Goal: Task Accomplishment & Management: Complete application form

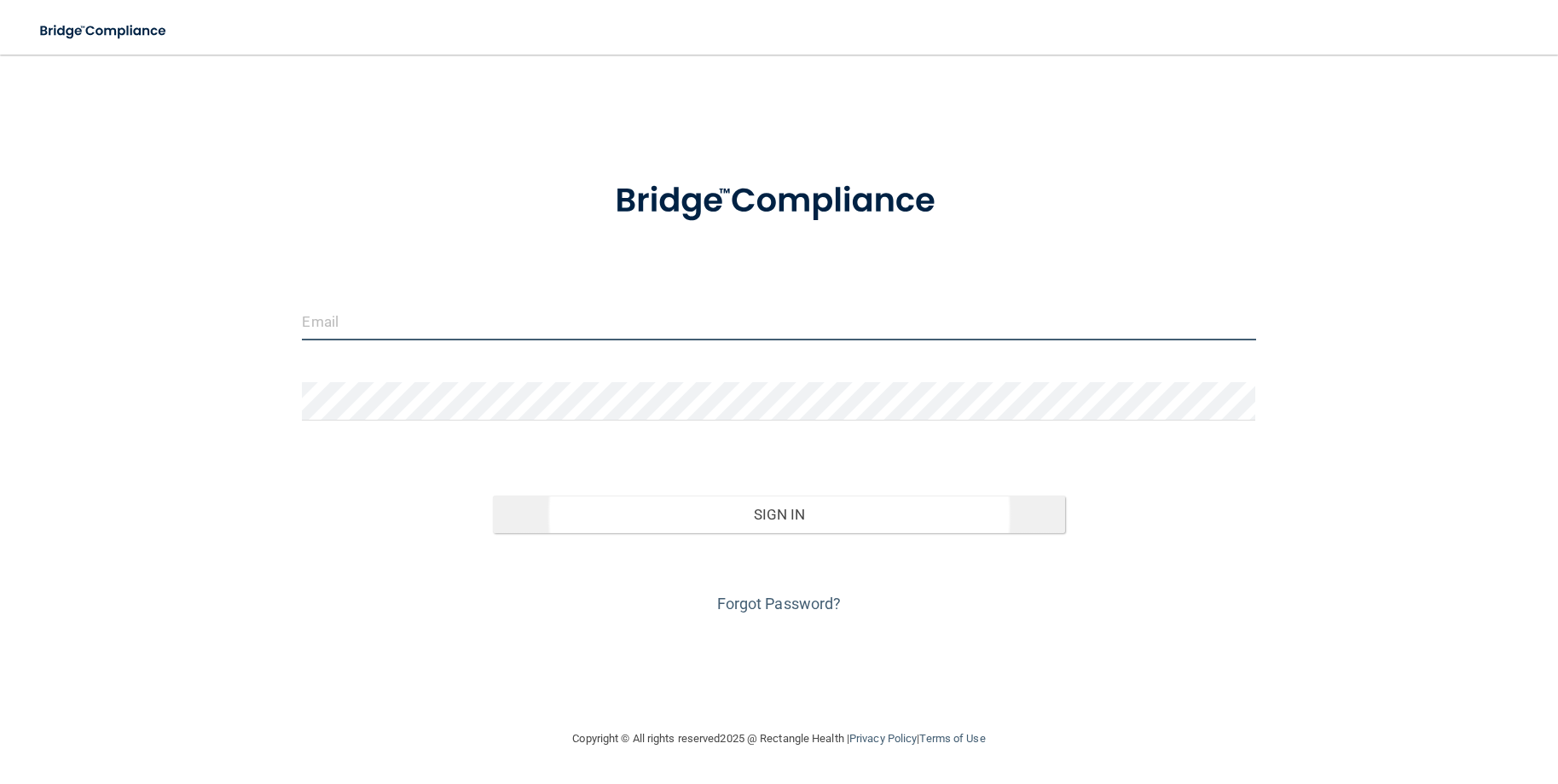
type input "[PERSON_NAME][EMAIL_ADDRESS][PERSON_NAME][DOMAIN_NAME]"
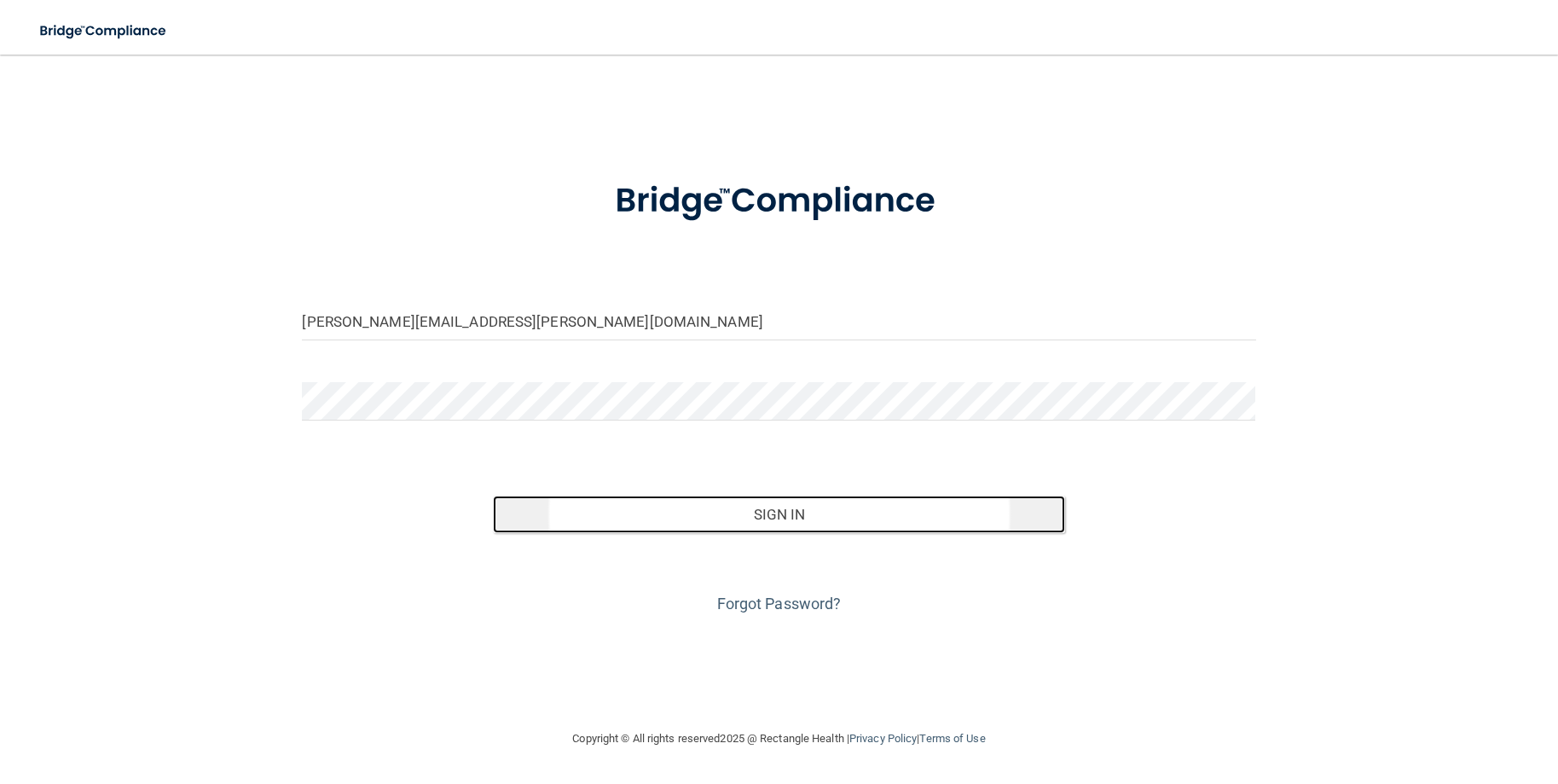
click at [585, 508] on button "Sign In" at bounding box center [779, 514] width 572 height 38
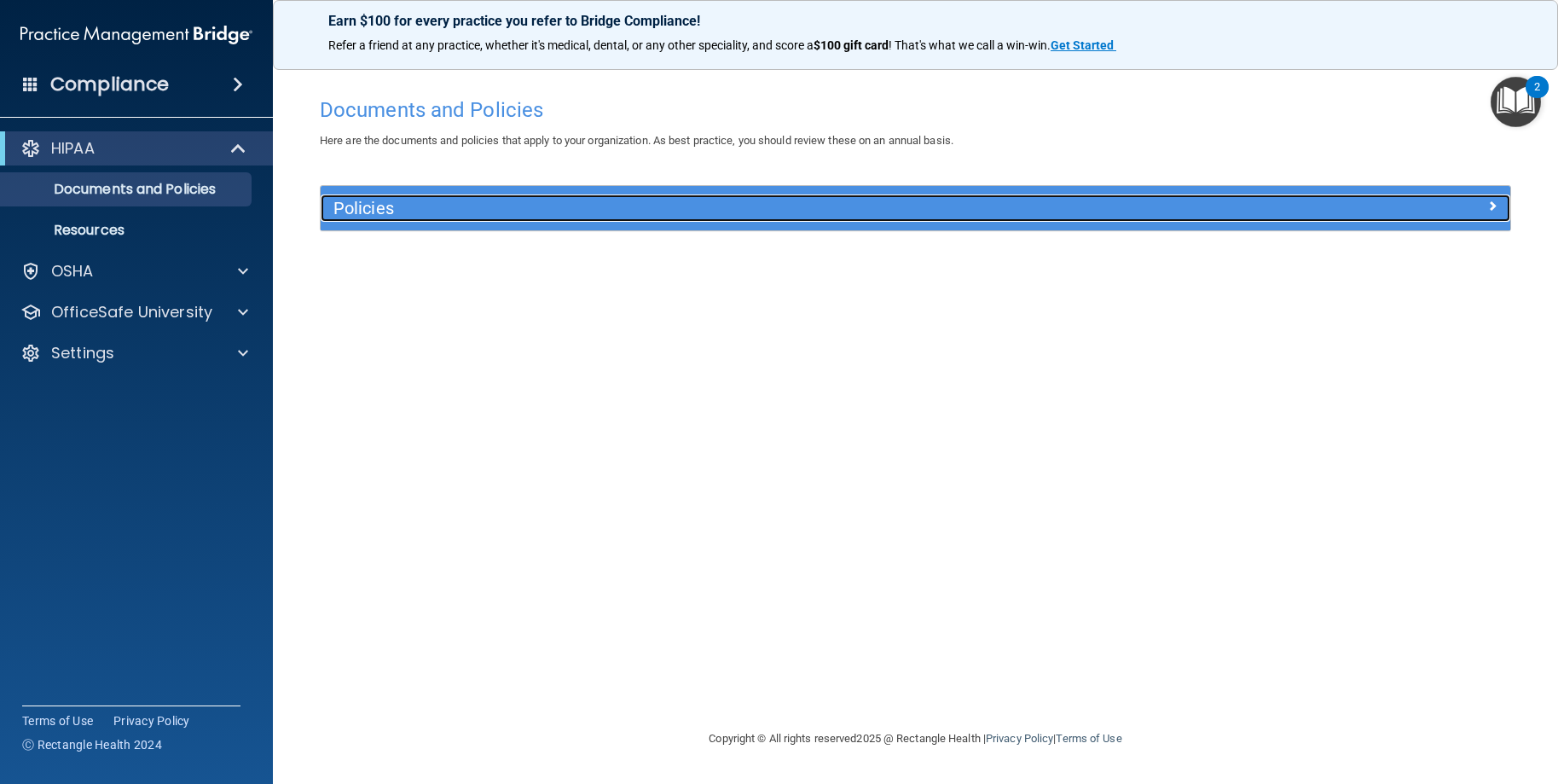
click at [1492, 207] on span at bounding box center [1492, 206] width 10 height 20
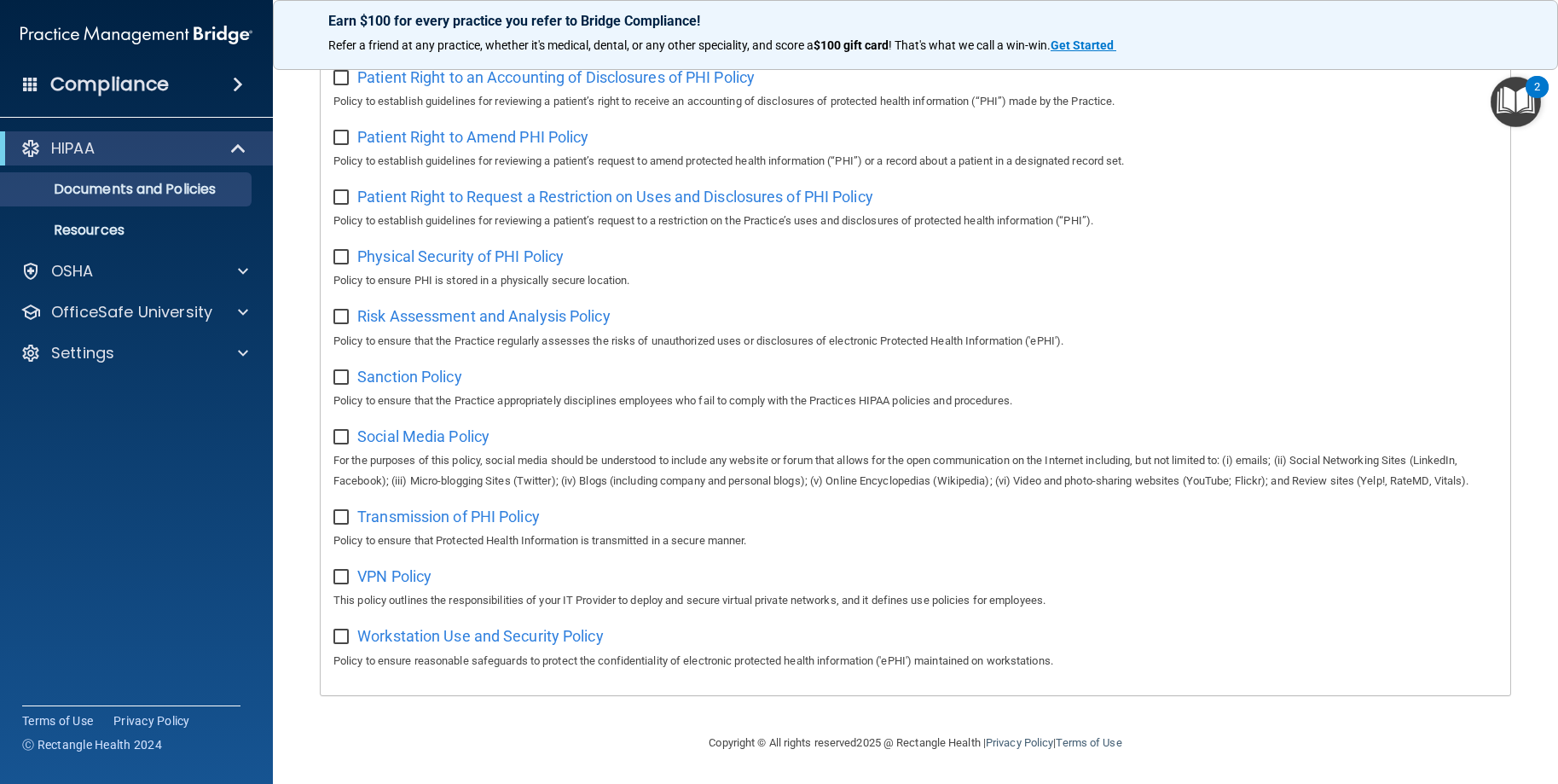
scroll to position [947, 0]
click at [227, 314] on div at bounding box center [241, 312] width 42 height 20
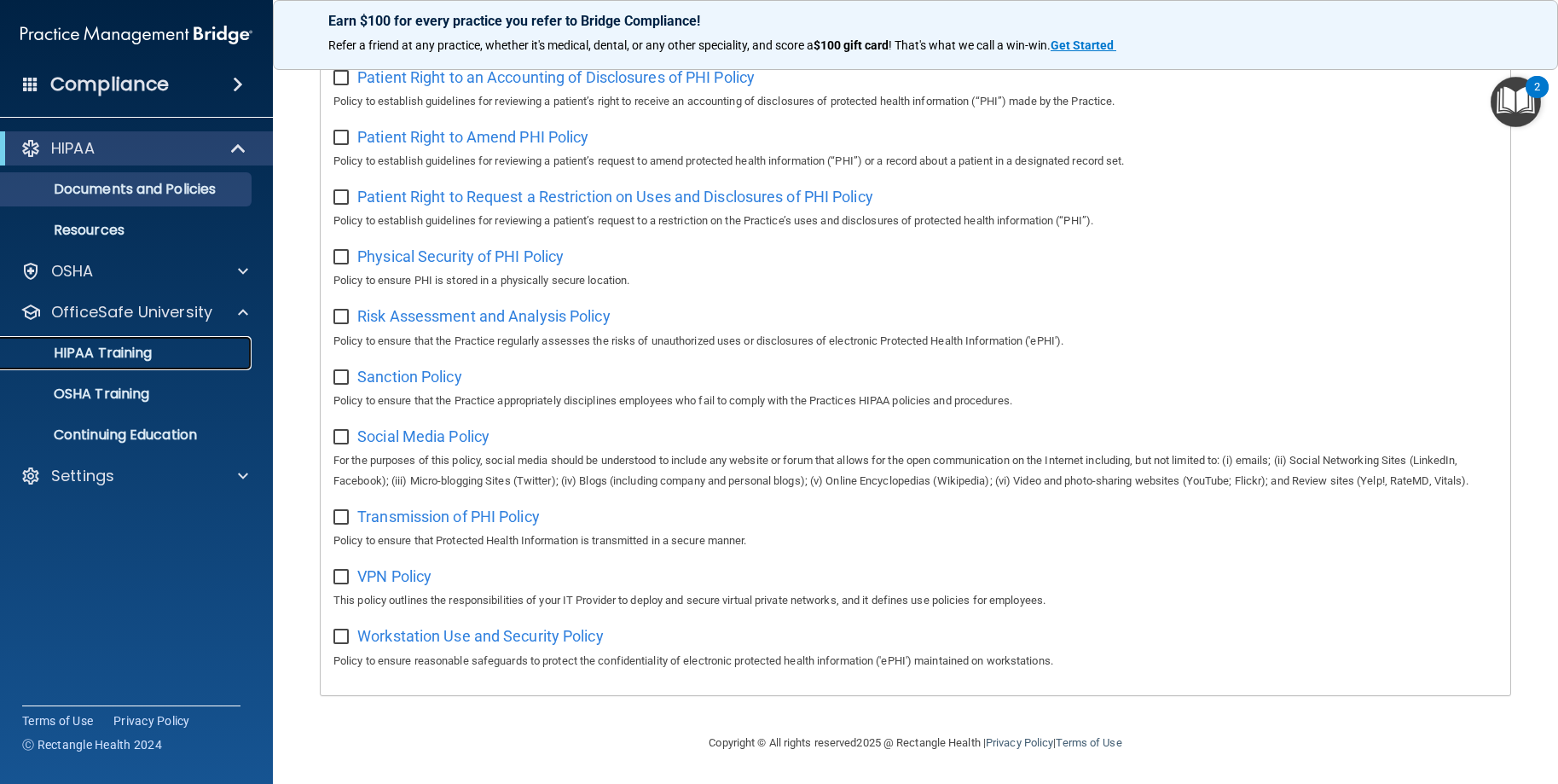
click at [117, 351] on p "HIPAA Training" at bounding box center [81, 353] width 141 height 17
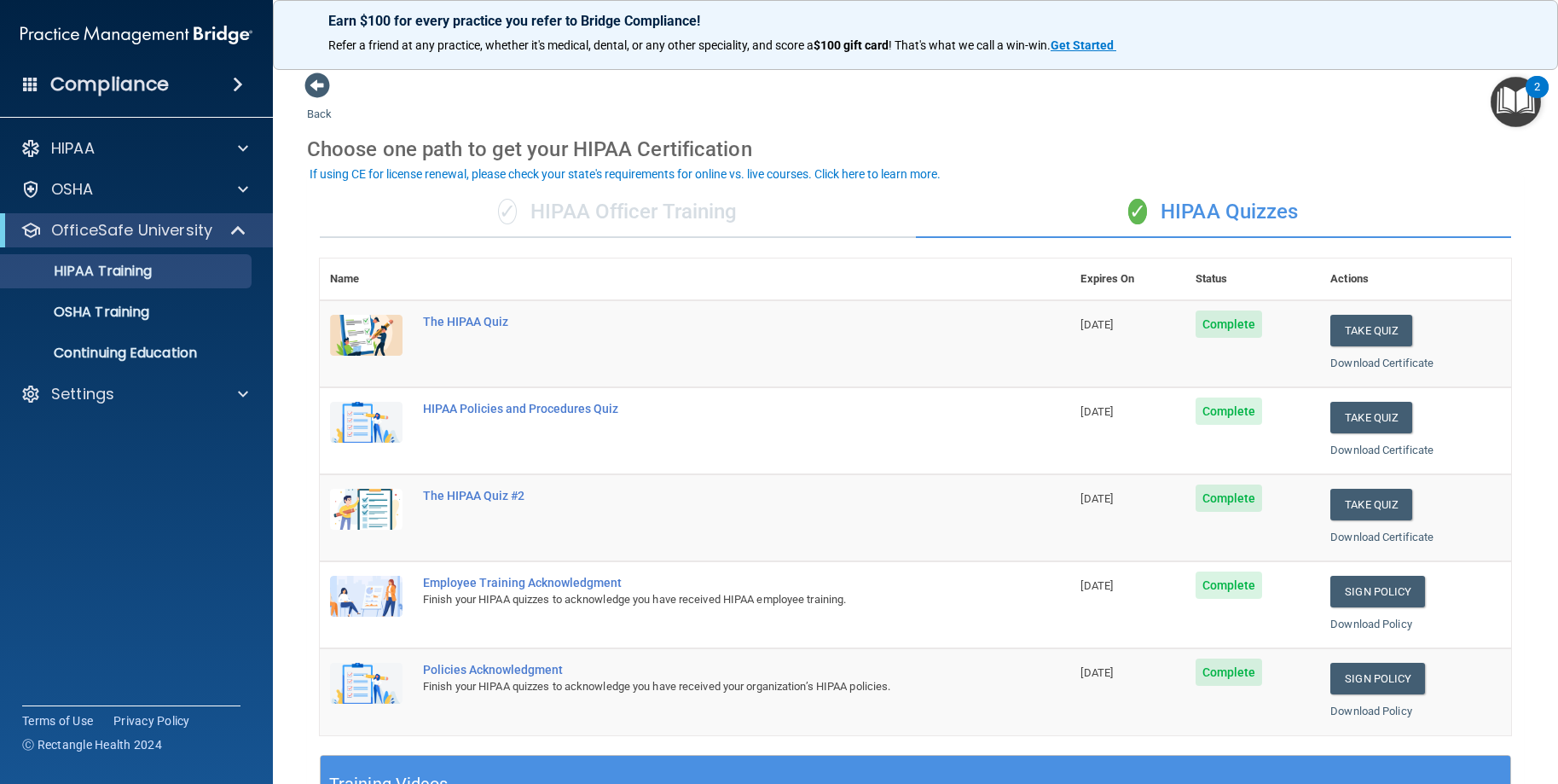
click at [635, 208] on div "✓ HIPAA Officer Training" at bounding box center [618, 211] width 596 height 51
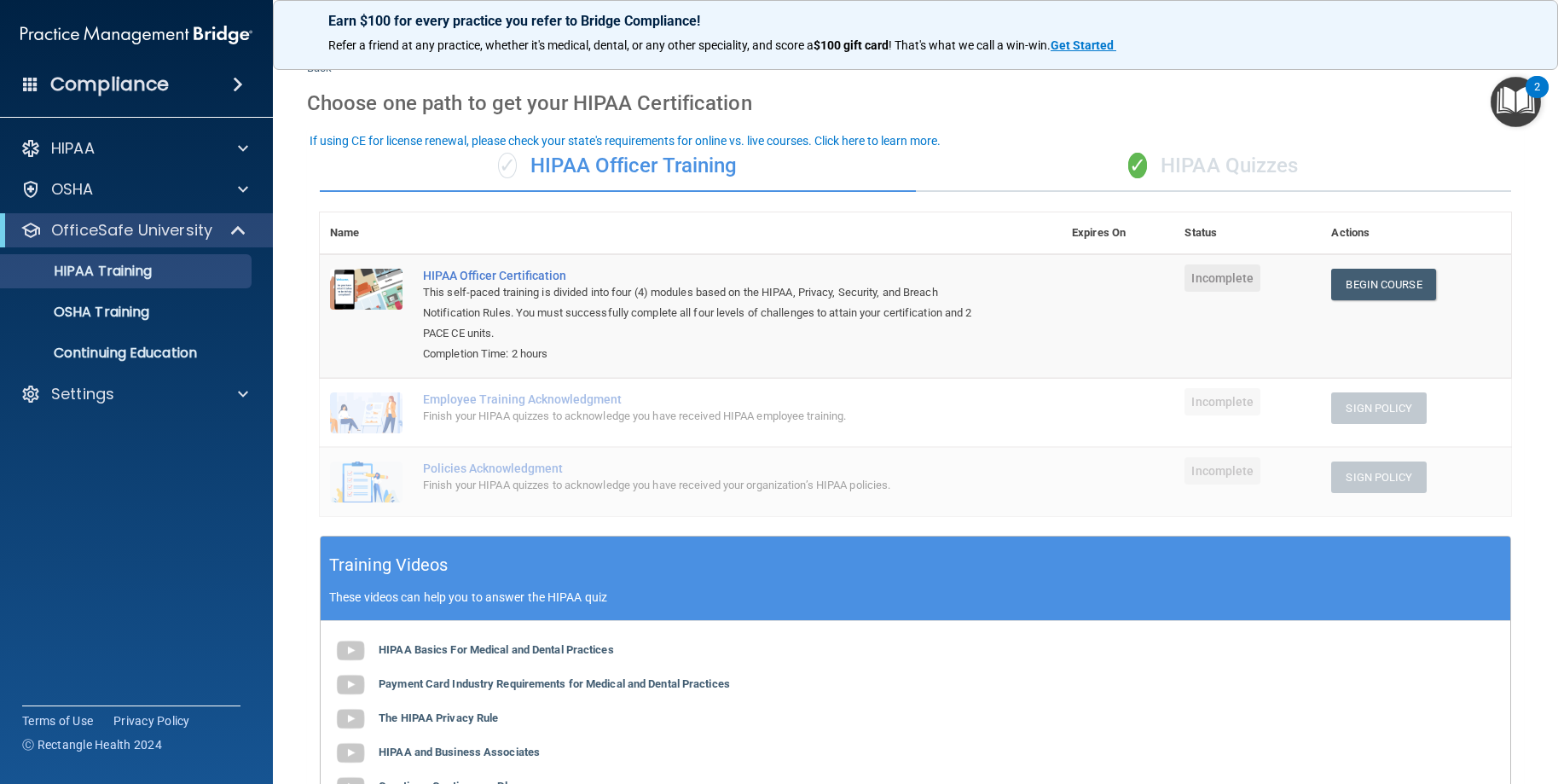
scroll to position [85, 0]
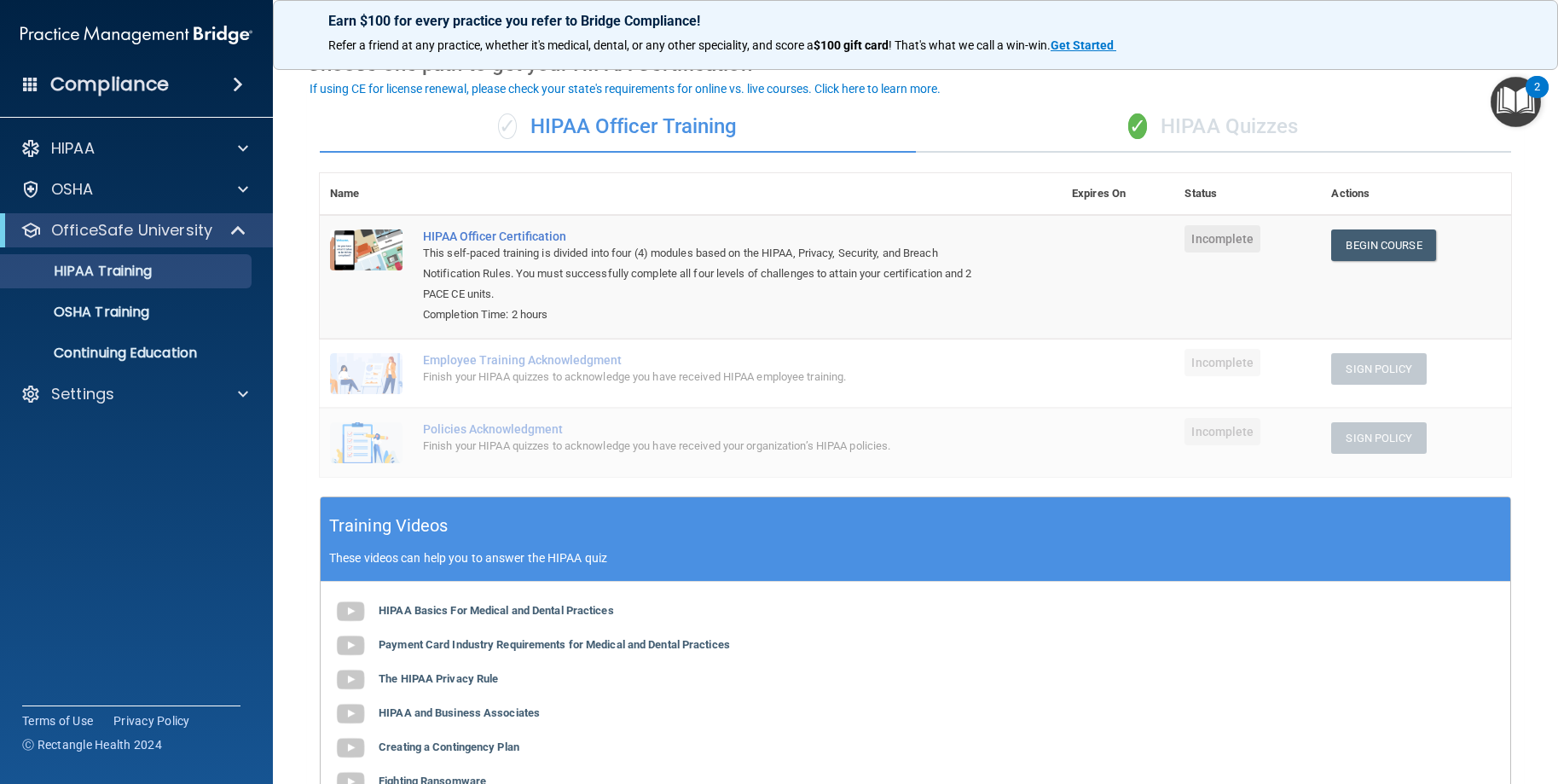
click at [1221, 134] on div "✓ HIPAA Quizzes" at bounding box center [1214, 126] width 596 height 51
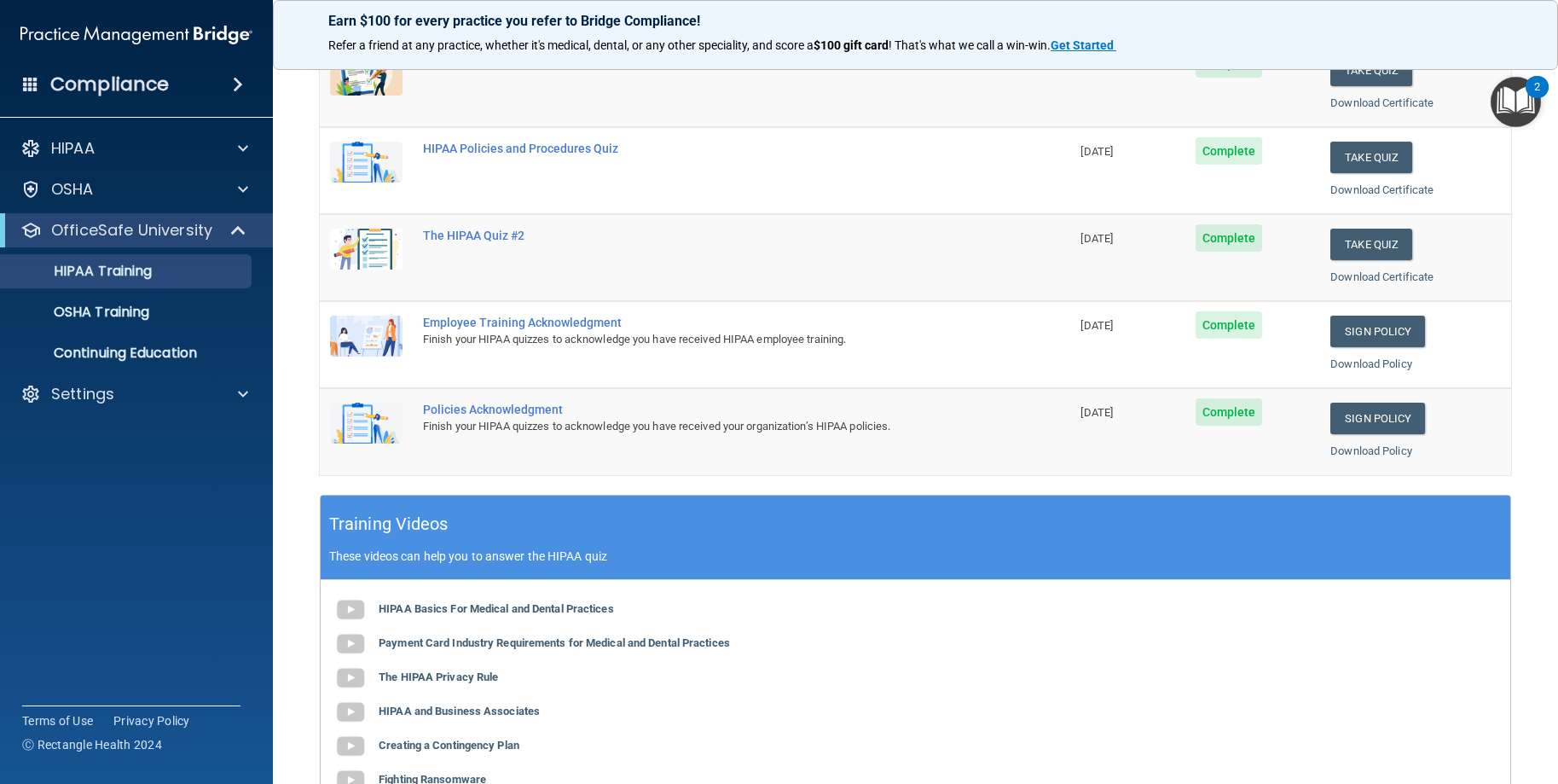
scroll to position [0, 0]
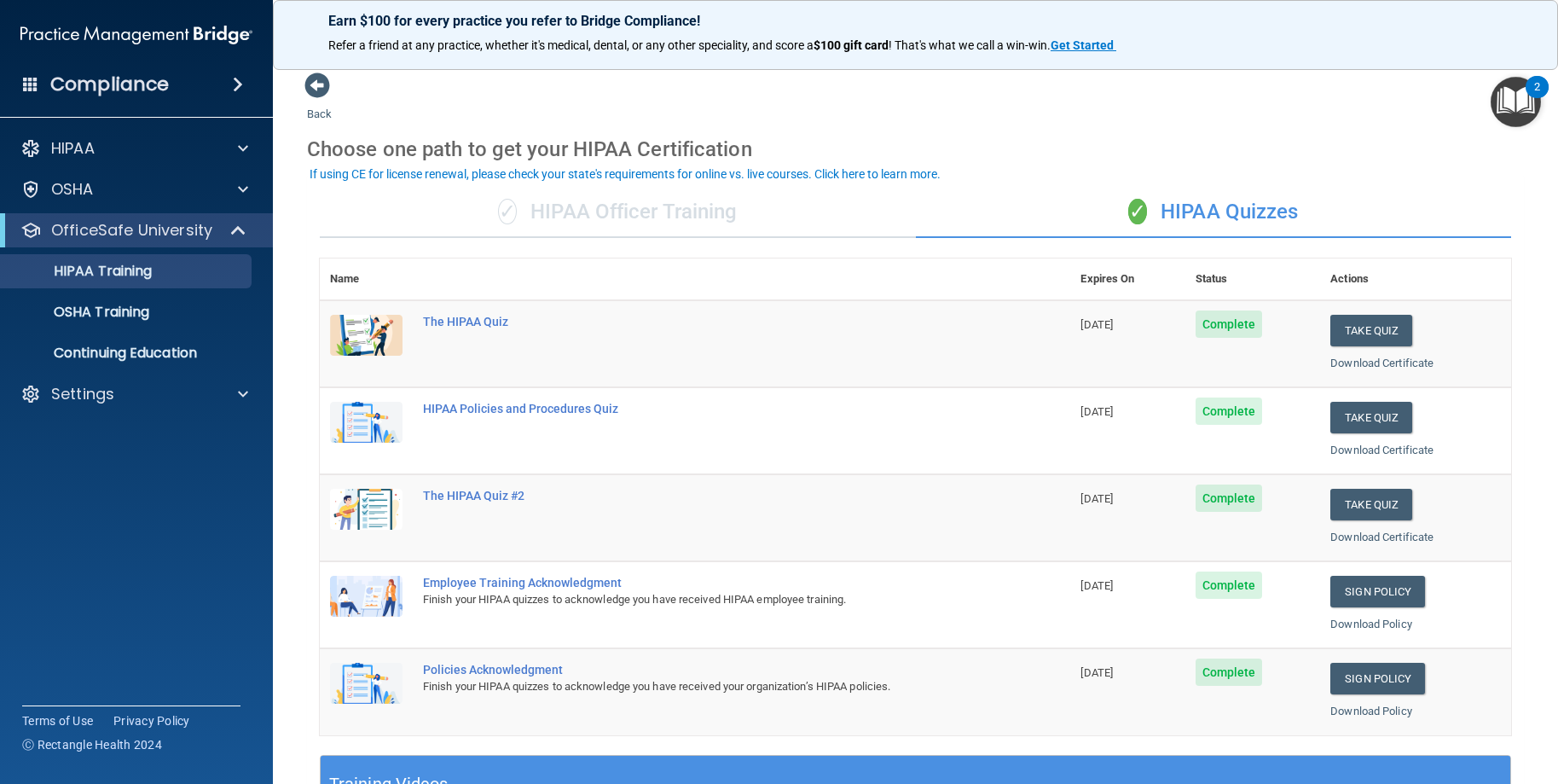
click at [666, 216] on div "✓ HIPAA Officer Training" at bounding box center [618, 211] width 596 height 51
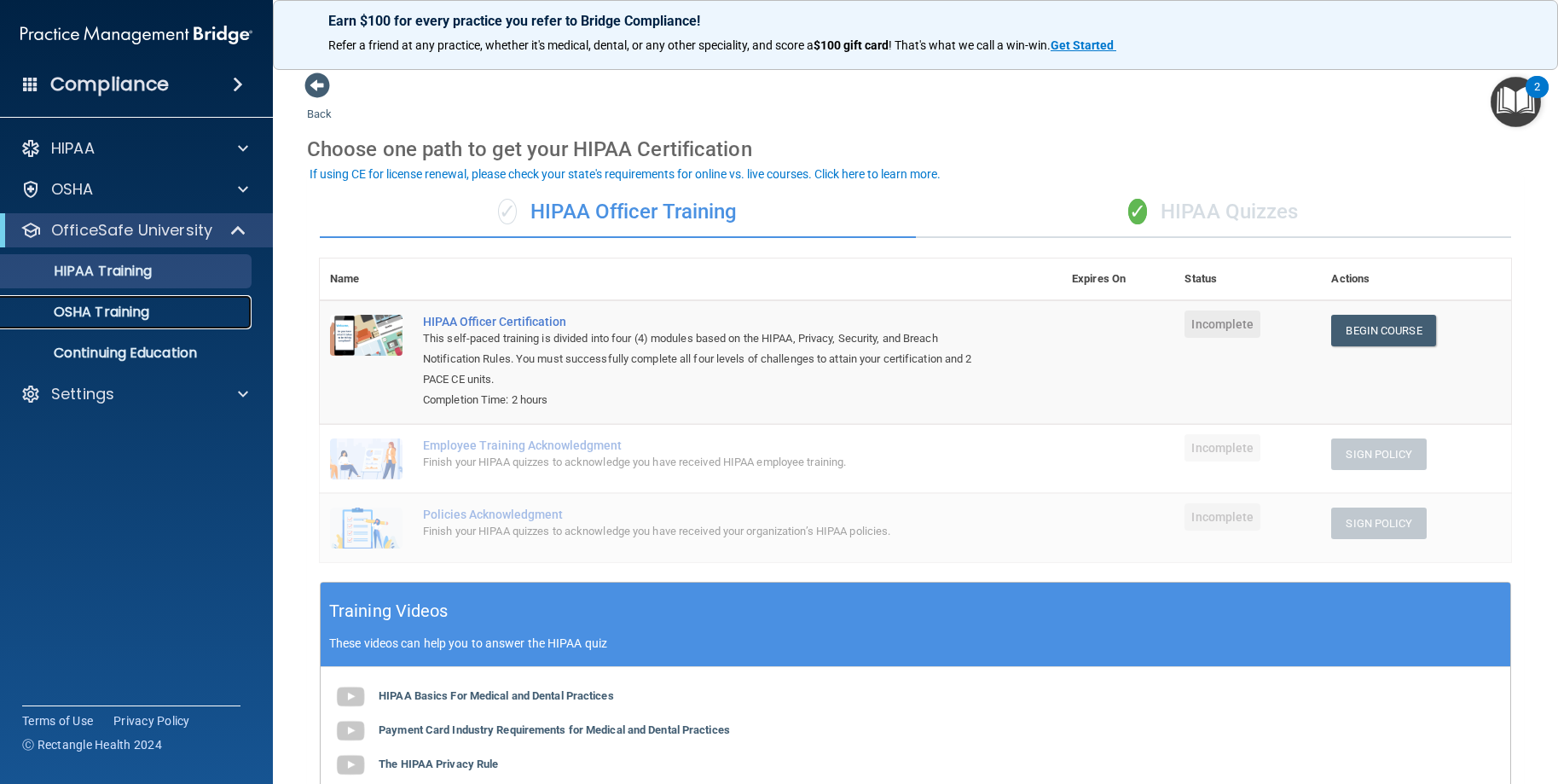
click at [161, 311] on div "OSHA Training" at bounding box center [127, 312] width 232 height 17
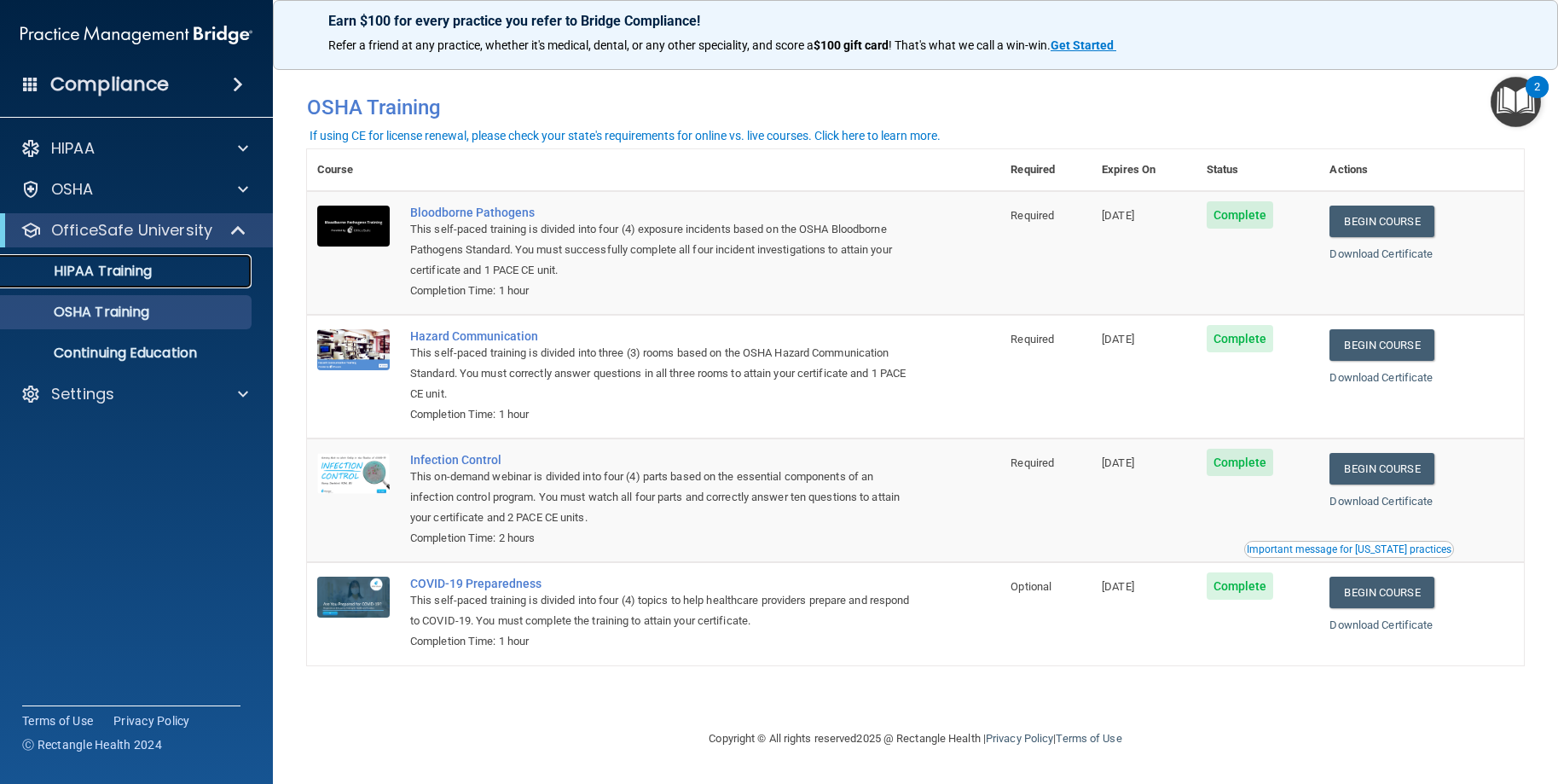
click at [103, 272] on p "HIPAA Training" at bounding box center [81, 271] width 141 height 17
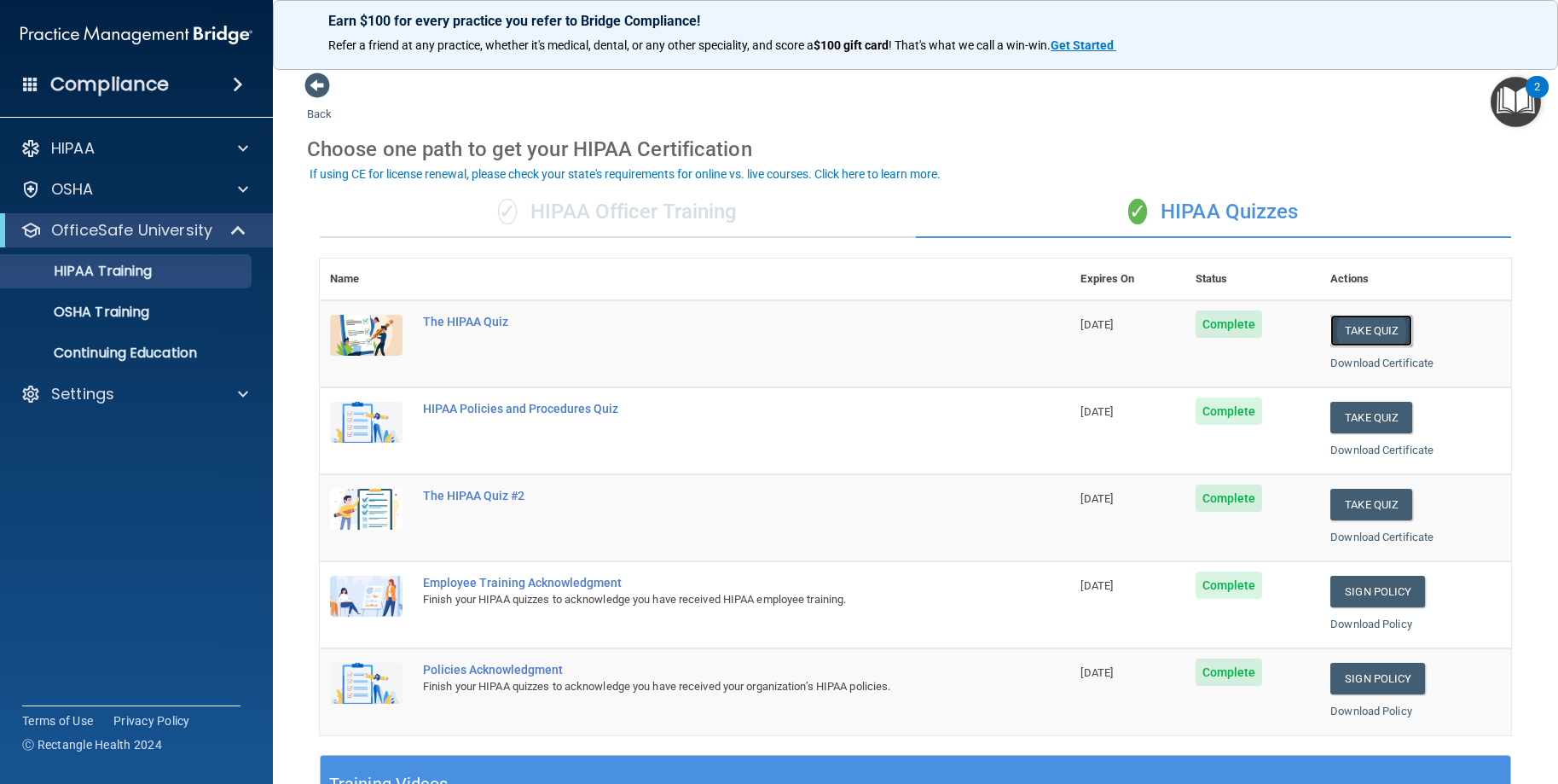
click at [1362, 329] on button "Take Quiz" at bounding box center [1371, 330] width 82 height 31
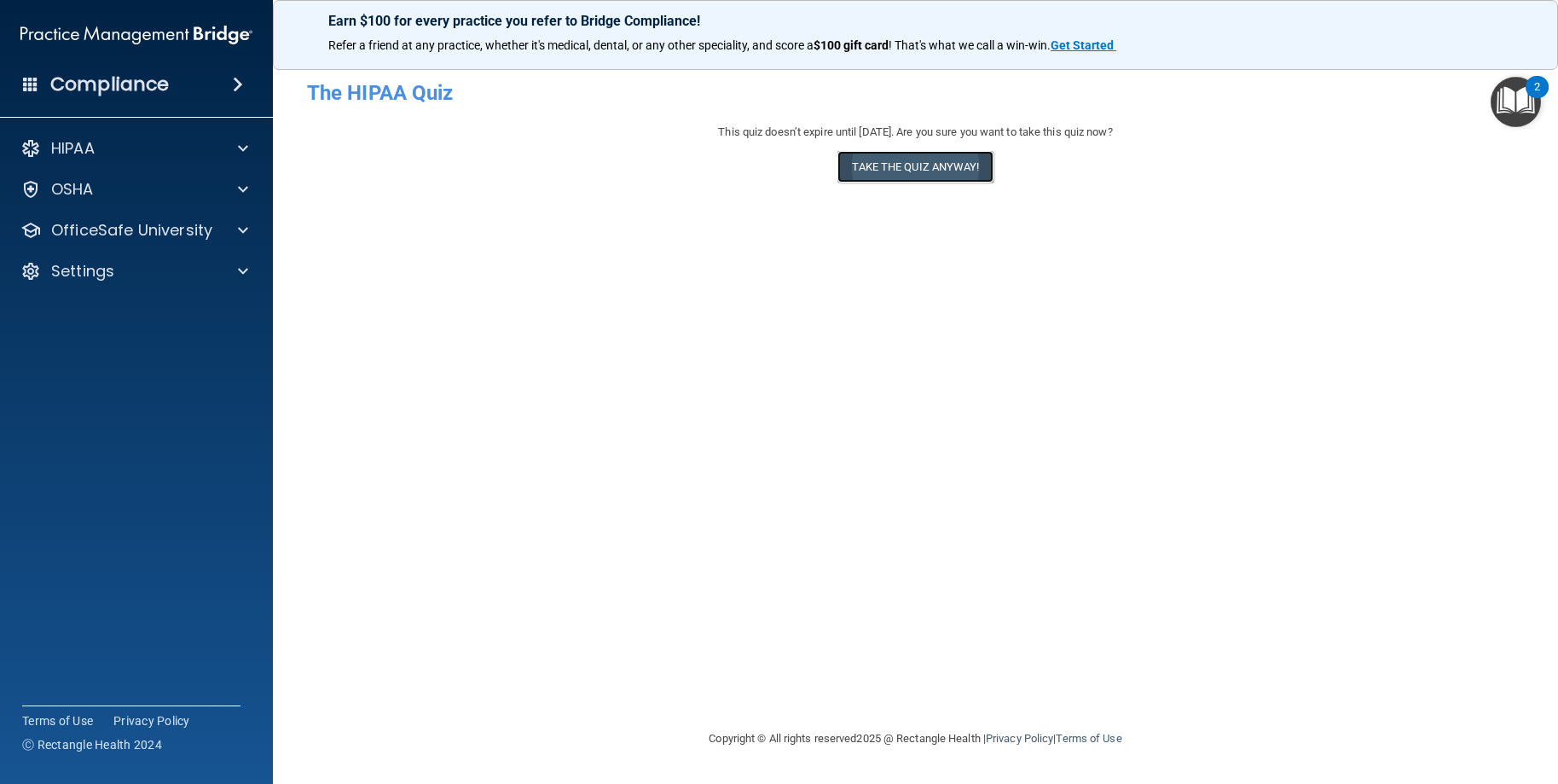
click at [899, 165] on button "Take the quiz anyway!" at bounding box center [915, 167] width 155 height 31
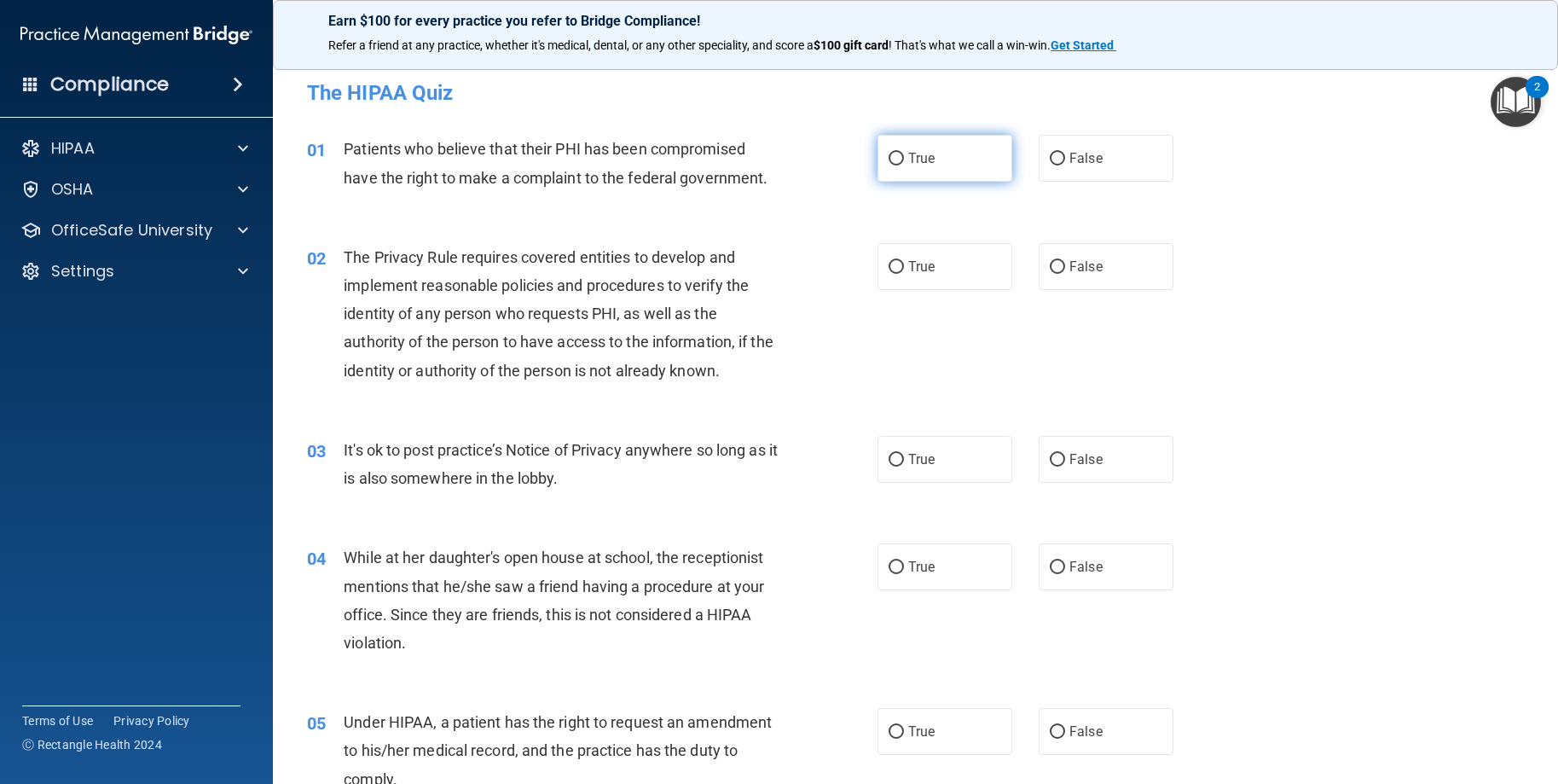
click at [916, 163] on span "True" at bounding box center [922, 159] width 27 height 17
click at [904, 163] on input "True" at bounding box center [896, 159] width 16 height 13
radio input "true"
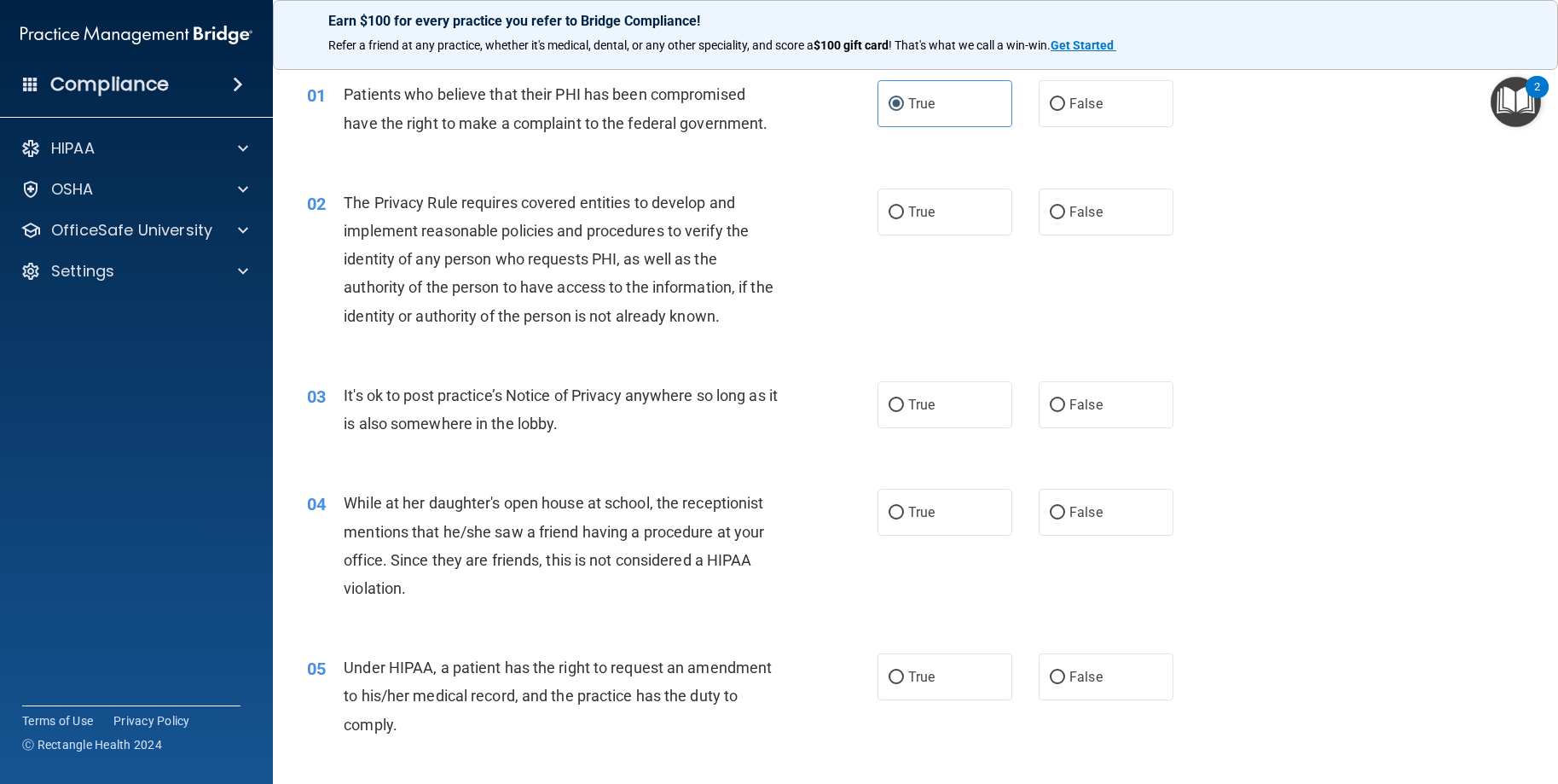
scroll to position [85, 0]
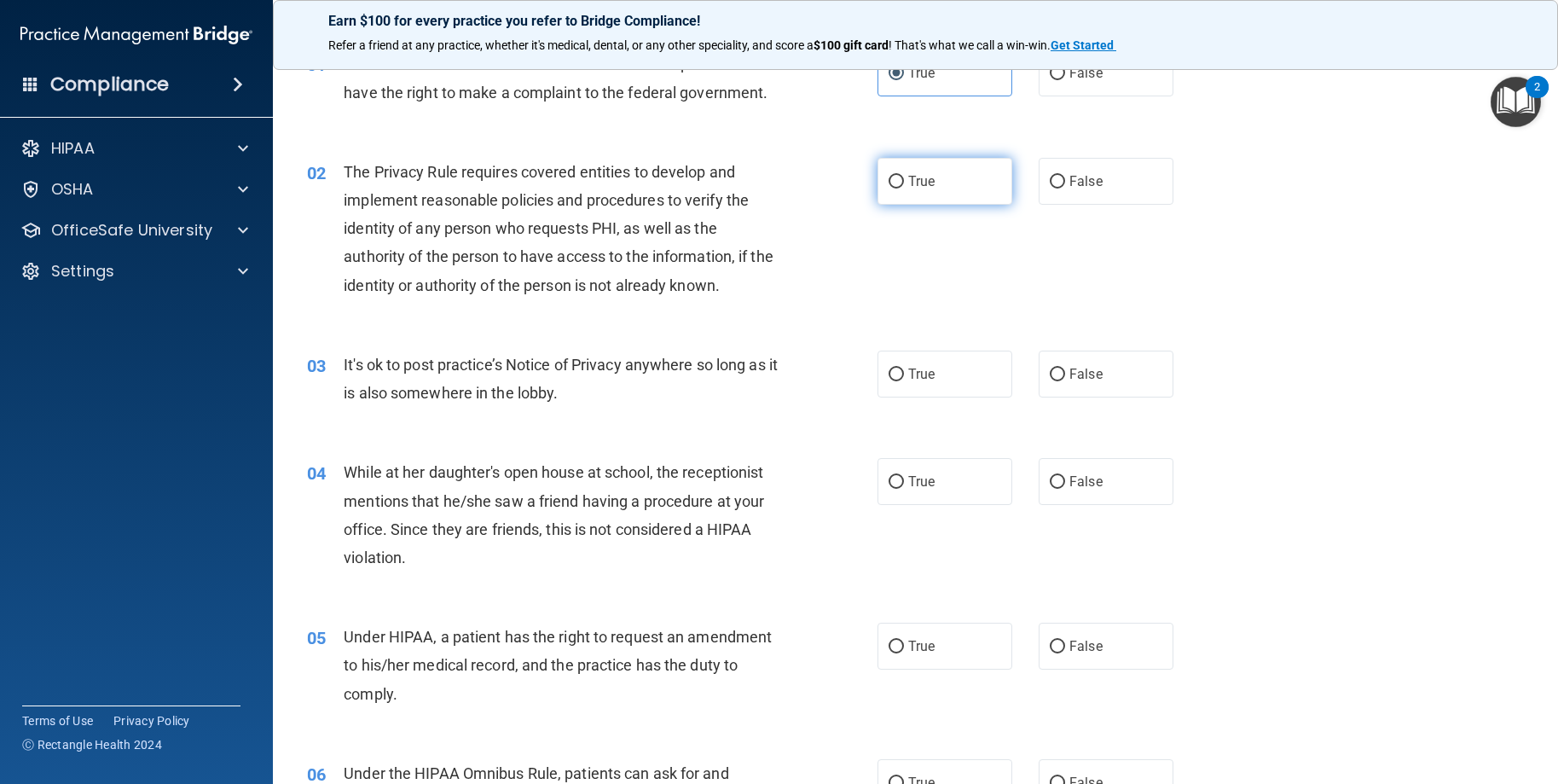
click at [918, 183] on span "True" at bounding box center [922, 182] width 27 height 17
click at [904, 183] on input "True" at bounding box center [896, 182] width 16 height 13
radio input "true"
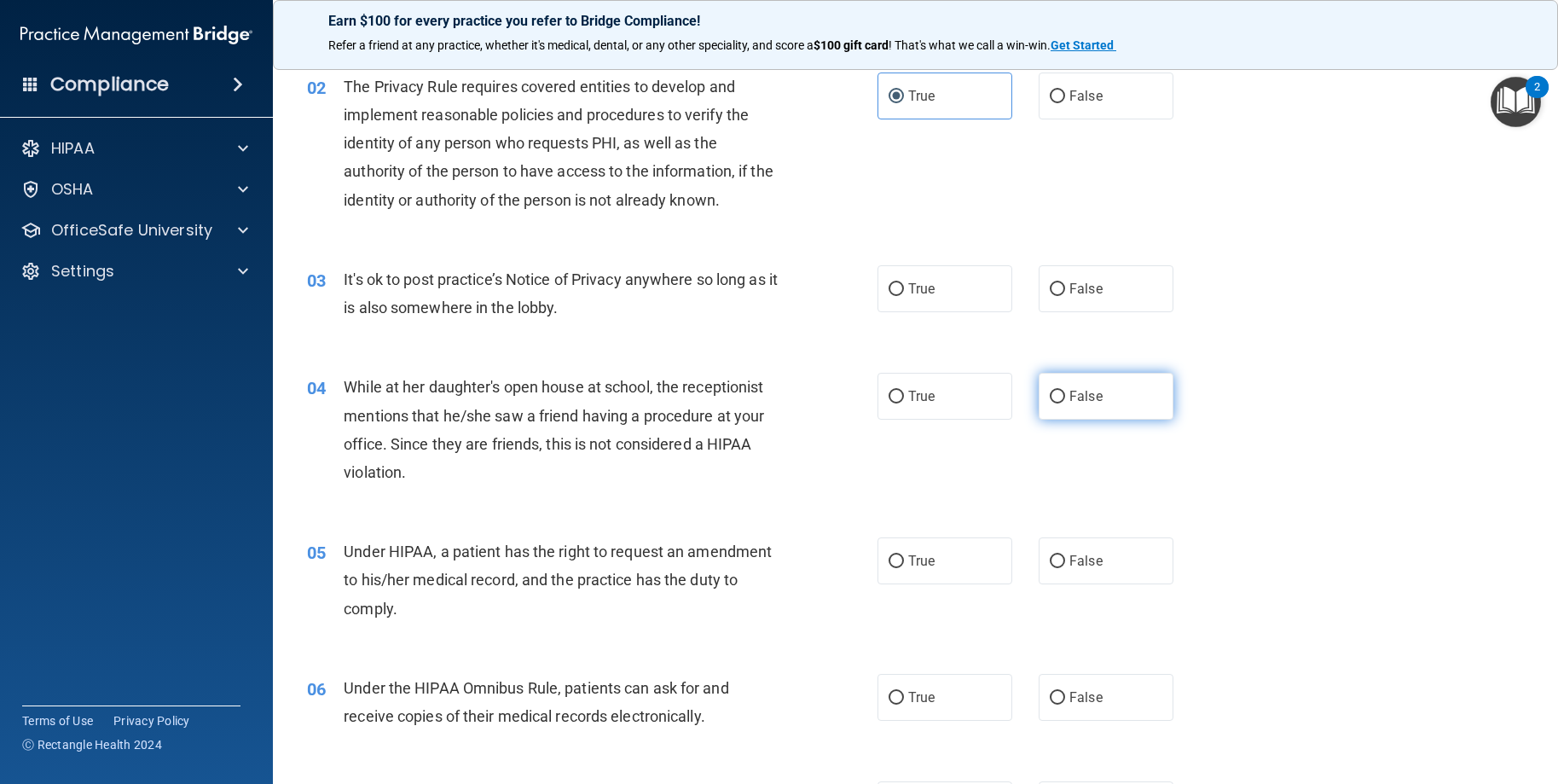
click at [1119, 402] on label "False" at bounding box center [1106, 396] width 135 height 47
click at [1065, 402] on input "False" at bounding box center [1057, 397] width 16 height 13
radio input "true"
click at [942, 296] on label "True" at bounding box center [945, 289] width 135 height 47
click at [904, 296] on input "True" at bounding box center [896, 290] width 16 height 13
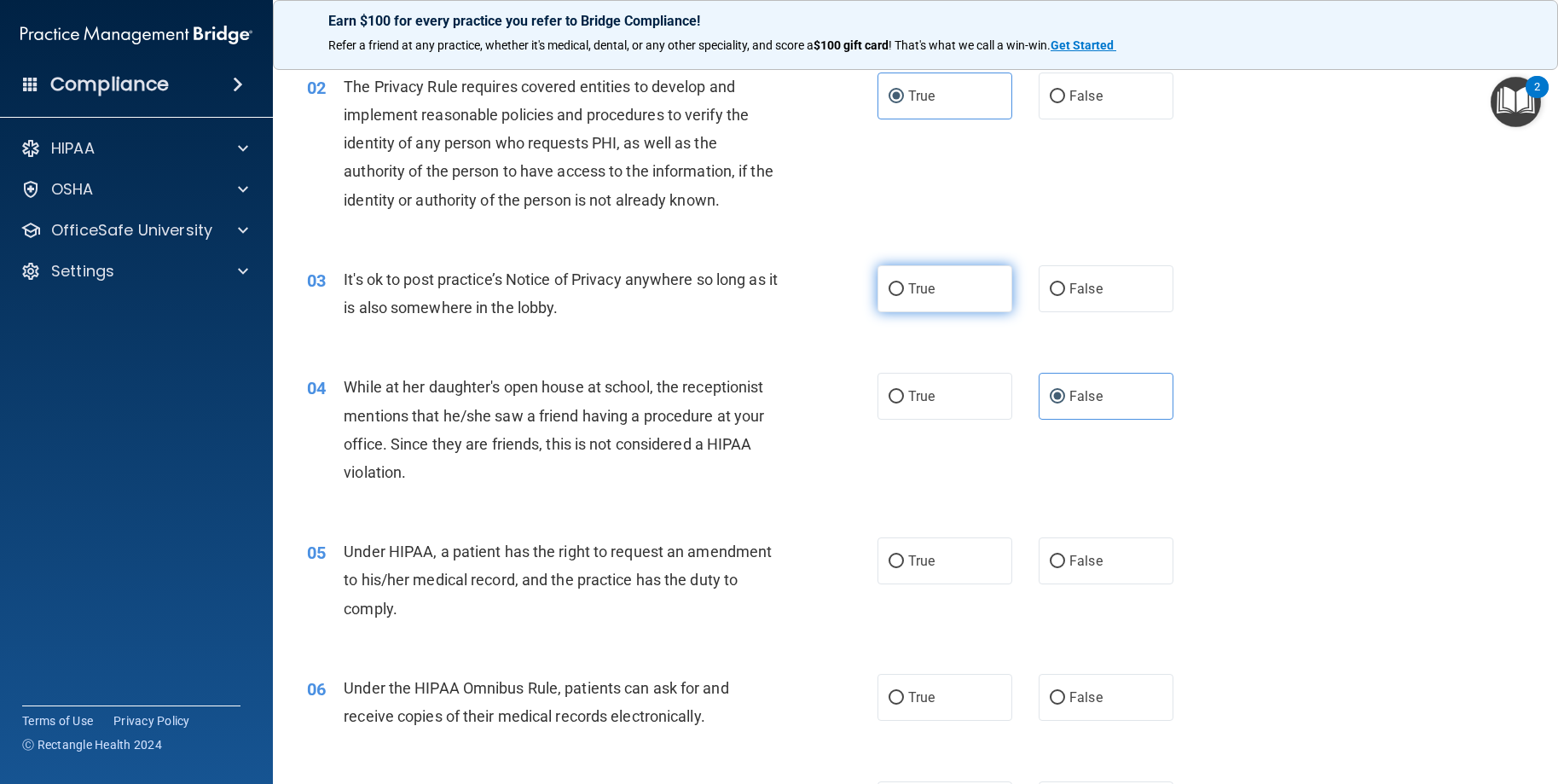
radio input "true"
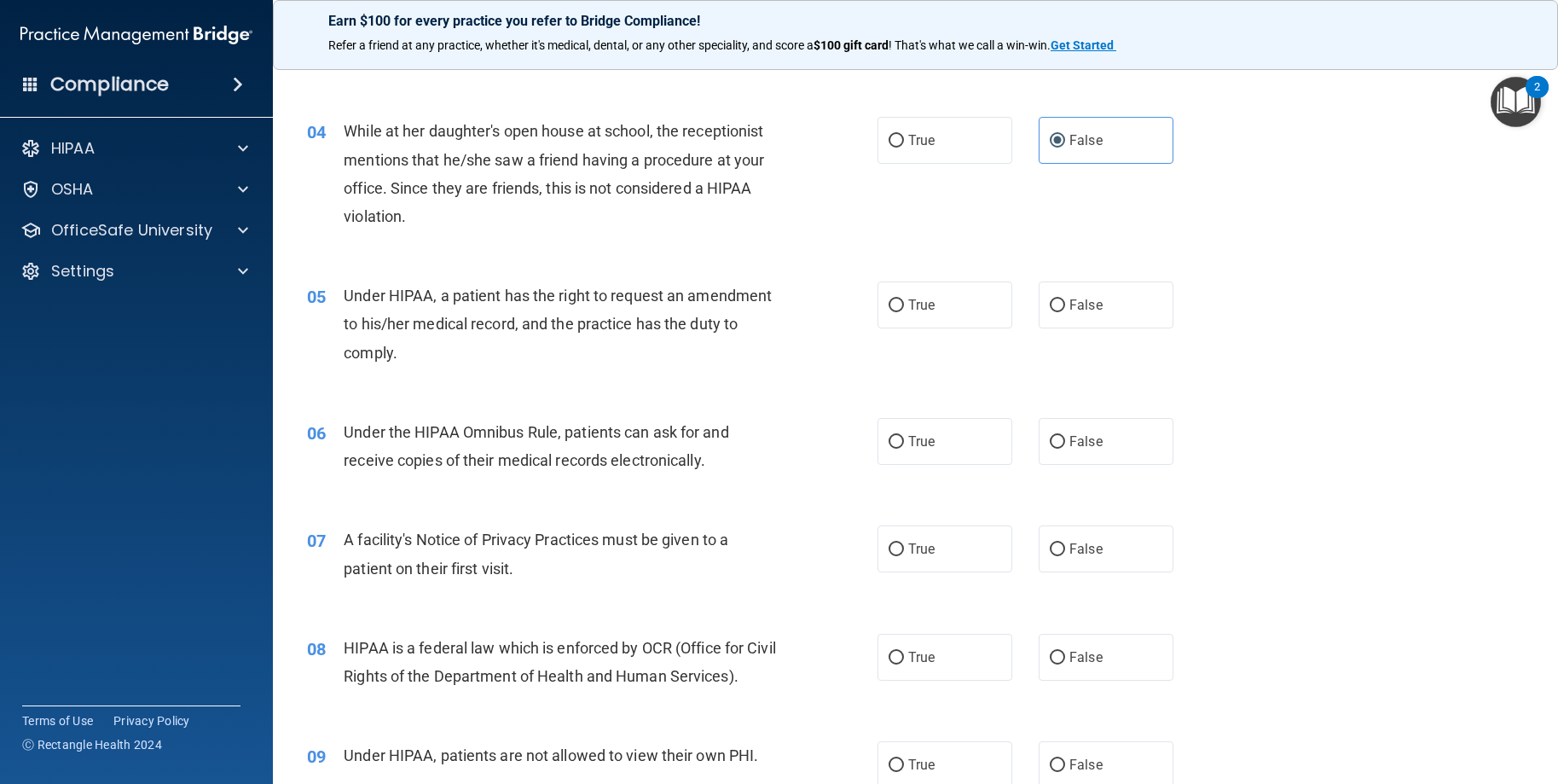
scroll to position [512, 0]
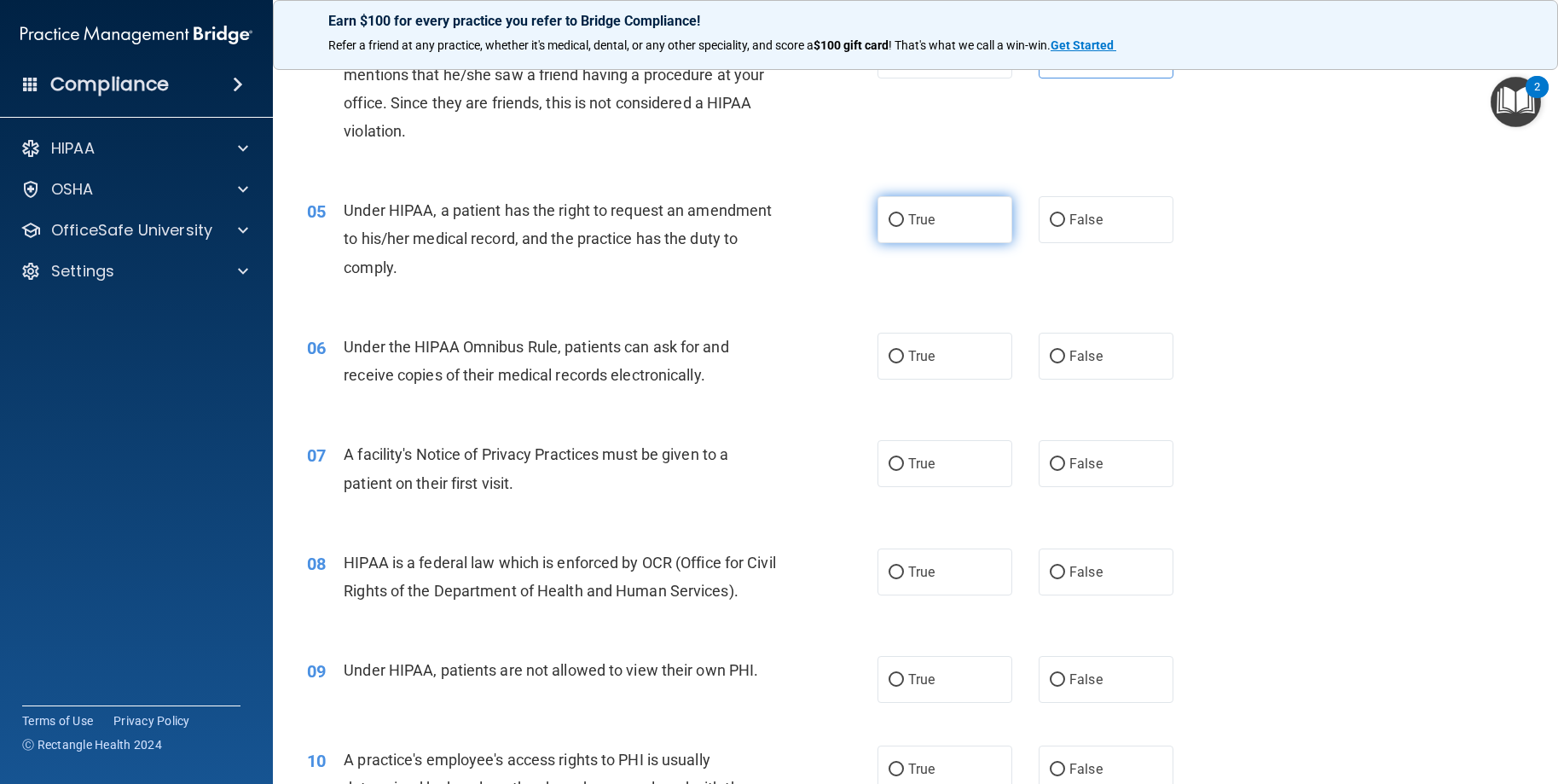
click at [918, 236] on label "True" at bounding box center [945, 220] width 135 height 47
click at [904, 227] on input "True" at bounding box center [896, 220] width 16 height 13
radio input "true"
click at [943, 352] on label "True" at bounding box center [945, 356] width 135 height 47
click at [904, 352] on input "True" at bounding box center [896, 357] width 16 height 13
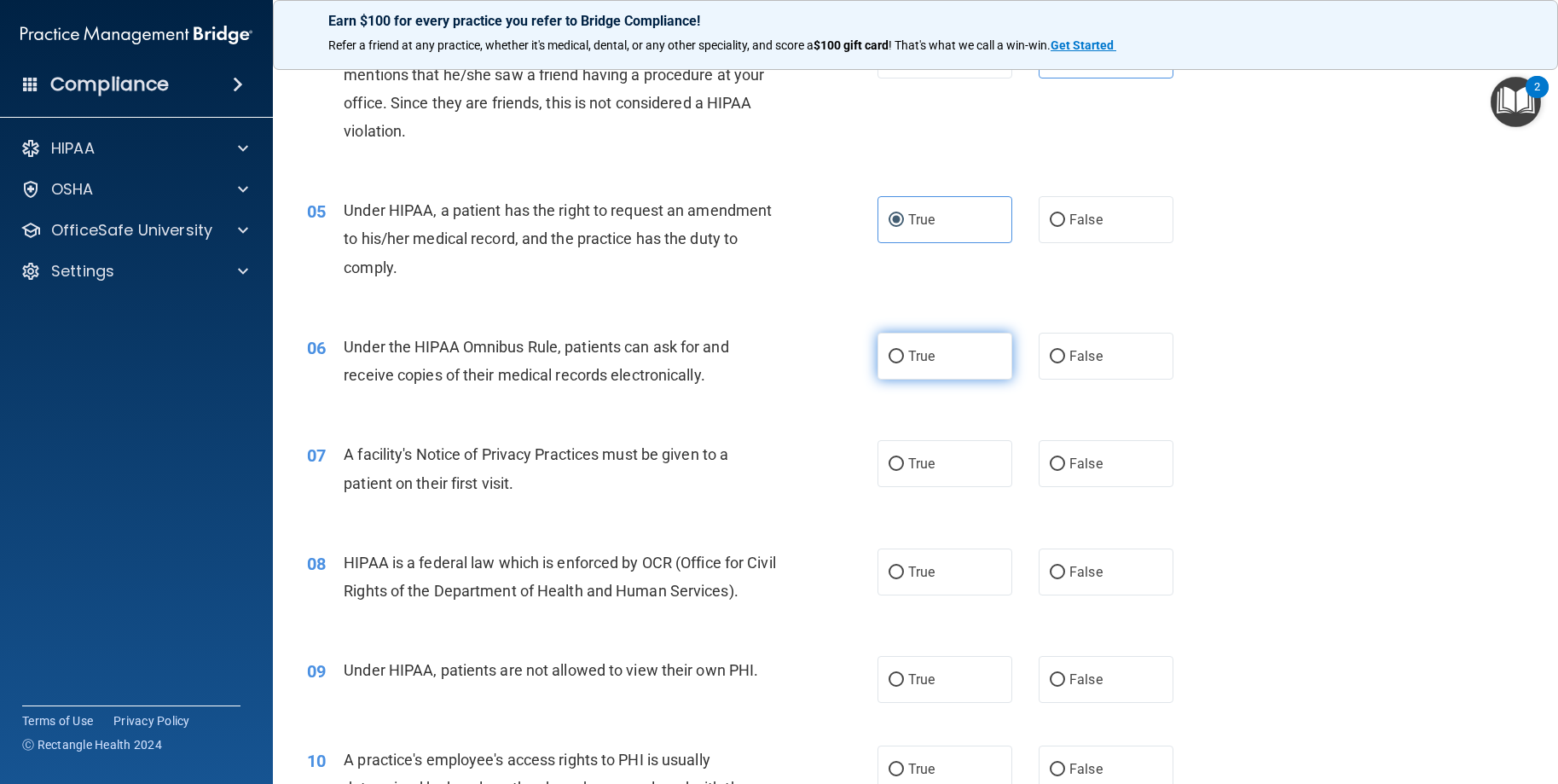
radio input "true"
click at [932, 467] on label "True" at bounding box center [945, 463] width 135 height 47
click at [904, 467] on input "True" at bounding box center [896, 464] width 16 height 13
radio input "true"
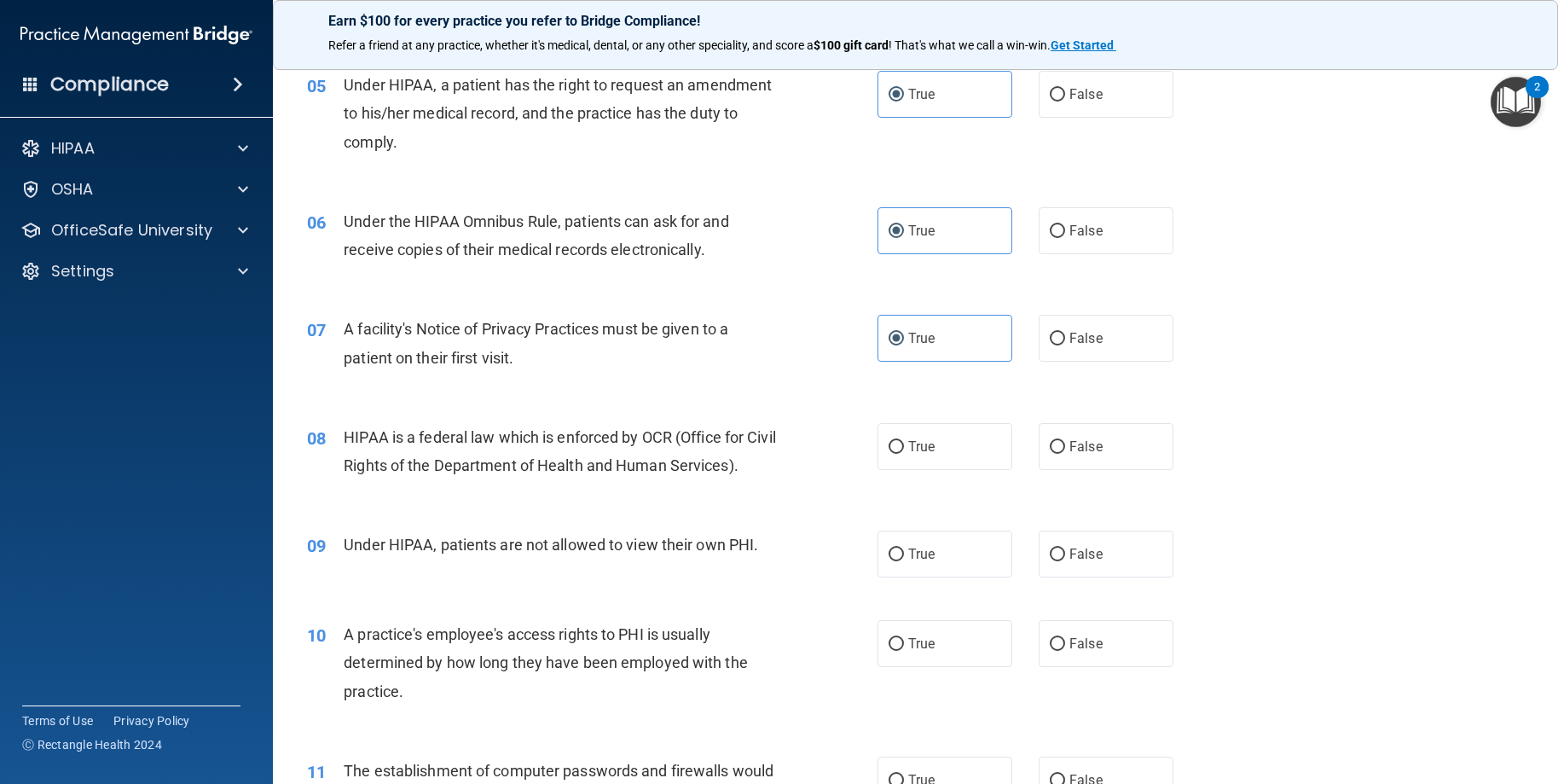
scroll to position [683, 0]
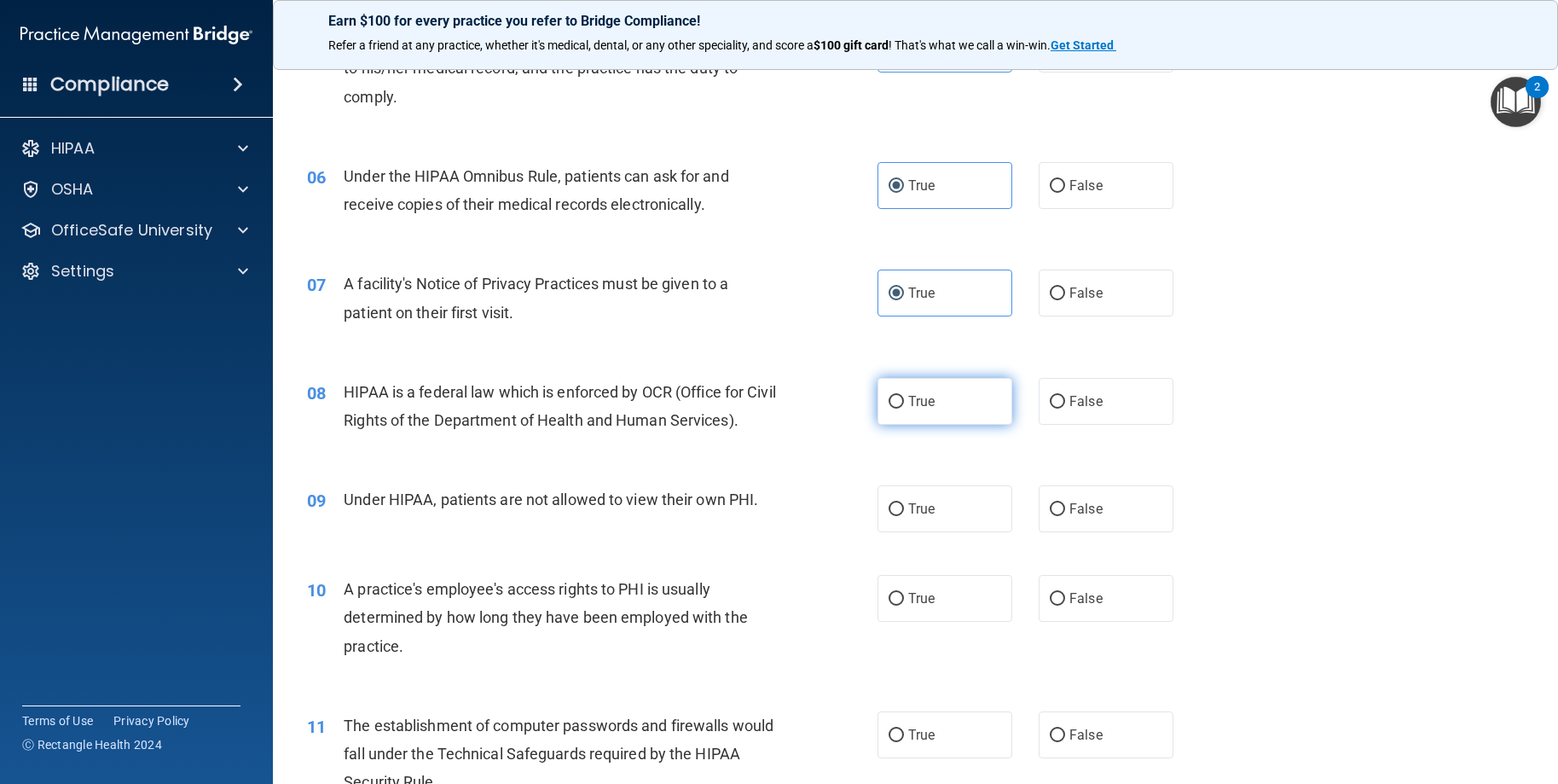
click at [956, 400] on label "True" at bounding box center [945, 401] width 135 height 47
click at [904, 400] on input "True" at bounding box center [896, 402] width 16 height 13
radio input "true"
click at [1079, 515] on span "False" at bounding box center [1086, 509] width 33 height 17
click at [1065, 515] on input "False" at bounding box center [1057, 509] width 16 height 13
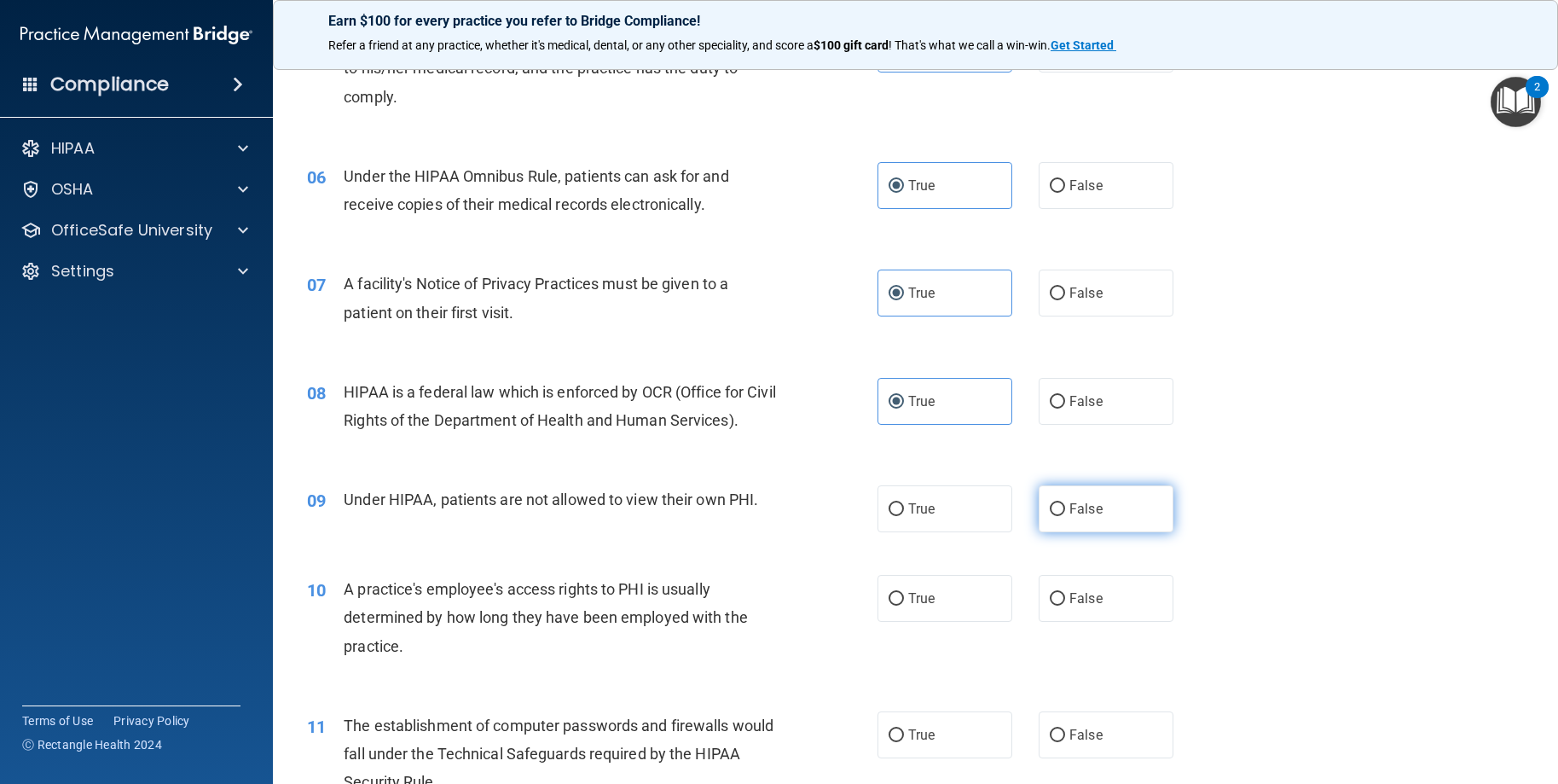
radio input "true"
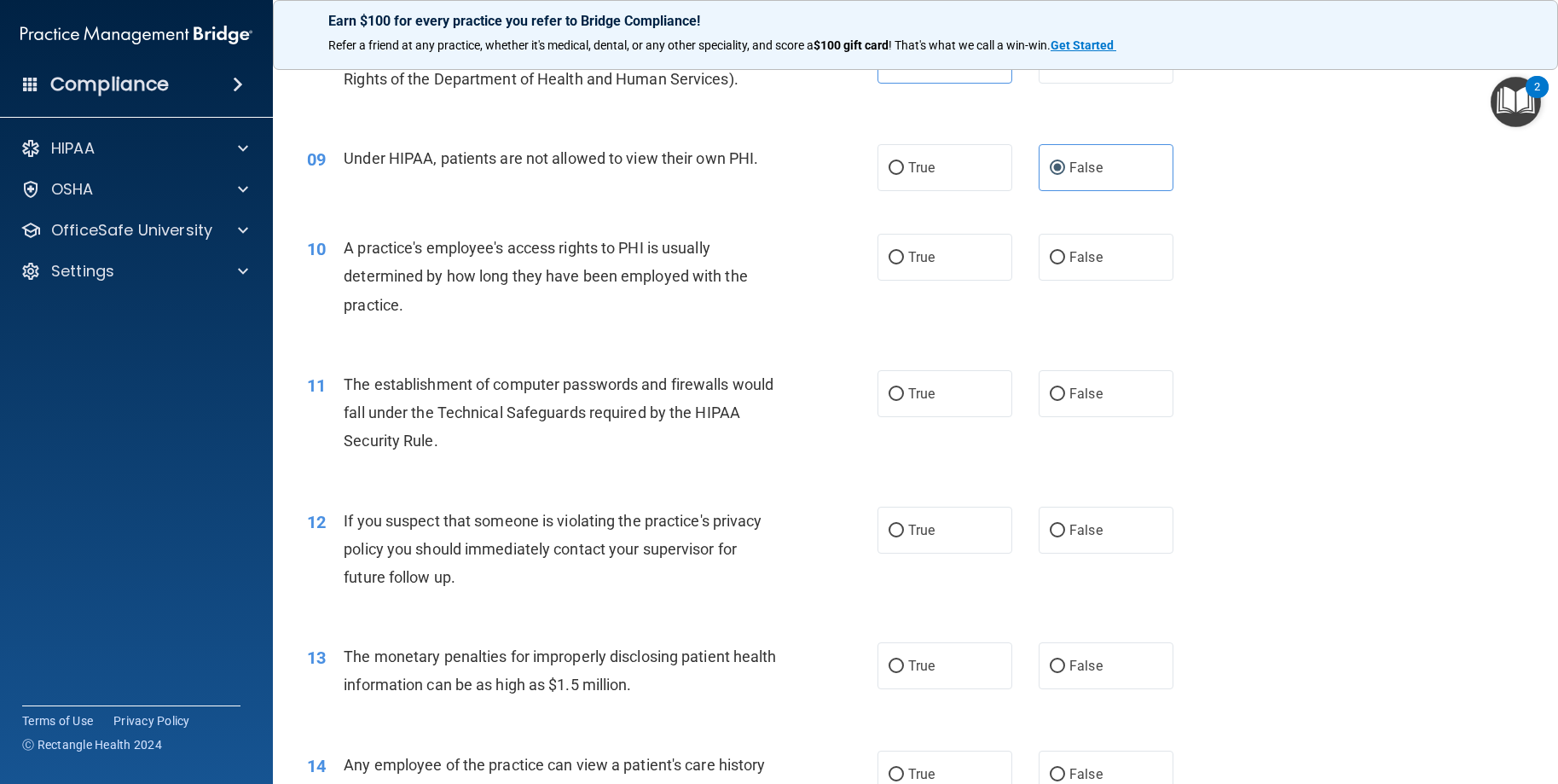
scroll to position [1109, 0]
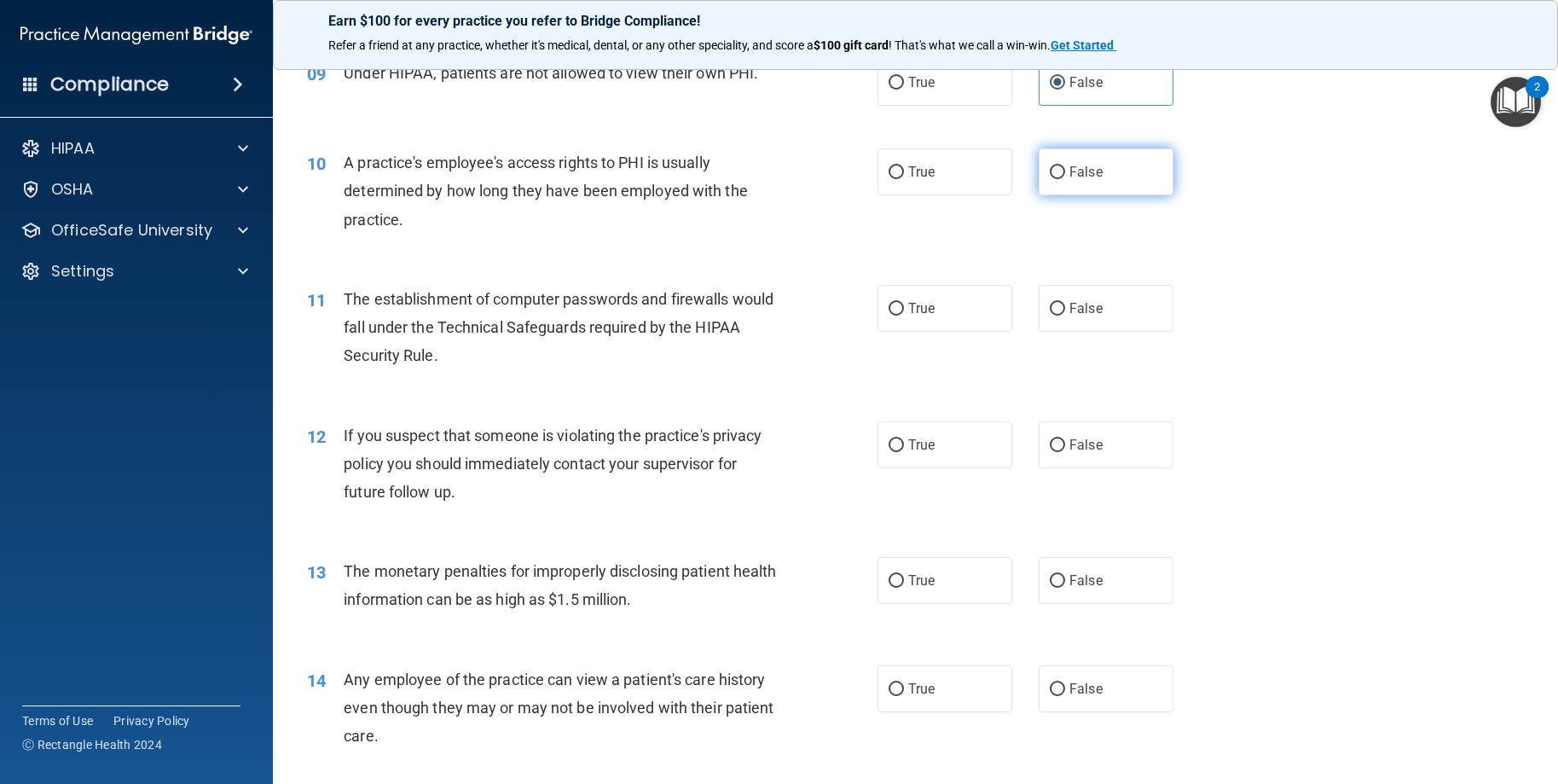
click at [1072, 171] on span "False" at bounding box center [1086, 172] width 33 height 17
click at [1065, 171] on input "False" at bounding box center [1057, 172] width 16 height 13
radio input "true"
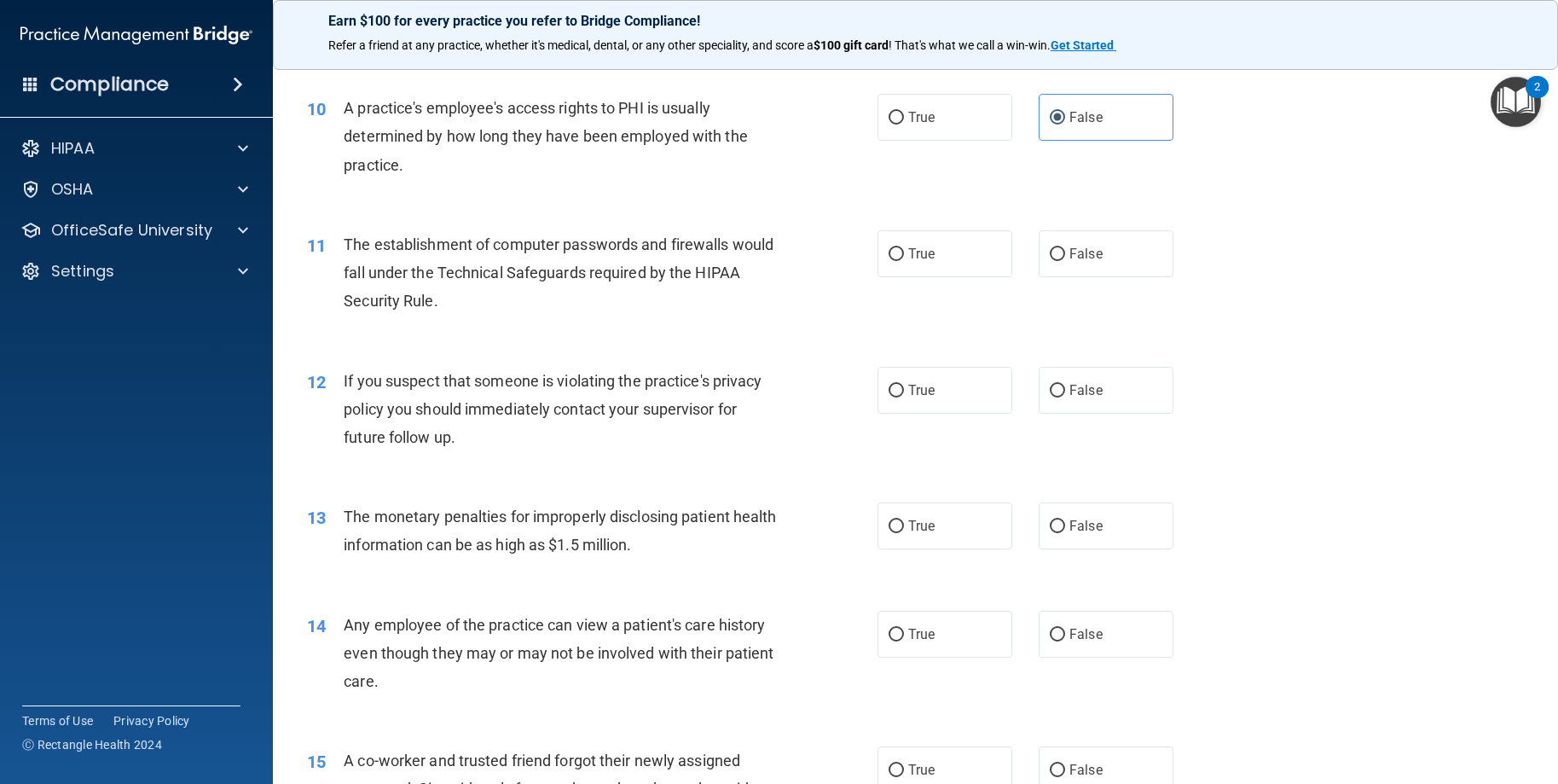
scroll to position [1194, 0]
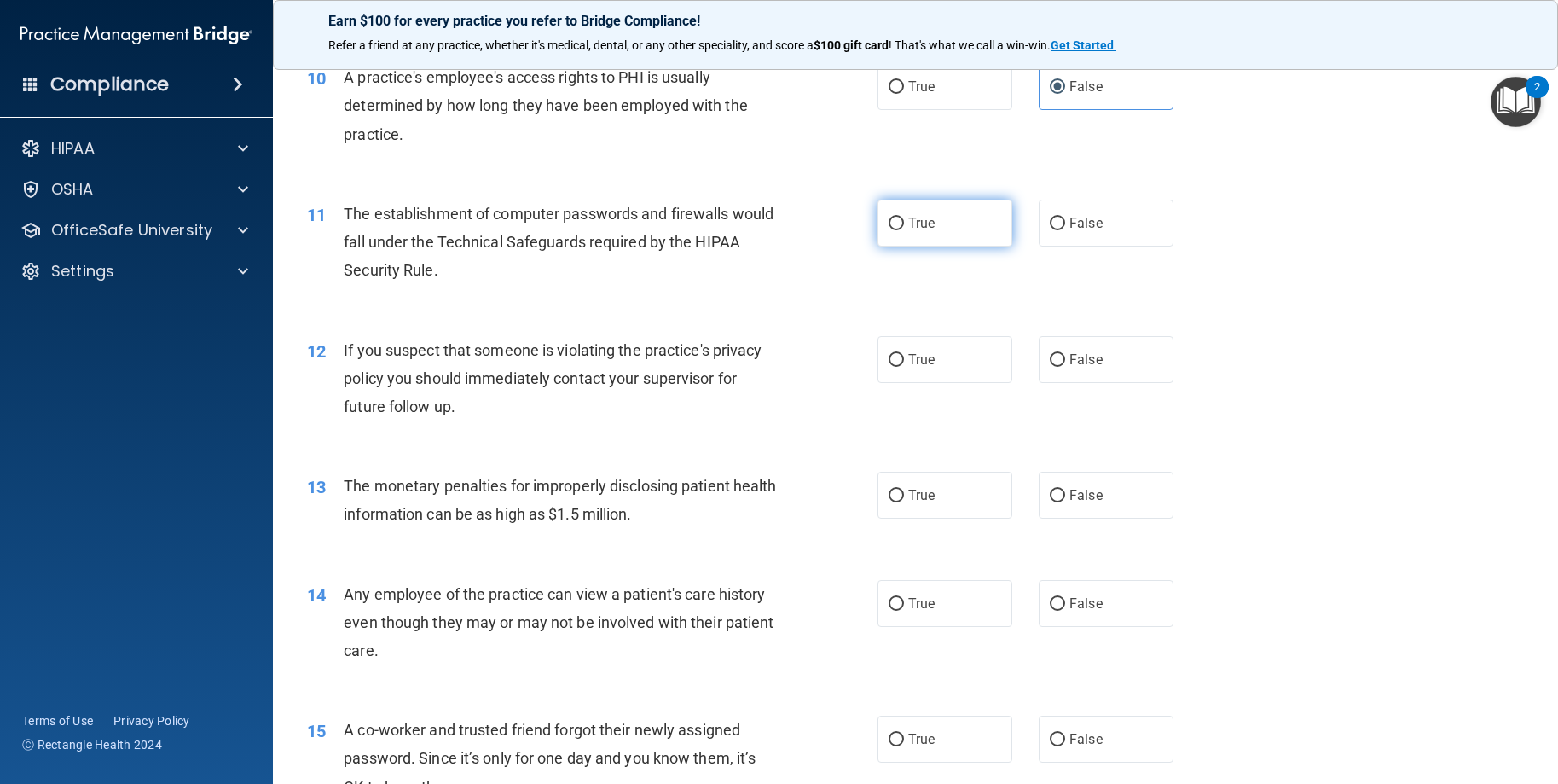
click at [951, 222] on label "True" at bounding box center [945, 222] width 135 height 47
click at [904, 222] on input "True" at bounding box center [896, 224] width 16 height 13
radio input "true"
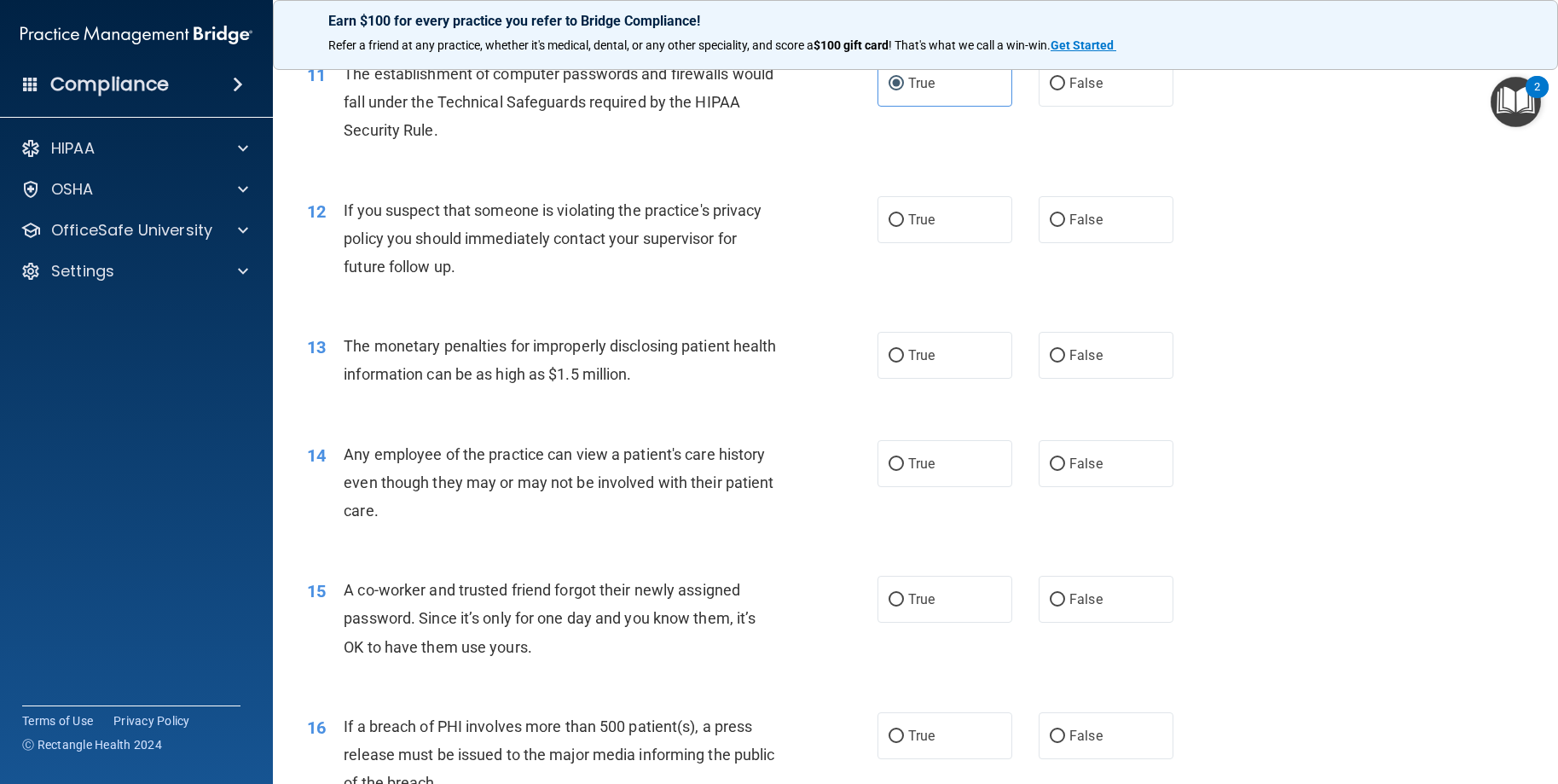
scroll to position [1364, 0]
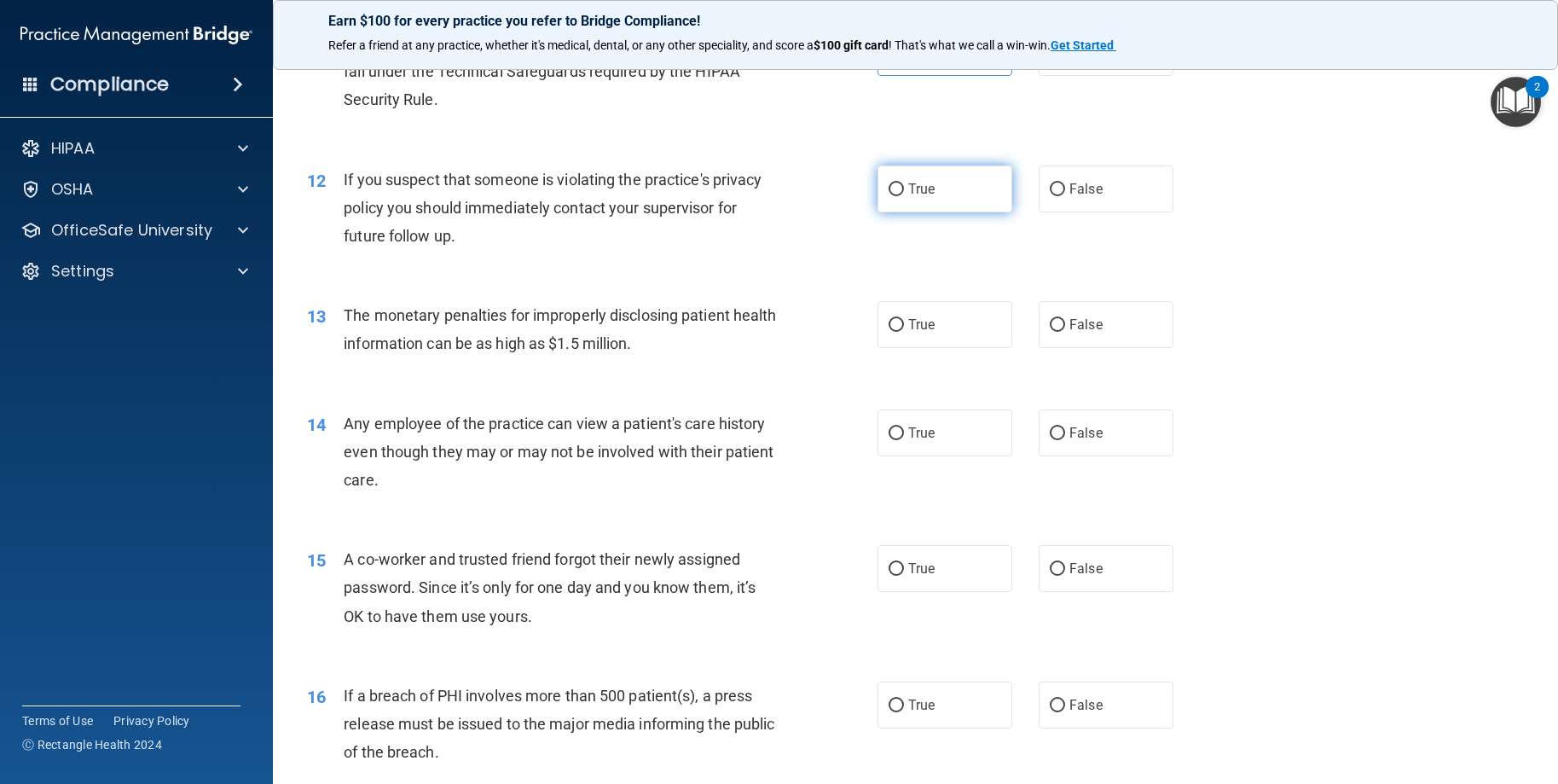
click at [945, 204] on label "True" at bounding box center [945, 188] width 135 height 47
click at [904, 196] on input "True" at bounding box center [896, 190] width 16 height 13
radio input "true"
click at [917, 332] on span "True" at bounding box center [922, 325] width 27 height 17
click at [904, 332] on input "True" at bounding box center [896, 326] width 16 height 13
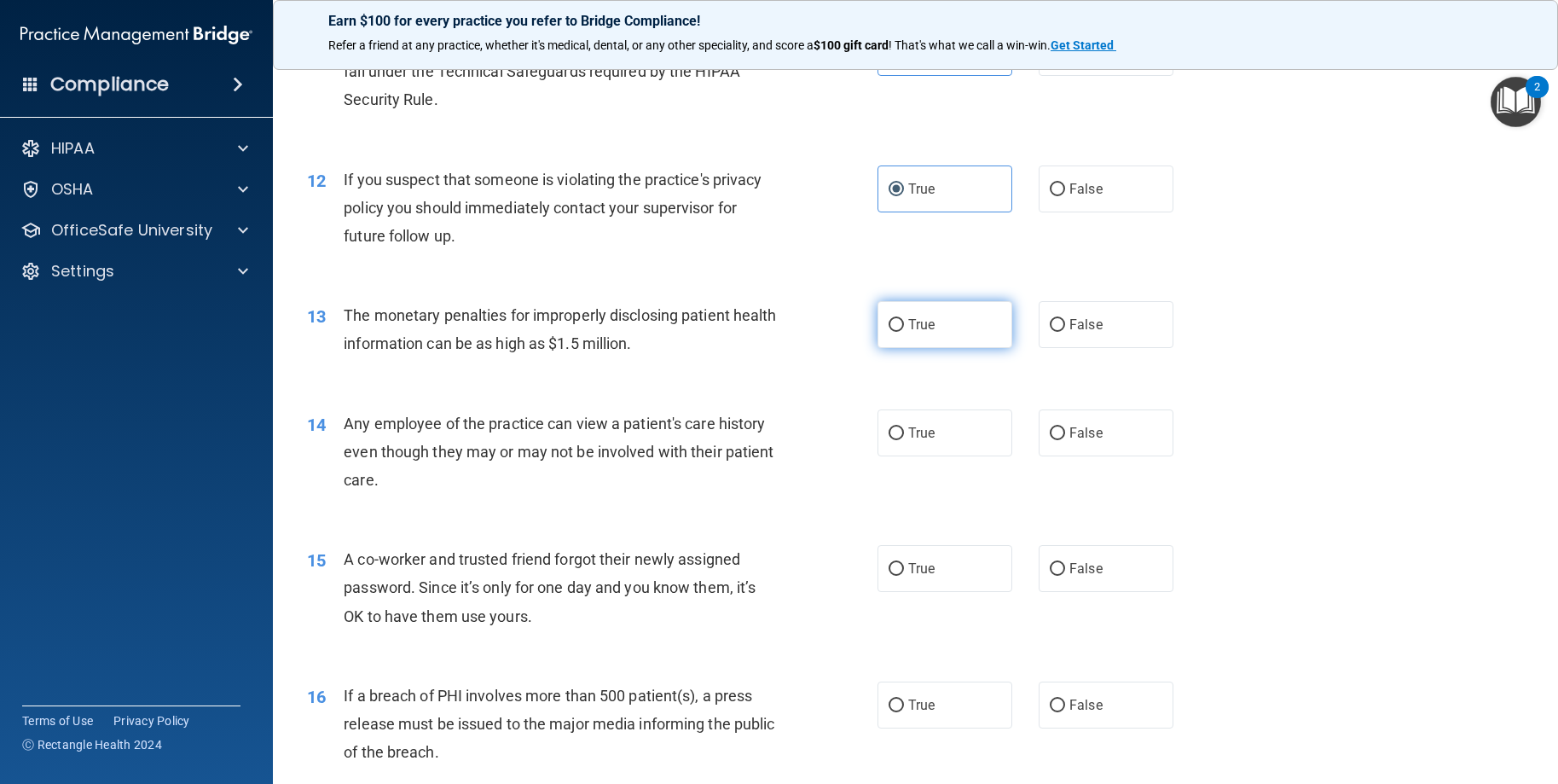
radio input "true"
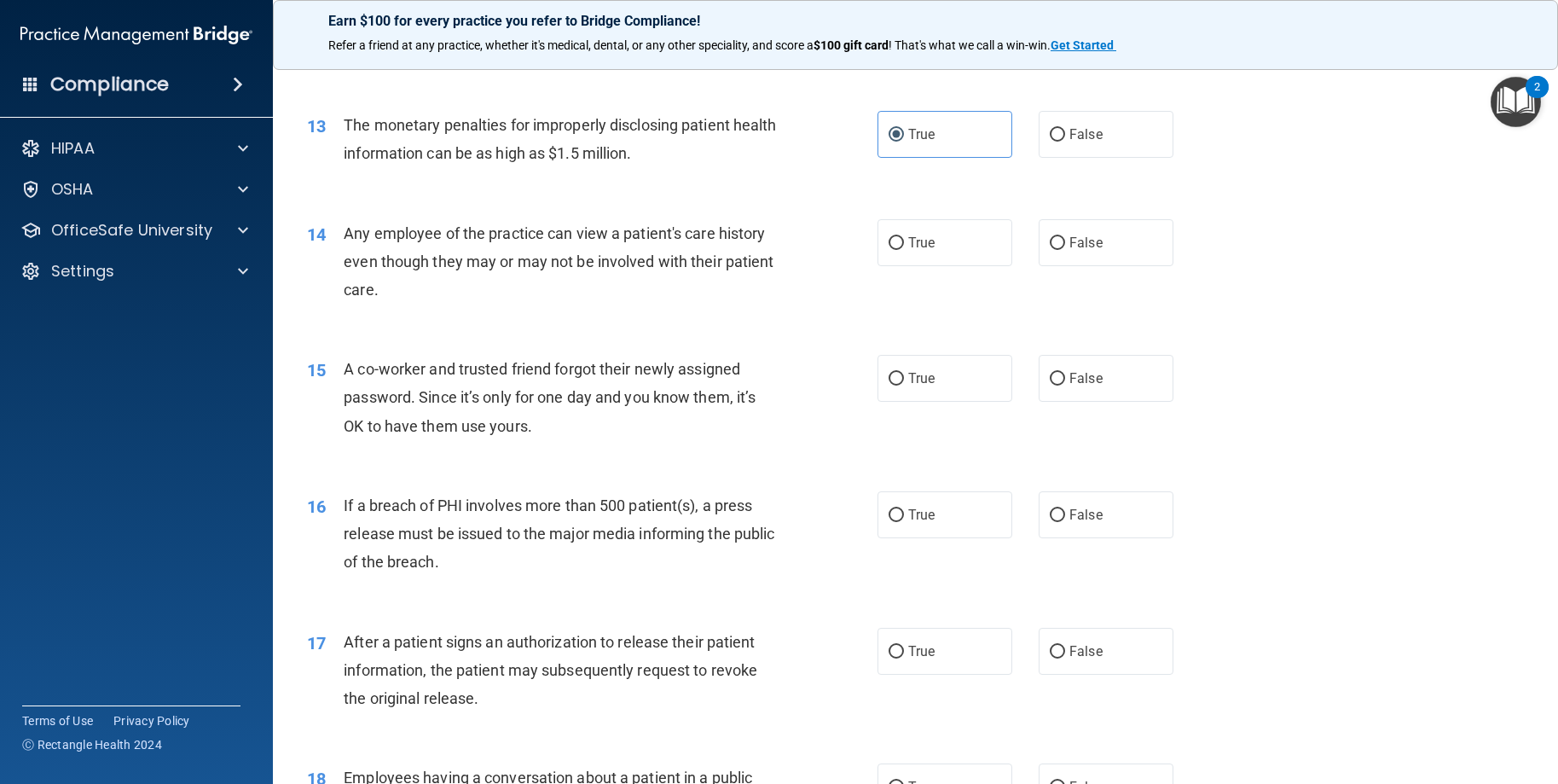
scroll to position [1621, 0]
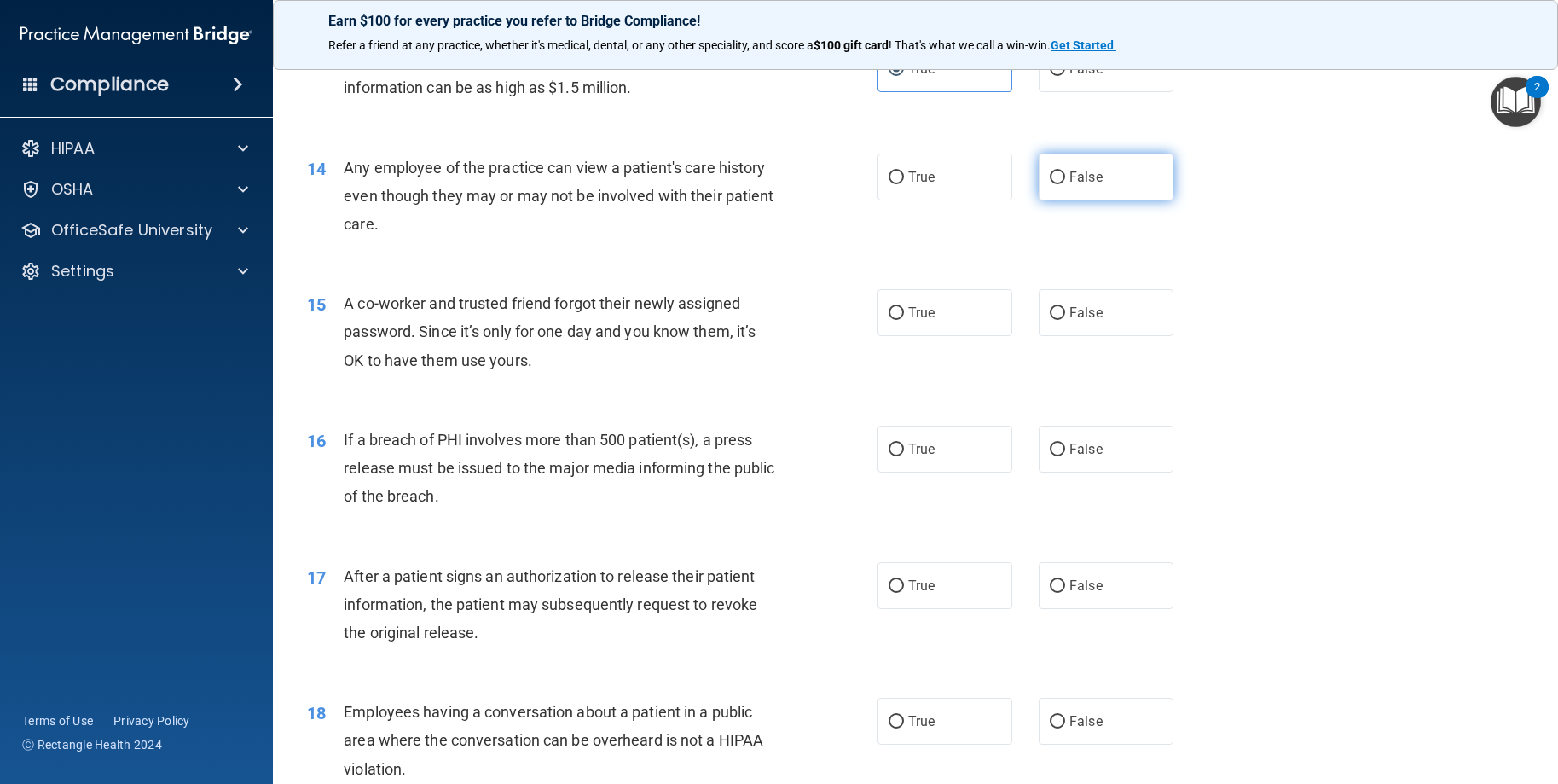
click at [1069, 183] on span "False" at bounding box center [1086, 177] width 33 height 17
click at [1062, 183] on input "False" at bounding box center [1057, 178] width 16 height 13
radio input "true"
click at [1081, 308] on span "False" at bounding box center [1086, 313] width 33 height 17
click at [1065, 308] on input "False" at bounding box center [1057, 314] width 16 height 13
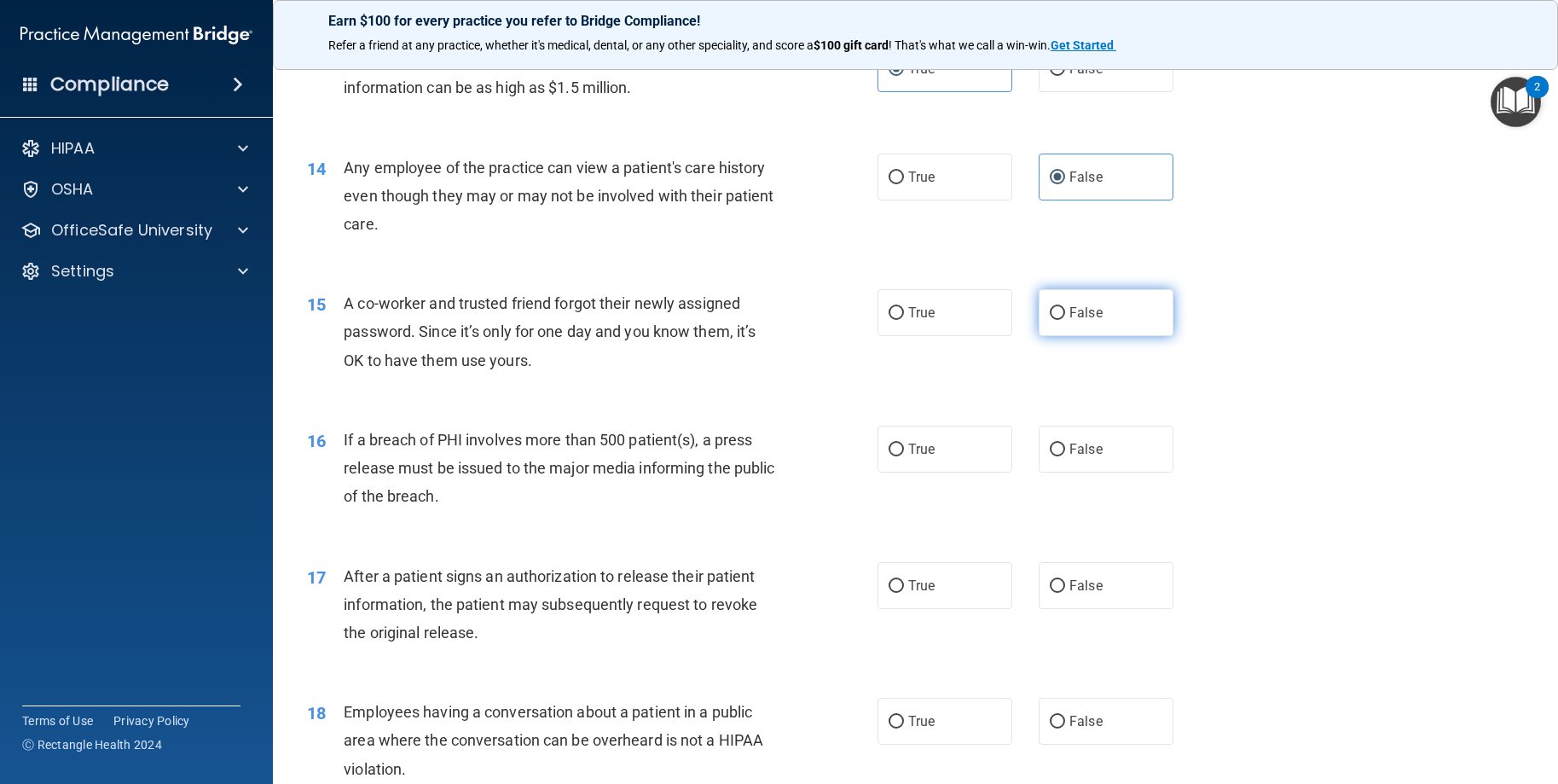
radio input "true"
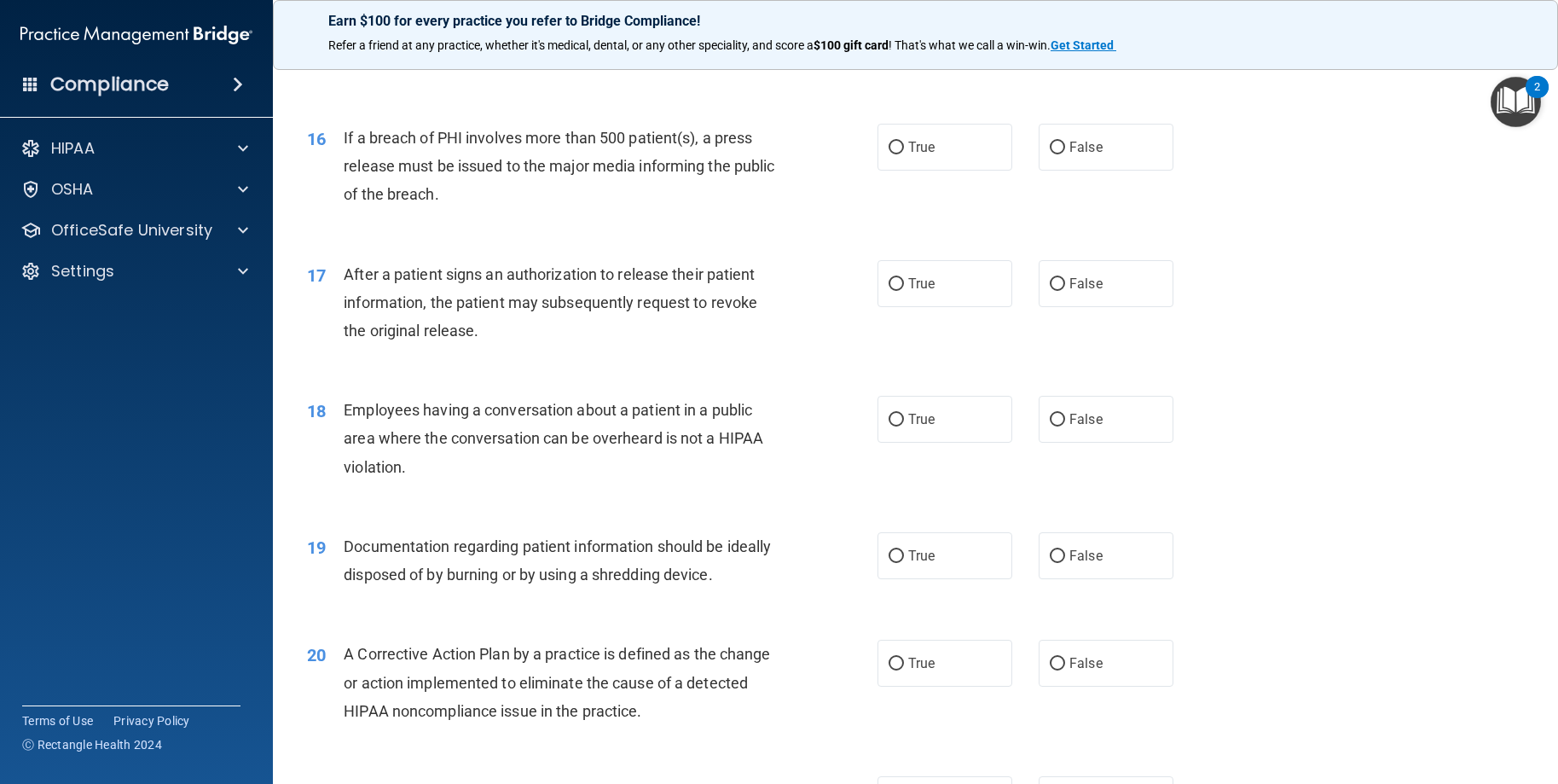
scroll to position [1961, 0]
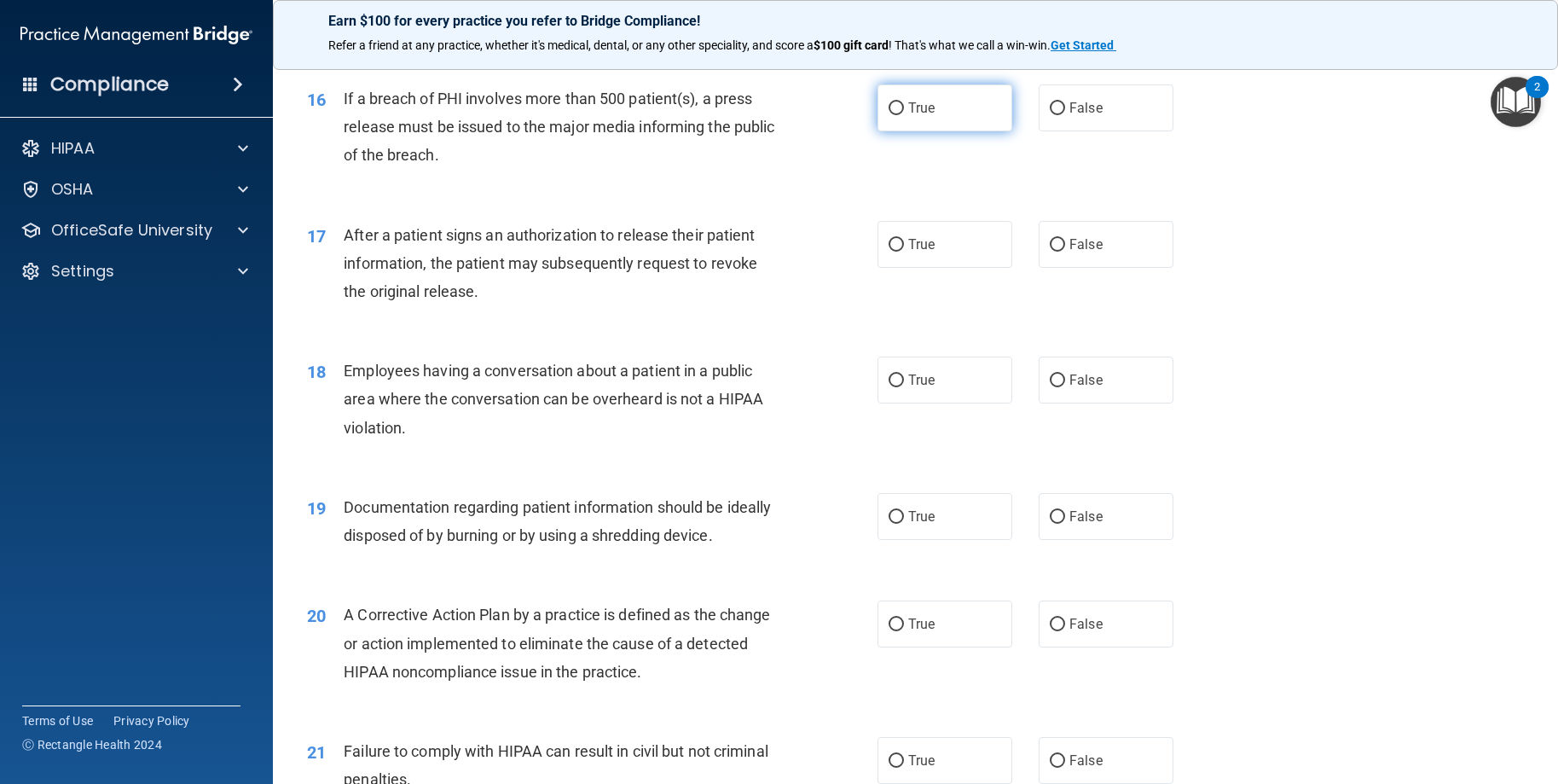
click at [915, 101] on span "True" at bounding box center [922, 108] width 27 height 17
click at [904, 102] on input "True" at bounding box center [896, 109] width 16 height 13
radio input "true"
click at [896, 256] on label "True" at bounding box center [945, 244] width 135 height 47
click at [896, 252] on input "True" at bounding box center [896, 245] width 16 height 13
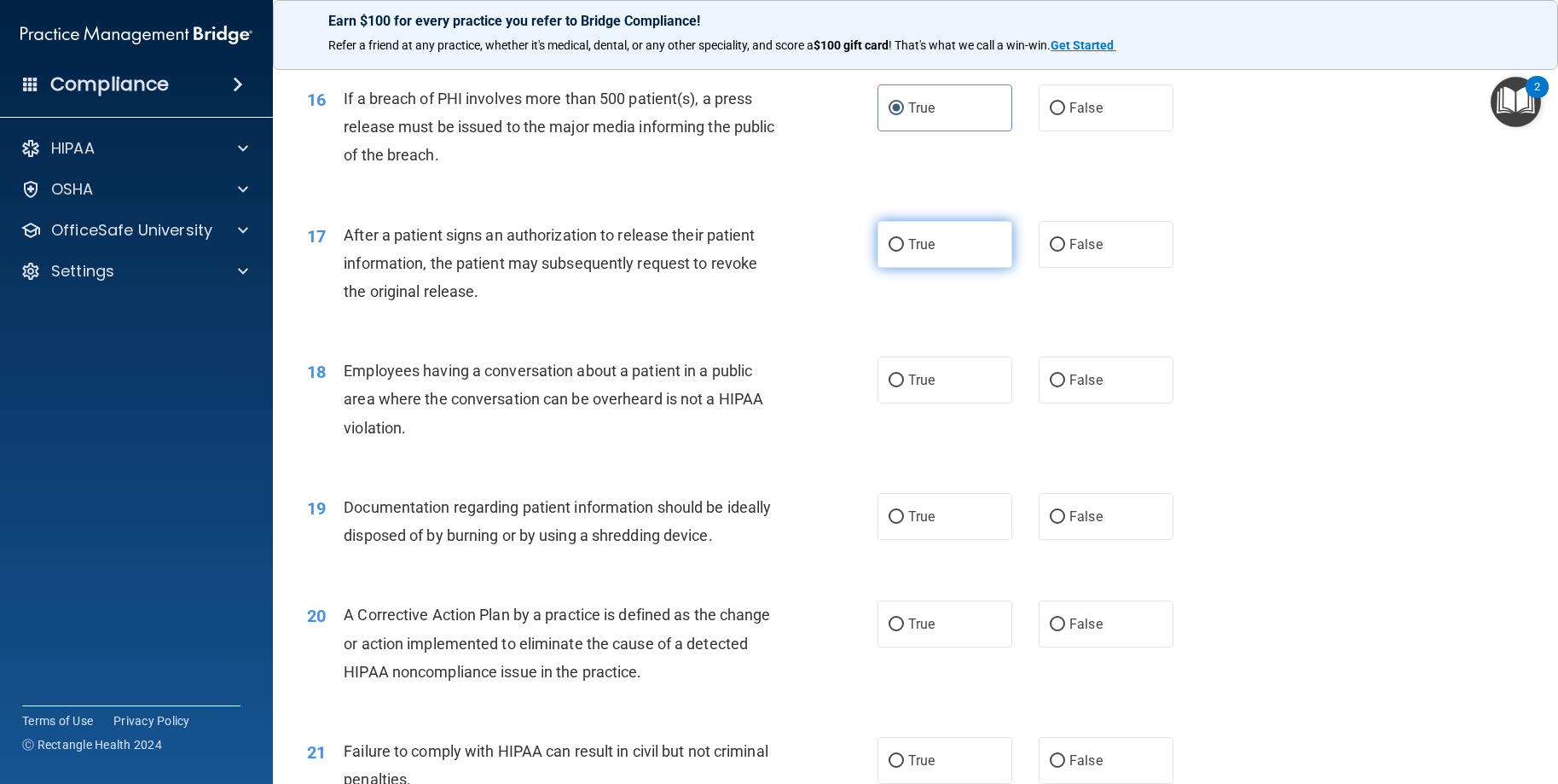
radio input "true"
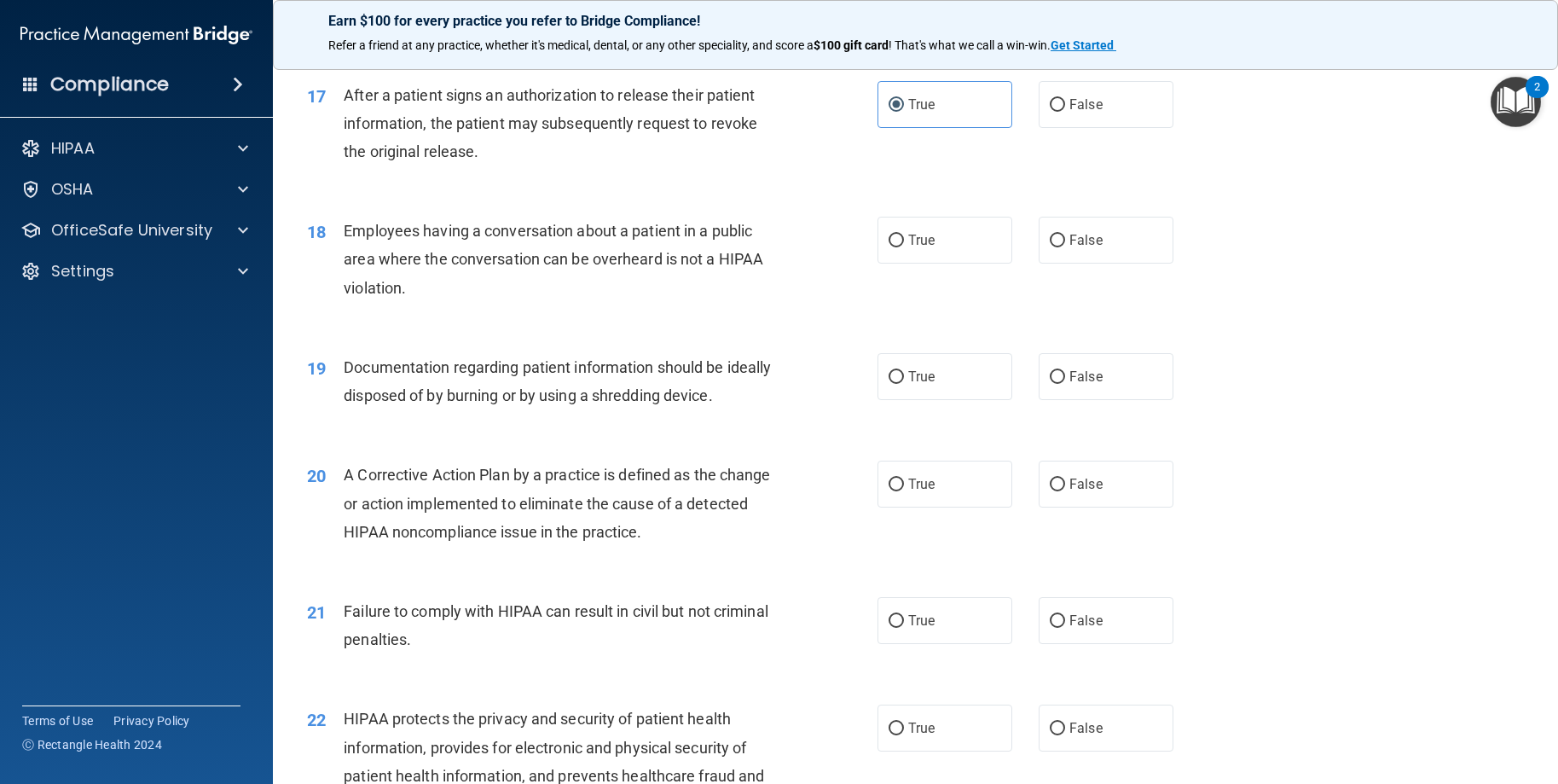
scroll to position [2132, 0]
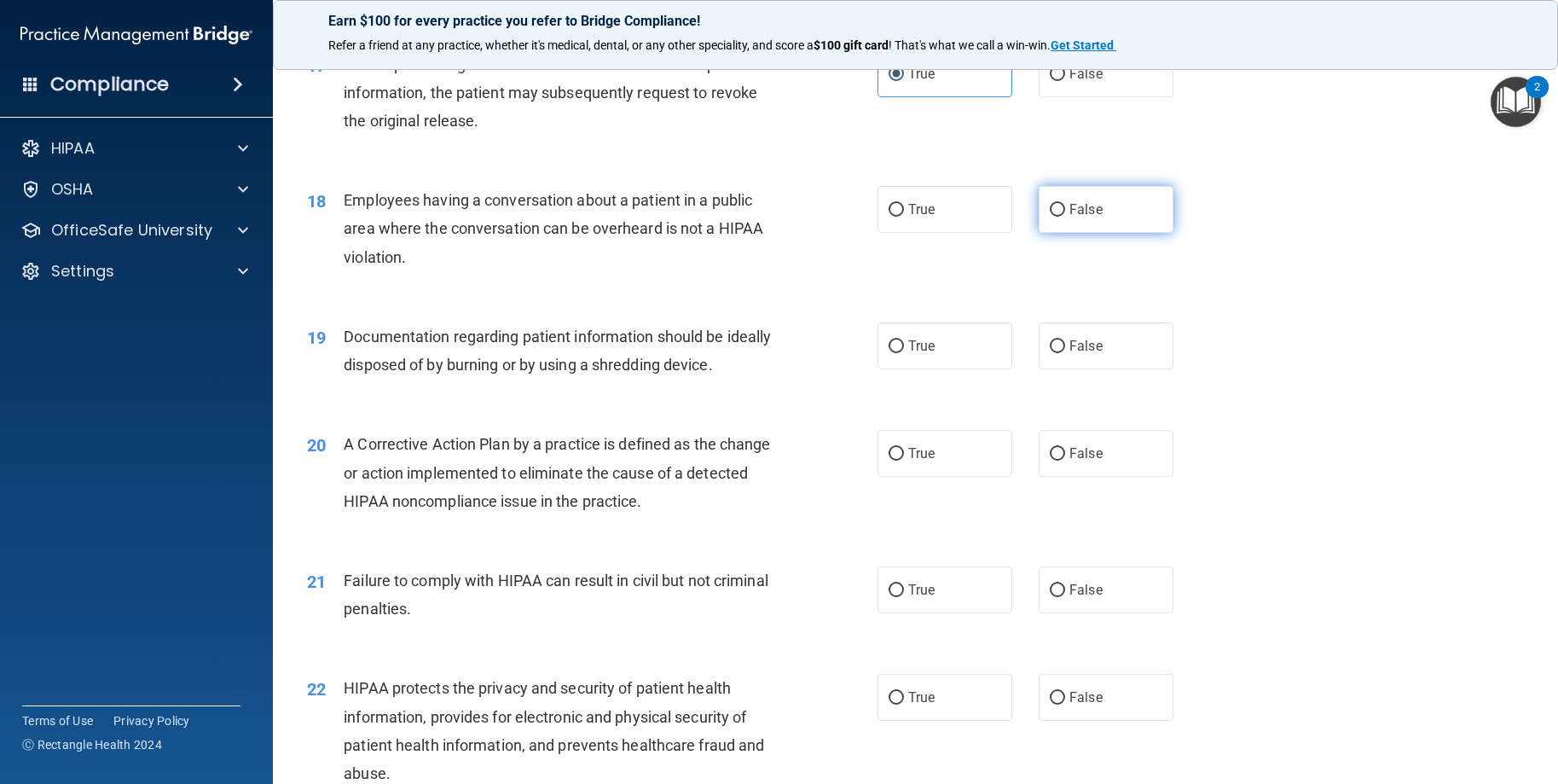
click at [1079, 216] on span "False" at bounding box center [1086, 209] width 33 height 17
click at [1065, 216] on input "False" at bounding box center [1057, 210] width 16 height 13
radio input "true"
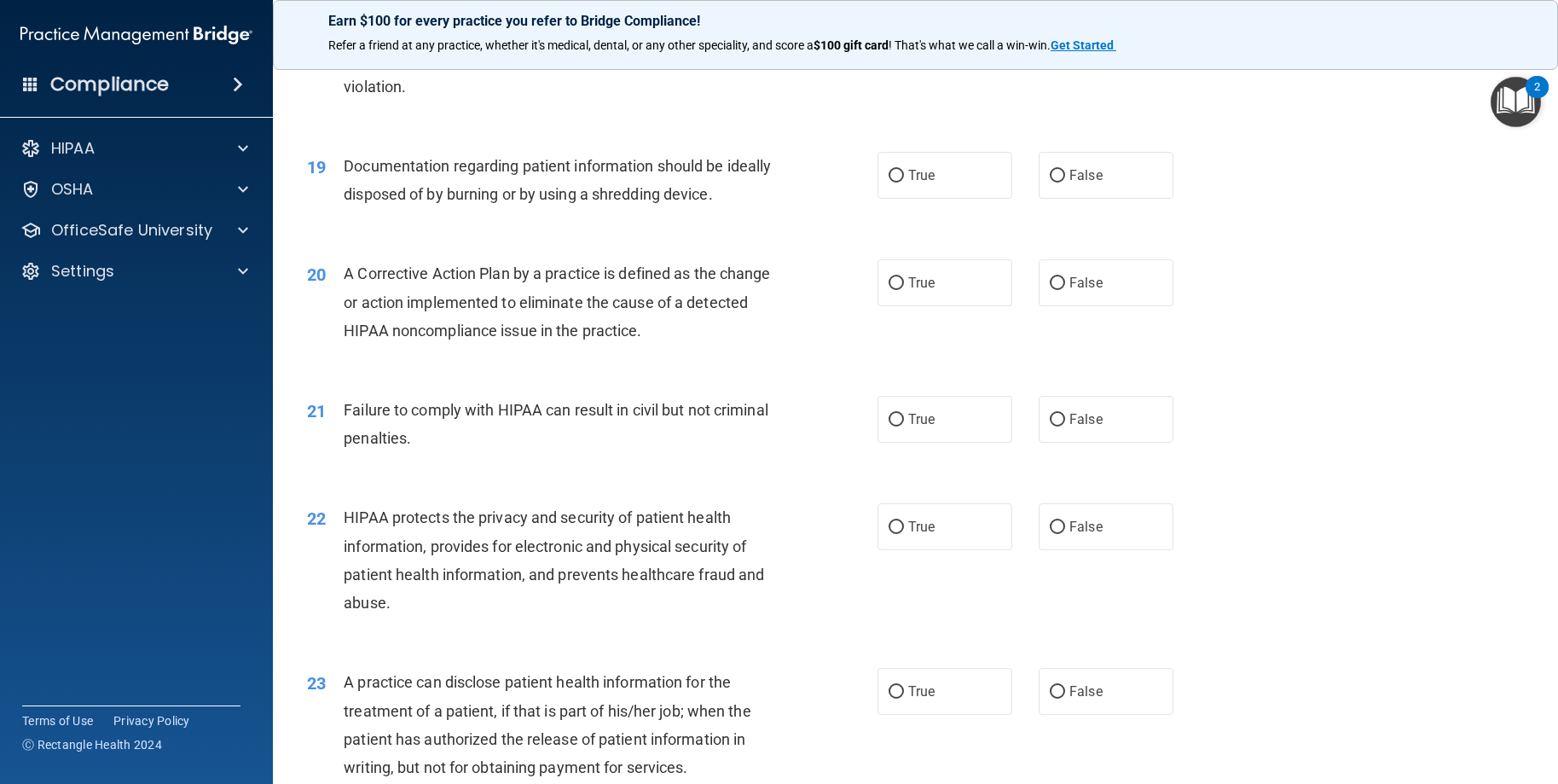
scroll to position [2217, 0]
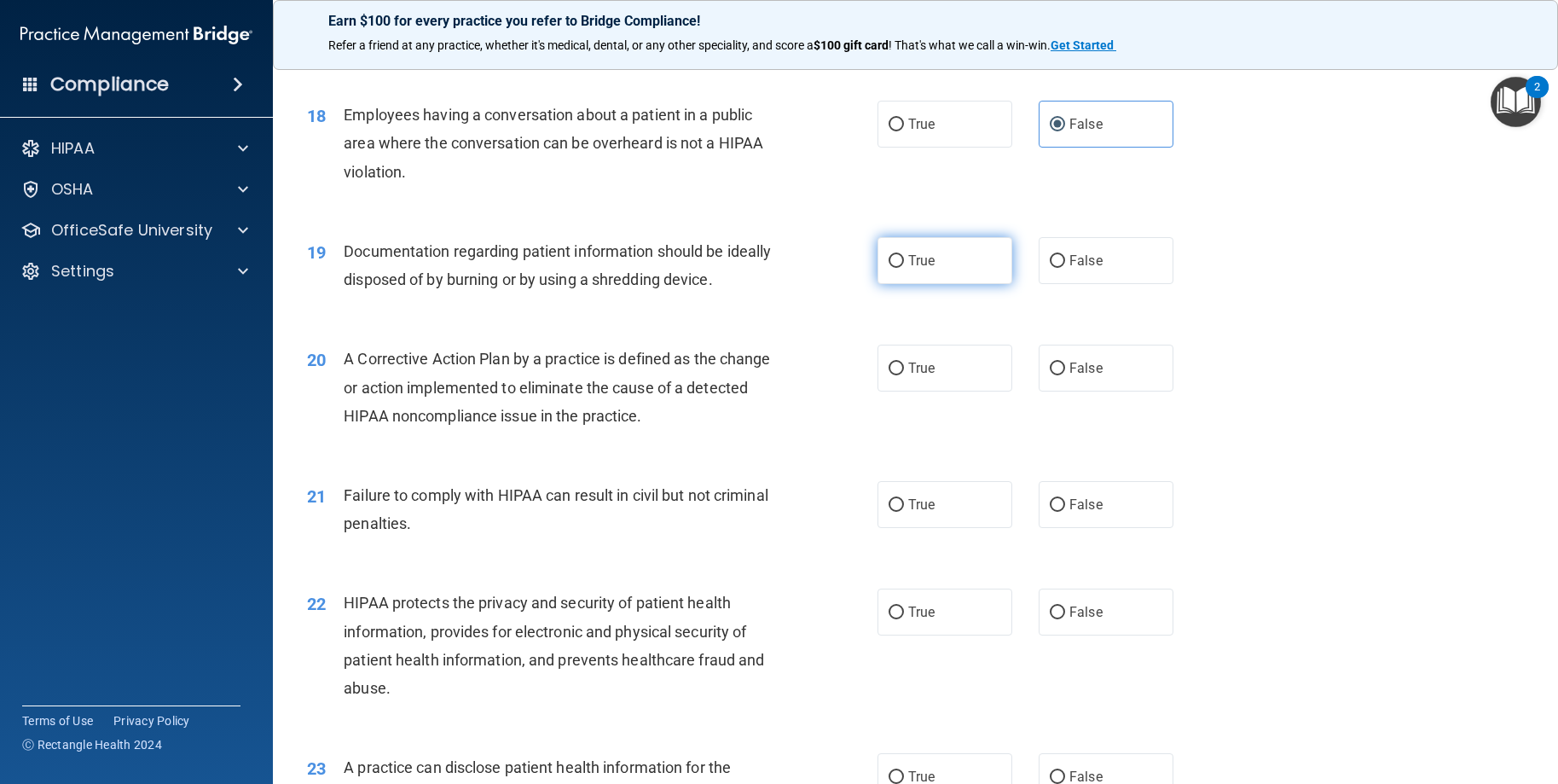
click at [967, 255] on label "True" at bounding box center [945, 260] width 135 height 47
click at [904, 255] on input "True" at bounding box center [896, 261] width 16 height 13
radio input "true"
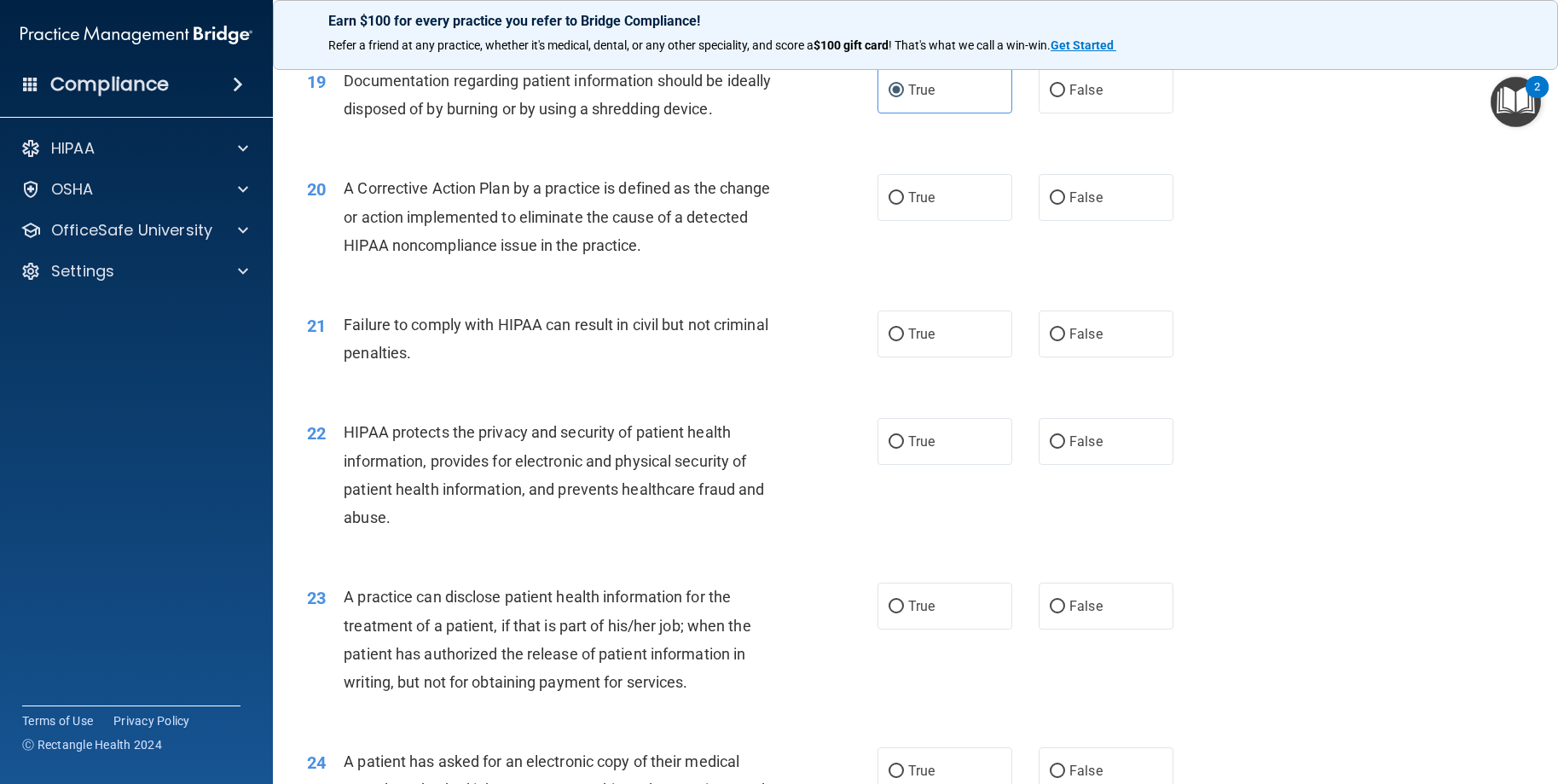
scroll to position [2473, 0]
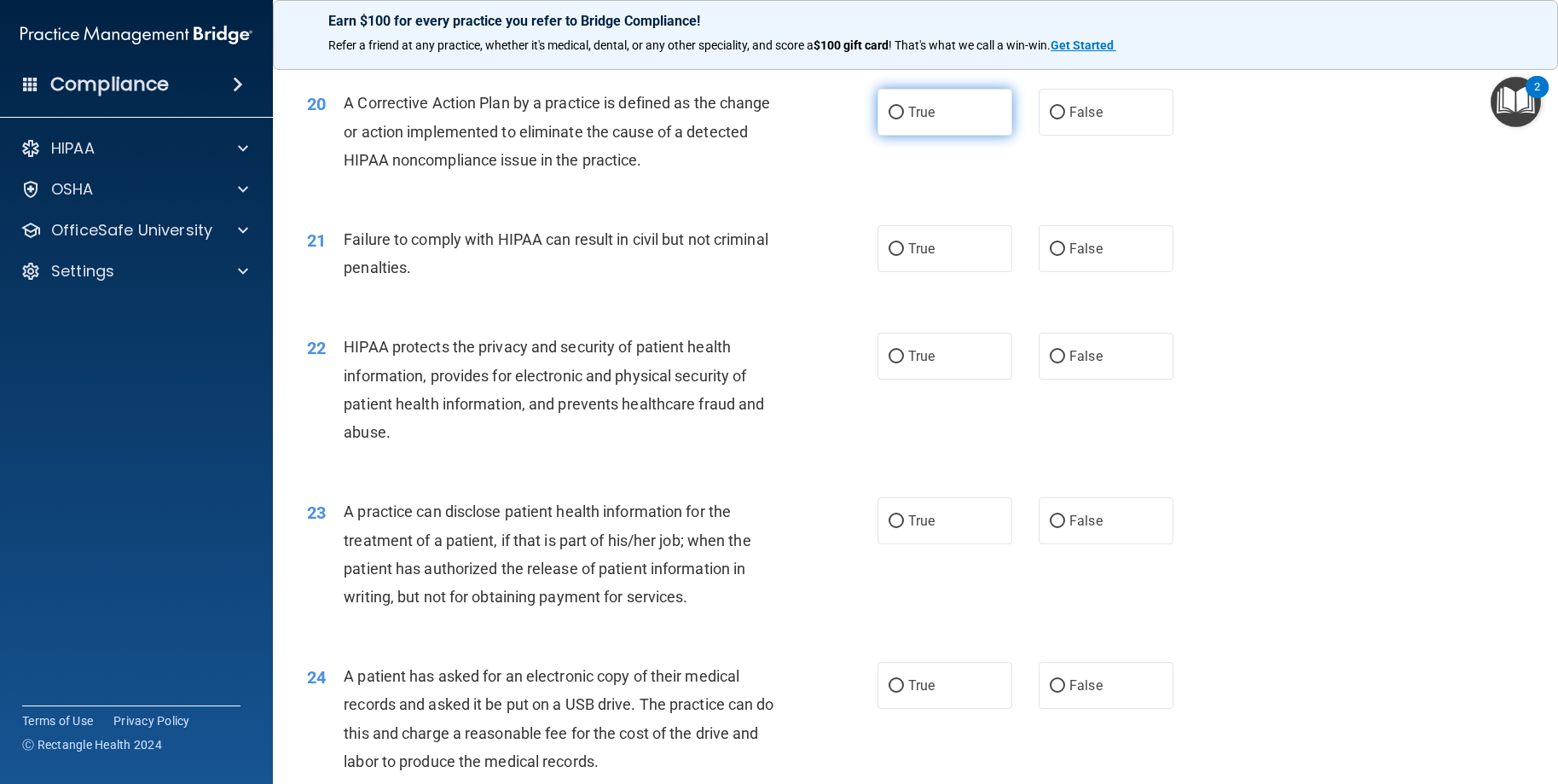
click at [898, 121] on label "True" at bounding box center [945, 112] width 135 height 47
click at [898, 119] on input "True" at bounding box center [896, 113] width 16 height 13
radio input "true"
click at [1099, 247] on label "False" at bounding box center [1106, 248] width 135 height 47
click at [1065, 247] on input "False" at bounding box center [1057, 249] width 16 height 13
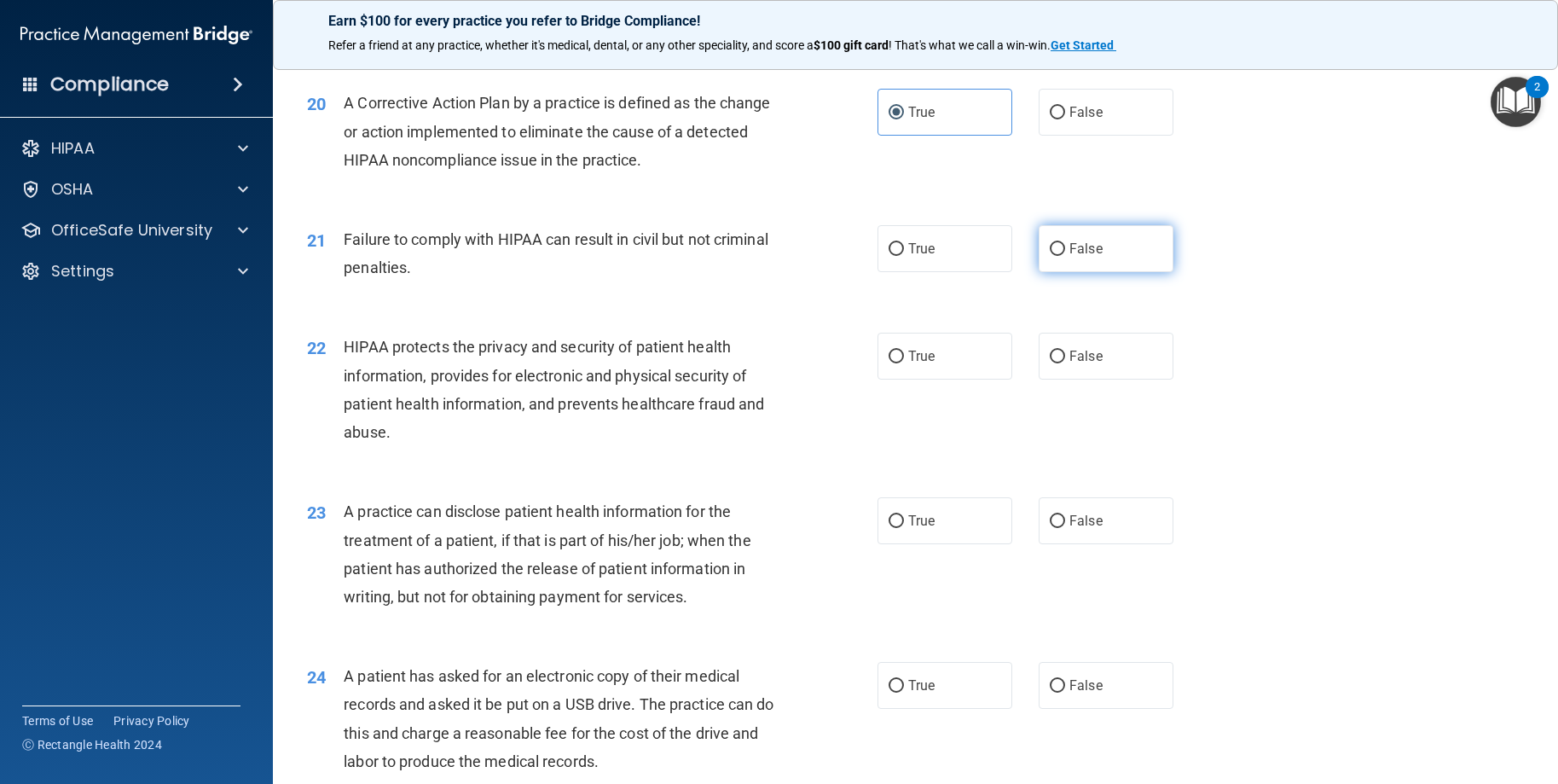
radio input "true"
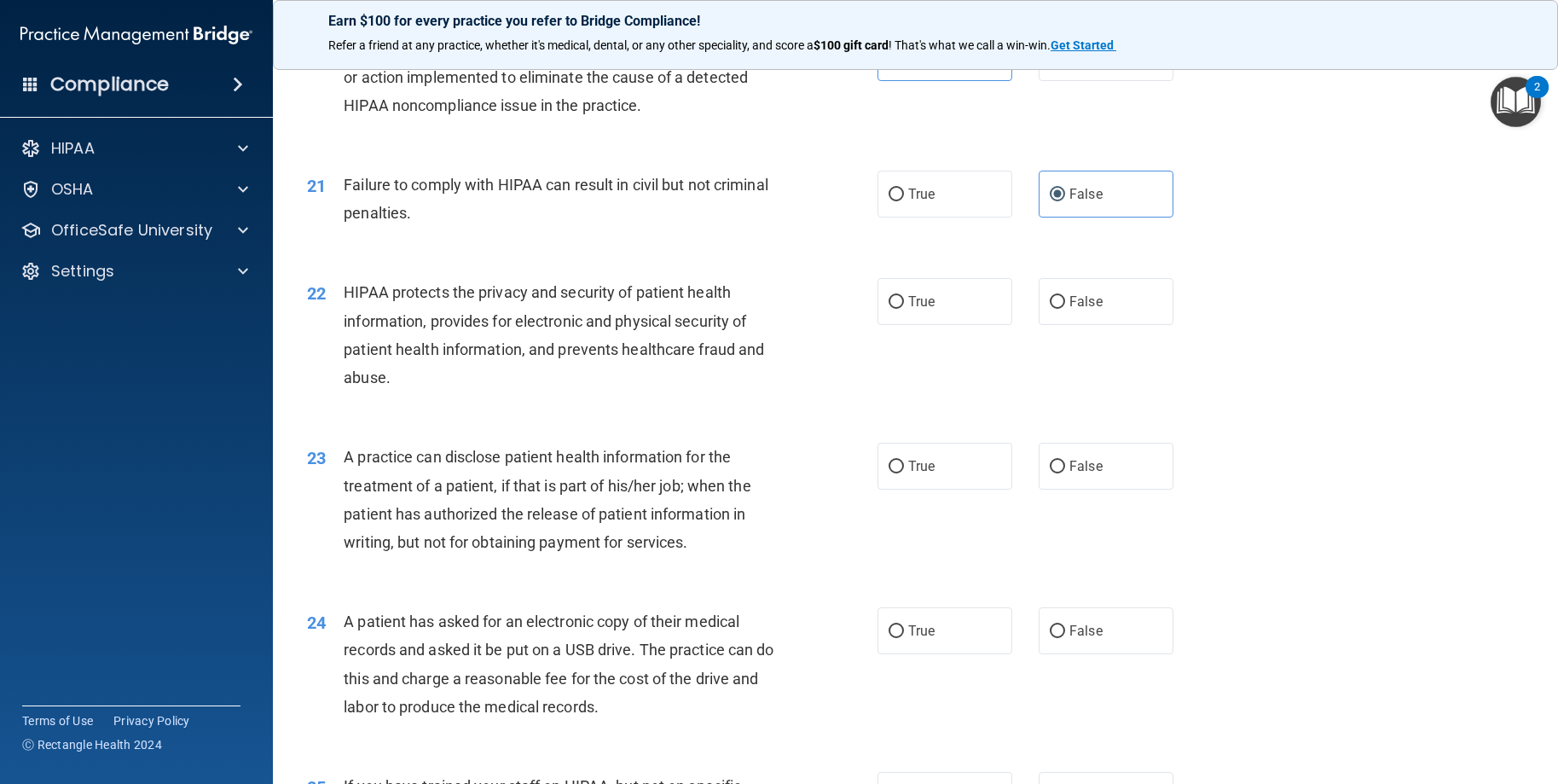
scroll to position [2559, 0]
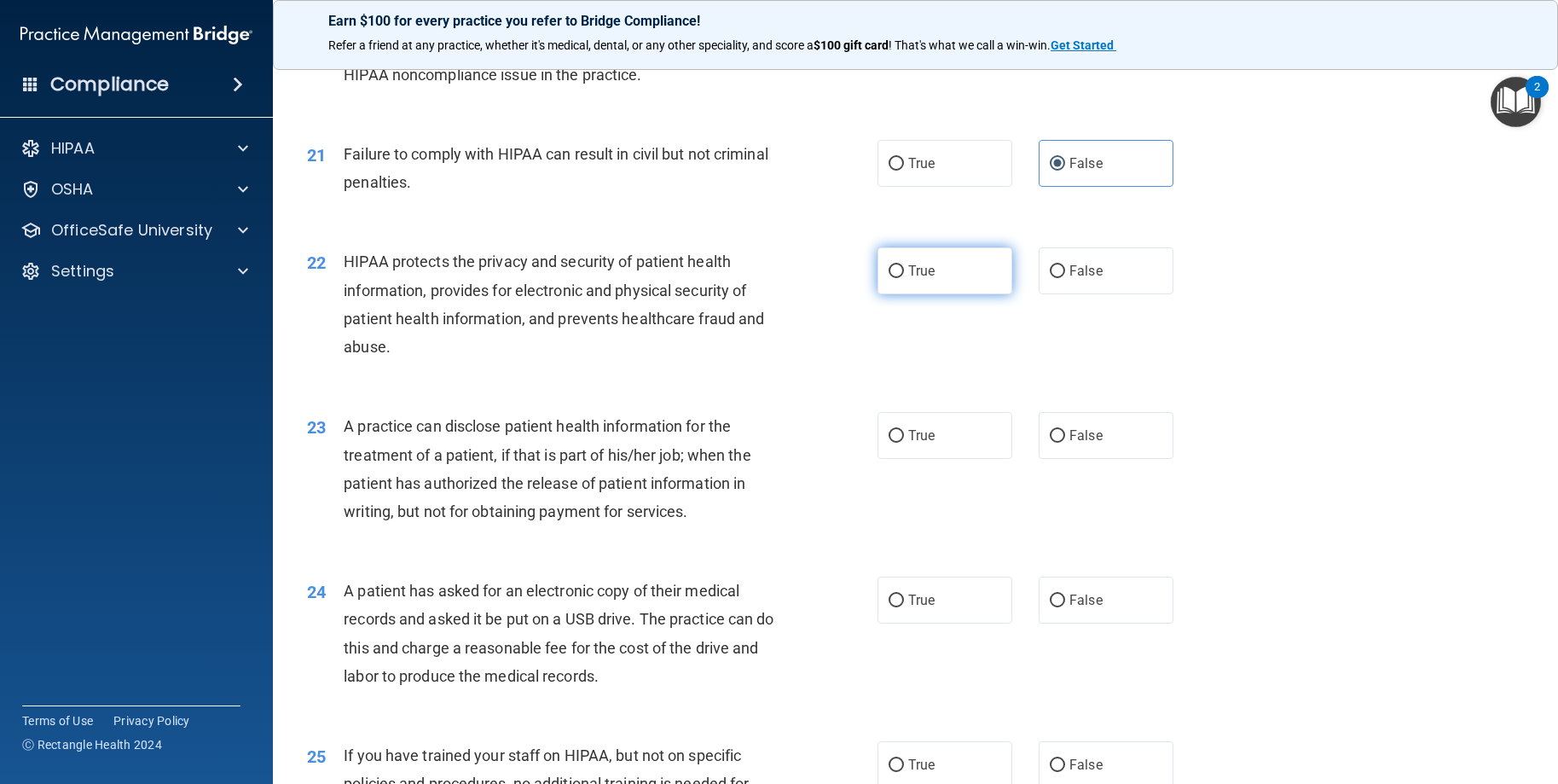
click at [920, 269] on span "True" at bounding box center [922, 271] width 27 height 17
click at [904, 269] on input "True" at bounding box center [896, 272] width 16 height 13
radio input "true"
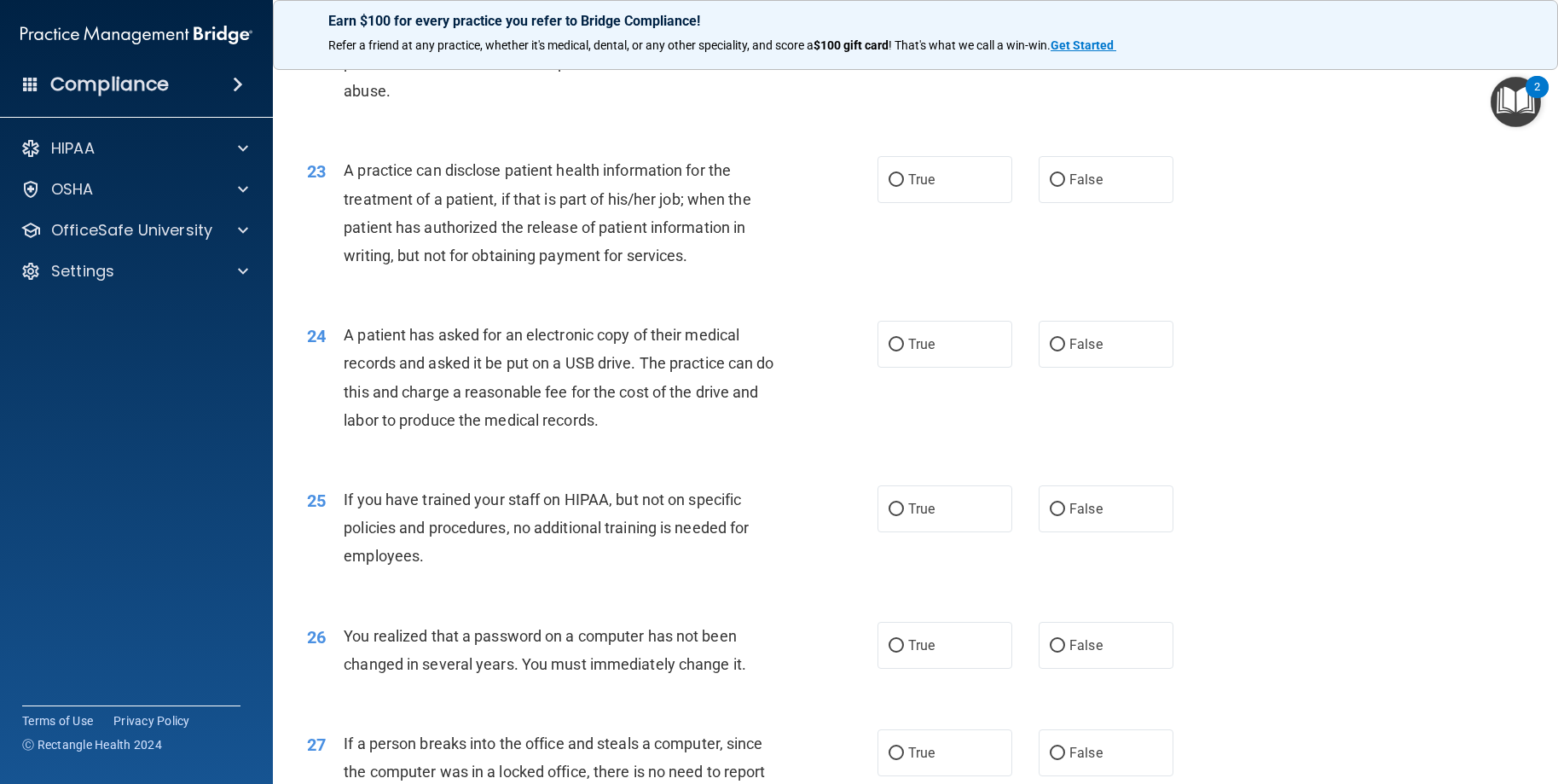
scroll to position [2899, 0]
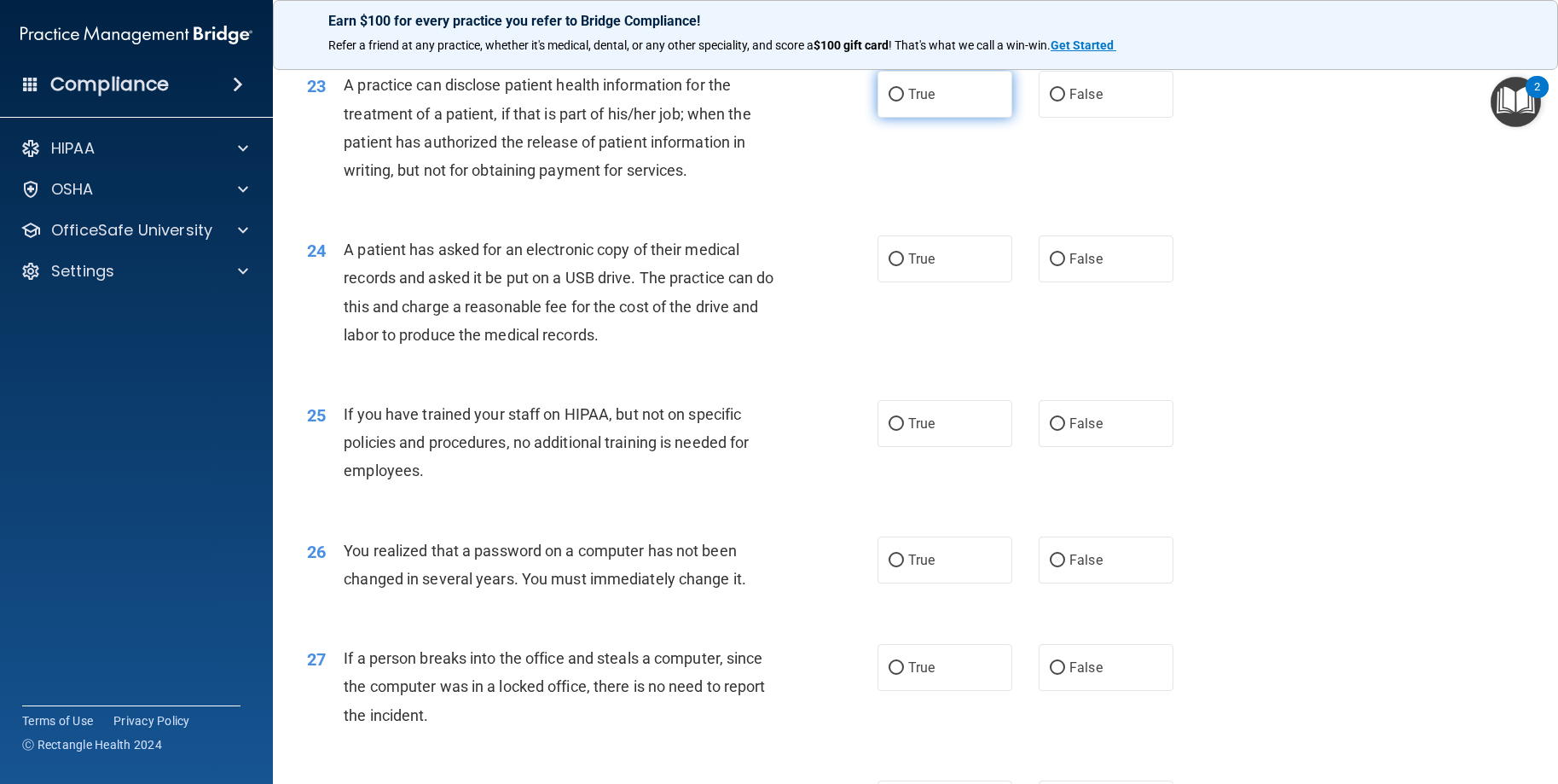
click at [922, 101] on span "True" at bounding box center [922, 94] width 27 height 17
click at [904, 101] on input "True" at bounding box center [896, 95] width 16 height 13
radio input "true"
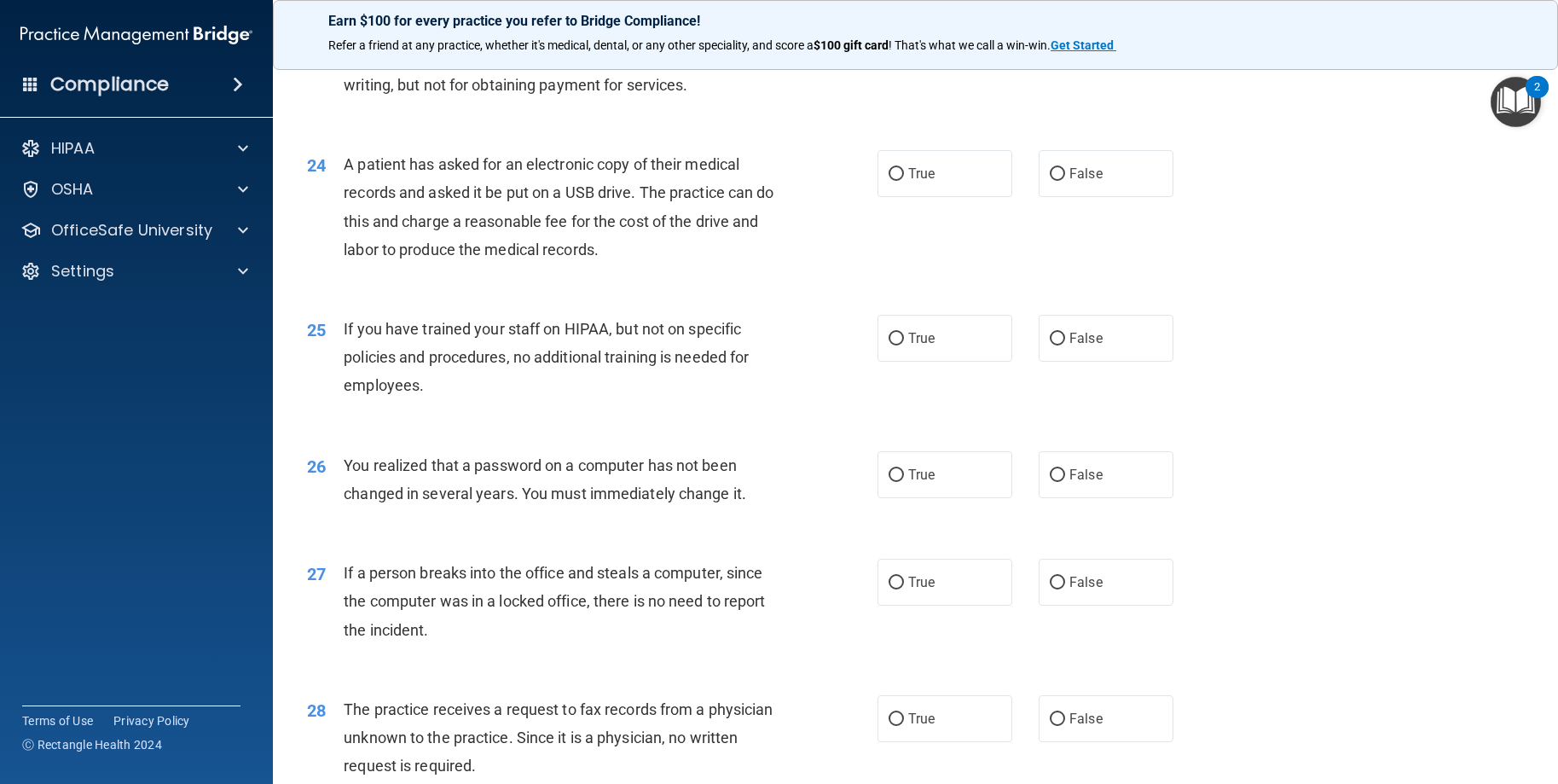
scroll to position [3070, 0]
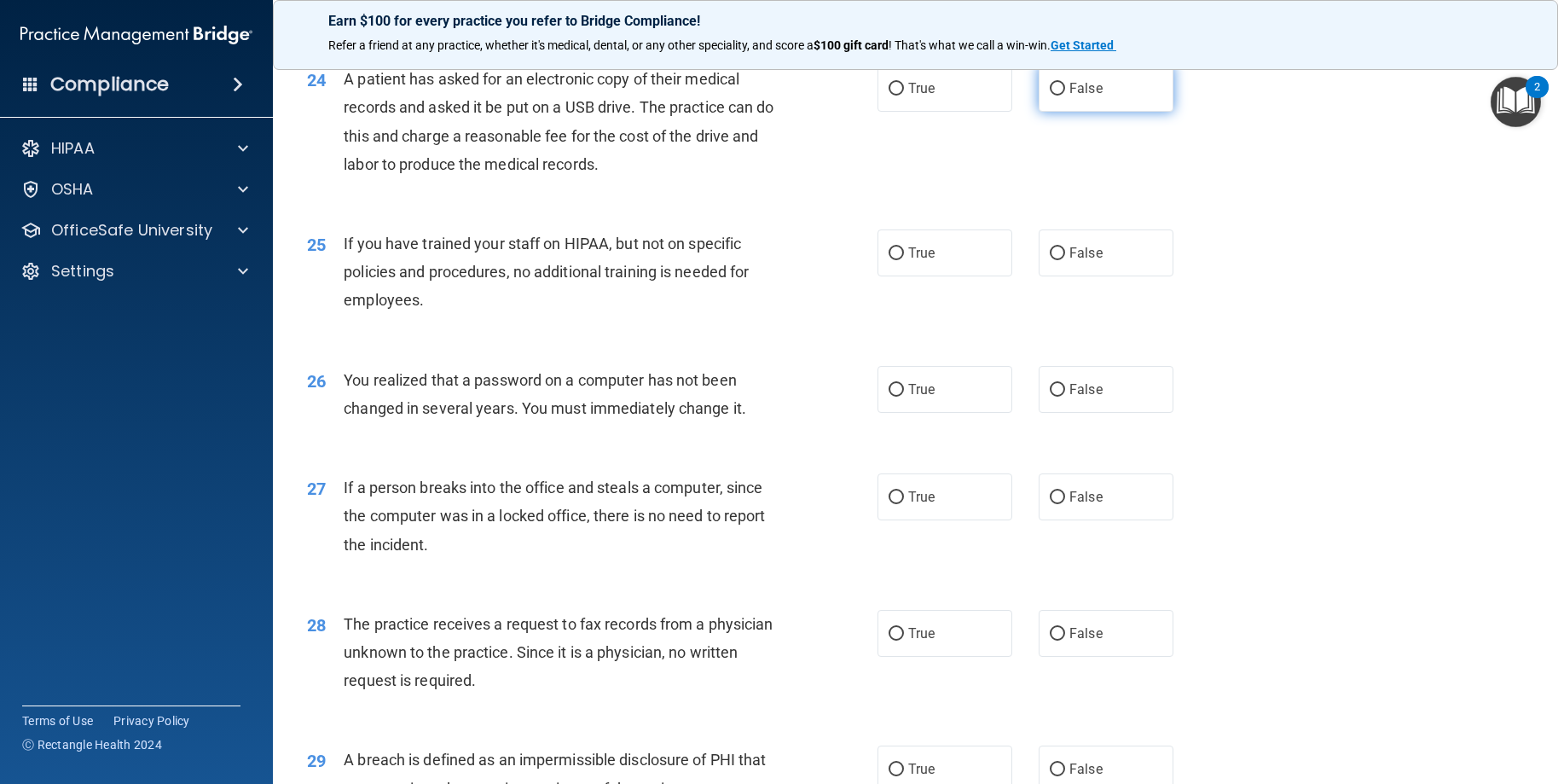
click at [1068, 96] on label "False" at bounding box center [1106, 88] width 135 height 47
click at [1065, 96] on input "False" at bounding box center [1057, 89] width 16 height 13
radio input "true"
click at [1069, 255] on span "False" at bounding box center [1086, 253] width 33 height 17
click at [1065, 255] on input "False" at bounding box center [1057, 254] width 16 height 13
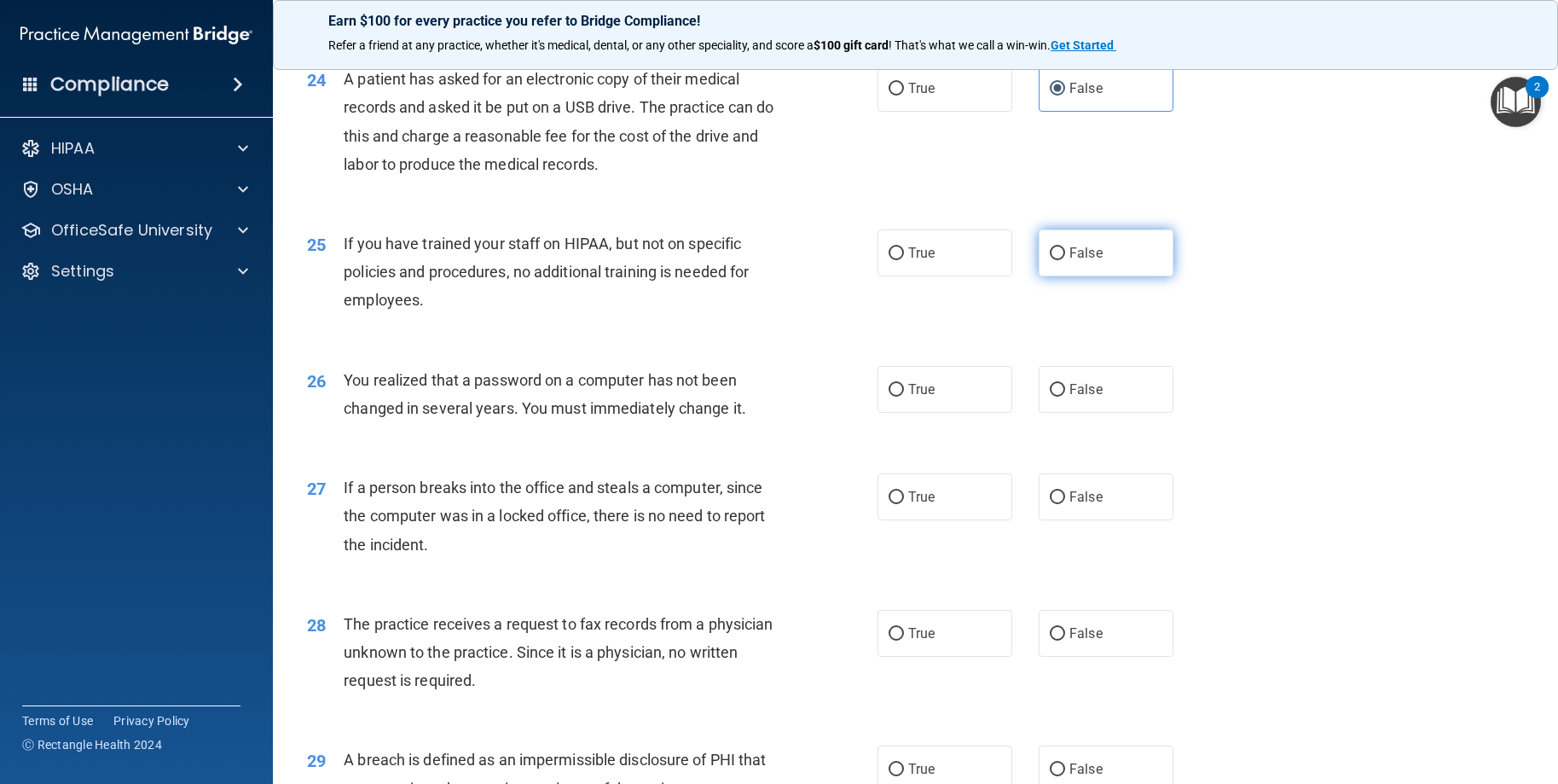
radio input "true"
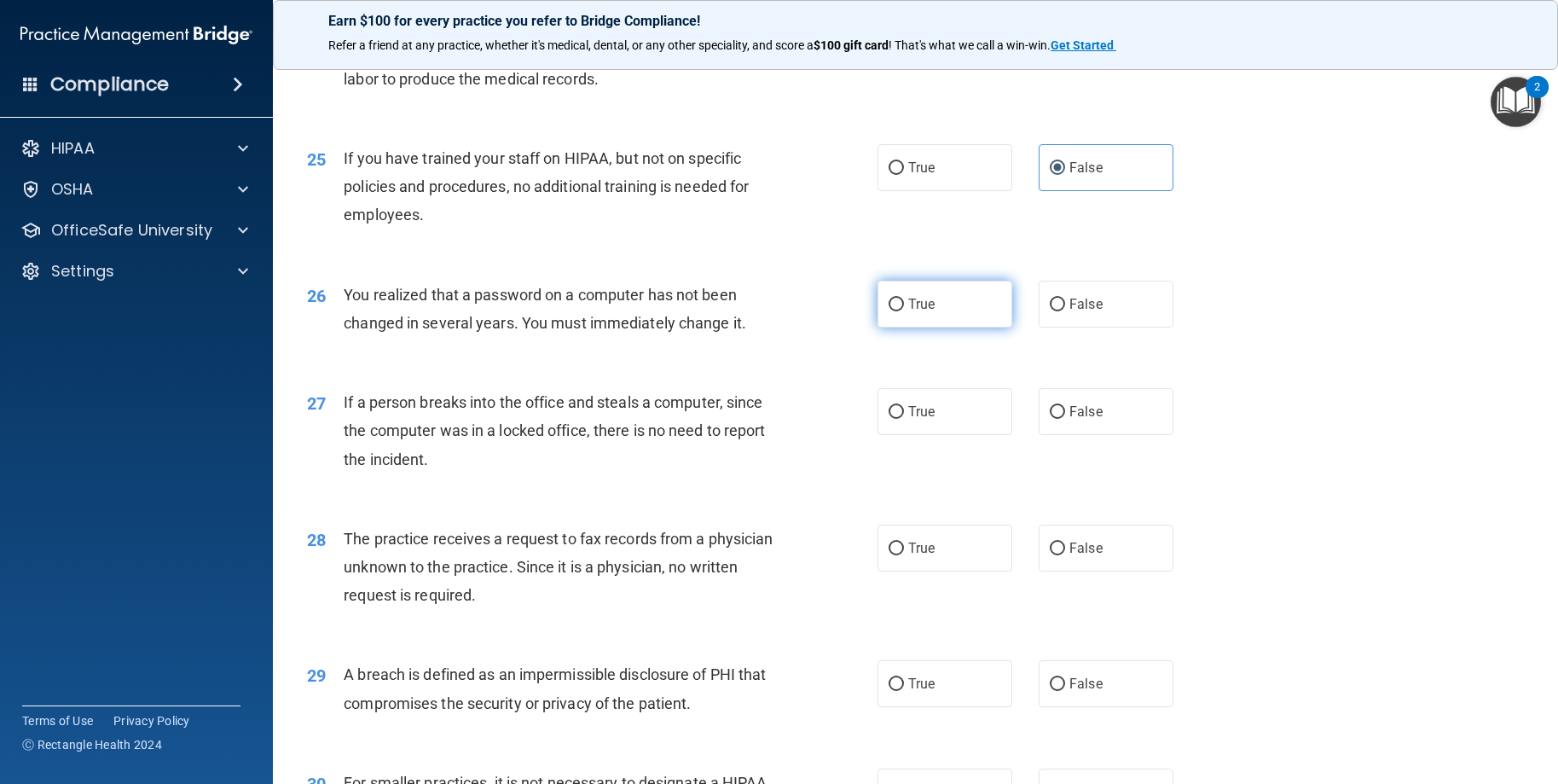
click at [958, 312] on label "True" at bounding box center [945, 303] width 135 height 47
click at [904, 311] on input "True" at bounding box center [896, 305] width 16 height 13
radio input "true"
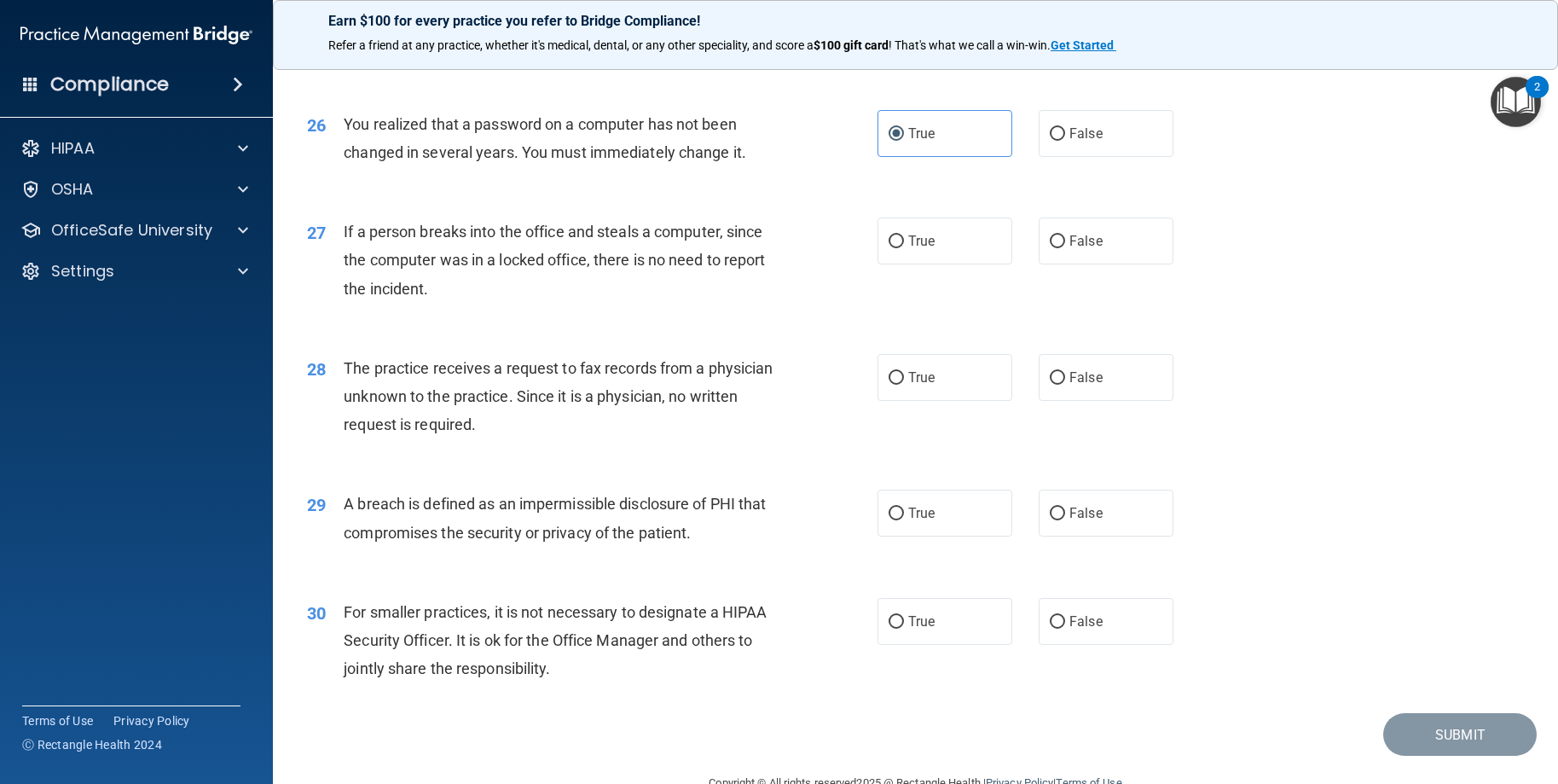
scroll to position [3366, 0]
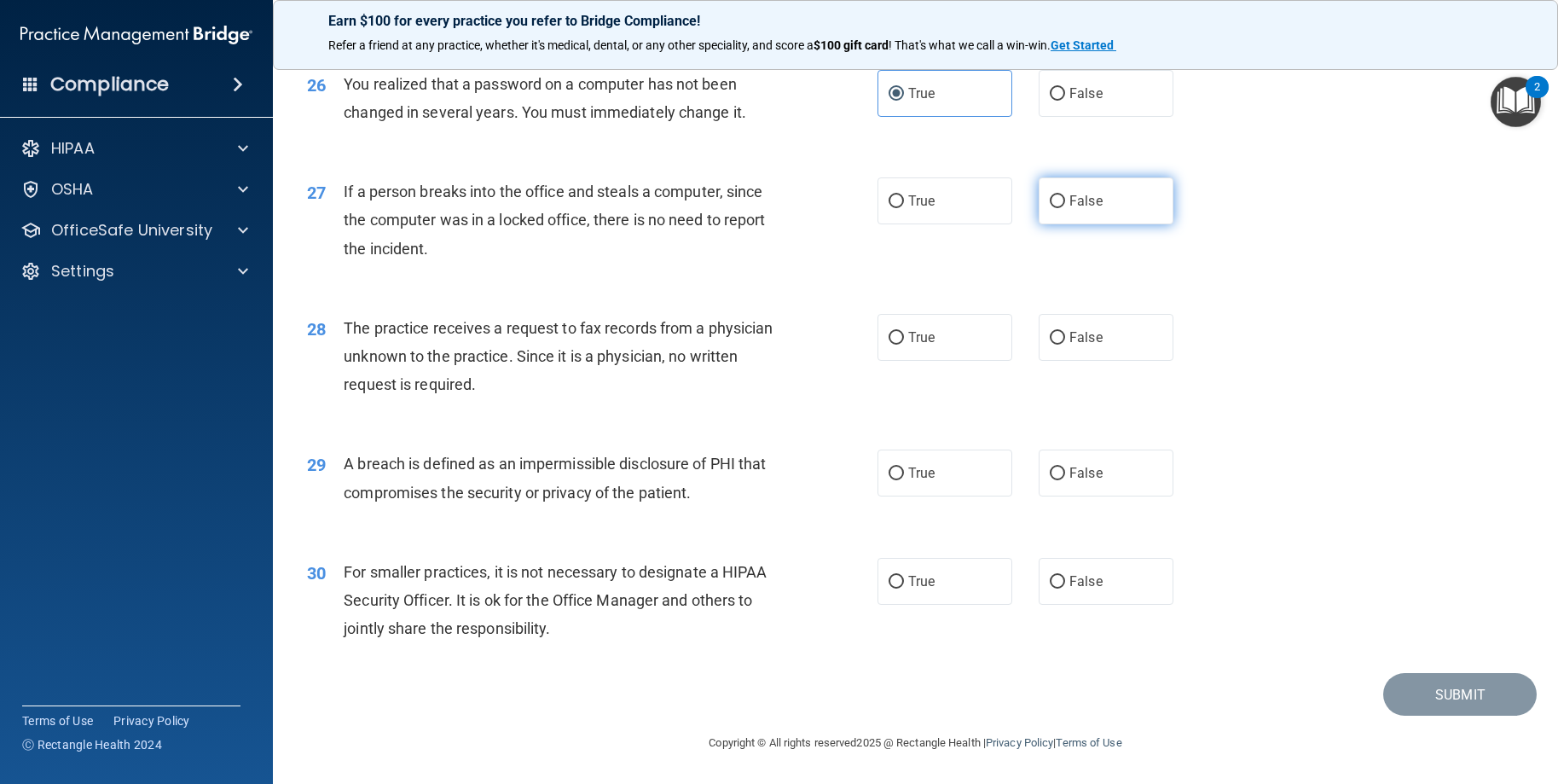
click at [1068, 209] on label "False" at bounding box center [1106, 200] width 135 height 47
click at [1065, 208] on input "False" at bounding box center [1057, 202] width 16 height 13
radio input "true"
click at [1103, 336] on label "False" at bounding box center [1106, 337] width 135 height 47
click at [1065, 336] on input "False" at bounding box center [1057, 339] width 16 height 13
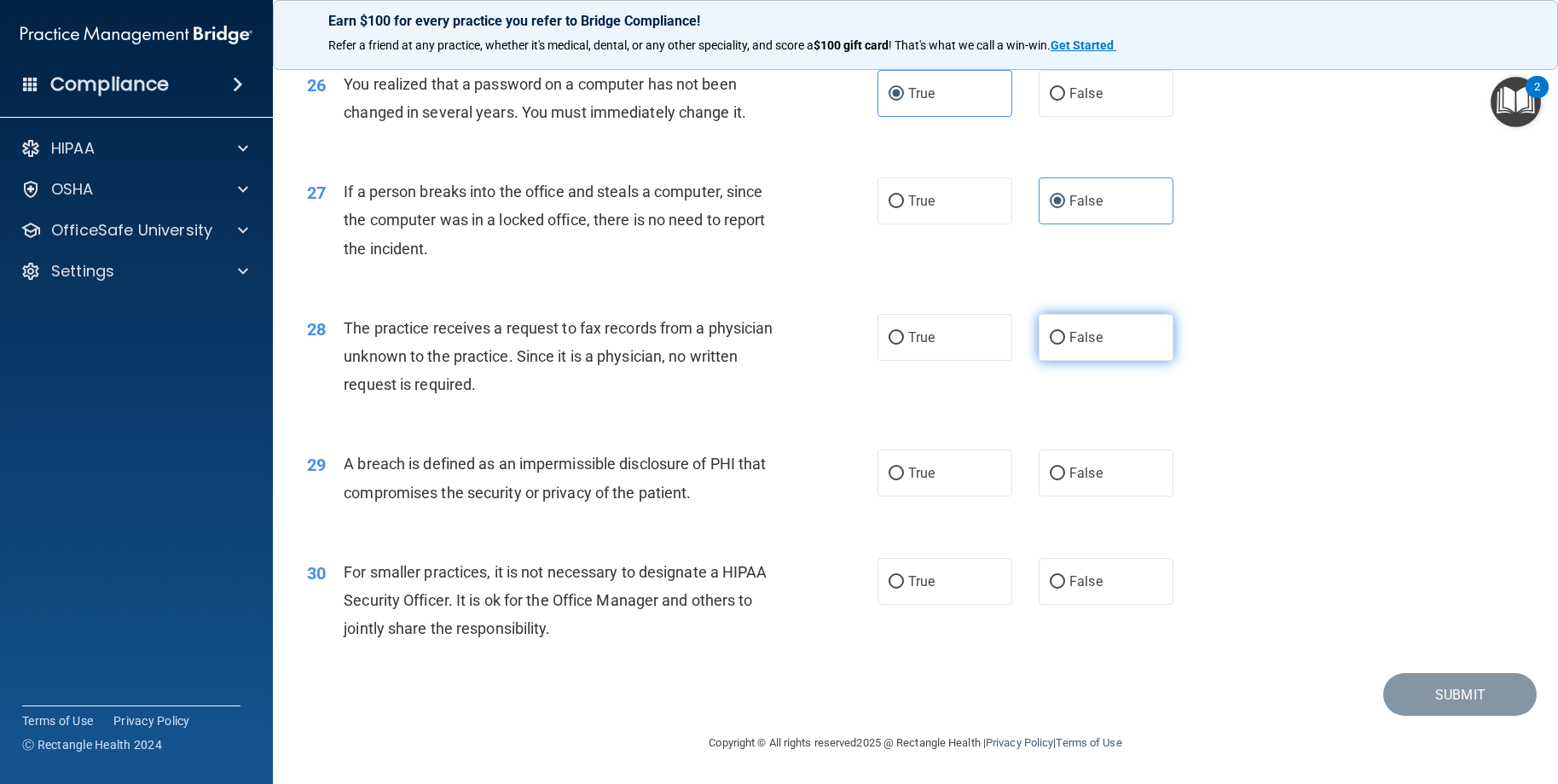
radio input "true"
click at [930, 479] on label "True" at bounding box center [945, 472] width 135 height 47
click at [904, 479] on input "True" at bounding box center [896, 474] width 16 height 13
radio input "true"
click at [1059, 586] on label "False" at bounding box center [1106, 581] width 135 height 47
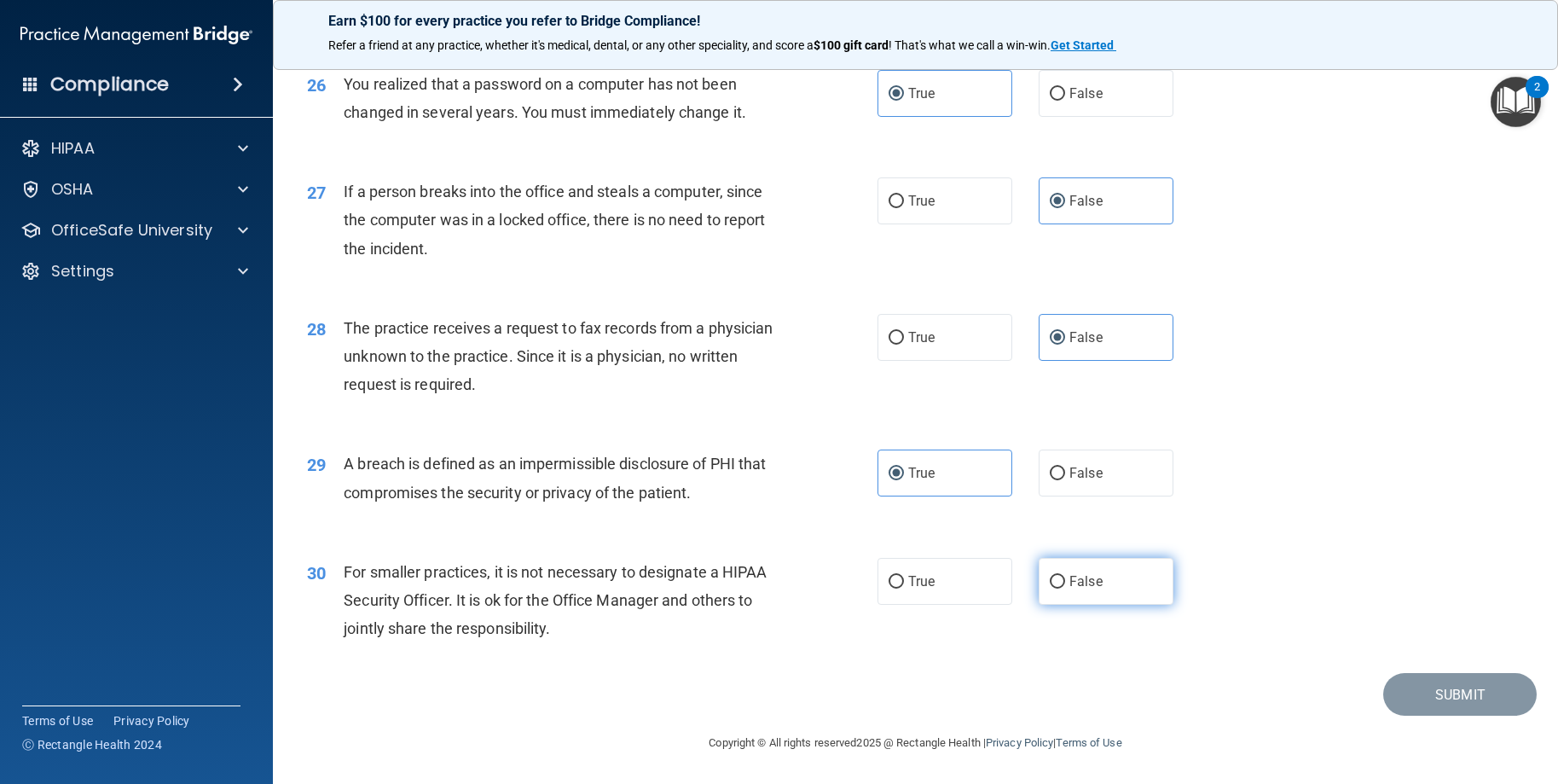
click at [1059, 586] on input "False" at bounding box center [1057, 582] width 16 height 13
radio input "true"
click at [1463, 708] on button "Submit" at bounding box center [1460, 694] width 153 height 43
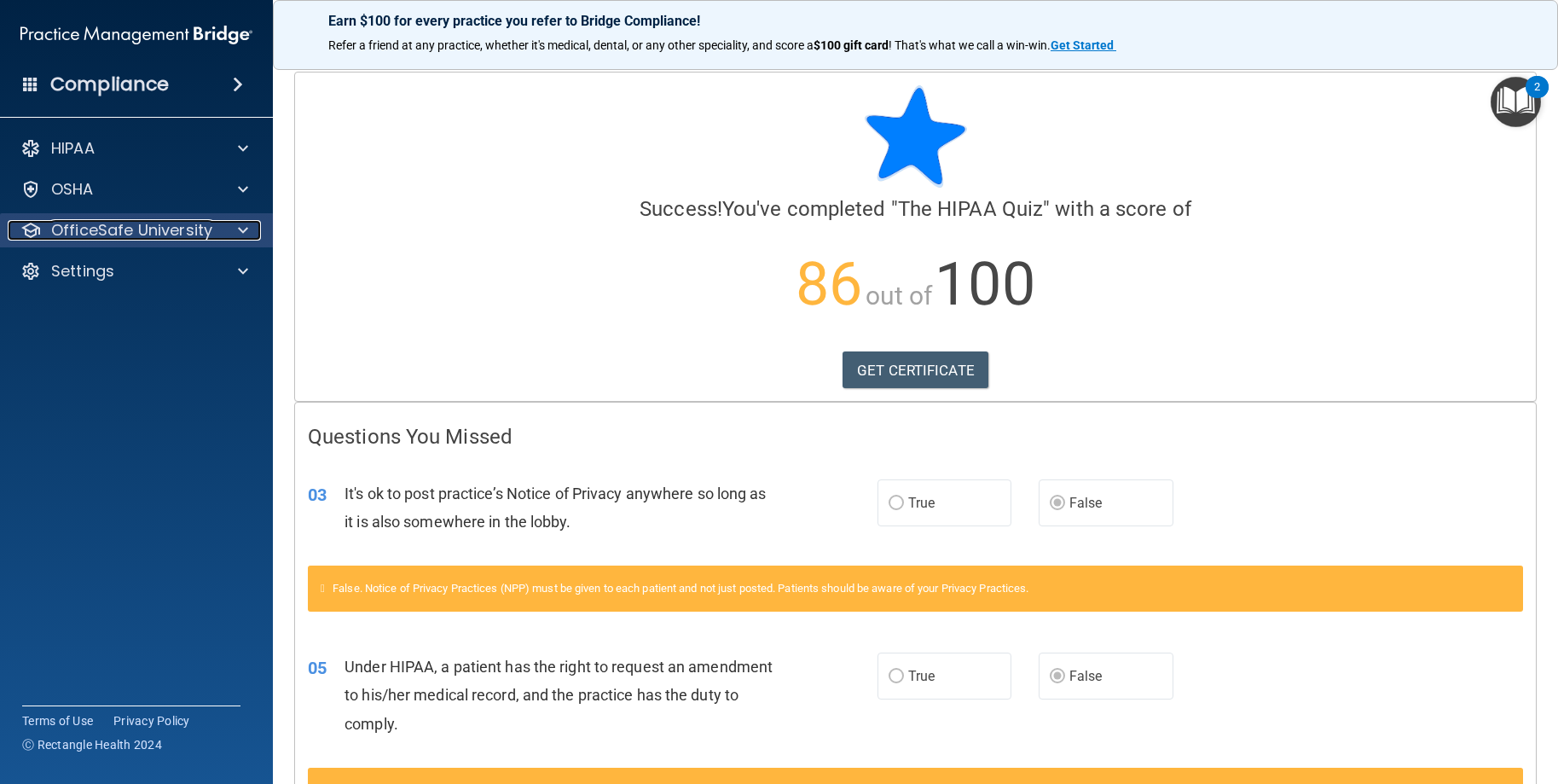
click at [161, 232] on p "OfficeSafe University" at bounding box center [131, 231] width 161 height 20
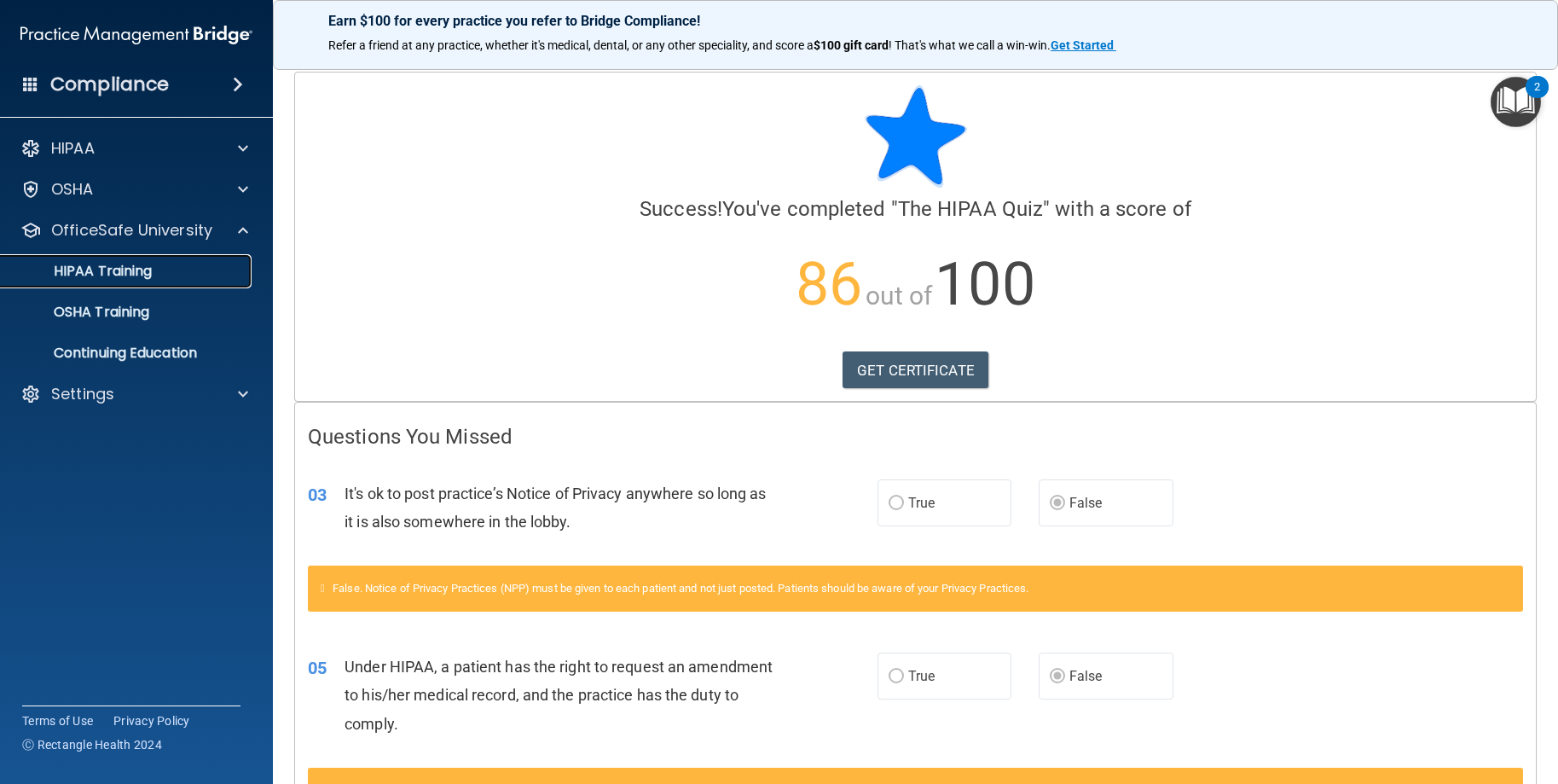
click at [133, 277] on p "HIPAA Training" at bounding box center [81, 271] width 141 height 17
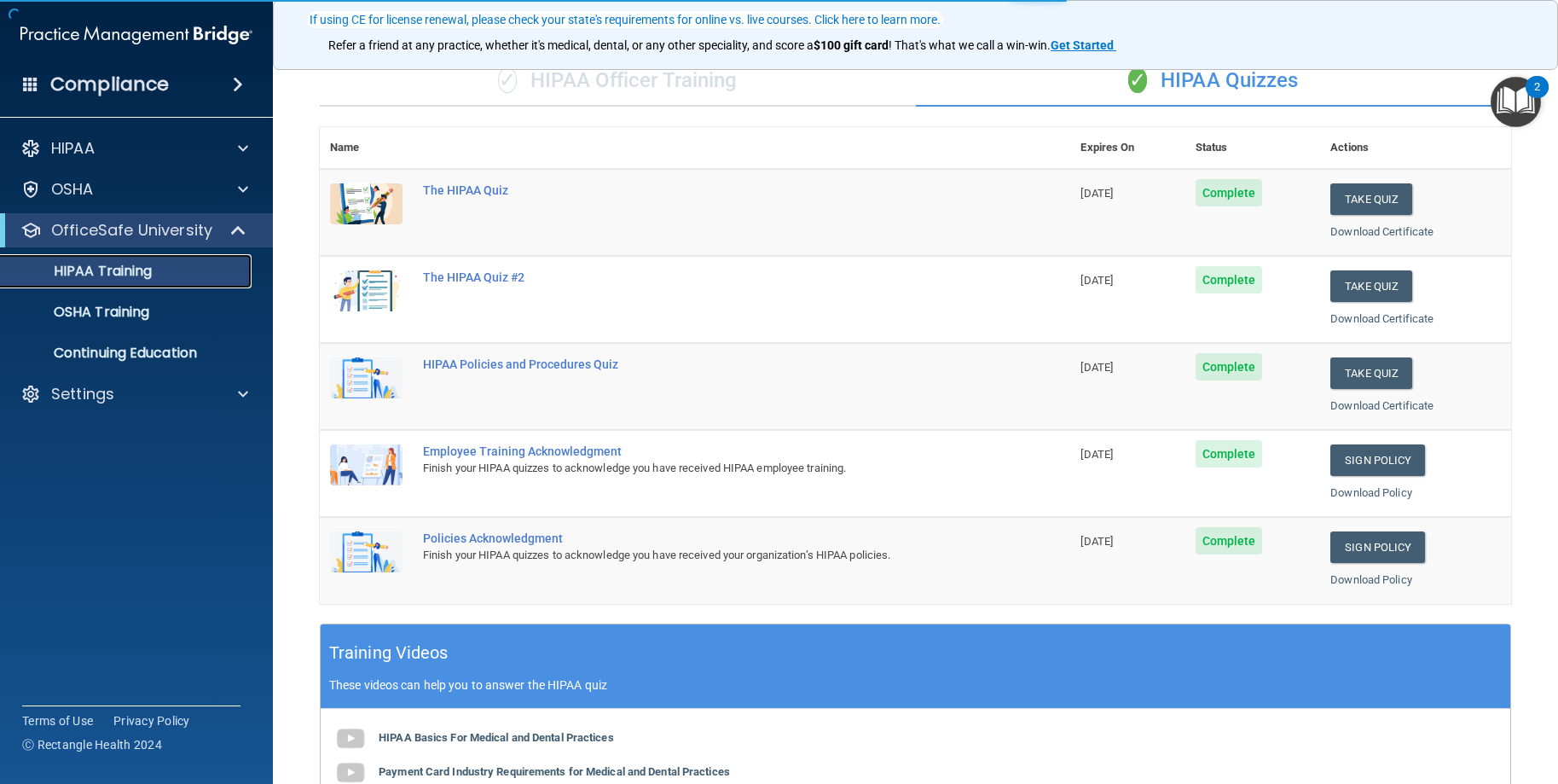
scroll to position [171, 0]
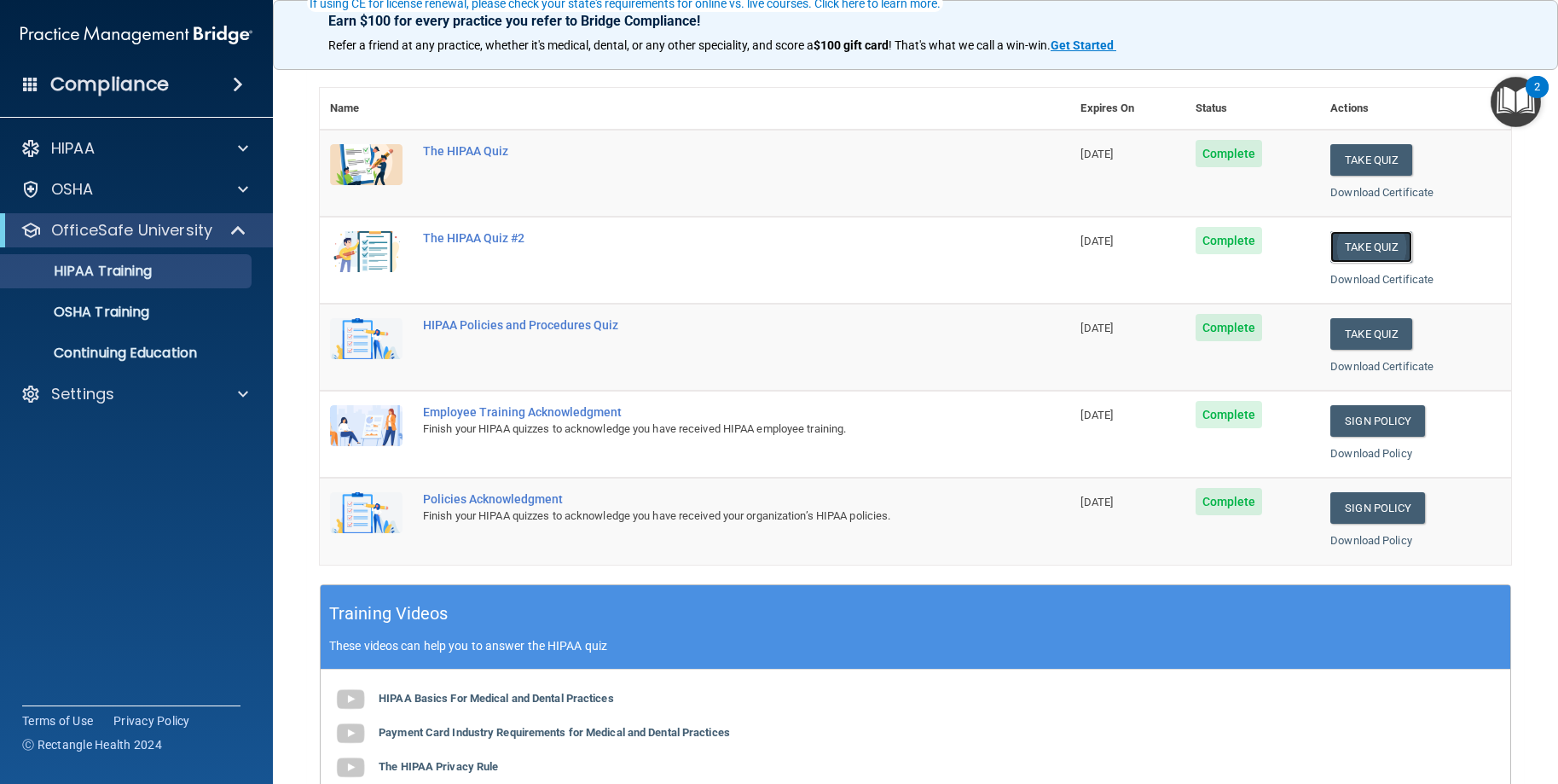
click at [1353, 243] on button "Take Quiz" at bounding box center [1371, 247] width 82 height 31
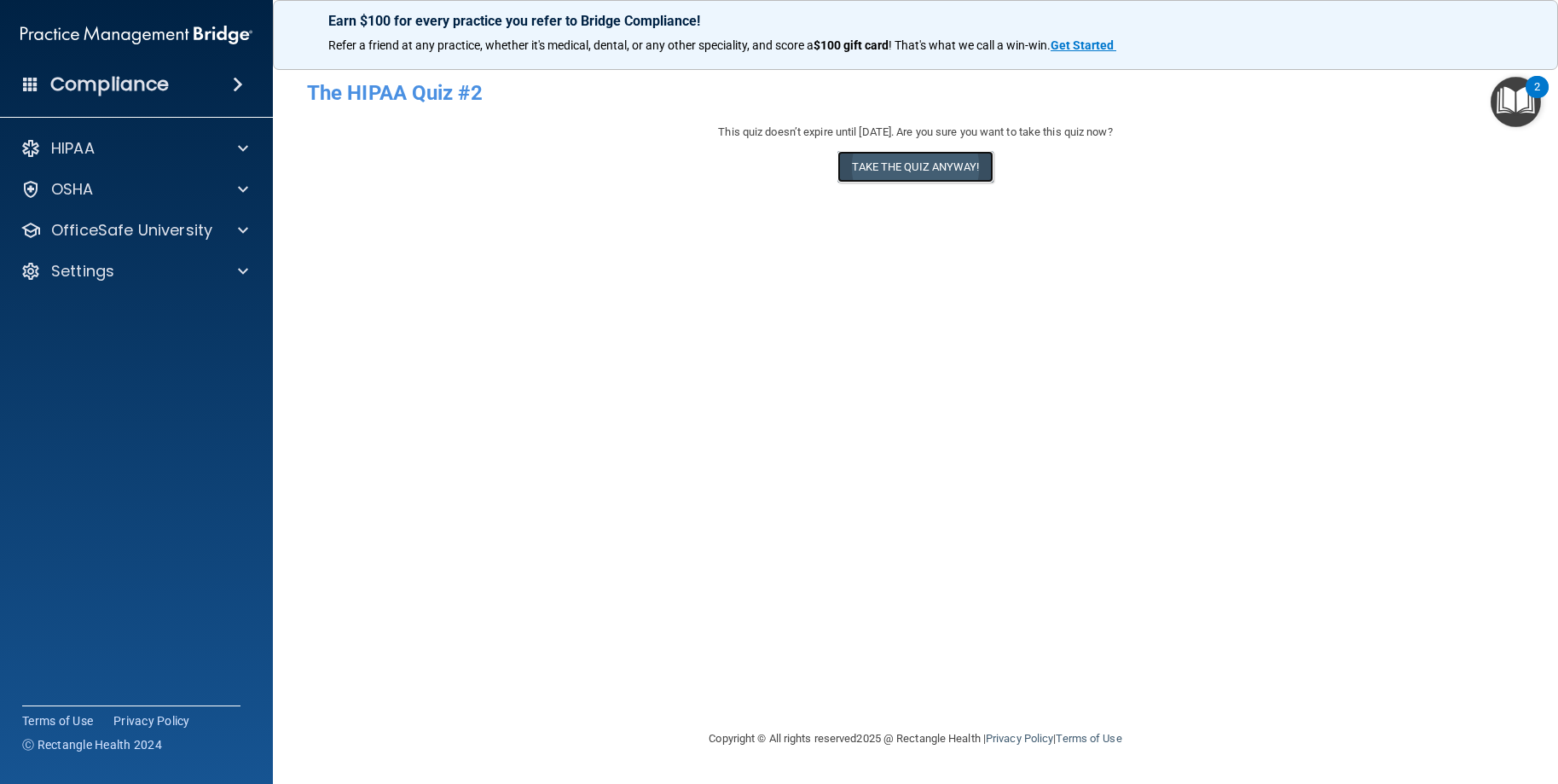
click at [930, 160] on button "Take the quiz anyway!" at bounding box center [915, 167] width 155 height 31
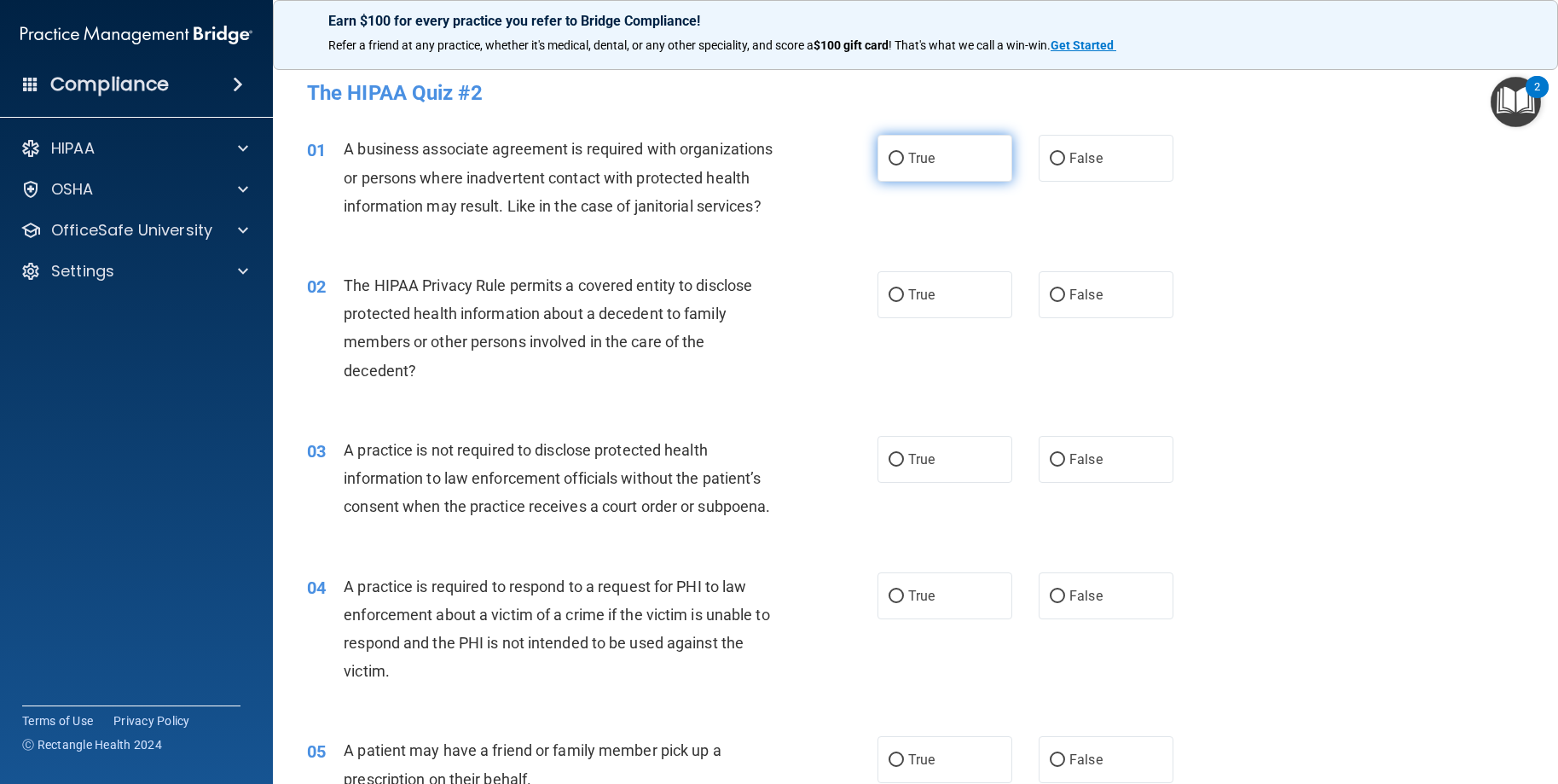
click at [895, 152] on input "True" at bounding box center [896, 159] width 16 height 13
radio input "true"
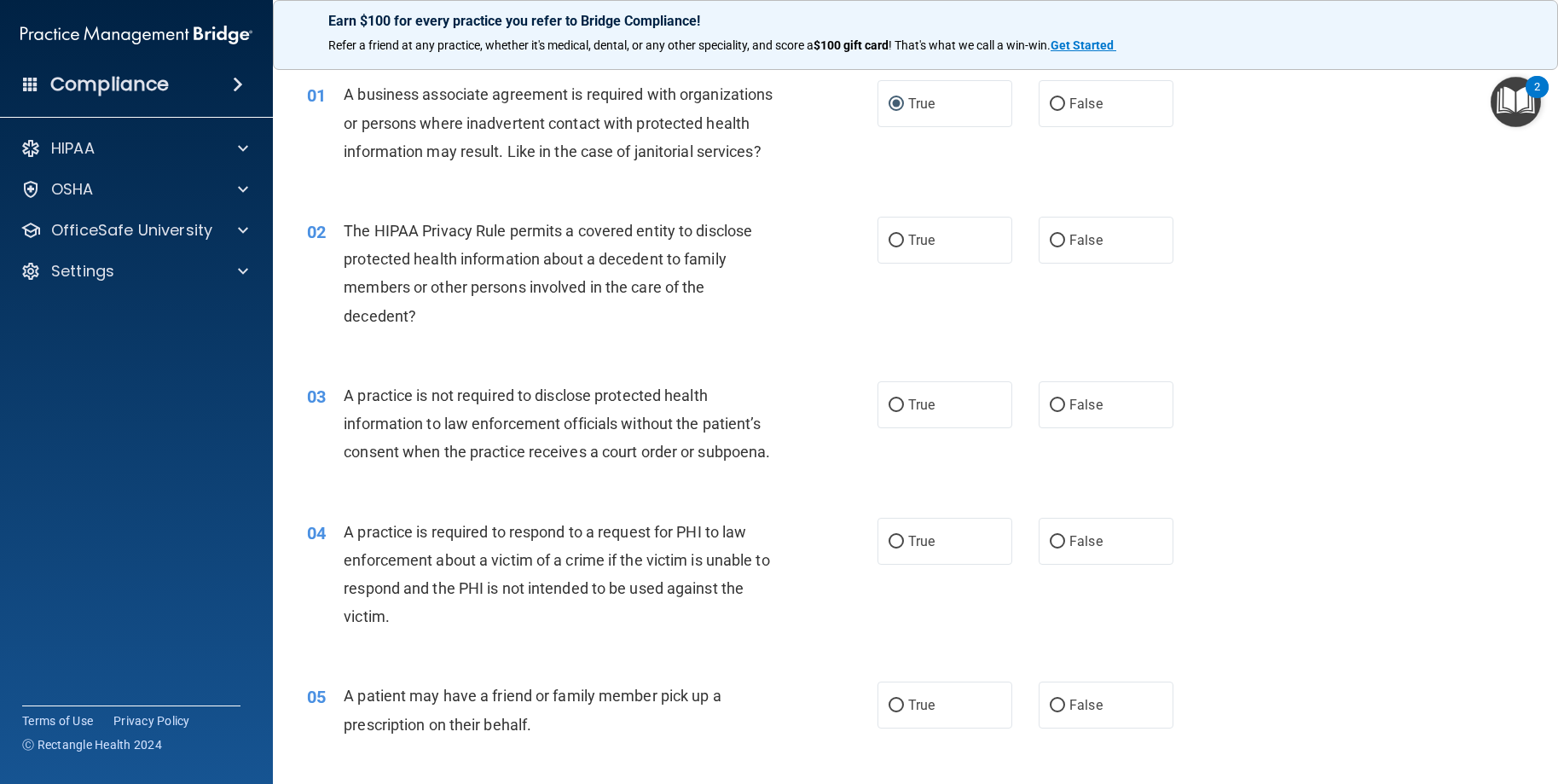
scroll to position [85, 0]
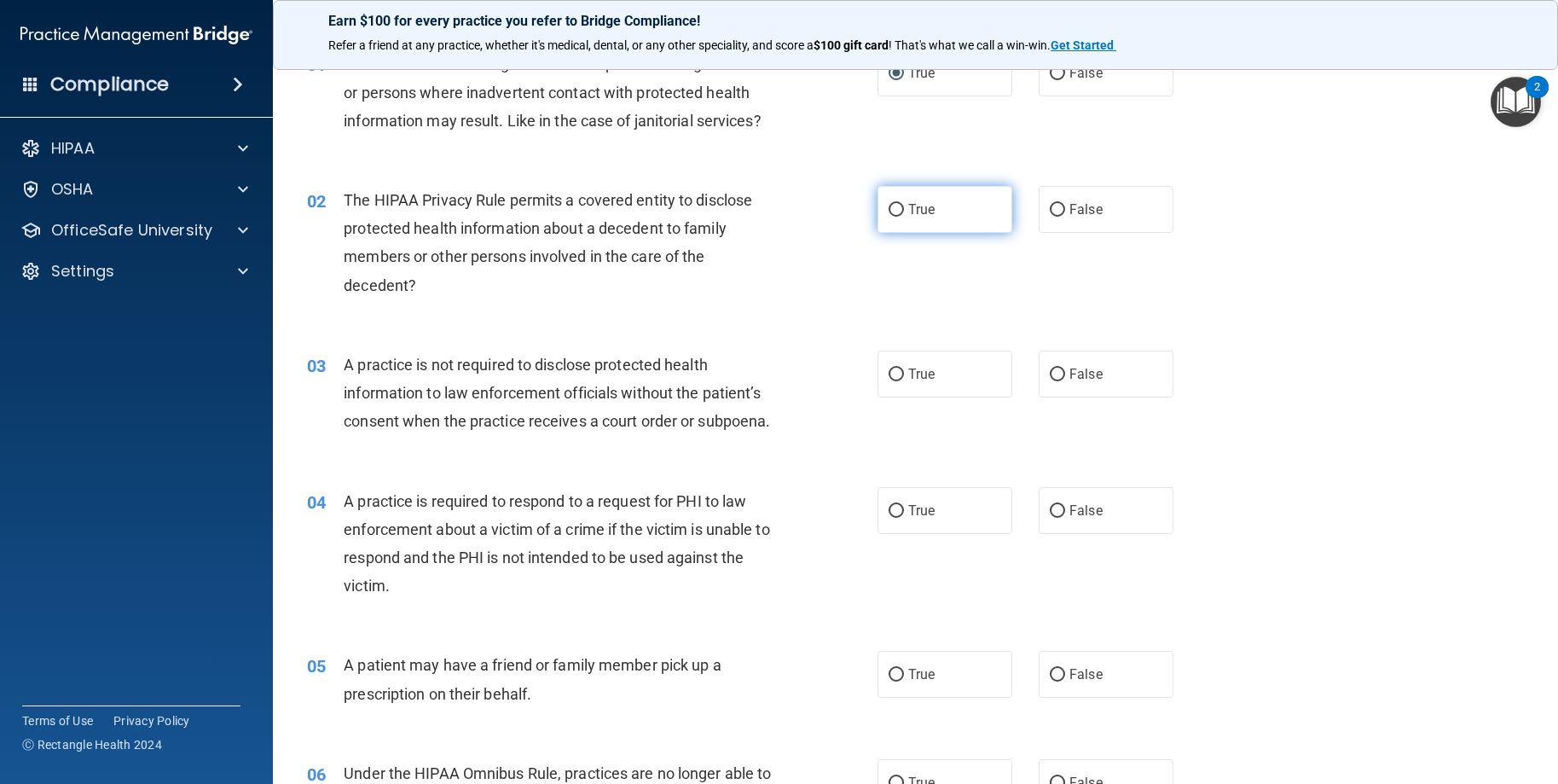
click at [898, 232] on label "True" at bounding box center [945, 209] width 135 height 47
click at [898, 217] on input "True" at bounding box center [896, 210] width 16 height 13
radio input "true"
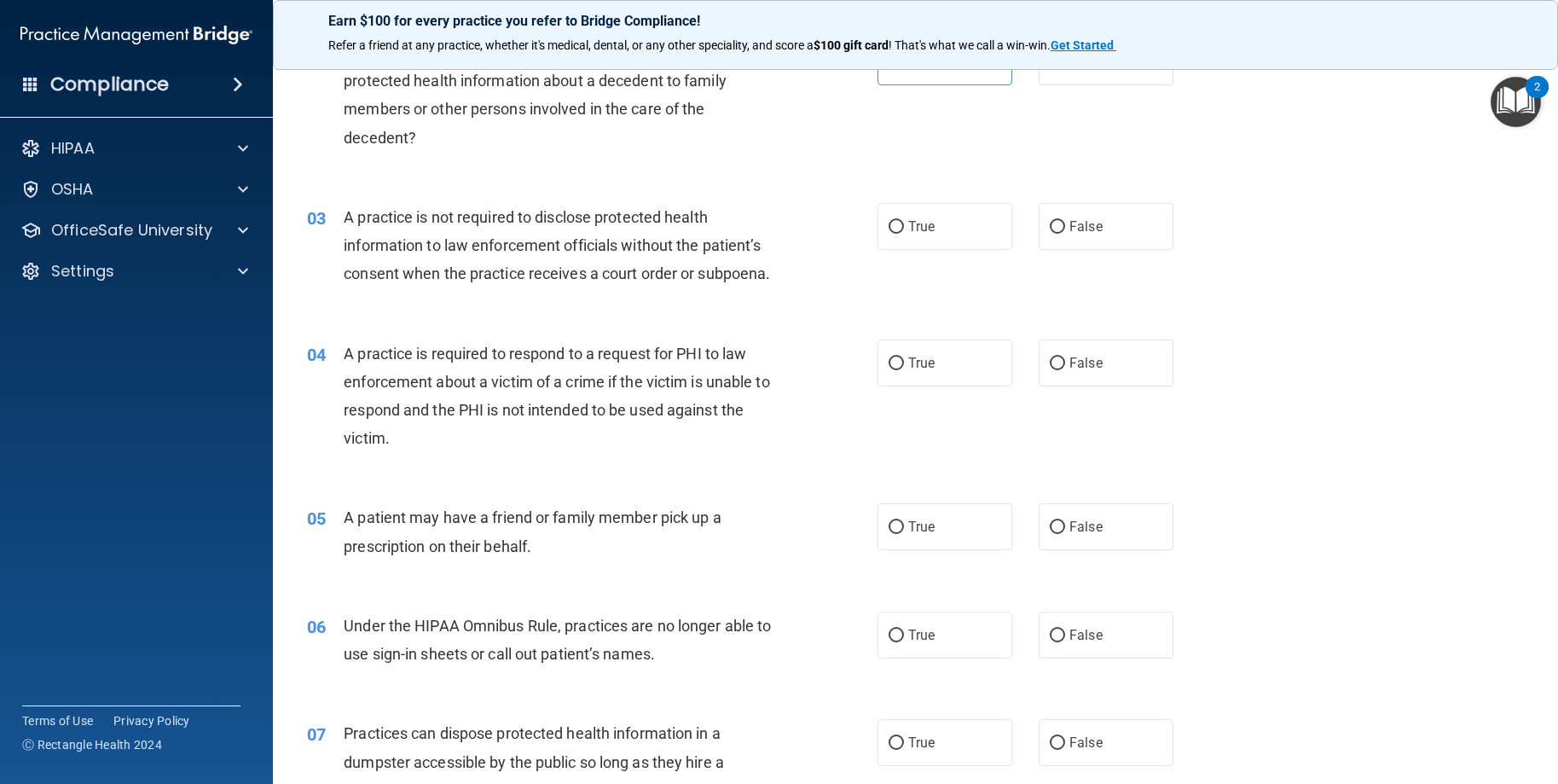
scroll to position [255, 0]
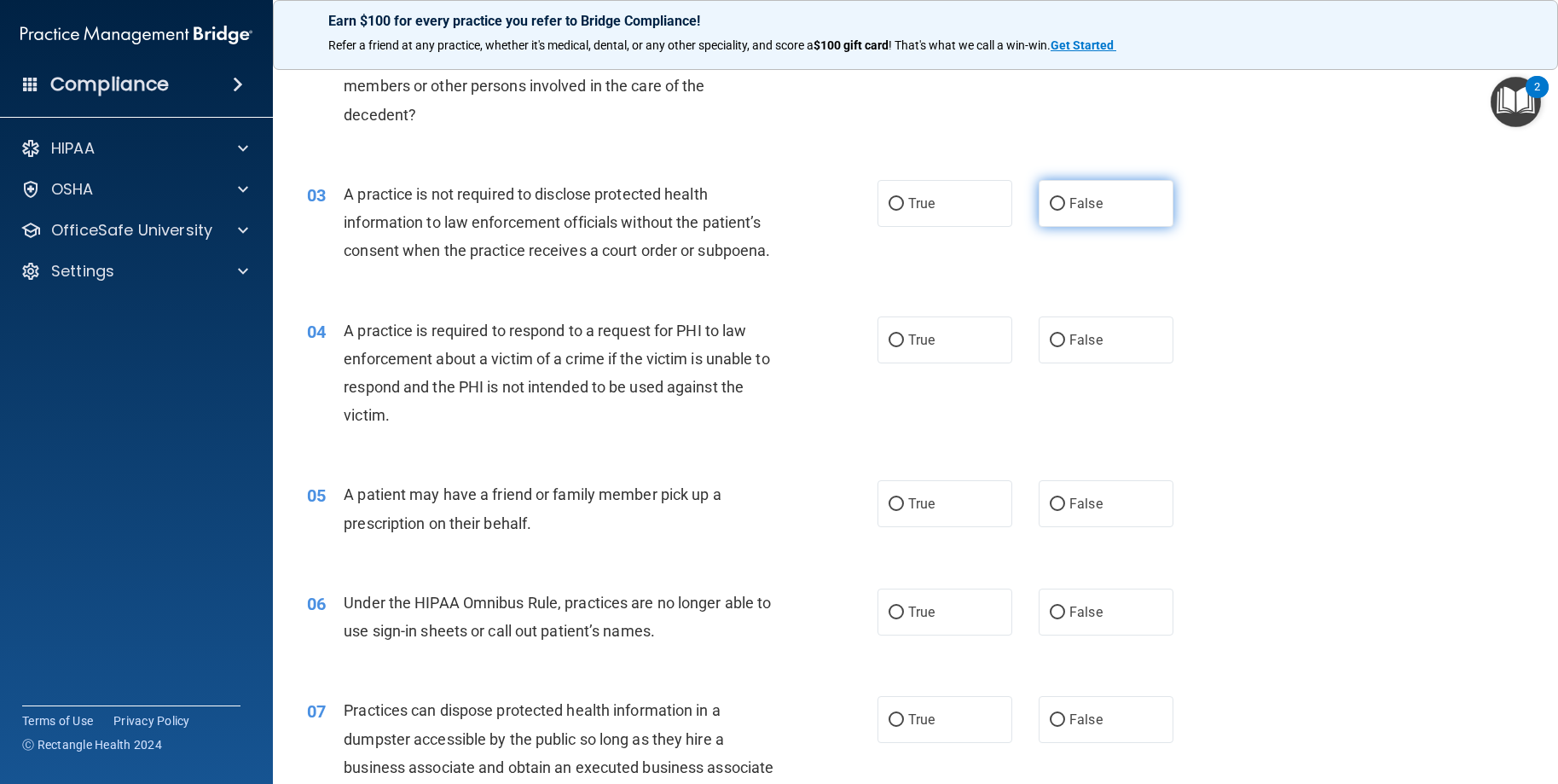
click at [1072, 211] on span "False" at bounding box center [1086, 204] width 33 height 17
click at [1065, 210] on input "False" at bounding box center [1057, 204] width 16 height 13
radio input "true"
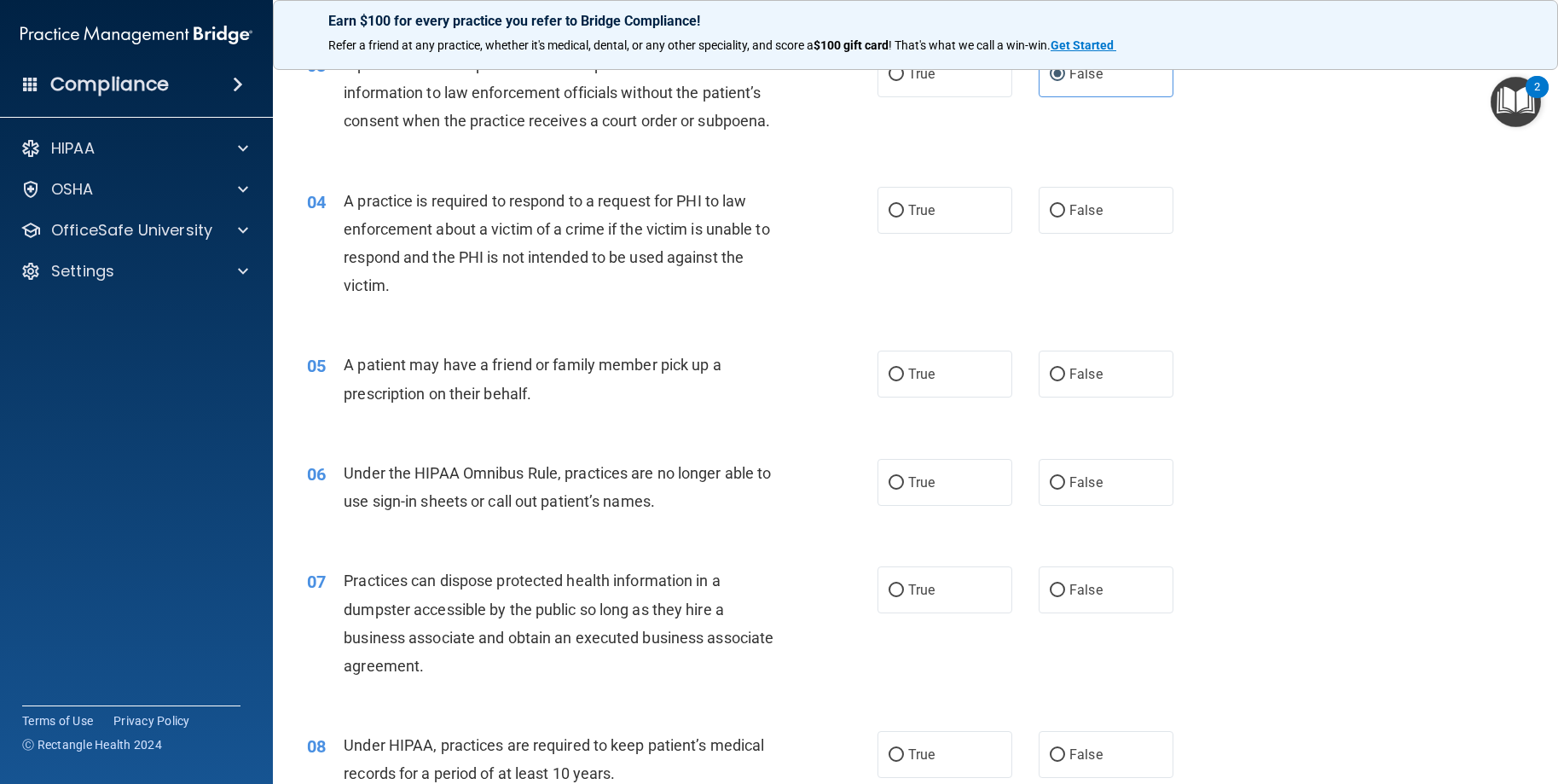
scroll to position [426, 0]
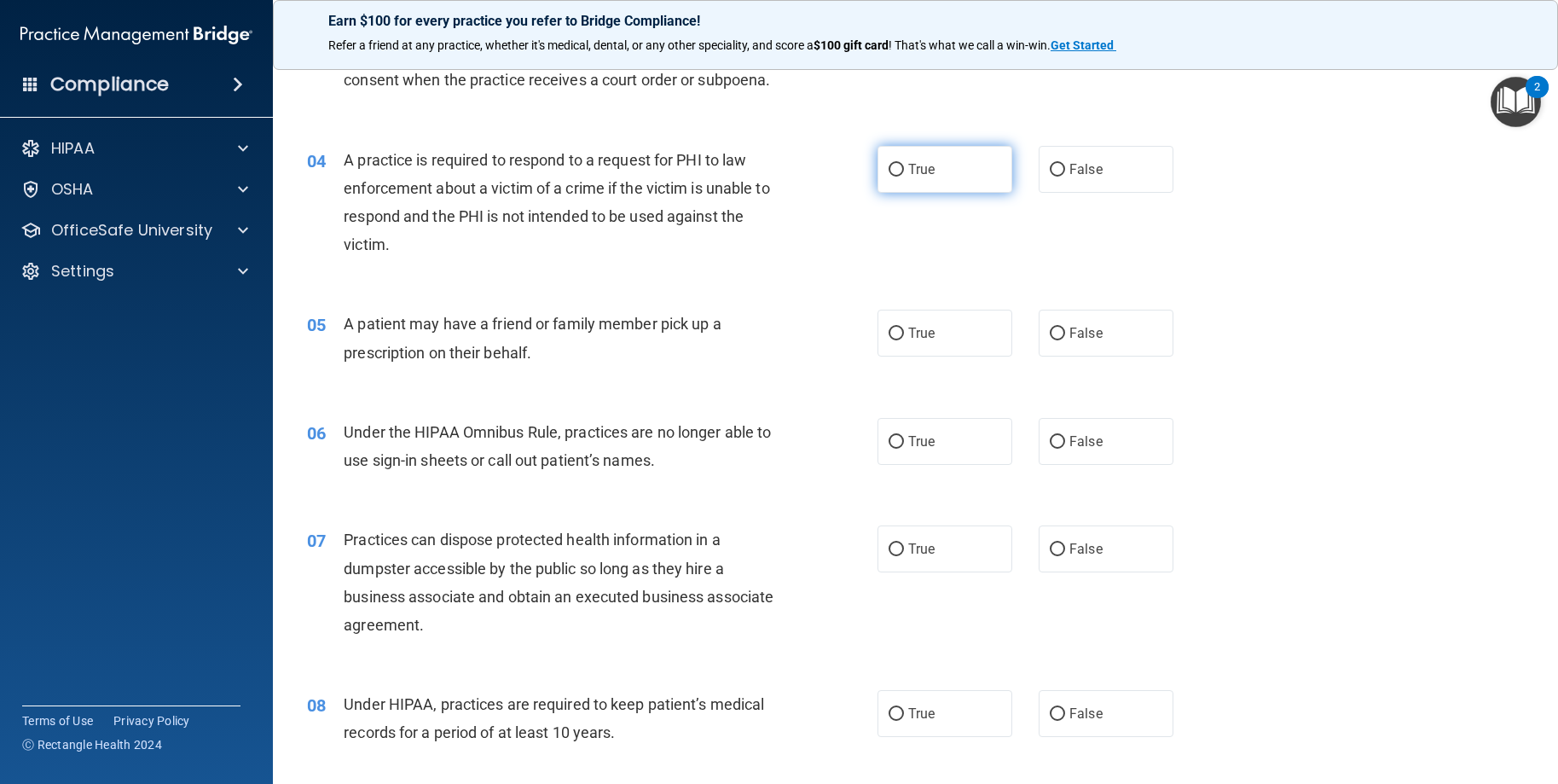
click at [899, 193] on label "True" at bounding box center [945, 169] width 135 height 47
click at [899, 176] on input "True" at bounding box center [896, 171] width 16 height 13
radio input "true"
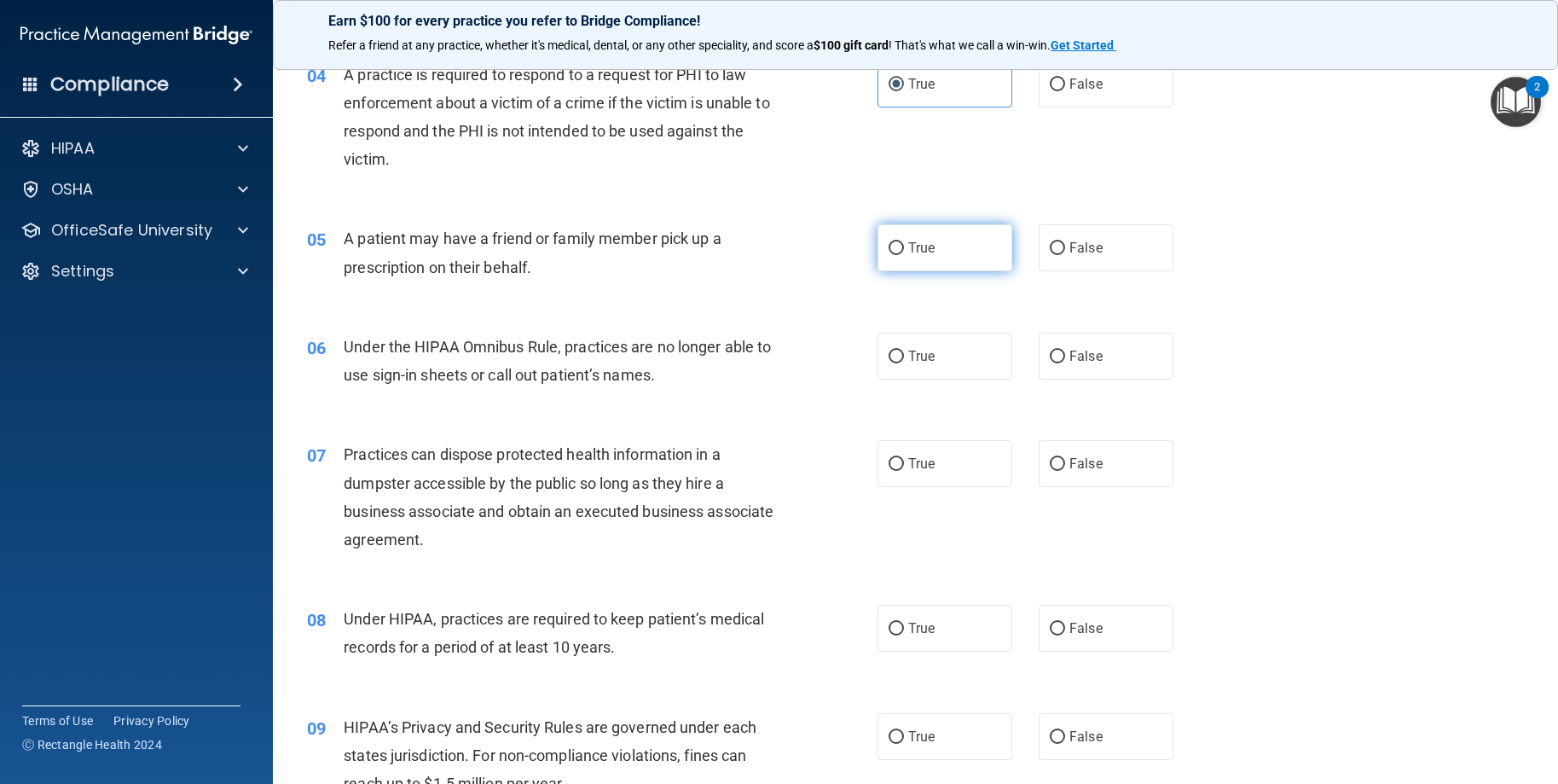
click at [910, 271] on label "True" at bounding box center [945, 247] width 135 height 47
click at [904, 255] on input "True" at bounding box center [896, 249] width 16 height 13
radio input "true"
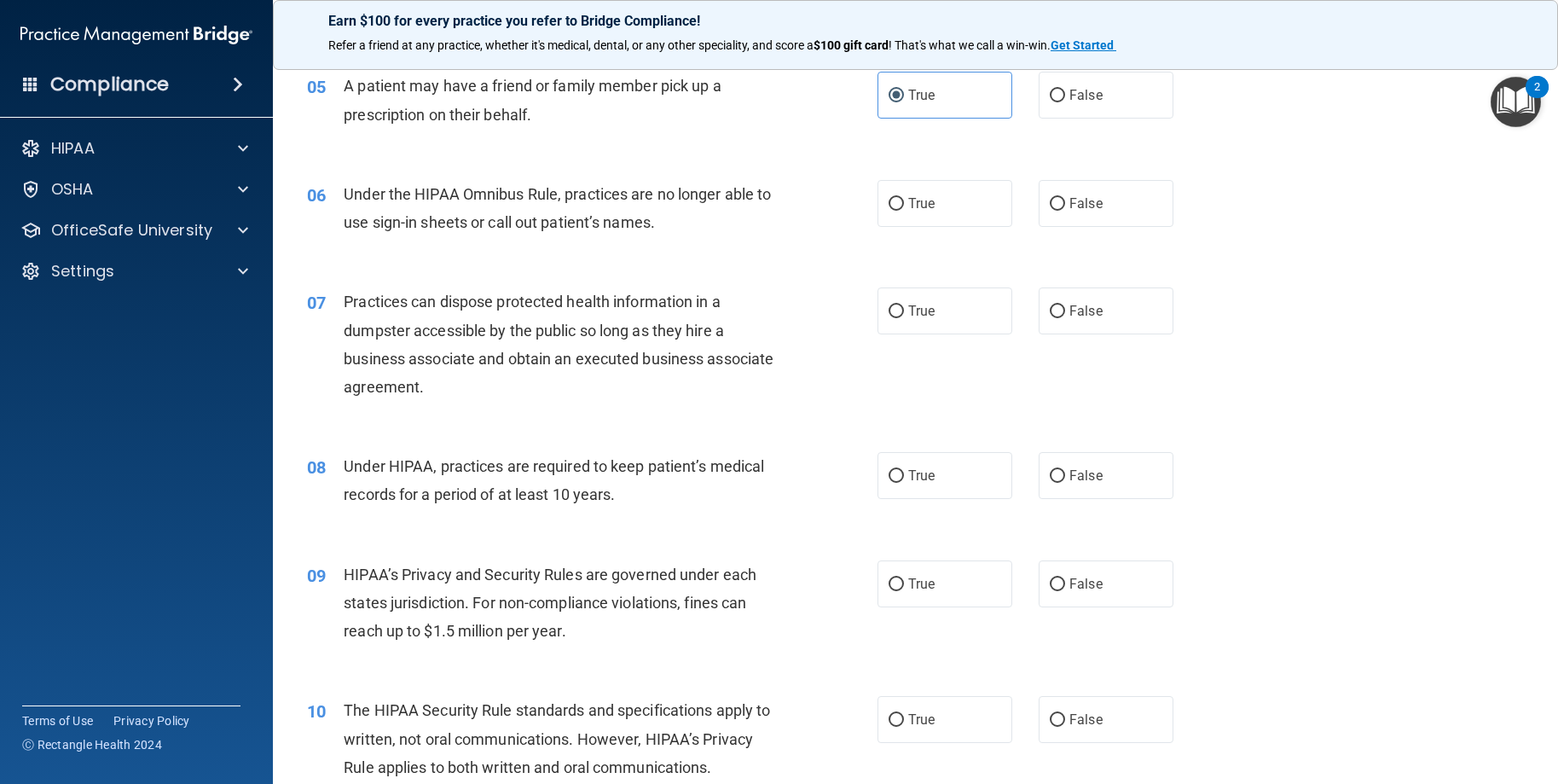
scroll to position [683, 0]
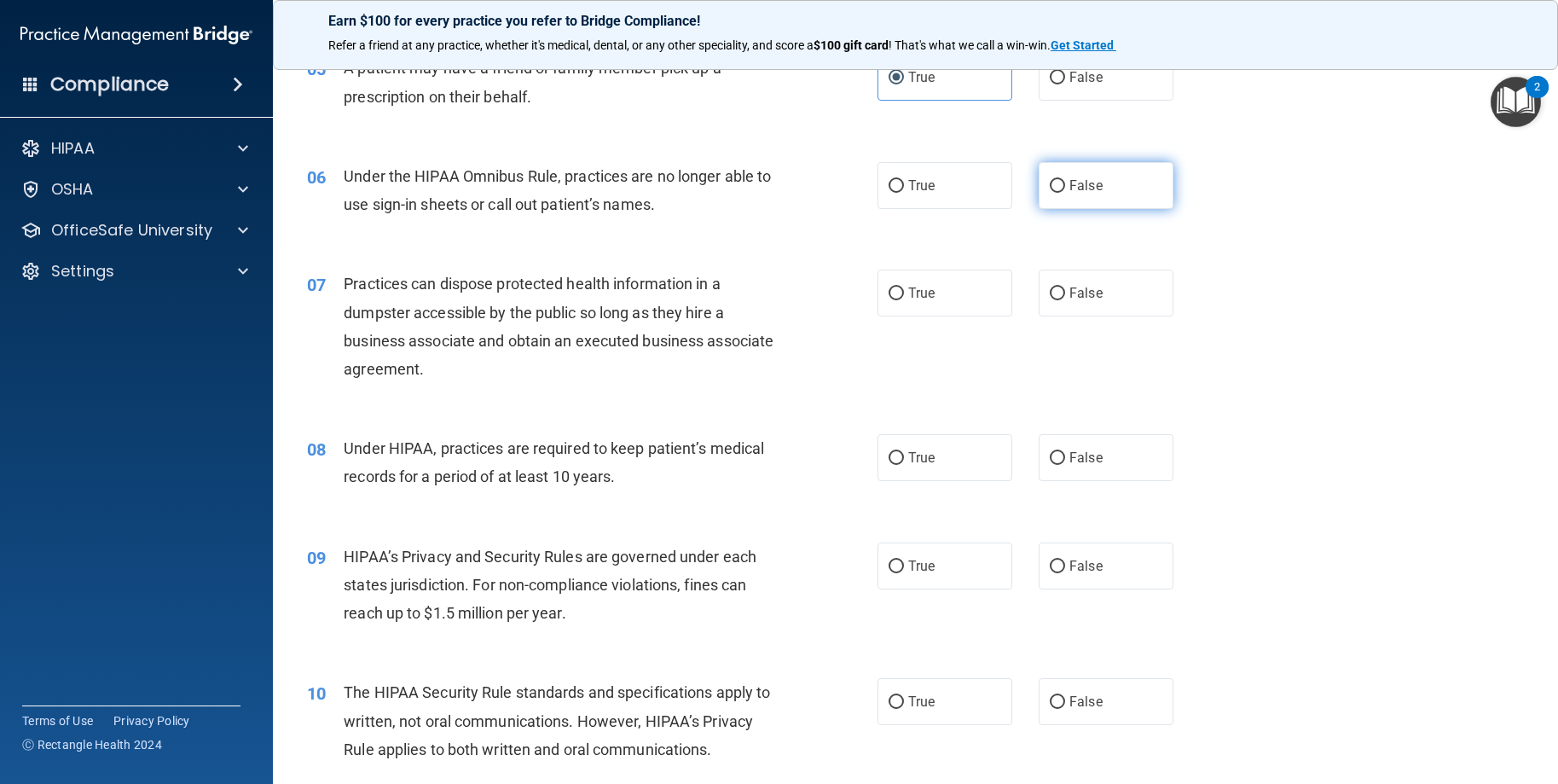
click at [1069, 194] on span "False" at bounding box center [1086, 185] width 33 height 17
click at [1065, 193] on input "False" at bounding box center [1057, 186] width 16 height 13
radio input "true"
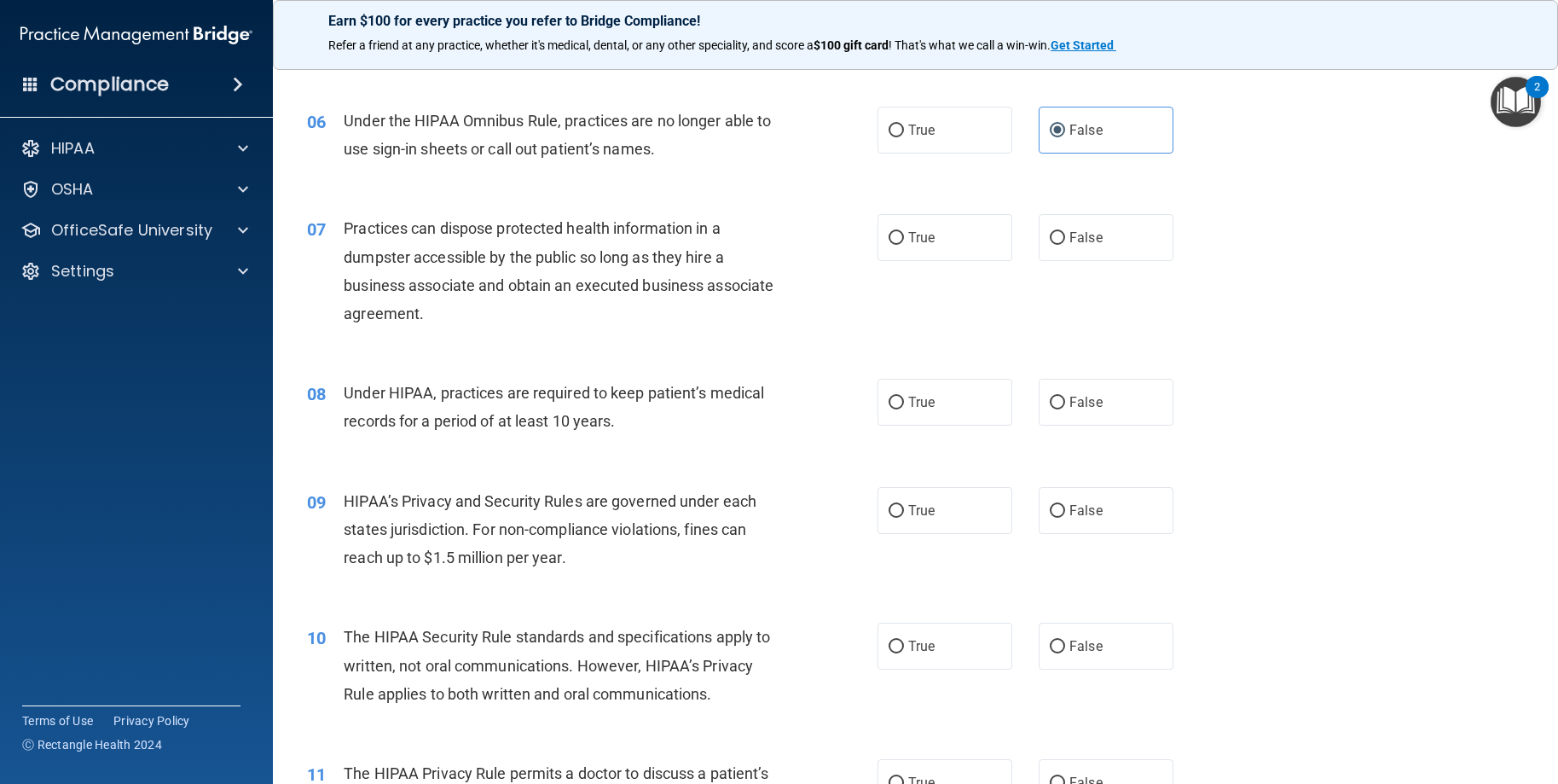
scroll to position [767, 0]
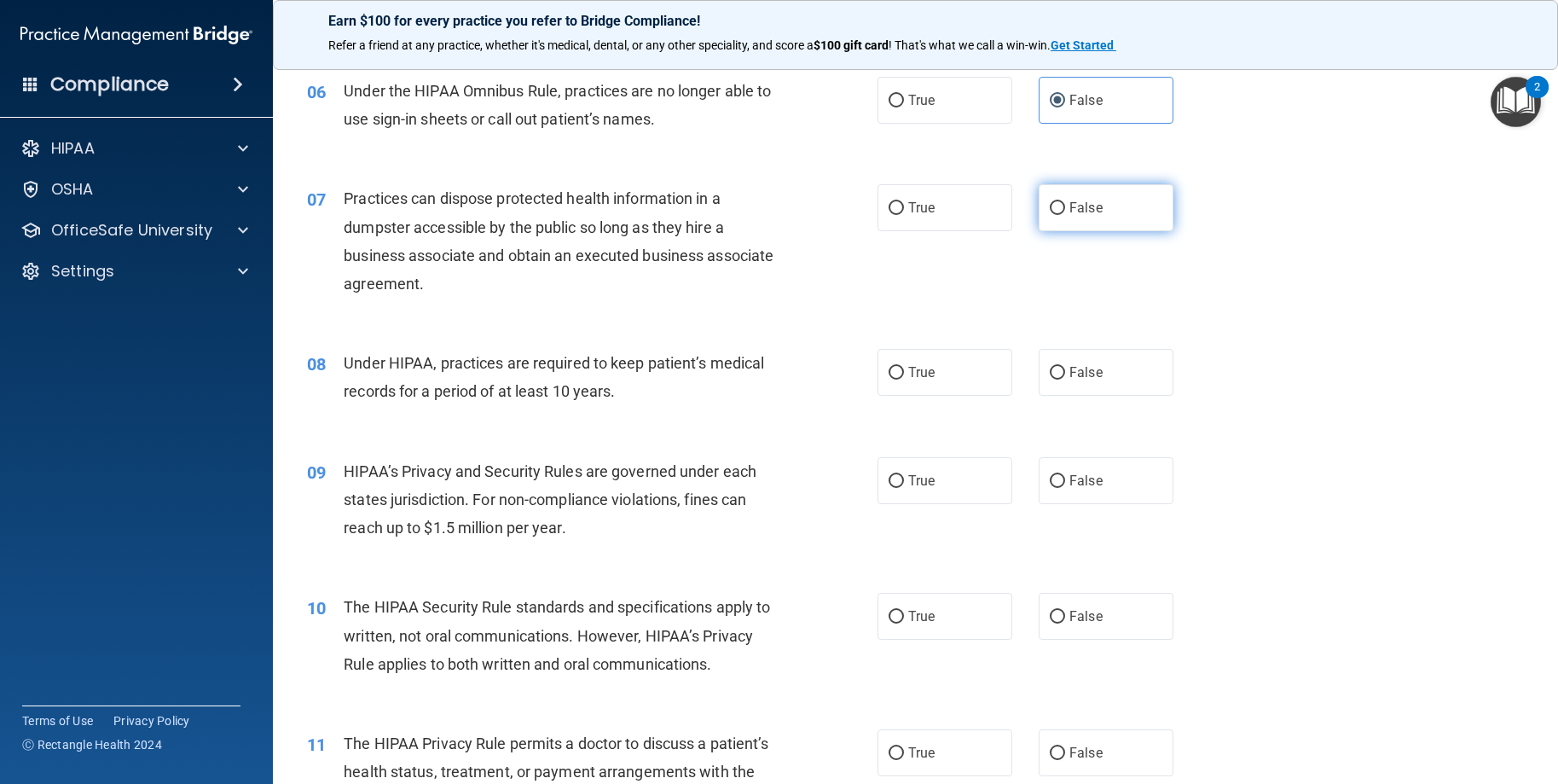
click at [1053, 215] on input "False" at bounding box center [1057, 208] width 16 height 13
radio input "true"
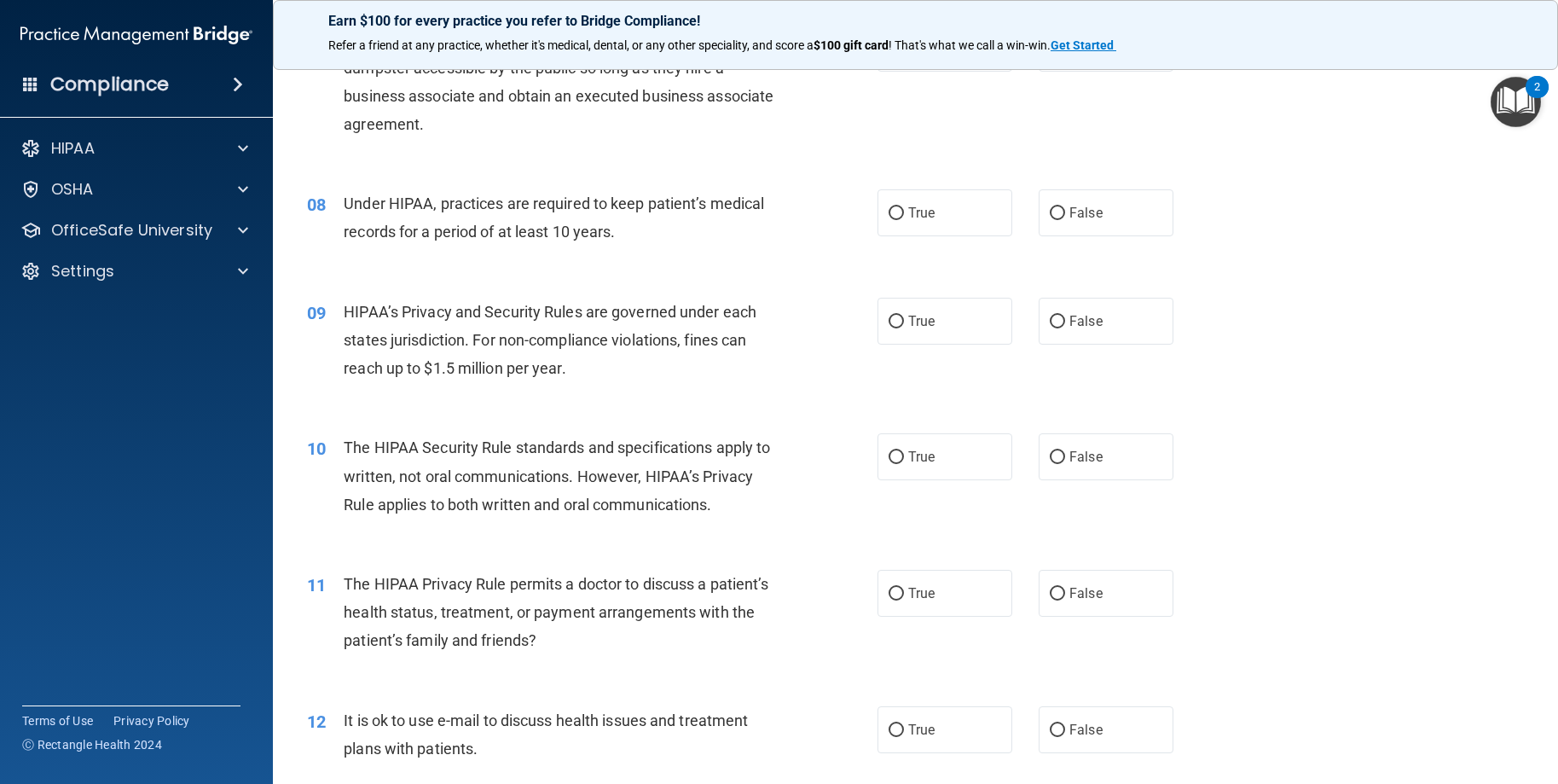
scroll to position [938, 0]
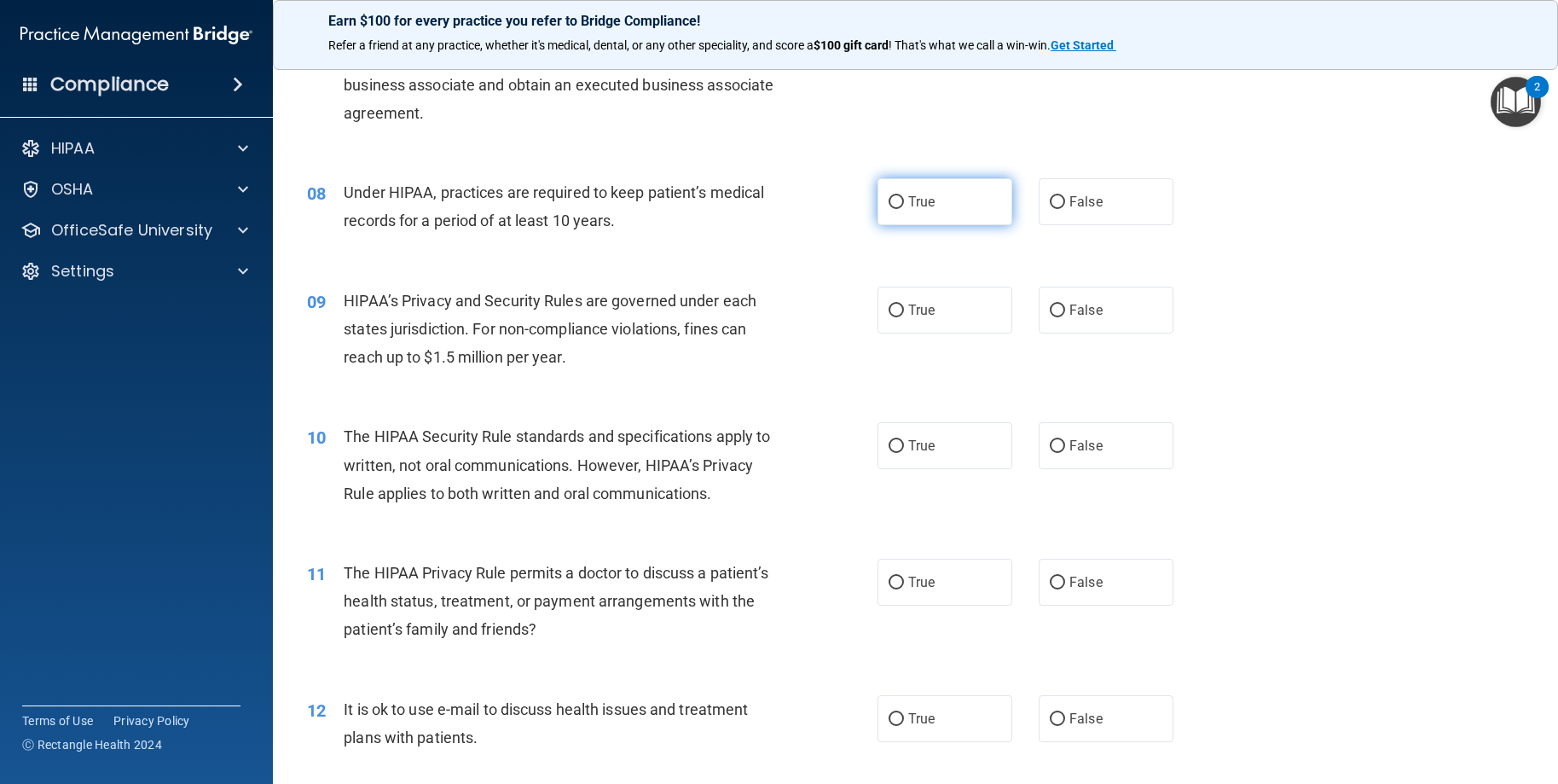
click at [892, 209] on input "True" at bounding box center [896, 203] width 16 height 13
radio input "true"
click at [1058, 225] on label "False" at bounding box center [1106, 201] width 135 height 47
click at [1058, 209] on input "False" at bounding box center [1057, 203] width 16 height 13
radio input "true"
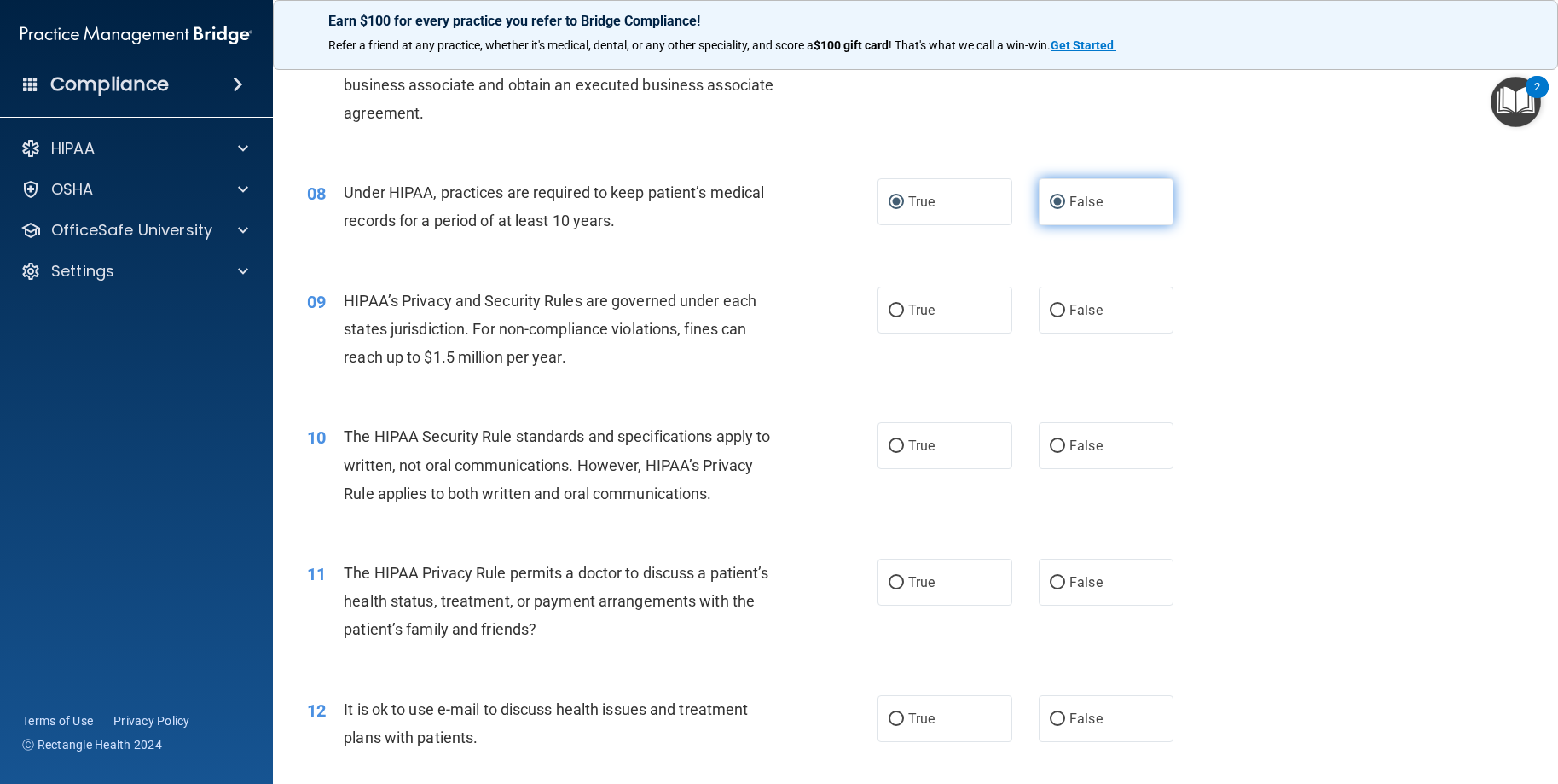
radio input "false"
click at [888, 317] on input "True" at bounding box center [896, 311] width 16 height 13
radio input "true"
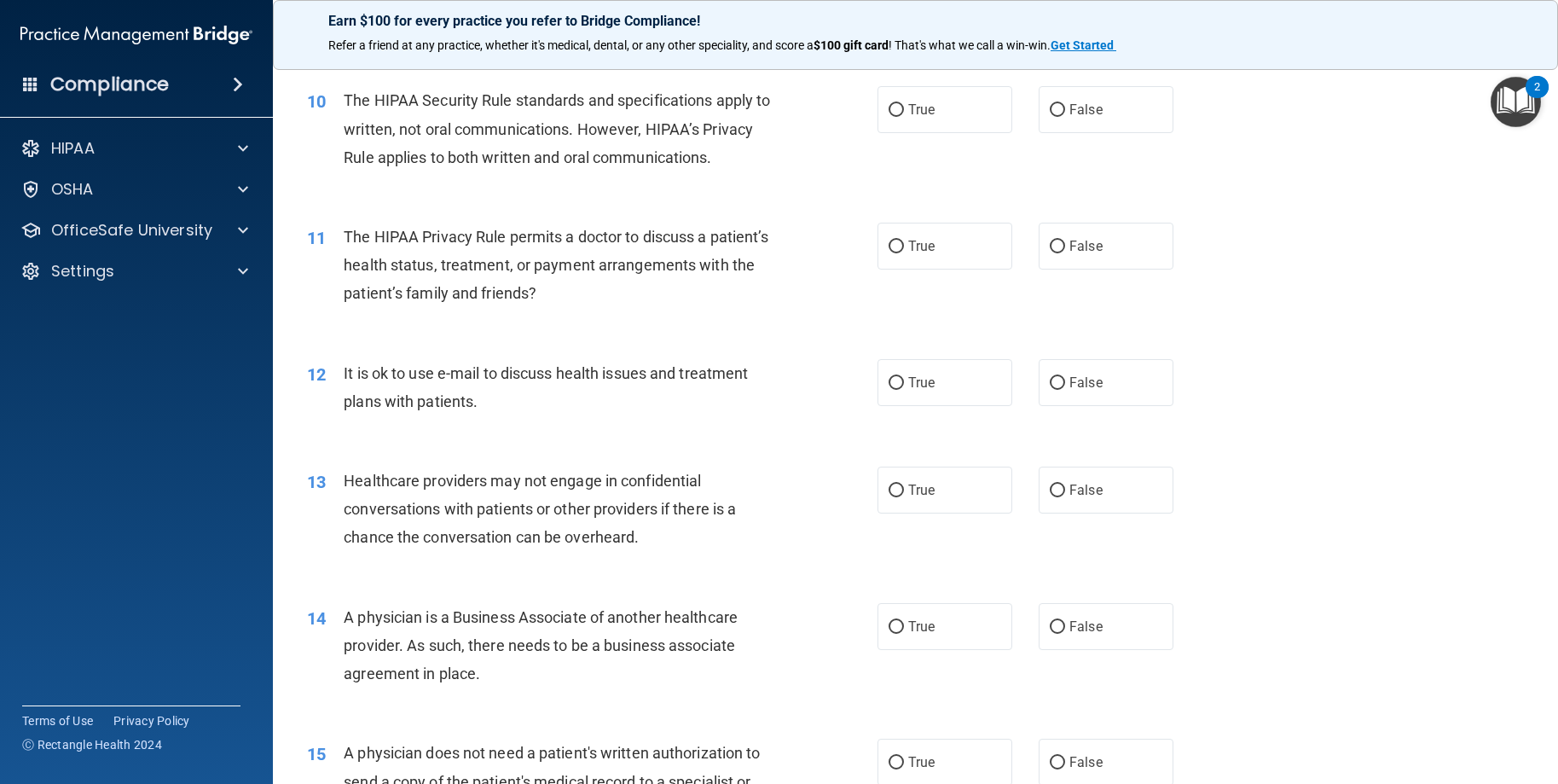
scroll to position [1279, 0]
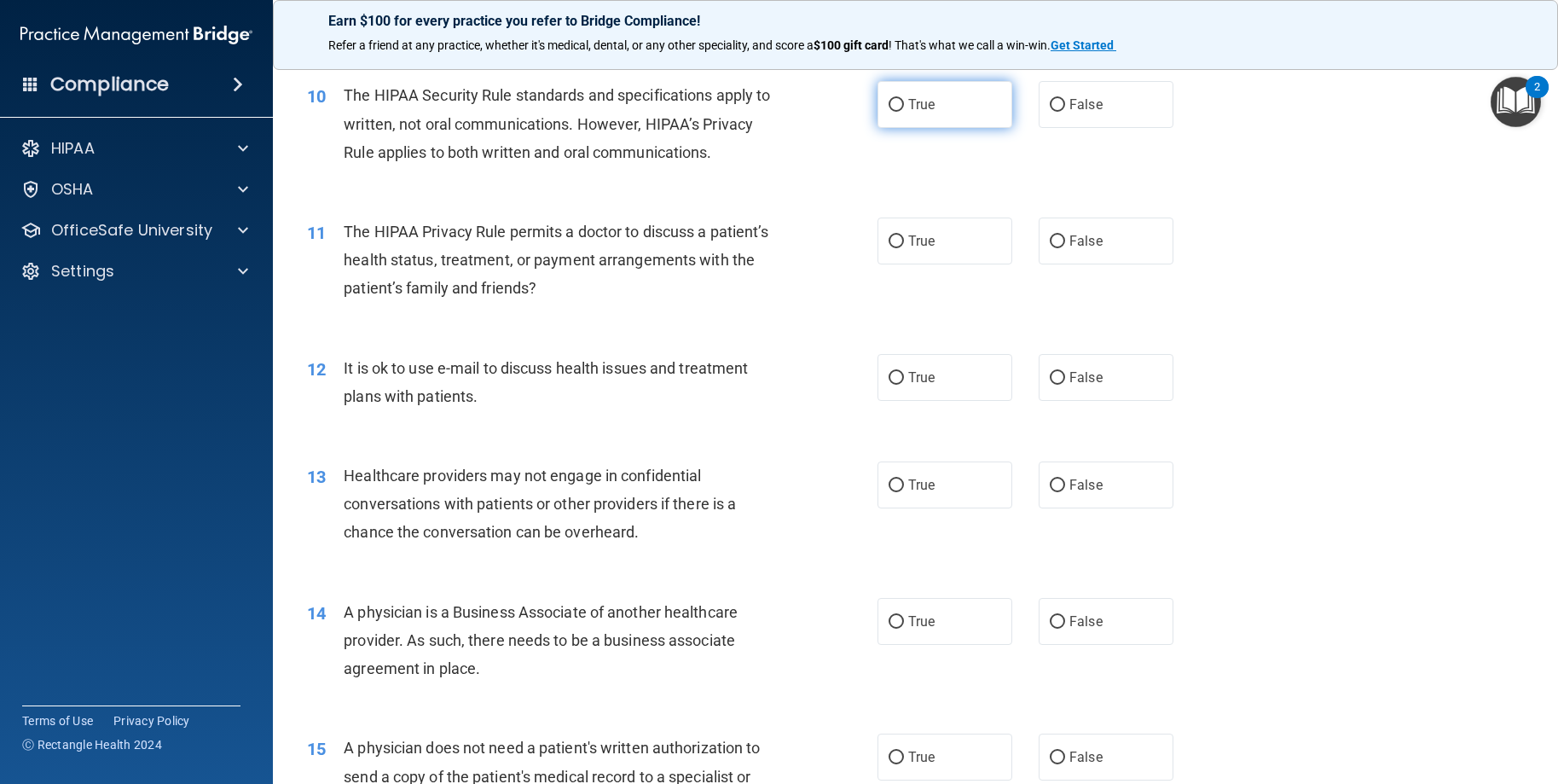
click at [894, 112] on input "True" at bounding box center [896, 105] width 16 height 13
radio input "true"
click at [1055, 248] on input "False" at bounding box center [1057, 242] width 16 height 13
radio input "true"
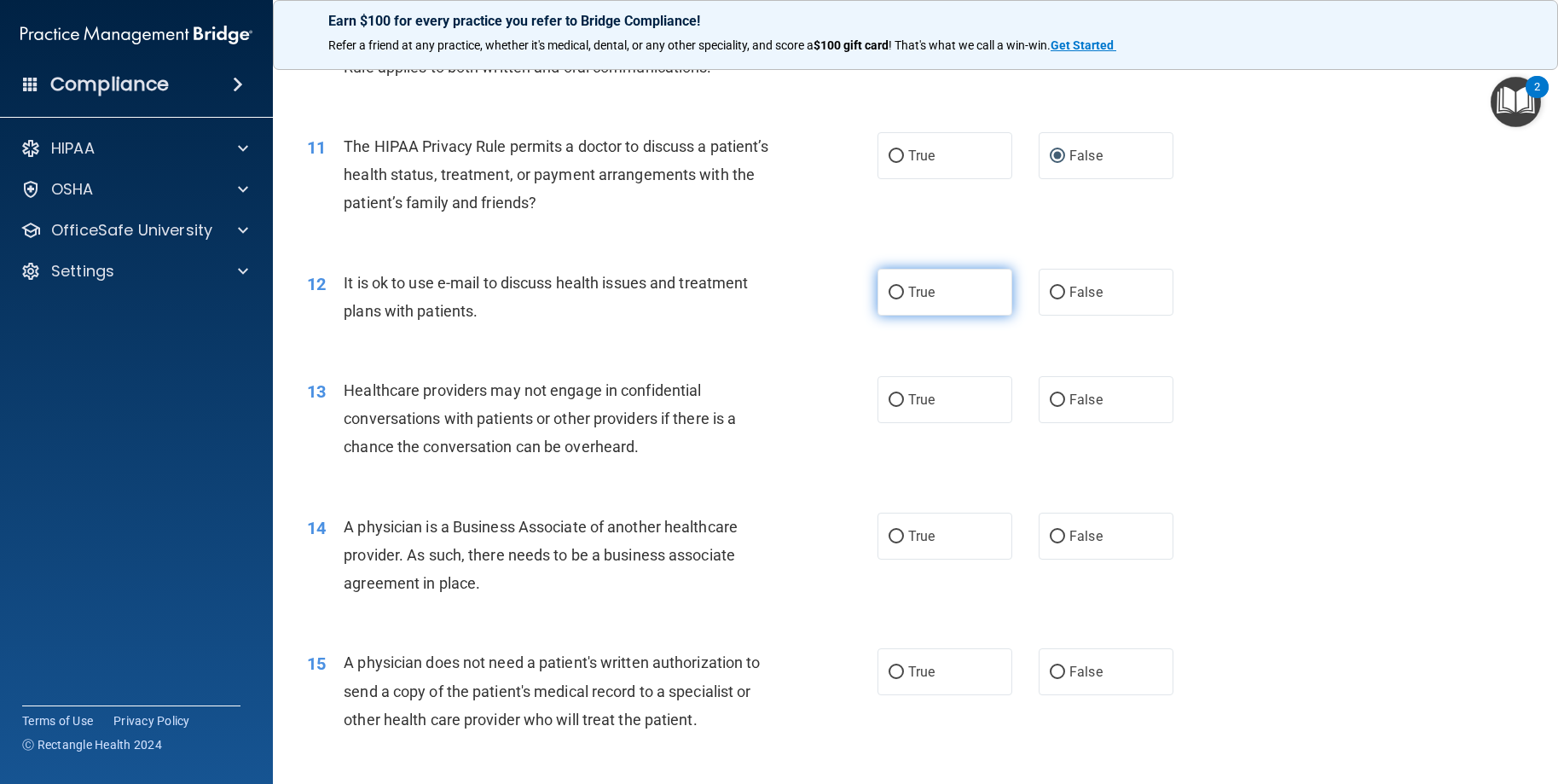
click at [888, 300] on input "True" at bounding box center [896, 293] width 16 height 13
radio input "true"
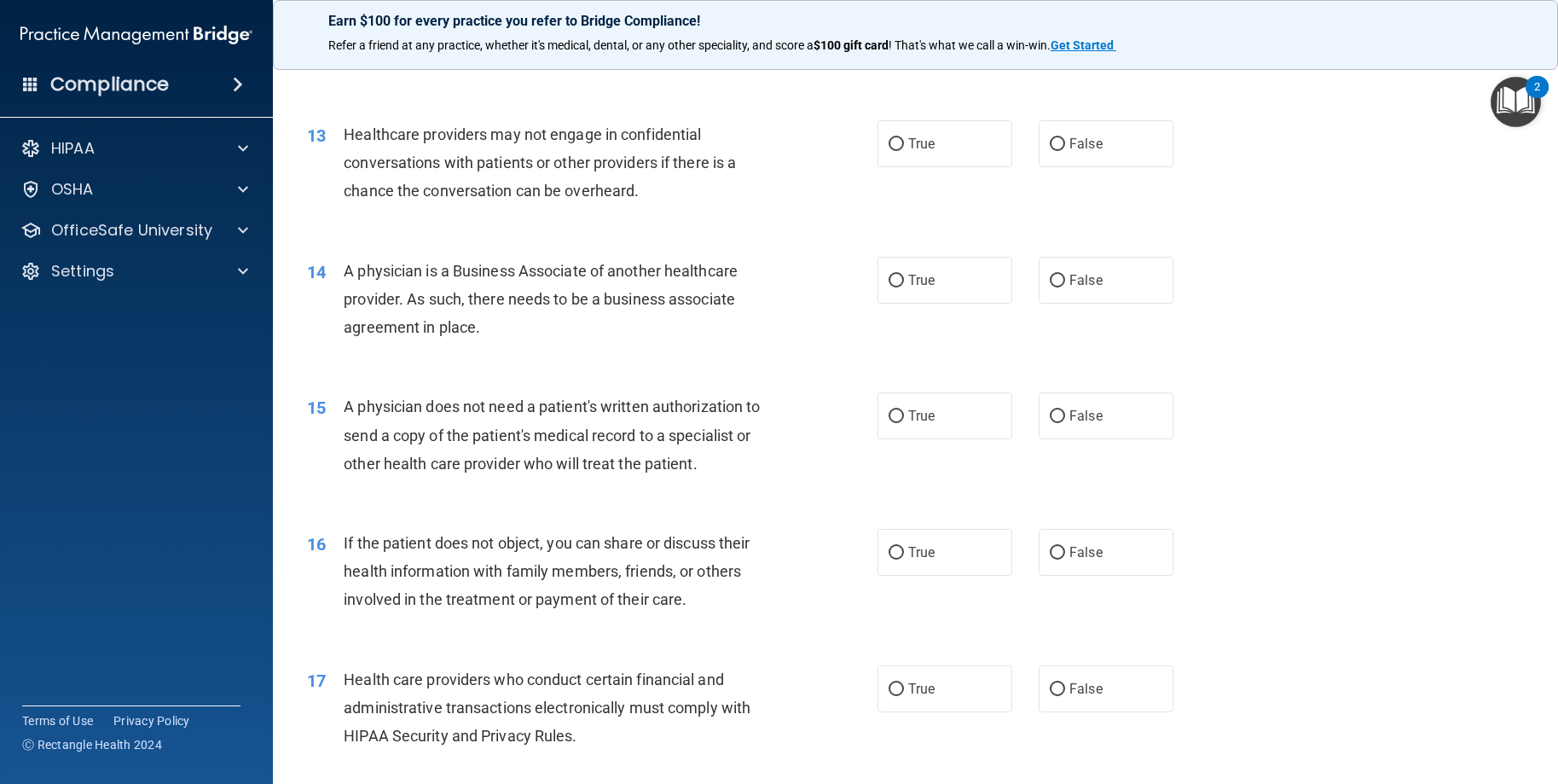
scroll to position [1705, 0]
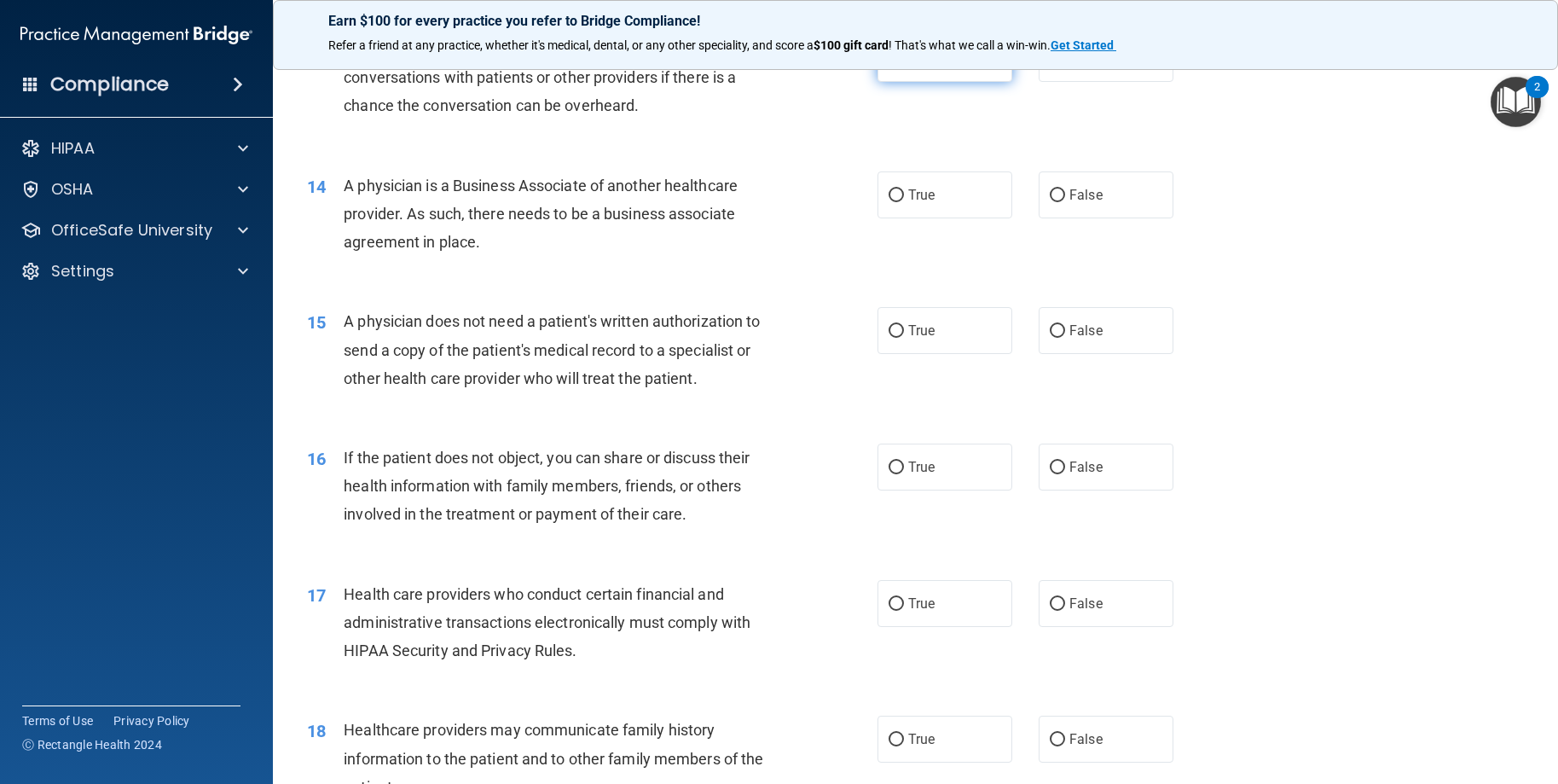
click at [909, 66] on span "True" at bounding box center [922, 59] width 27 height 17
click at [904, 65] on input "True" at bounding box center [896, 59] width 16 height 13
radio input "true"
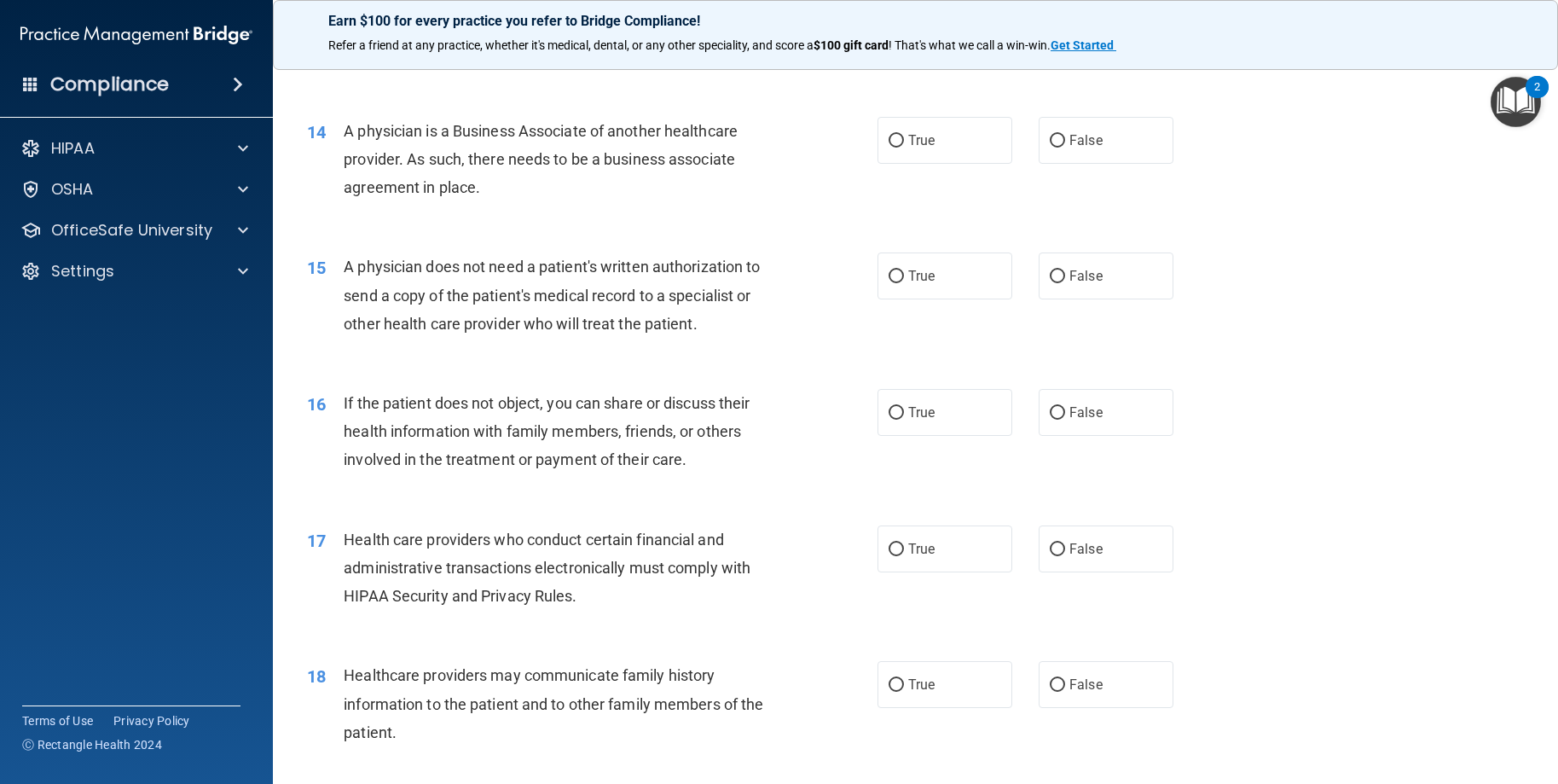
scroll to position [1791, 0]
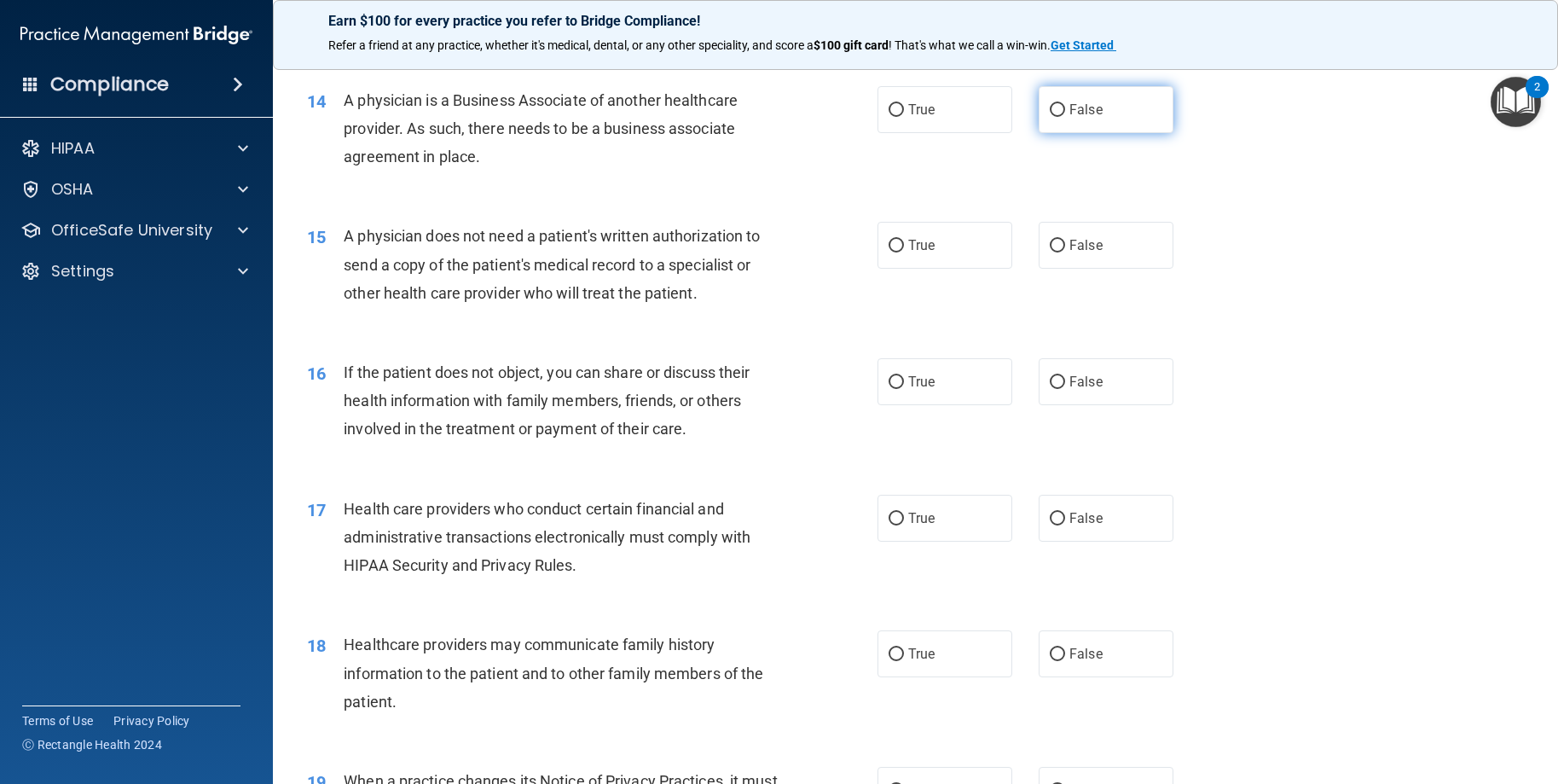
click at [1050, 117] on input "False" at bounding box center [1057, 111] width 16 height 13
radio input "true"
click at [1073, 254] on span "False" at bounding box center [1086, 245] width 33 height 17
click at [1065, 253] on input "False" at bounding box center [1057, 246] width 16 height 13
radio input "true"
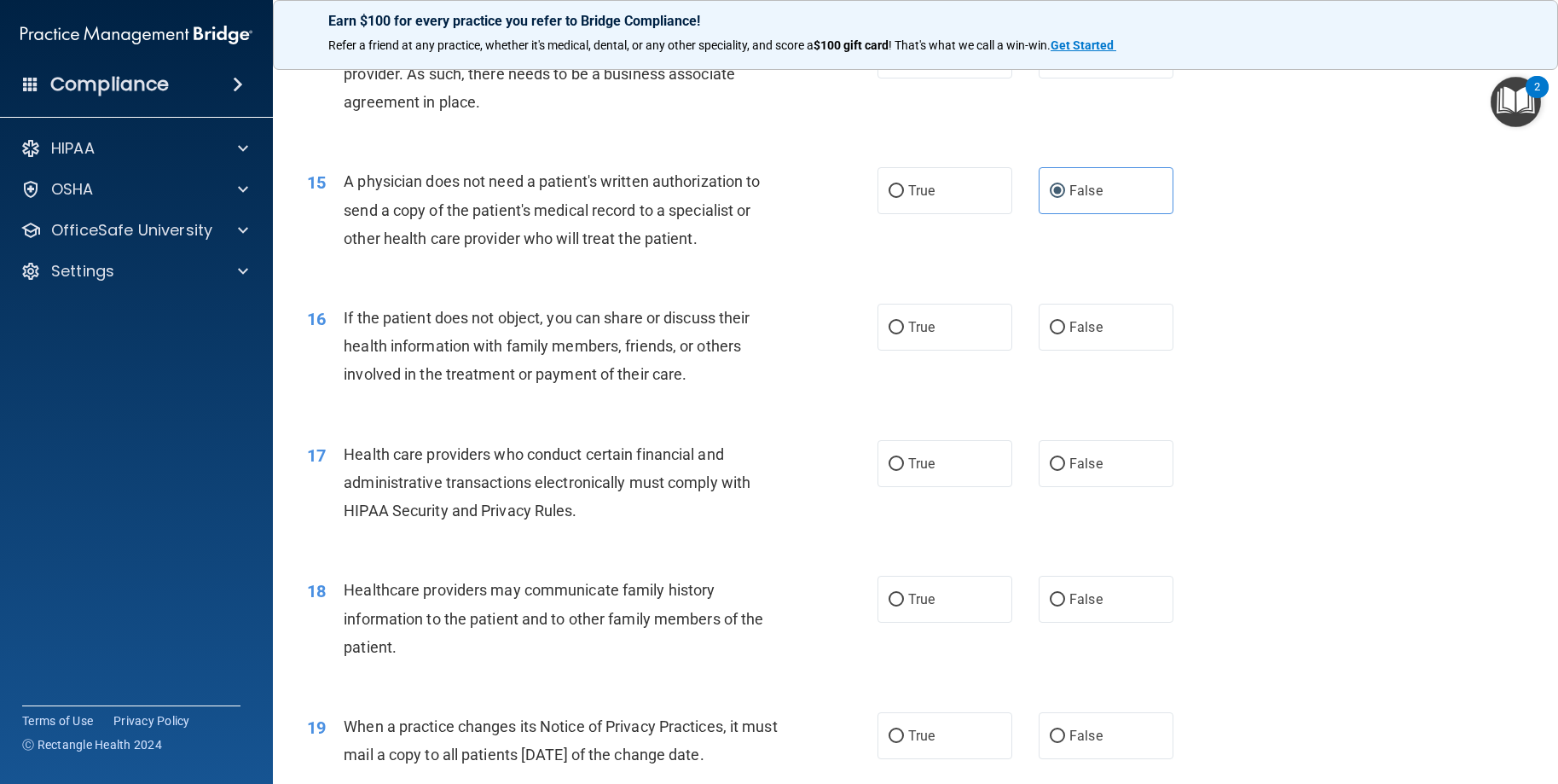
scroll to position [1876, 0]
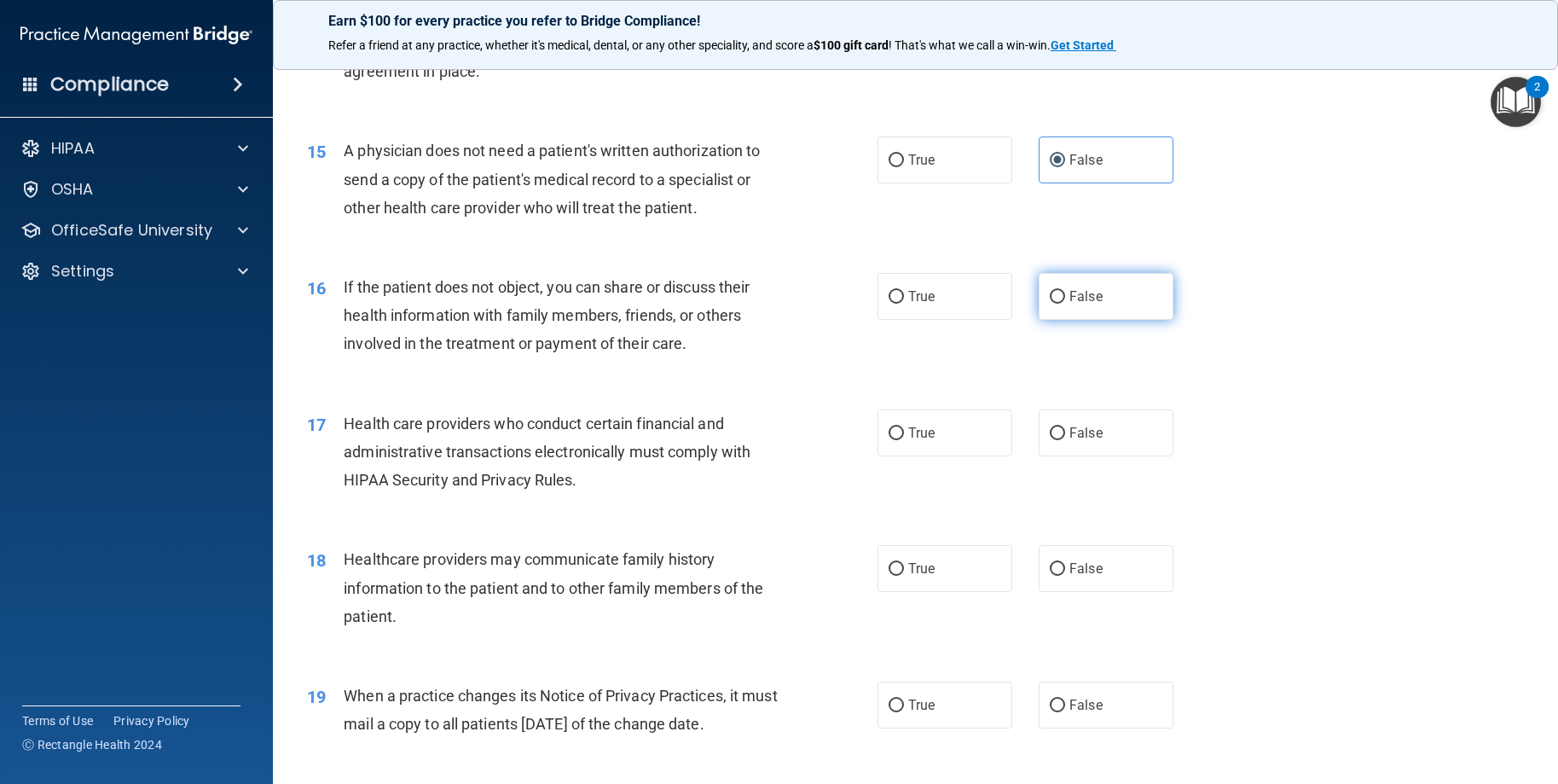
click at [1050, 303] on input "False" at bounding box center [1057, 297] width 16 height 13
radio input "true"
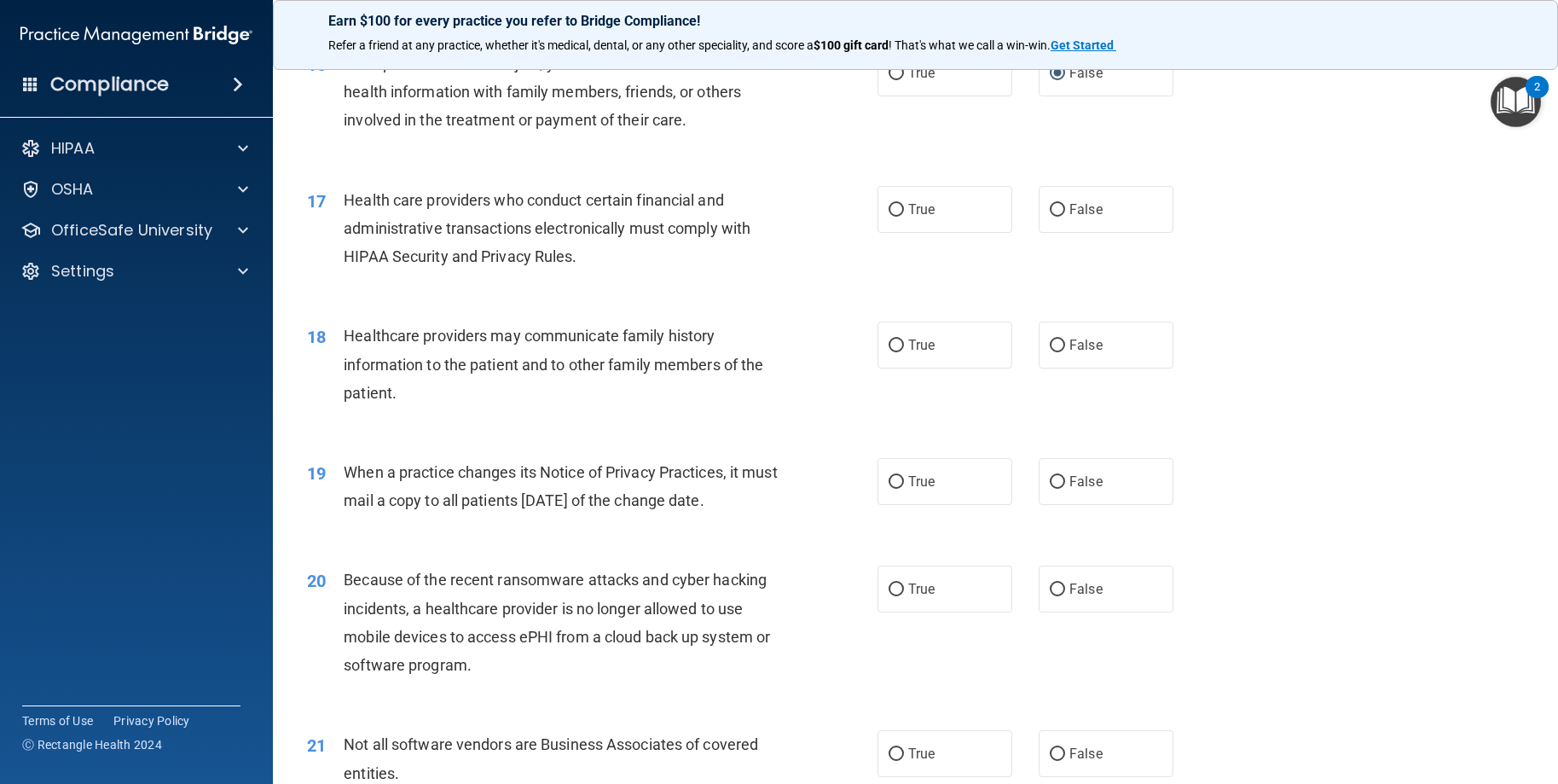
scroll to position [2132, 0]
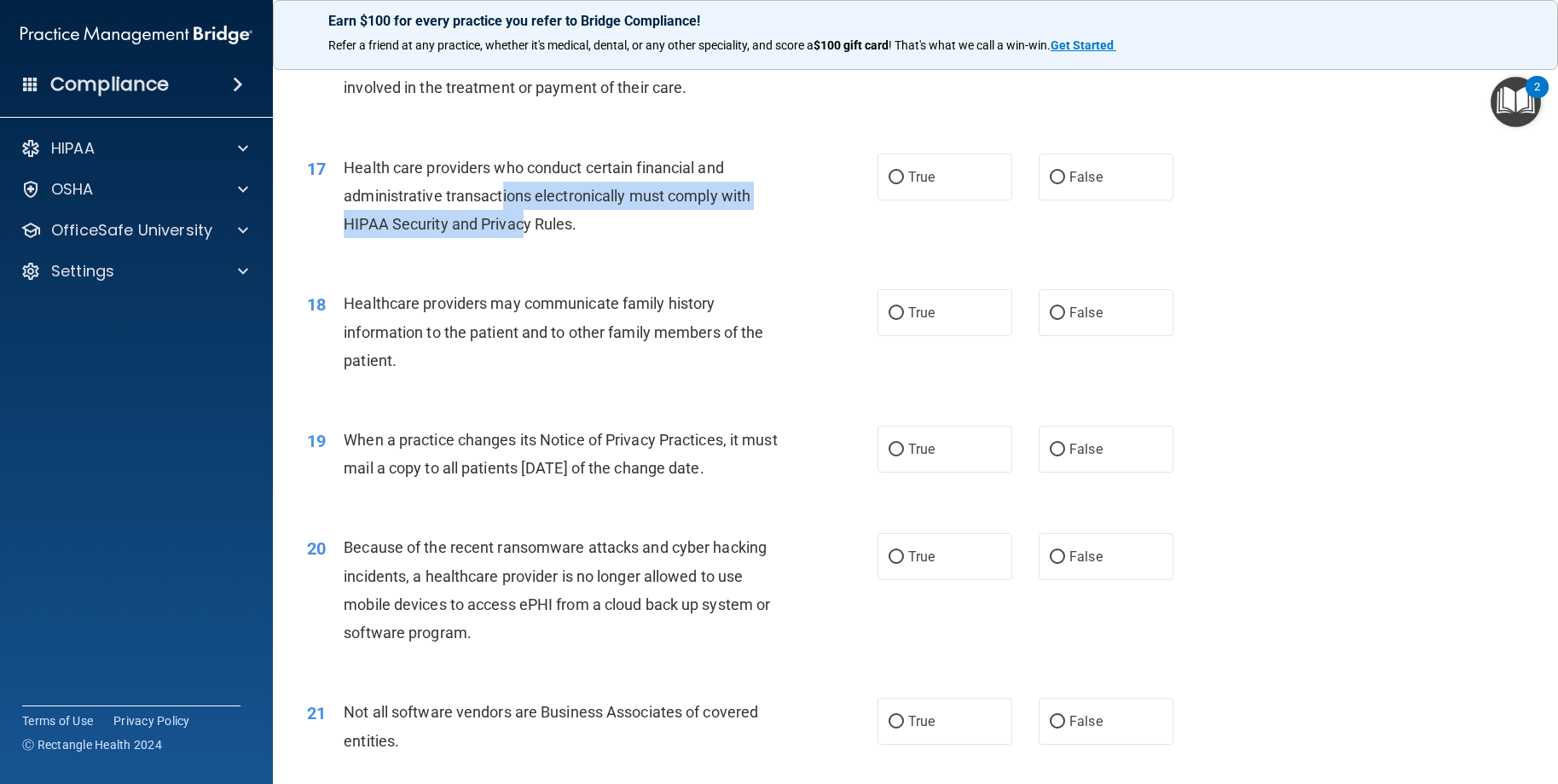
drag, startPoint x: 505, startPoint y: 251, endPoint x: 526, endPoint y: 281, distance: 36.6
click at [526, 232] on span "Health care providers who conduct certain financial and administrative transact…" at bounding box center [547, 196] width 407 height 74
drag, startPoint x: 577, startPoint y: 283, endPoint x: 537, endPoint y: 253, distance: 50.0
click at [537, 239] on div "Health care providers who conduct certain financial and administrative transact…" at bounding box center [567, 196] width 446 height 85
click at [612, 239] on div "Health care providers who conduct certain financial and administrative transact…" at bounding box center [567, 196] width 446 height 85
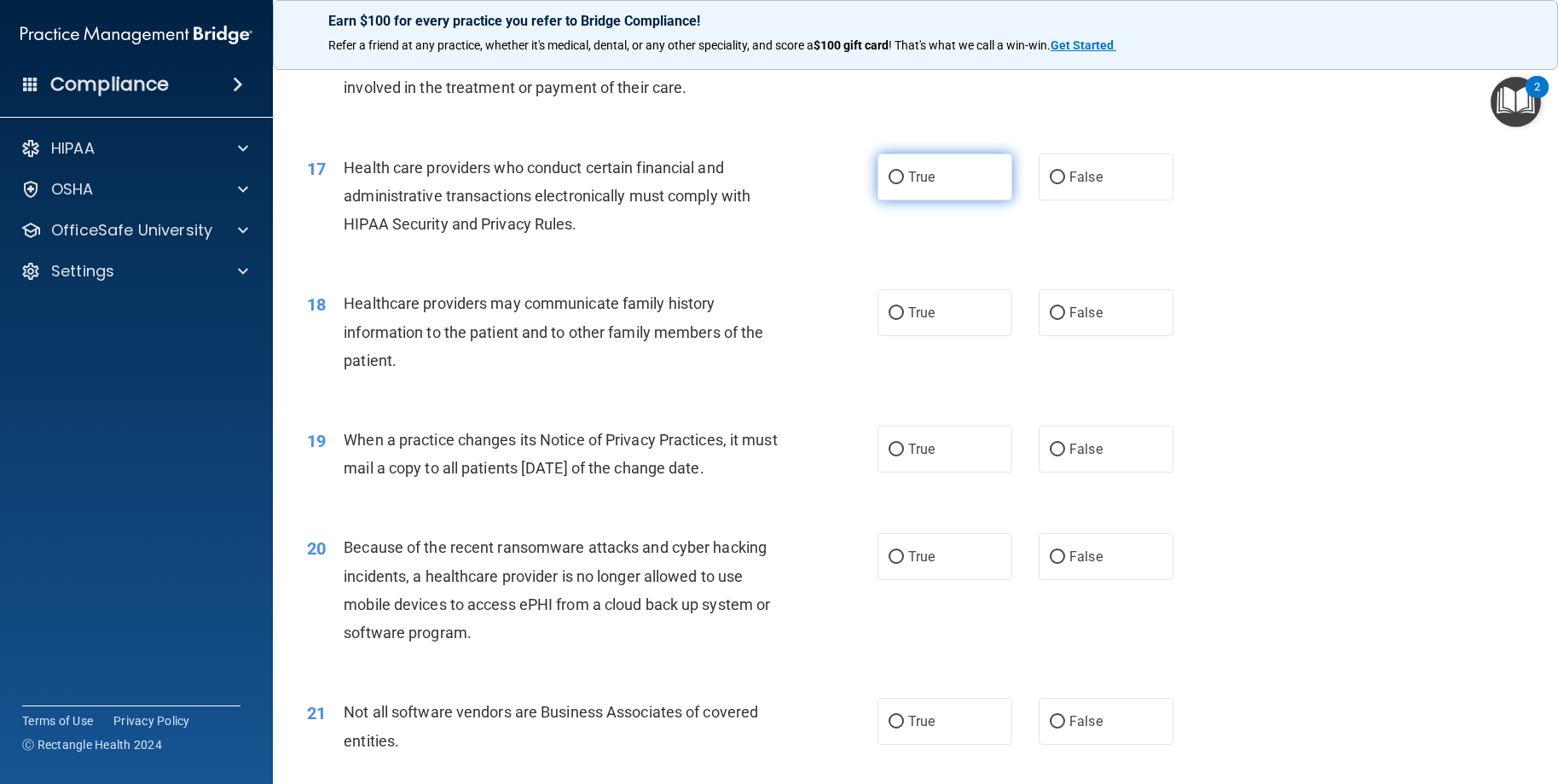
click at [898, 200] on label "True" at bounding box center [945, 176] width 135 height 47
click at [898, 184] on input "True" at bounding box center [896, 178] width 16 height 13
radio input "true"
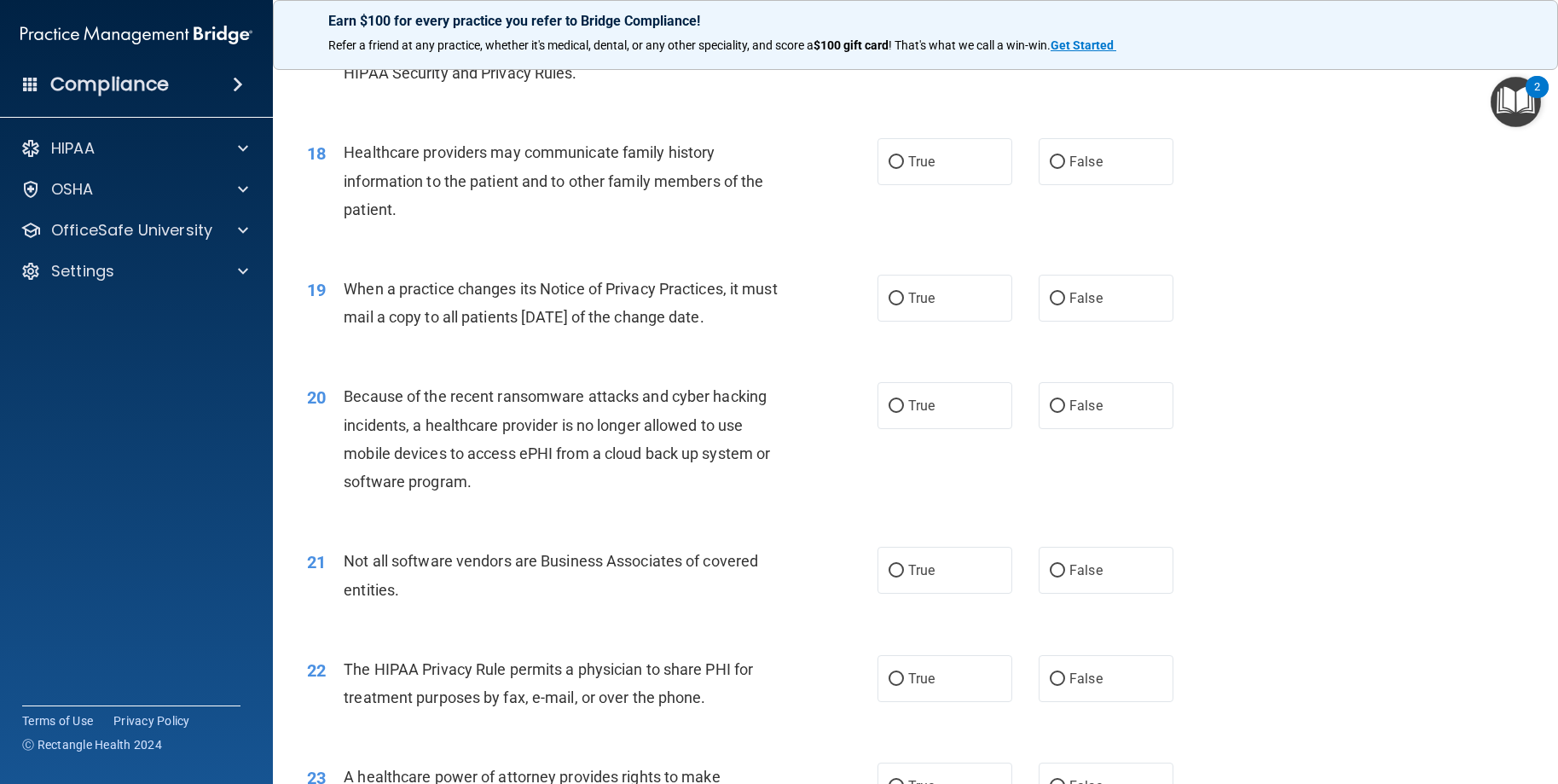
scroll to position [2302, 0]
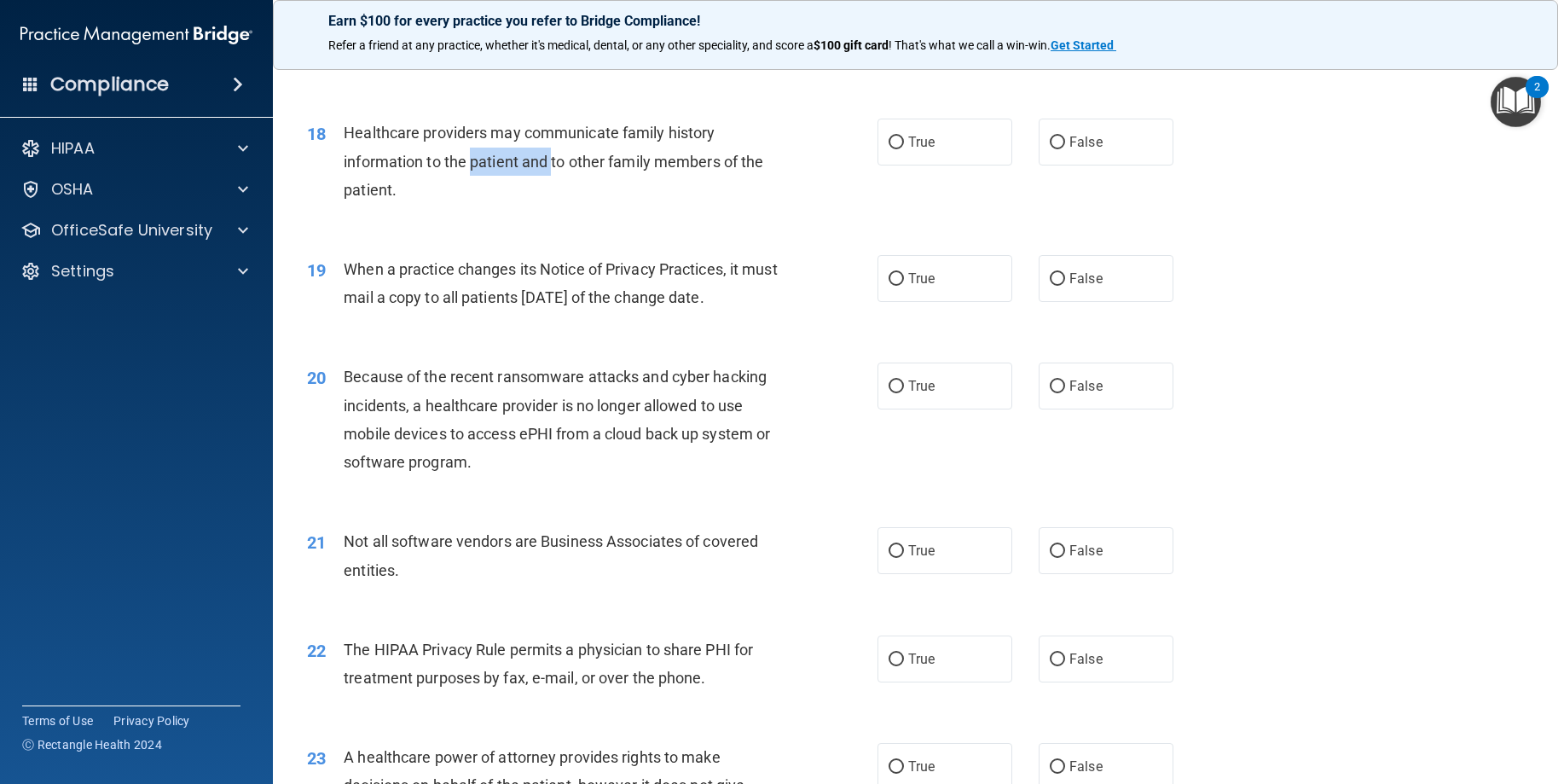
drag, startPoint x: 470, startPoint y: 220, endPoint x: 552, endPoint y: 220, distance: 82.0
click at [552, 197] on span "Healthcare providers may communicate family history information to the patient …" at bounding box center [553, 160] width 420 height 74
click at [598, 197] on span "Healthcare providers may communicate family history information to the patient …" at bounding box center [553, 160] width 420 height 74
click at [895, 149] on input "True" at bounding box center [896, 143] width 16 height 13
radio input "true"
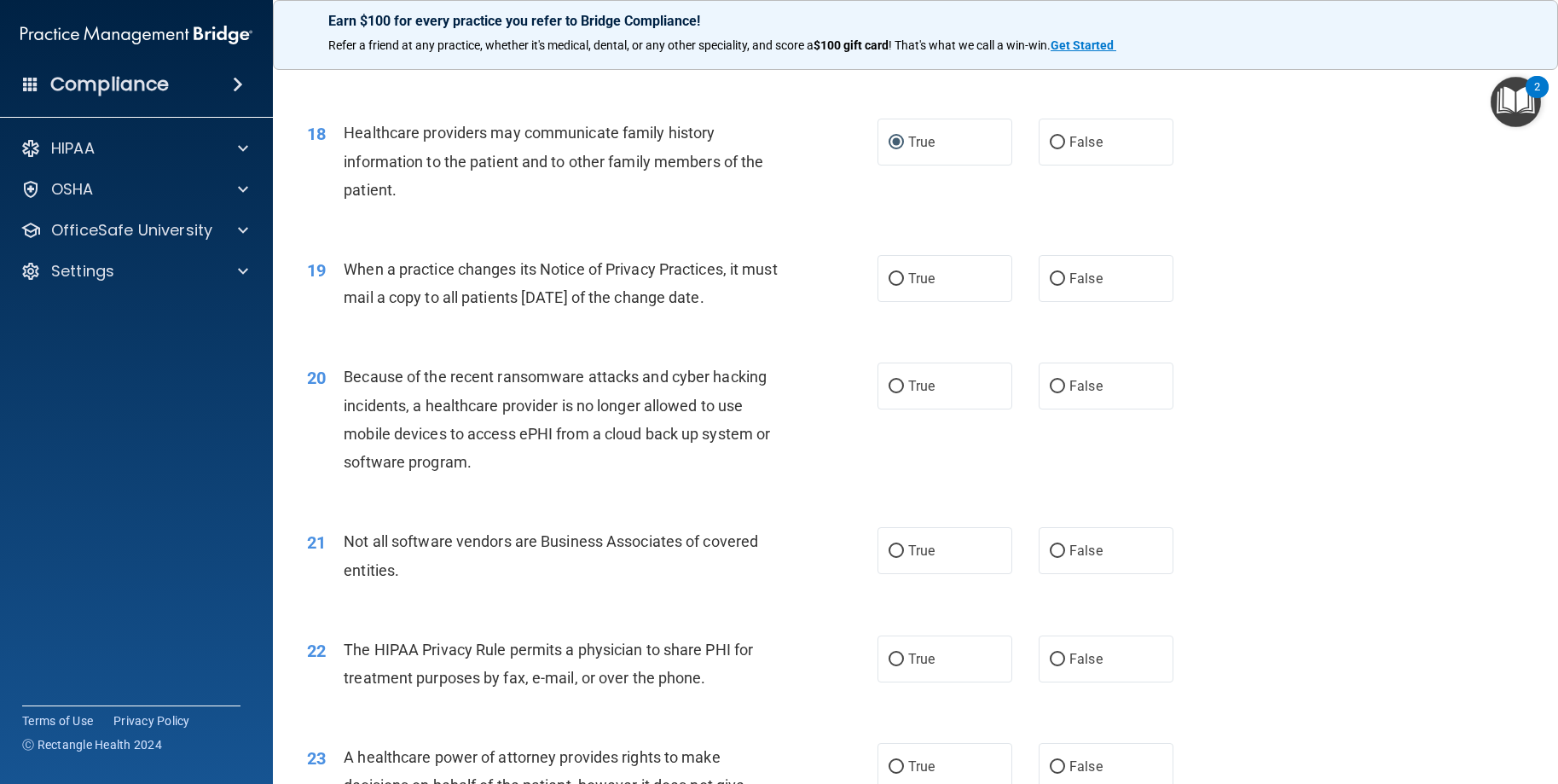
scroll to position [2388, 0]
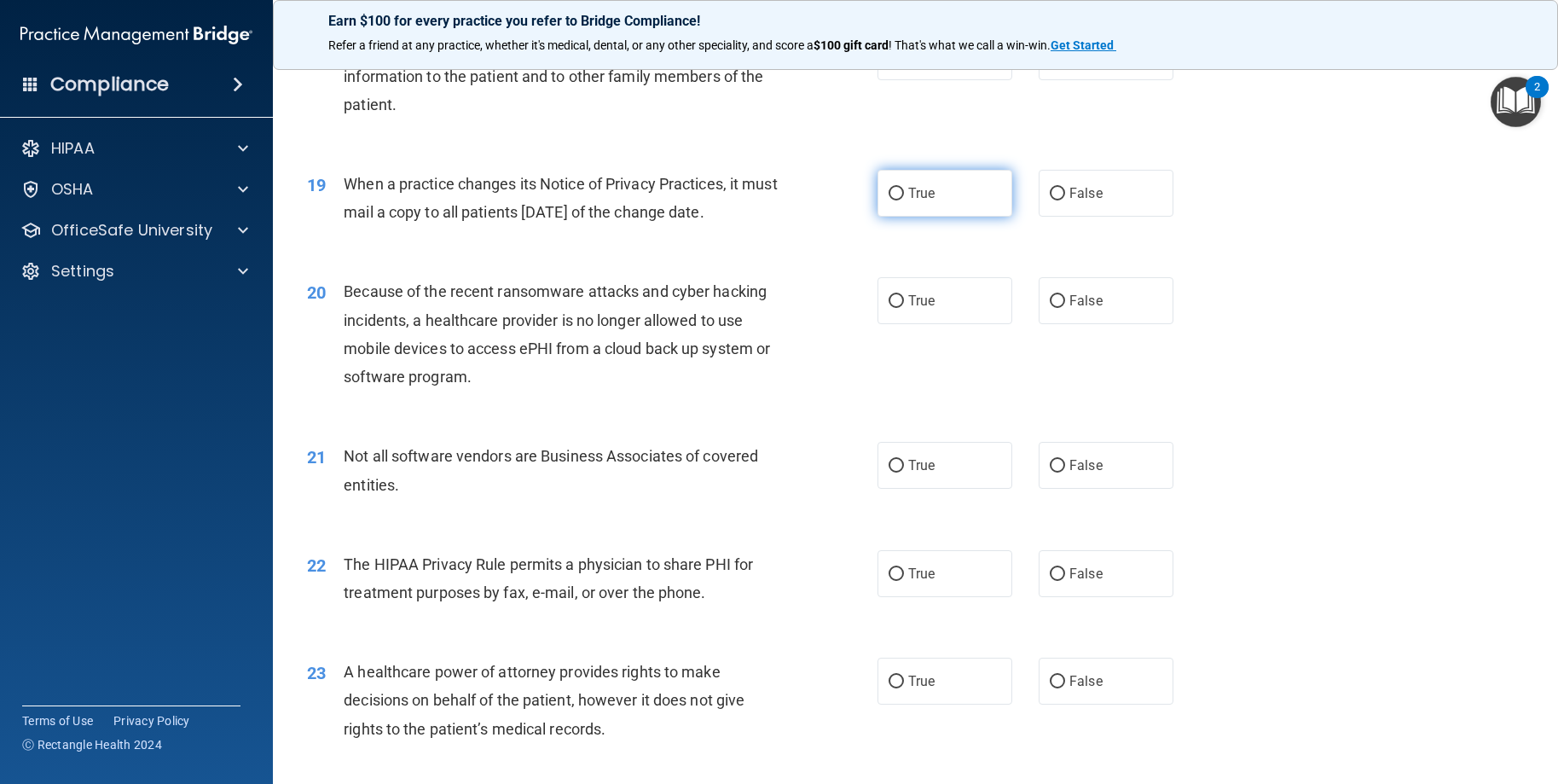
click at [892, 200] on input "True" at bounding box center [896, 194] width 16 height 13
radio input "true"
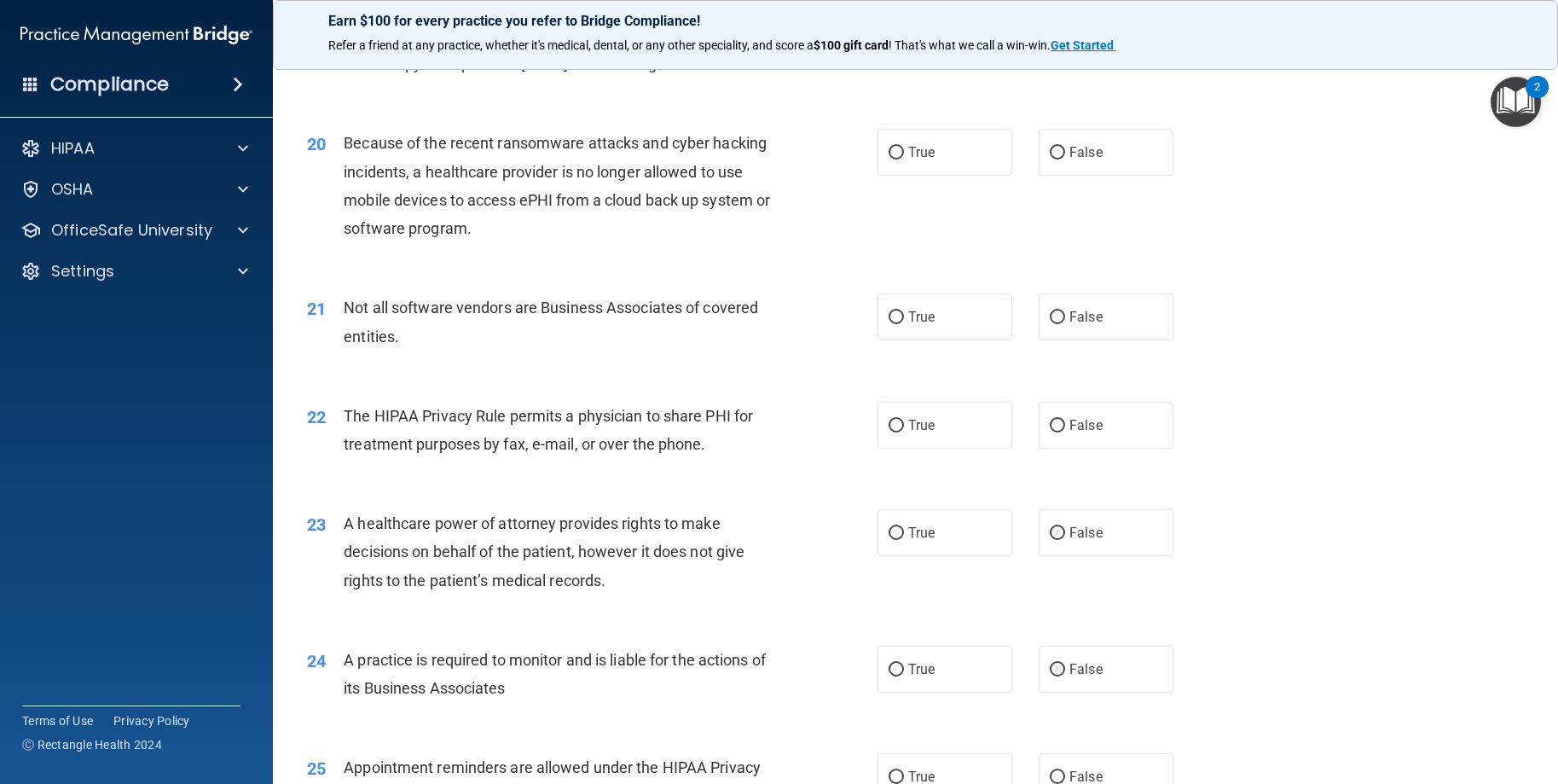
scroll to position [2559, 0]
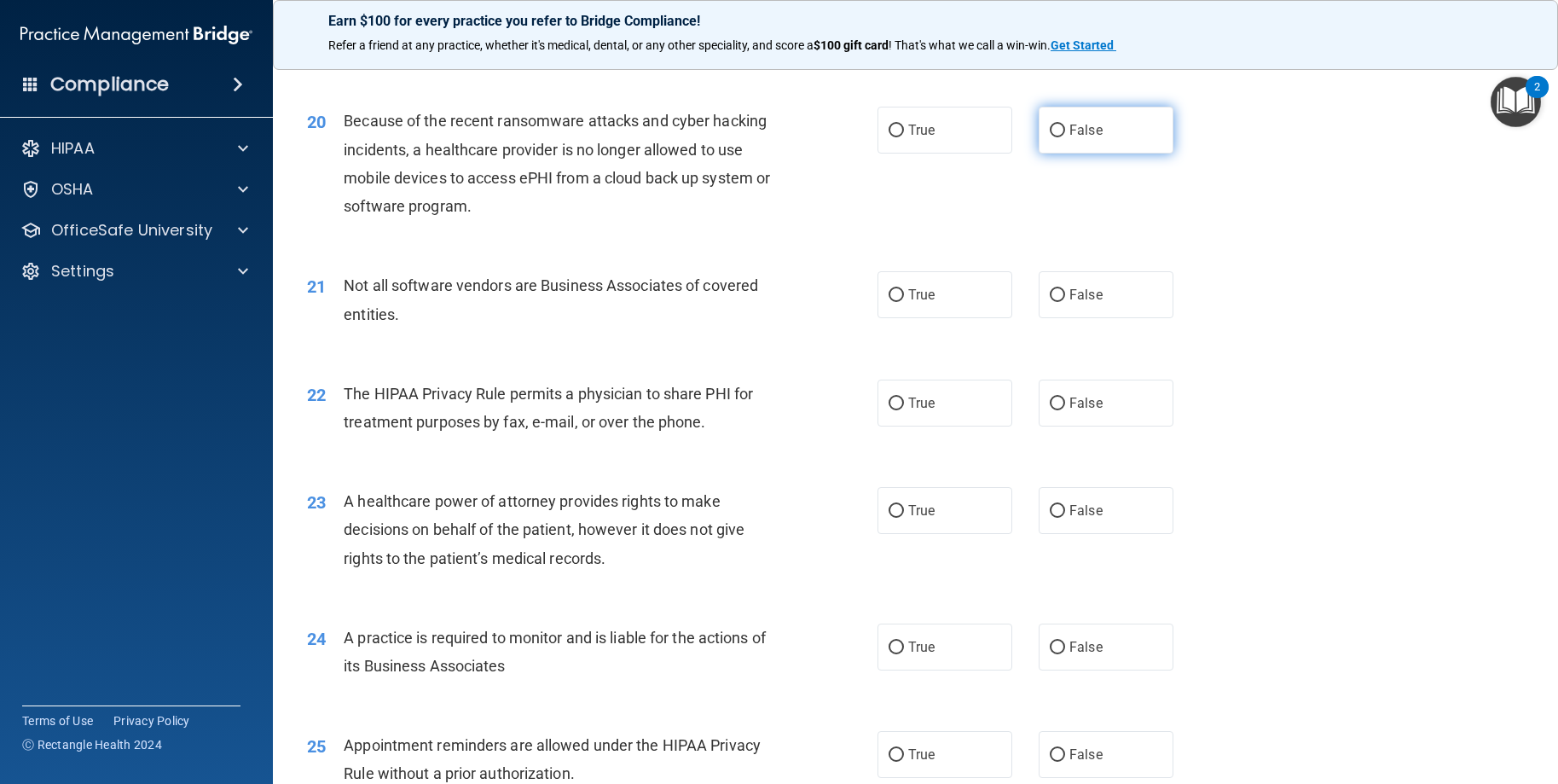
click at [1050, 137] on input "False" at bounding box center [1057, 131] width 16 height 13
radio input "true"
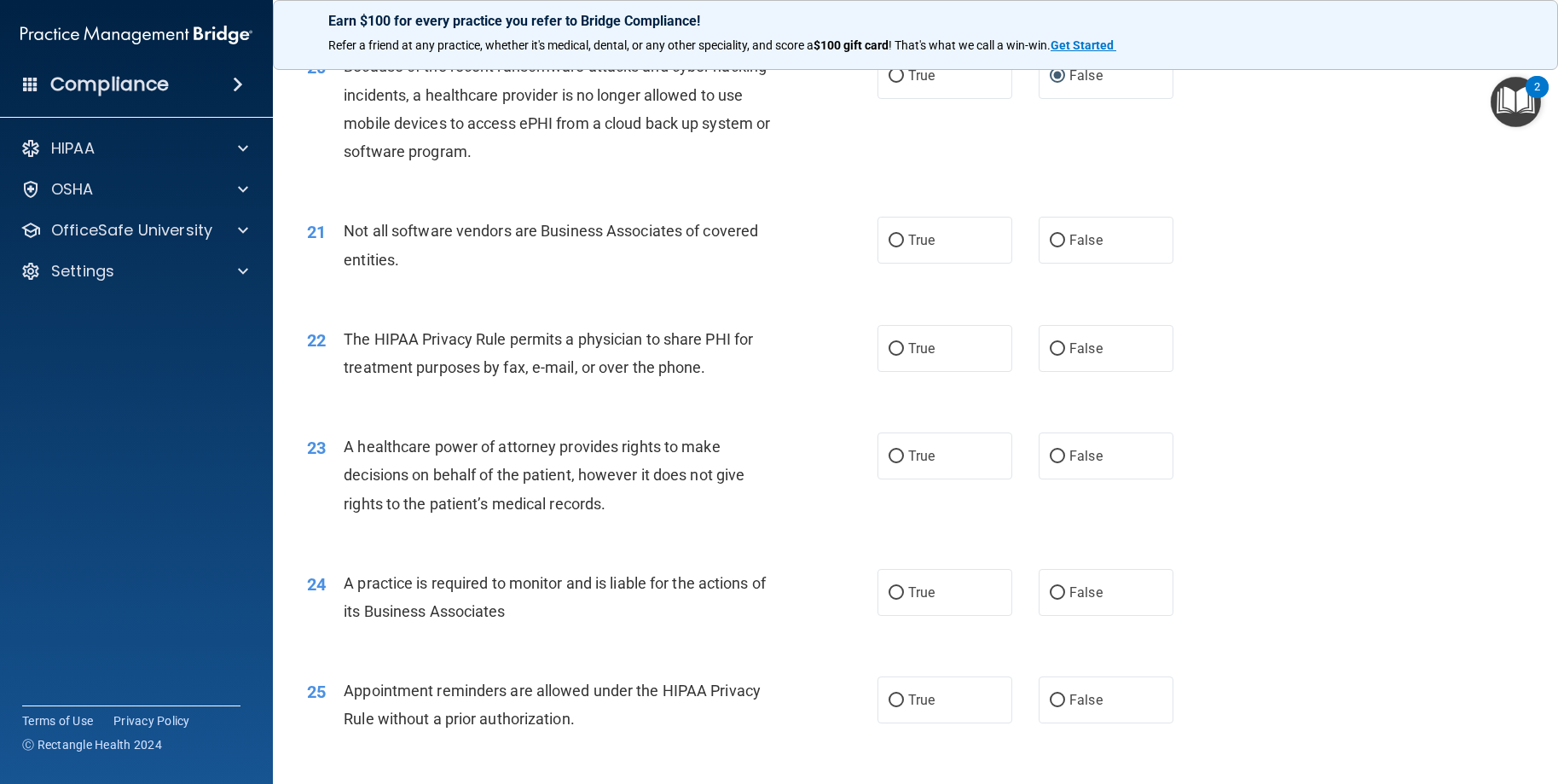
scroll to position [2643, 0]
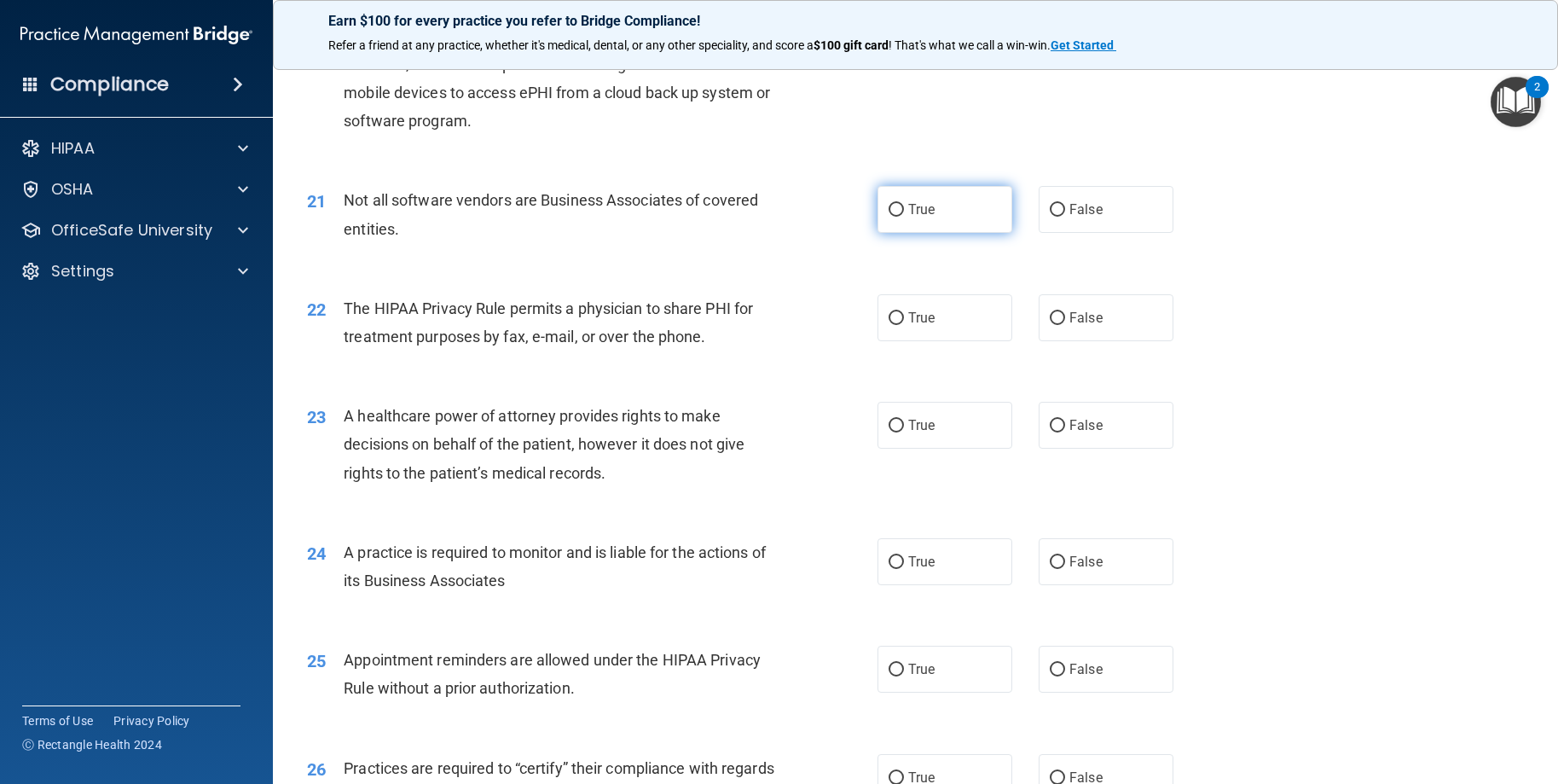
click at [897, 217] on input "True" at bounding box center [896, 210] width 16 height 13
radio input "true"
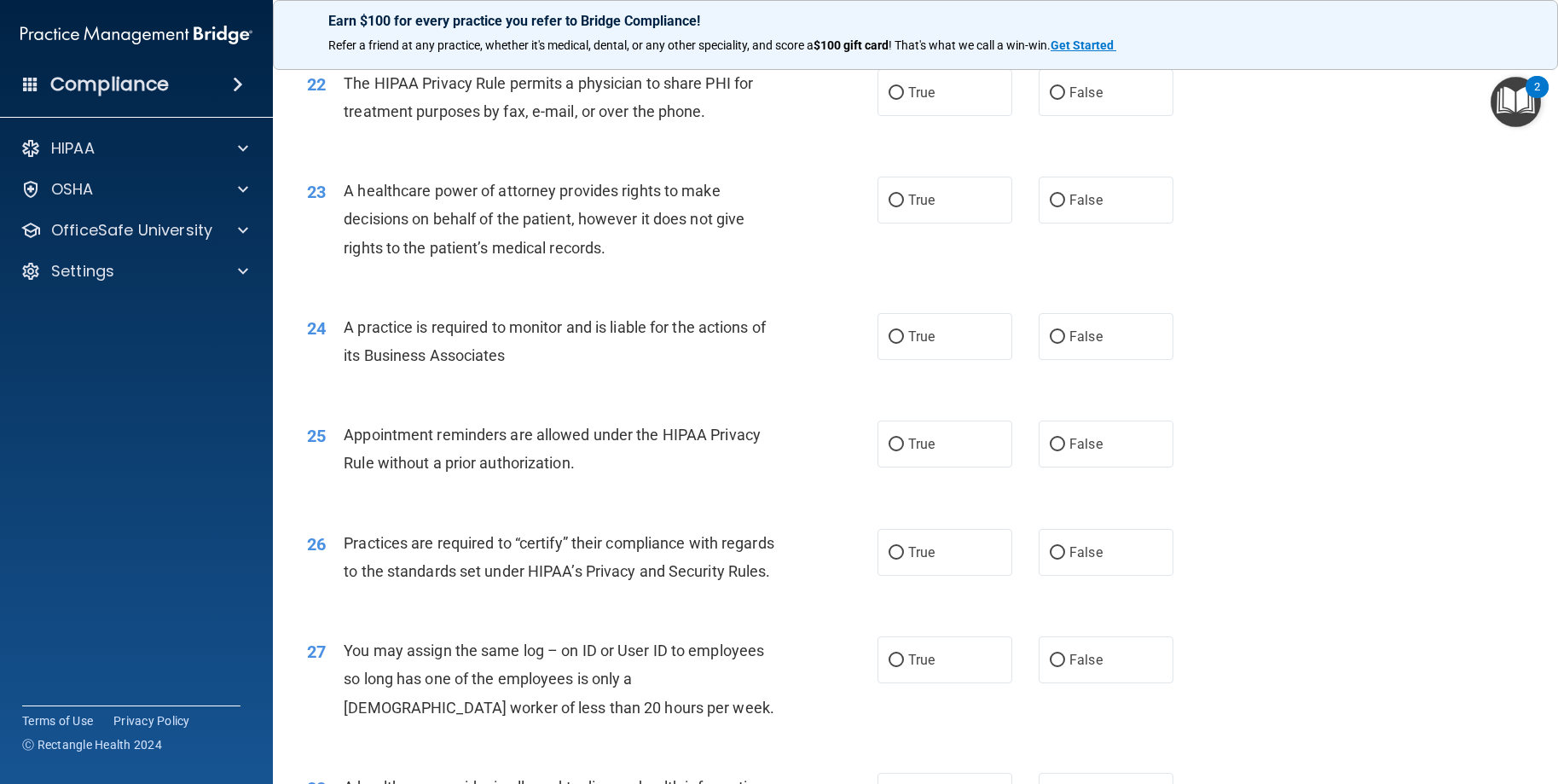
scroll to position [2899, 0]
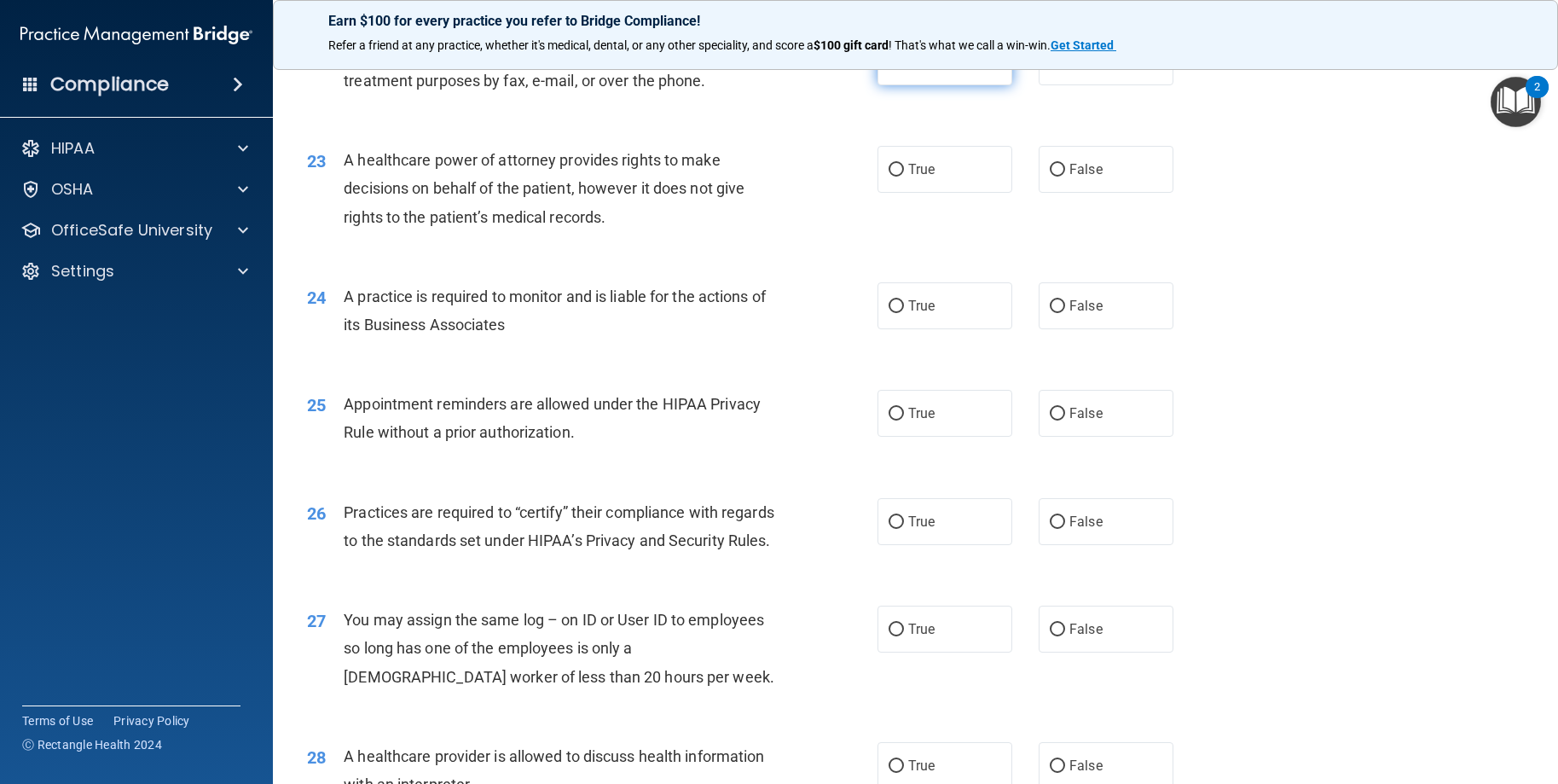
click at [888, 69] on input "True" at bounding box center [896, 63] width 16 height 13
radio input "true"
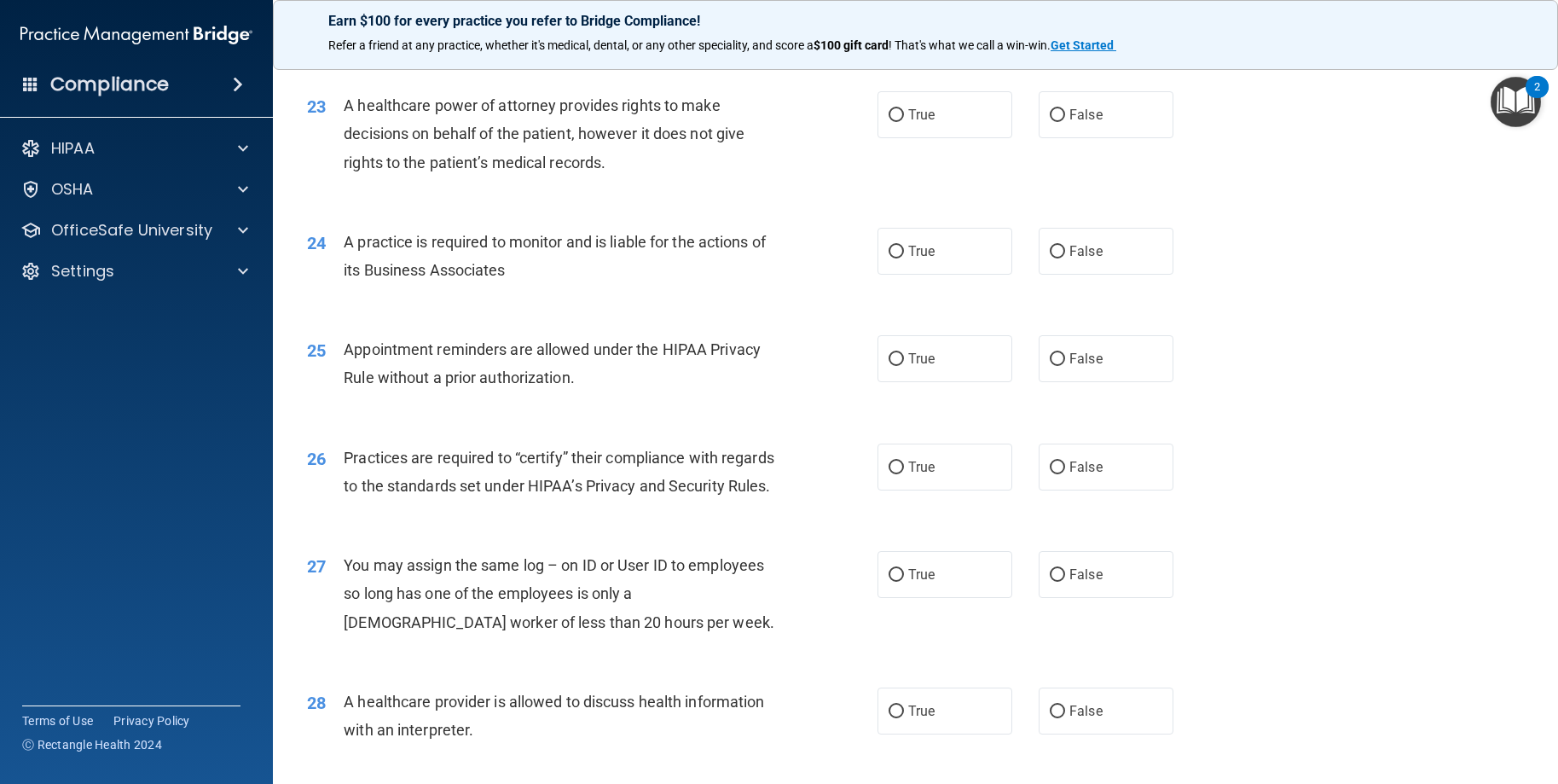
scroll to position [2985, 0]
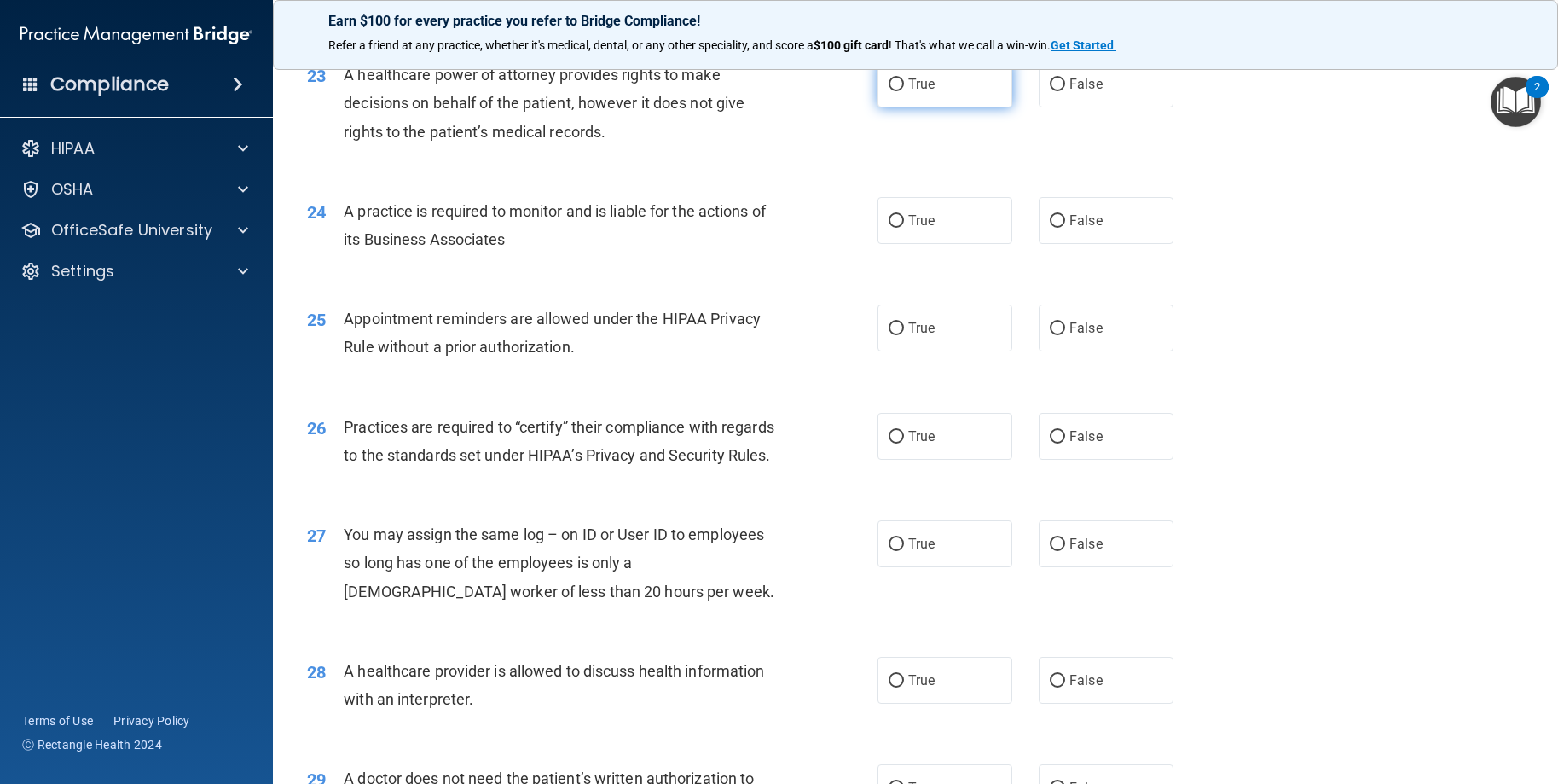
click at [888, 91] on input "True" at bounding box center [896, 85] width 16 height 13
radio input "true"
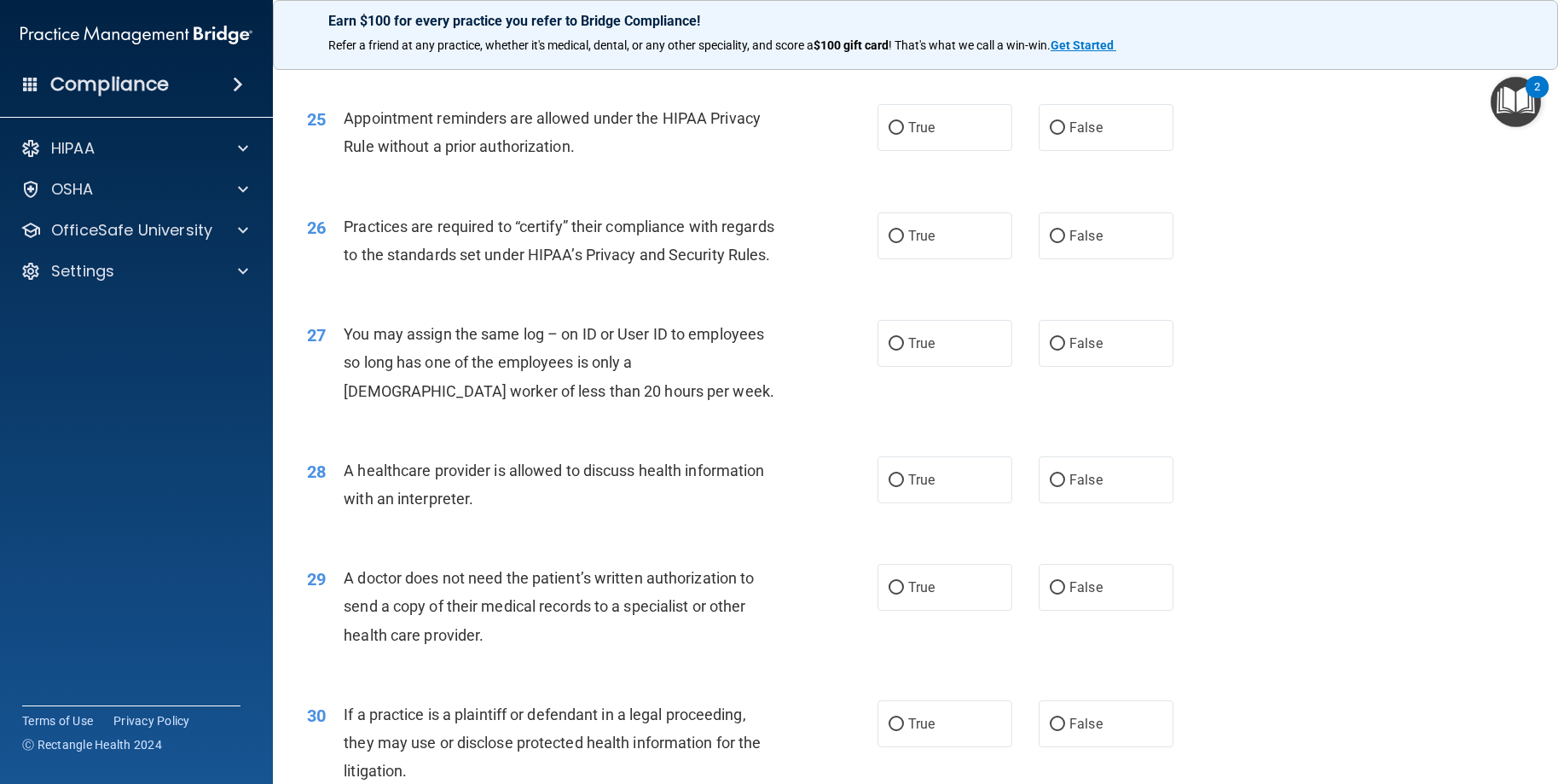
scroll to position [3155, 0]
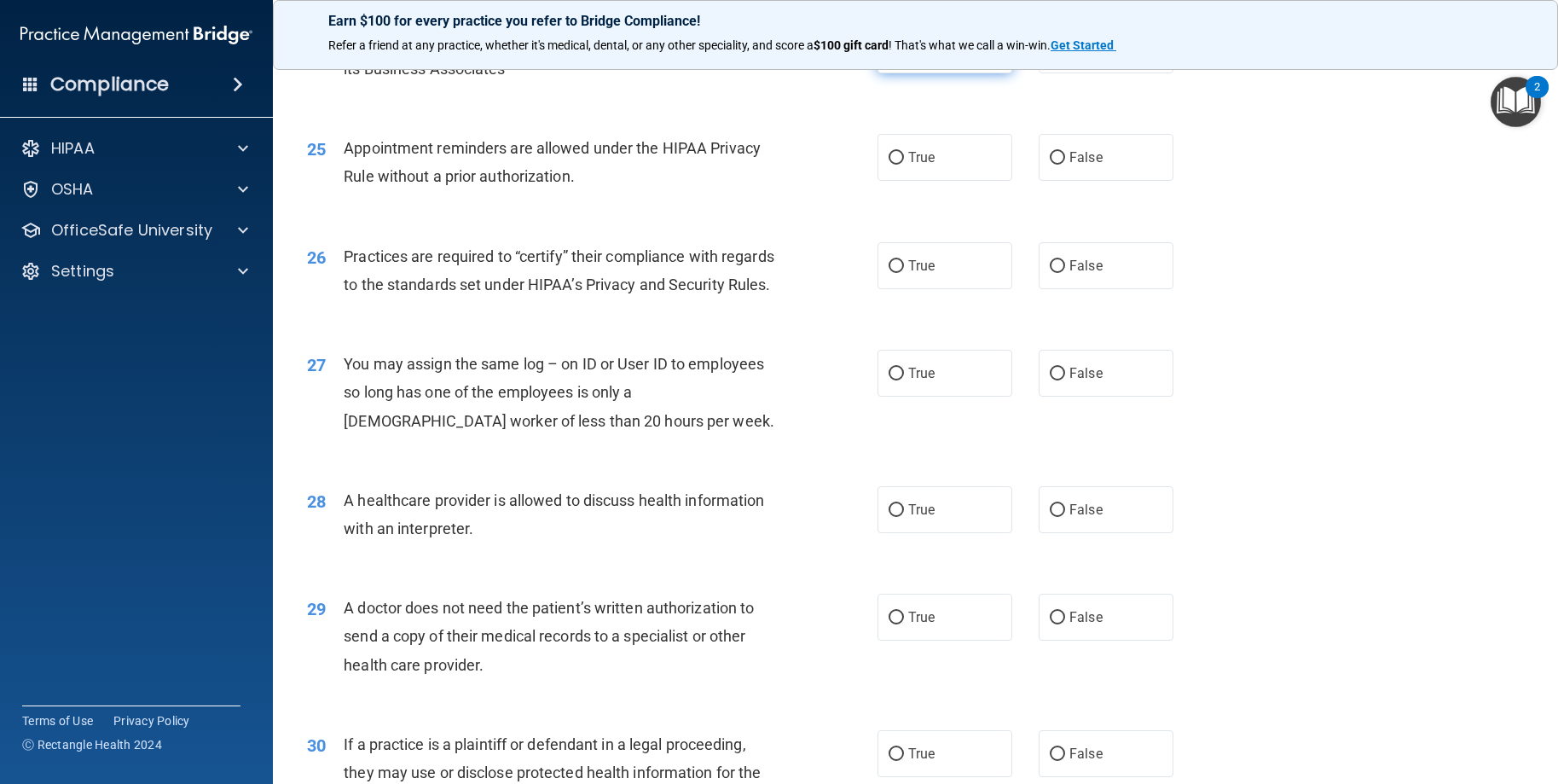
click at [895, 57] on input "True" at bounding box center [896, 51] width 16 height 13
radio input "true"
click at [891, 164] on input "True" at bounding box center [896, 159] width 16 height 13
radio input "true"
click at [888, 273] on input "True" at bounding box center [896, 267] width 16 height 13
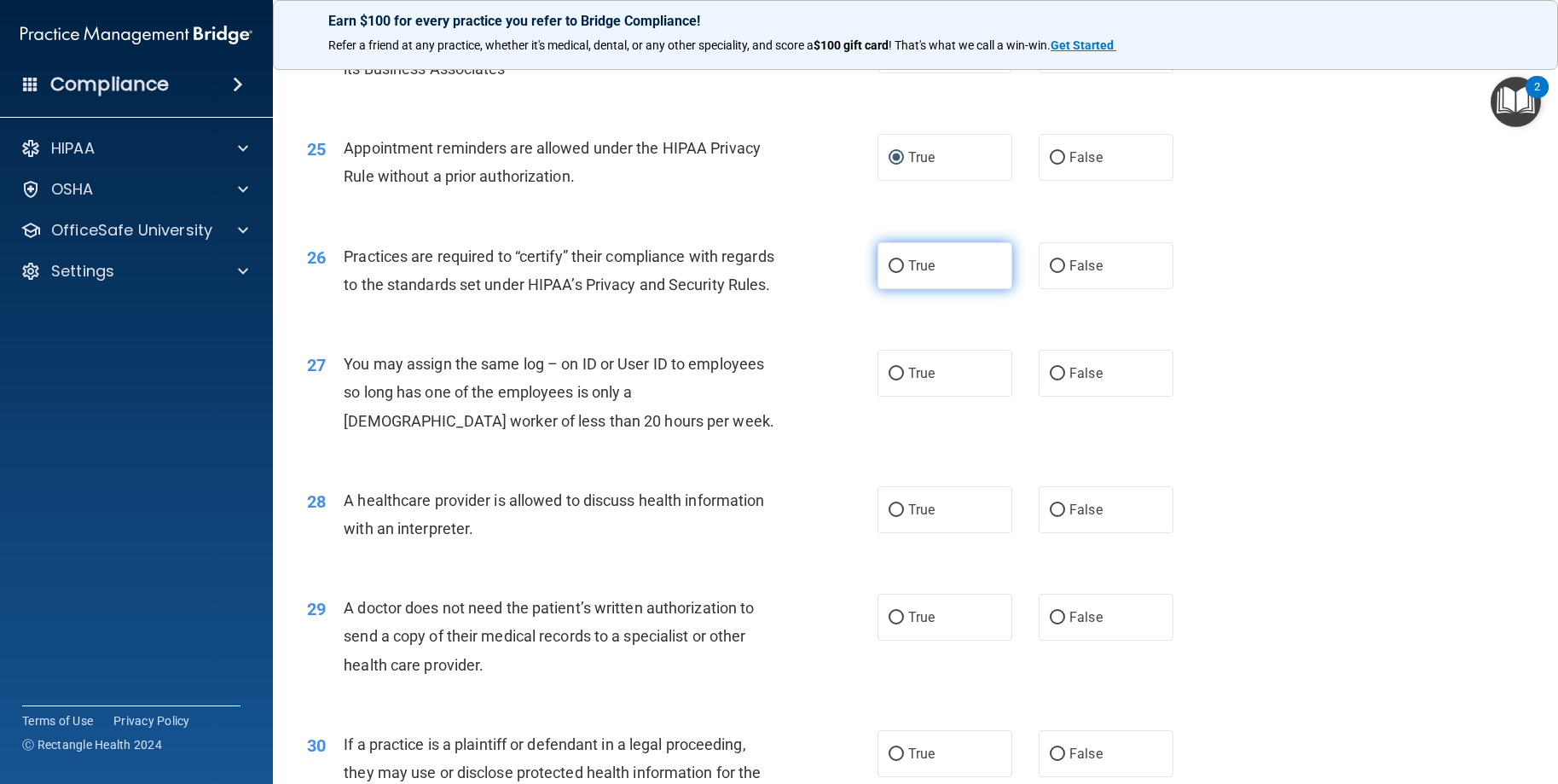
radio input "true"
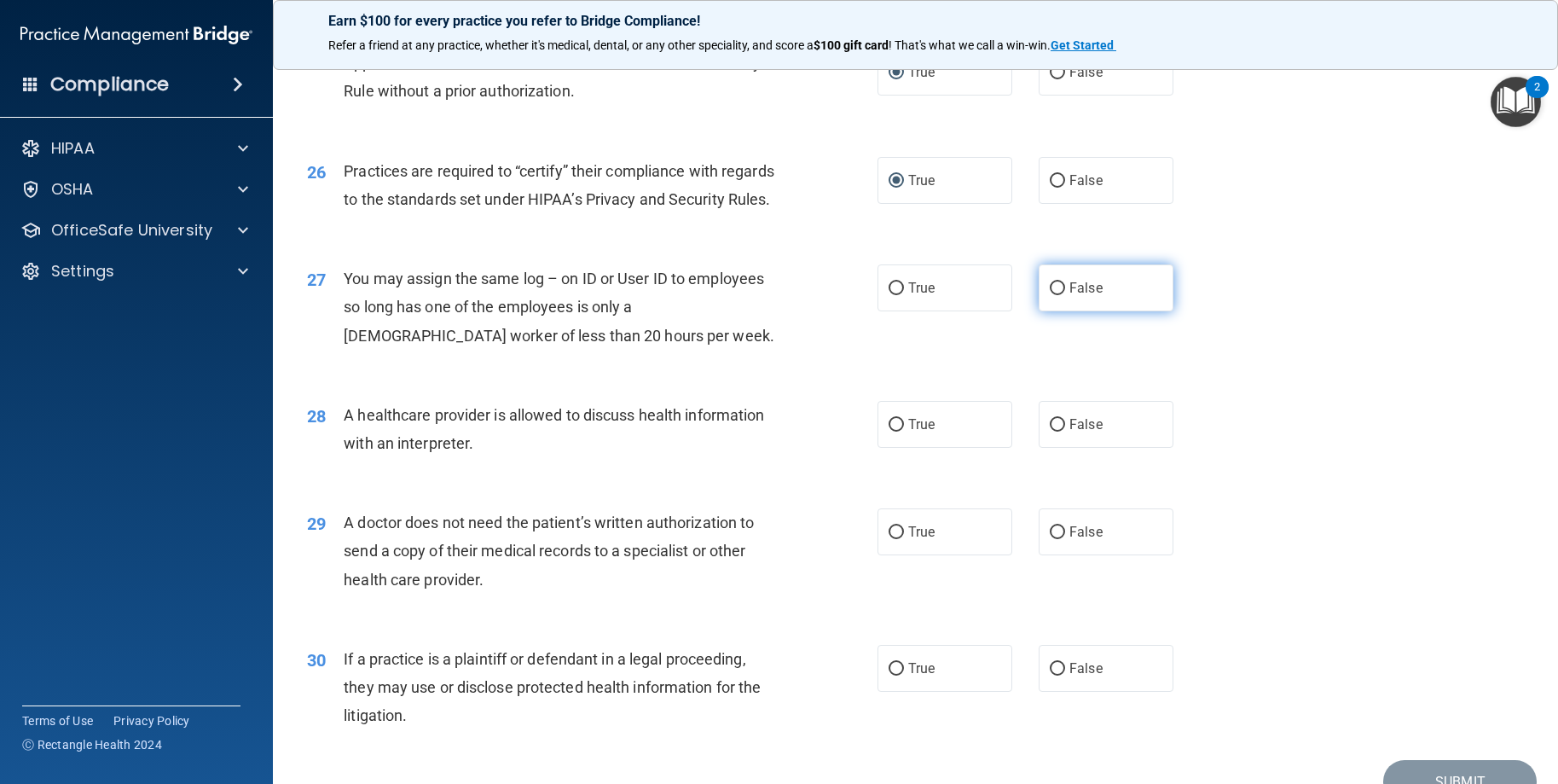
click at [1053, 295] on input "False" at bounding box center [1057, 289] width 16 height 13
radio input "true"
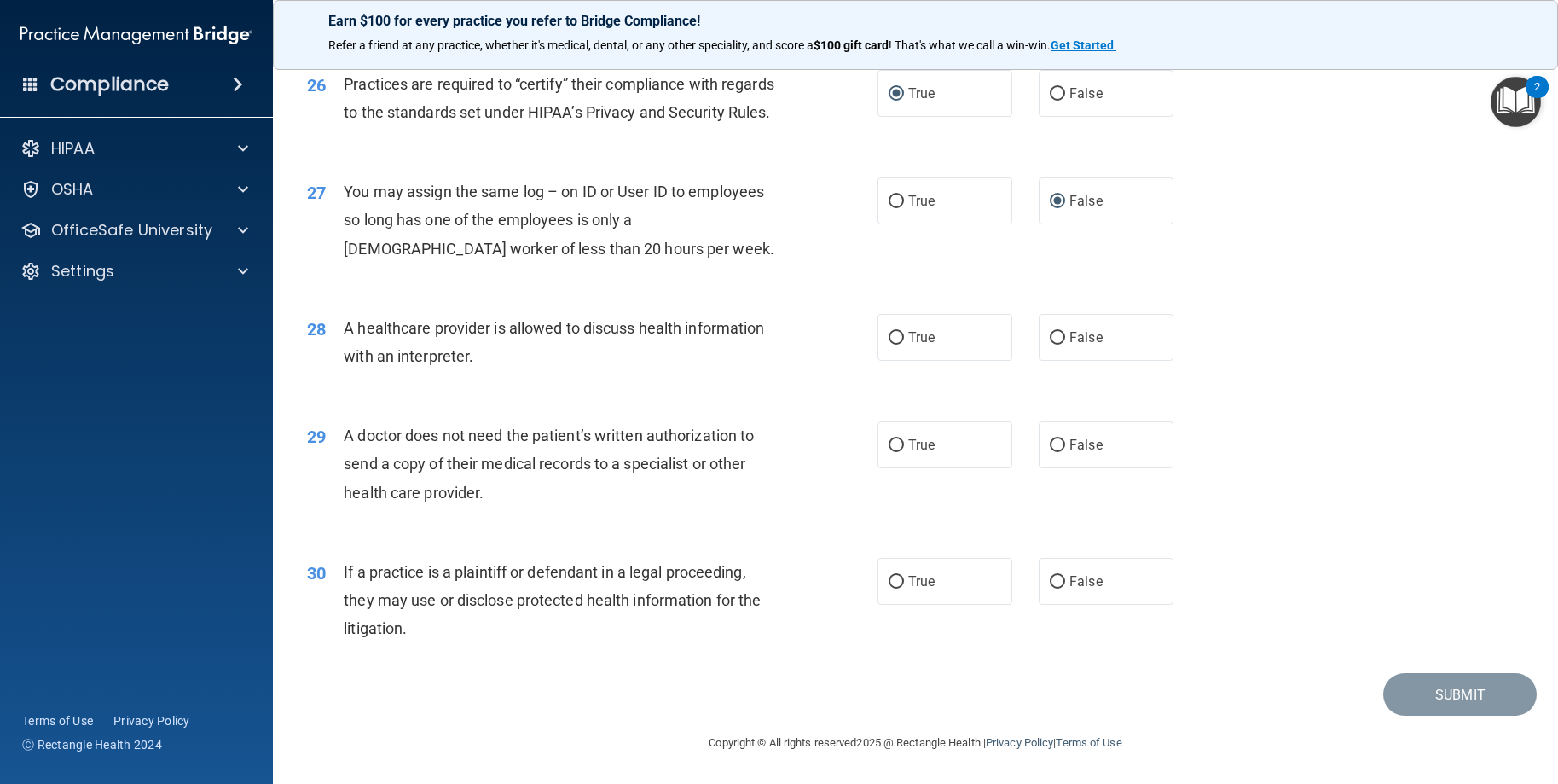
scroll to position [3441, 0]
drag, startPoint x: 893, startPoint y: 337, endPoint x: 880, endPoint y: 338, distance: 13.0
click at [893, 337] on input "True" at bounding box center [896, 339] width 16 height 13
radio input "true"
click at [1056, 446] on input "False" at bounding box center [1057, 445] width 16 height 13
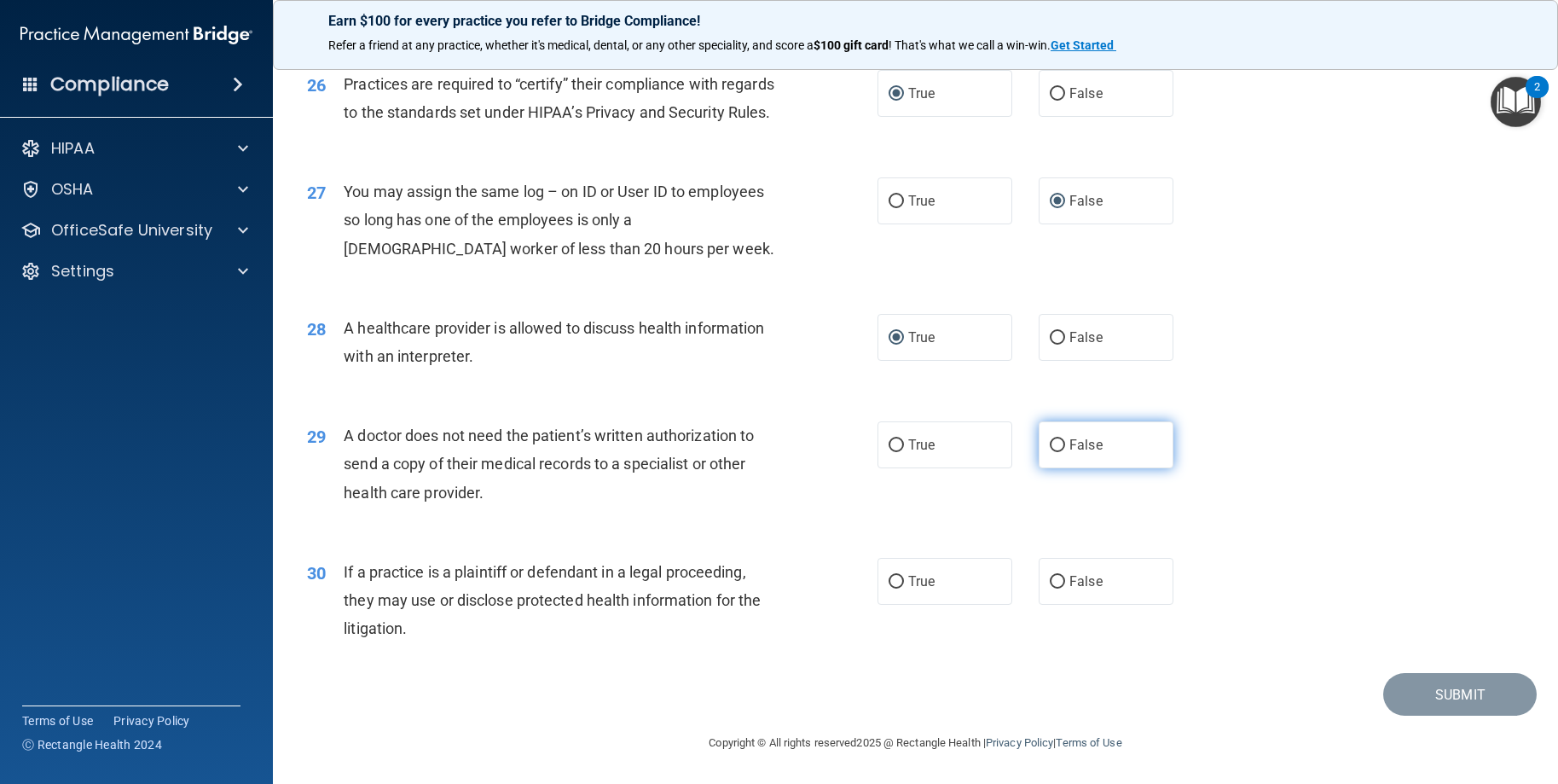
radio input "true"
click at [898, 581] on label "True" at bounding box center [945, 581] width 135 height 47
click at [898, 581] on input "True" at bounding box center [896, 582] width 16 height 13
radio input "true"
click at [1421, 683] on button "Submit" at bounding box center [1460, 694] width 153 height 43
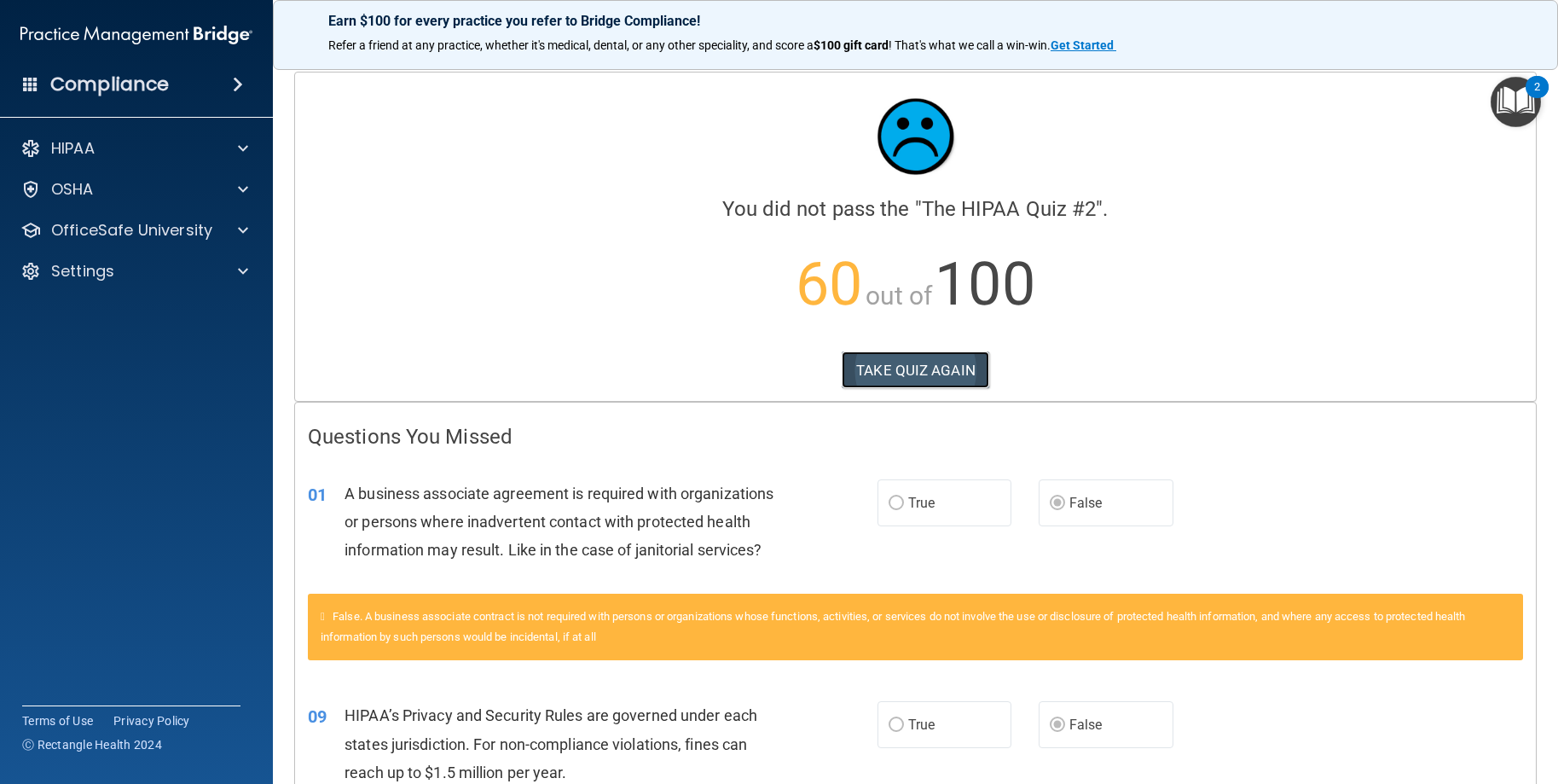
click at [910, 357] on button "TAKE QUIZ AGAIN" at bounding box center [916, 370] width 148 height 38
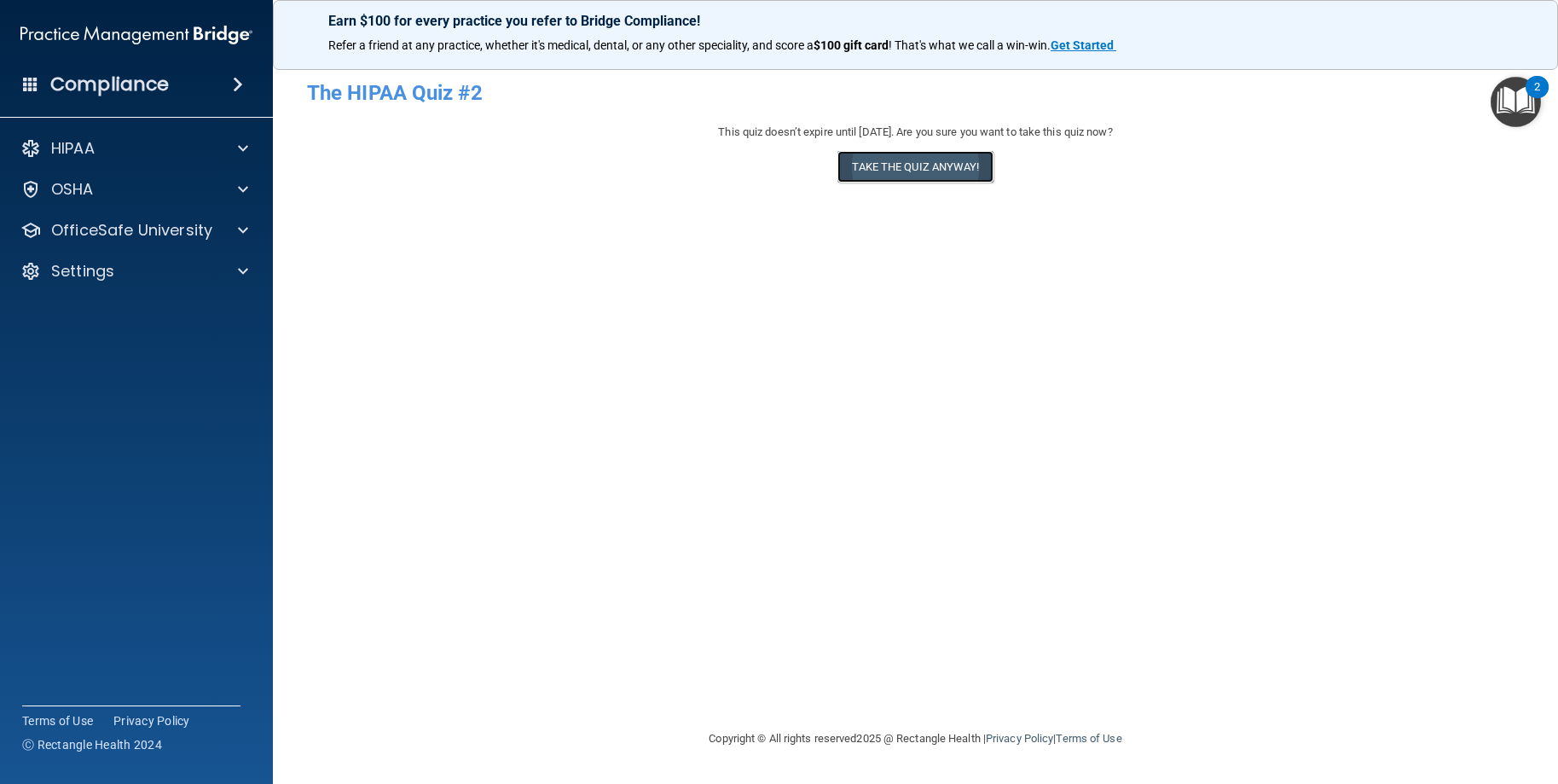
click at [881, 176] on button "Take the quiz anyway!" at bounding box center [915, 167] width 155 height 31
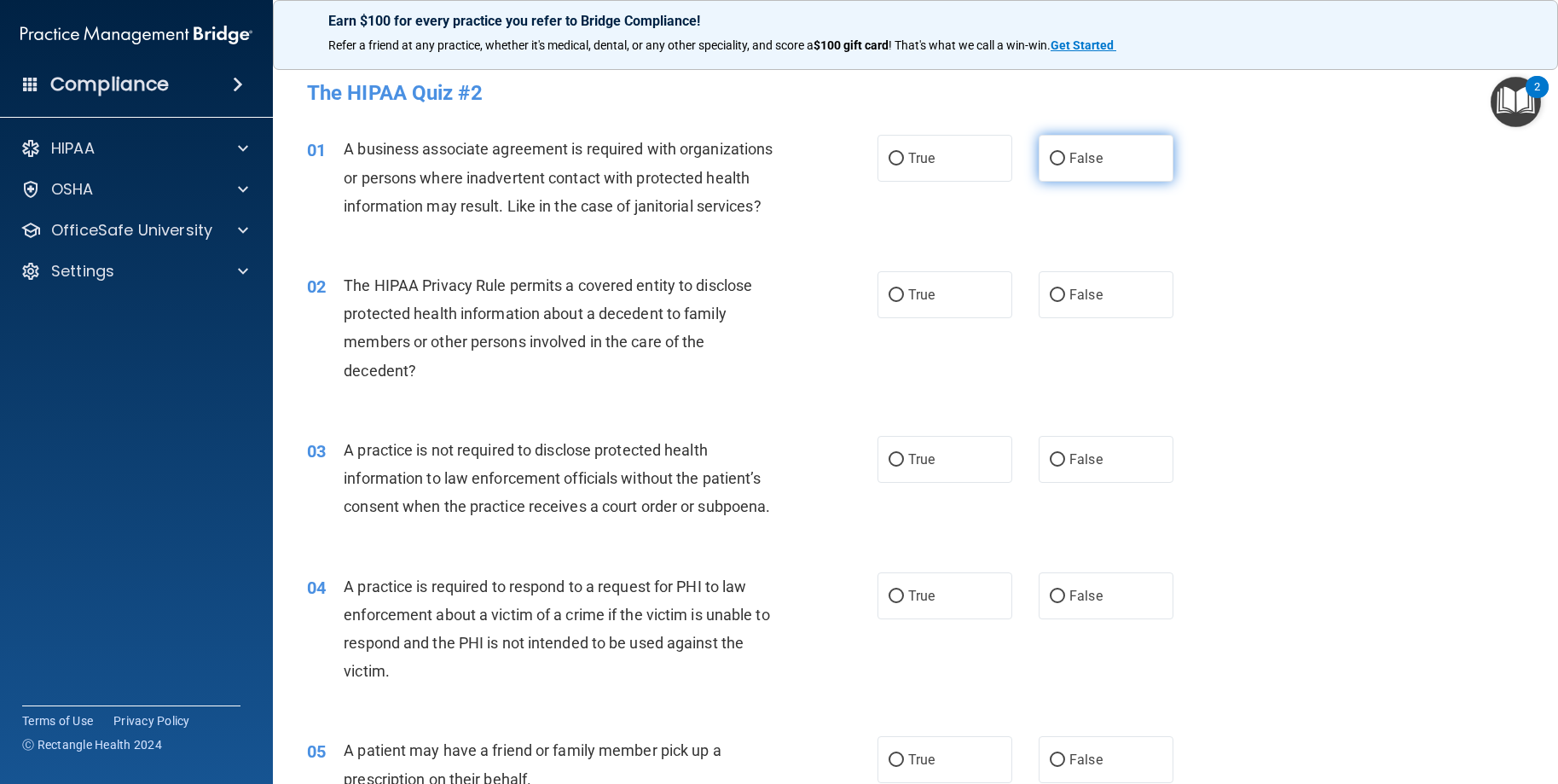
click at [1050, 154] on input "False" at bounding box center [1057, 159] width 16 height 13
radio input "true"
click at [888, 302] on input "True" at bounding box center [896, 295] width 16 height 13
radio input "true"
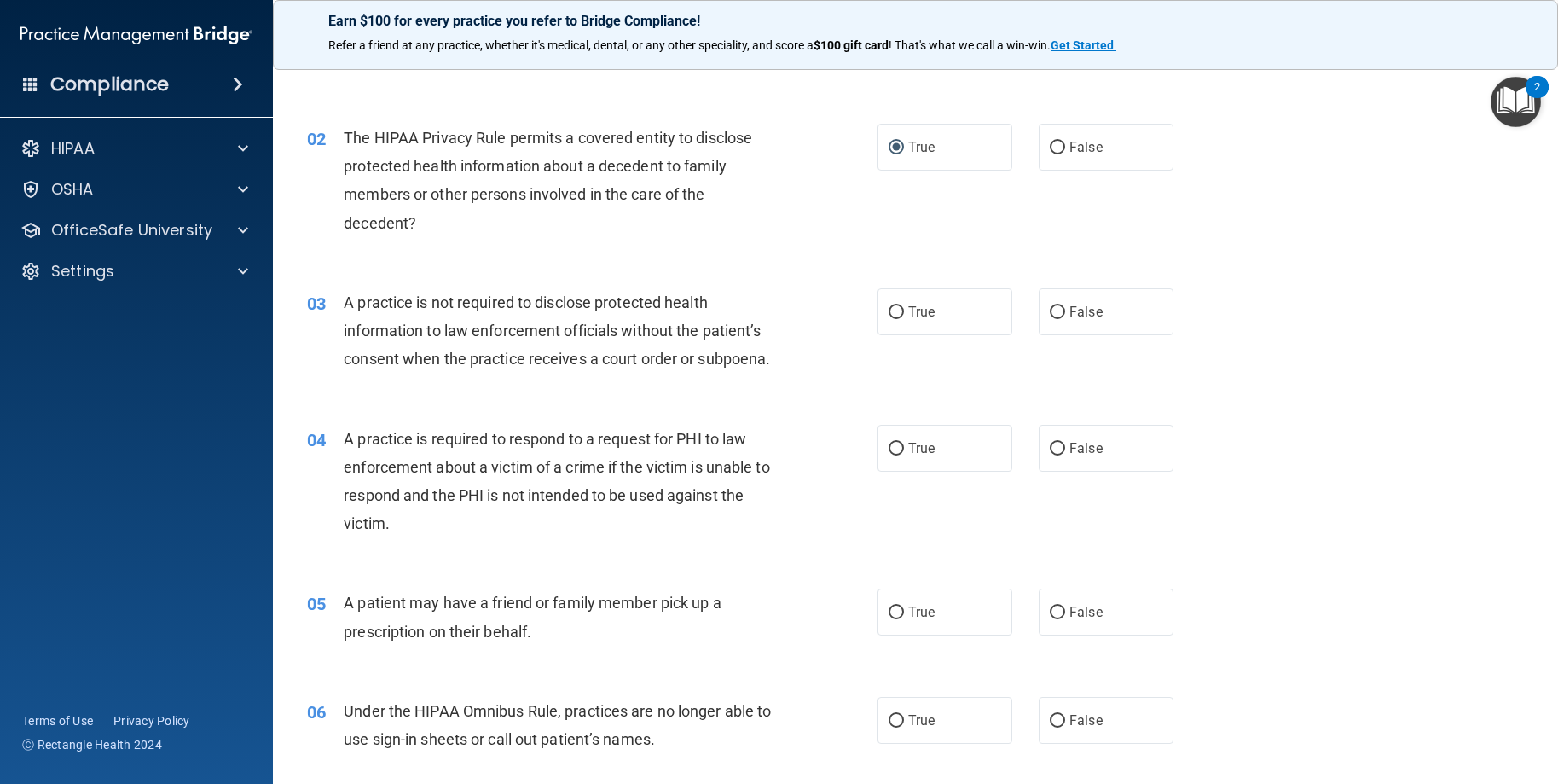
scroll to position [171, 0]
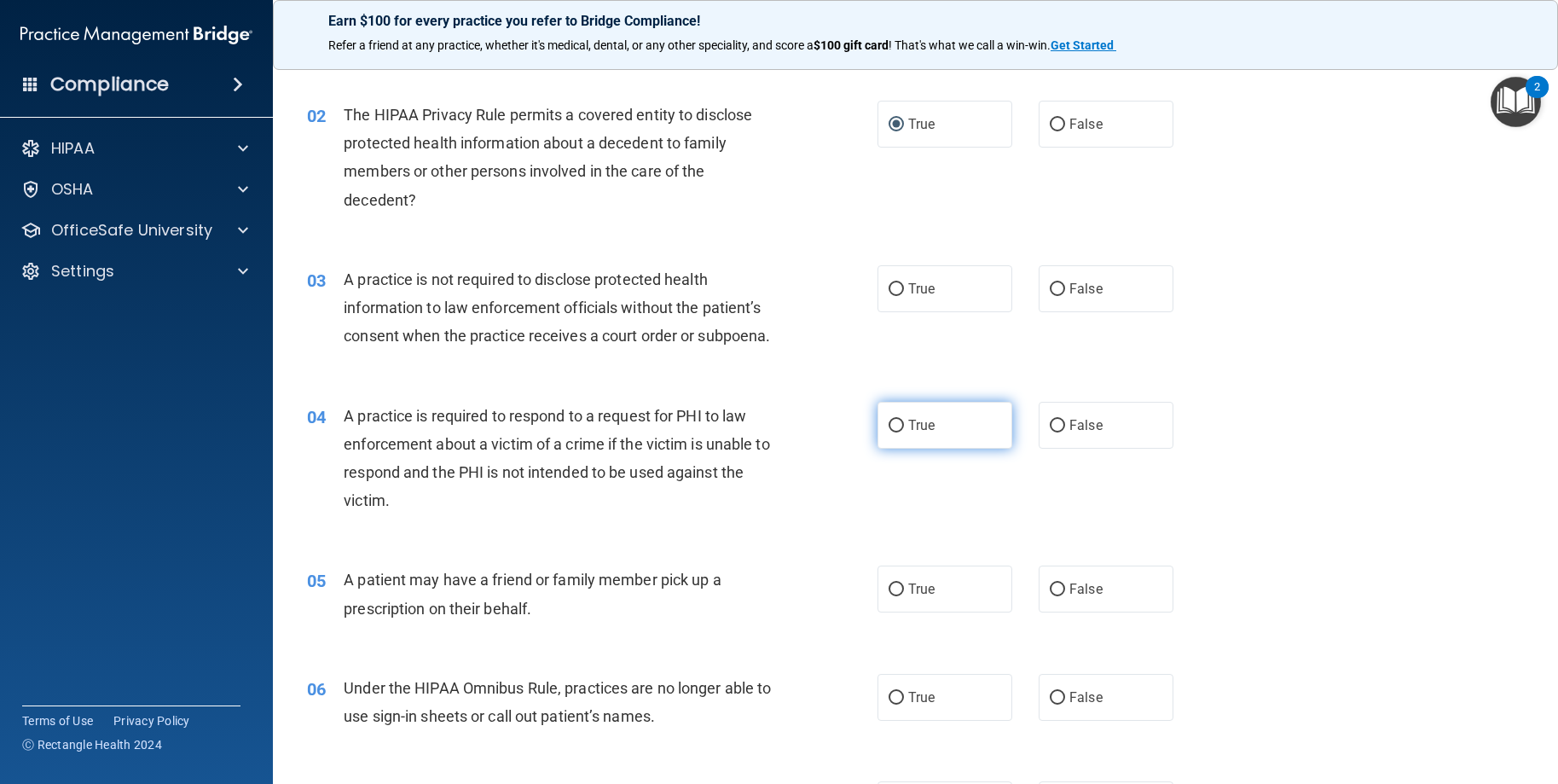
click at [890, 433] on input "True" at bounding box center [896, 426] width 16 height 13
radio input "true"
click at [1050, 296] on input "False" at bounding box center [1057, 290] width 16 height 13
radio input "true"
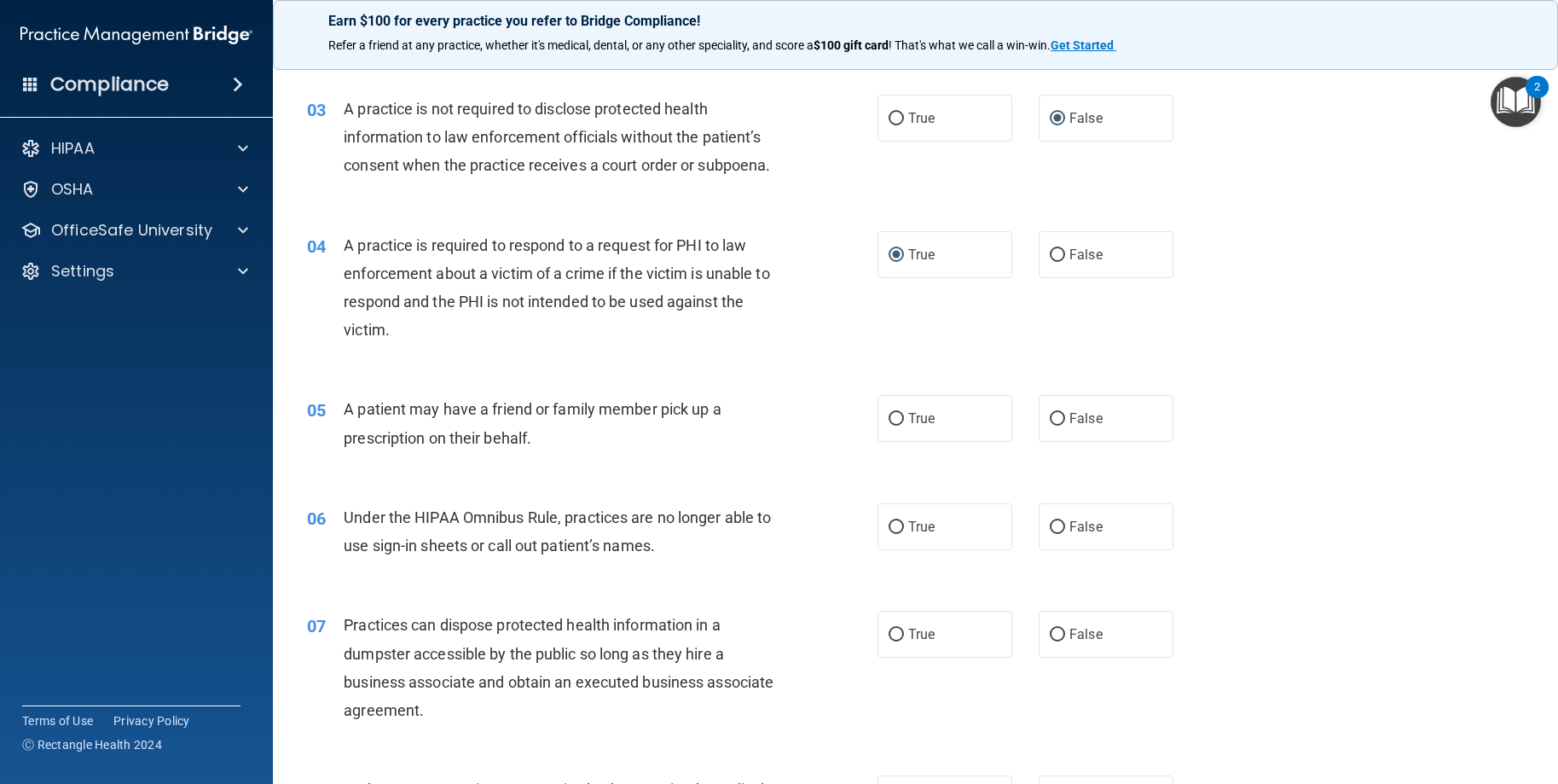
scroll to position [426, 0]
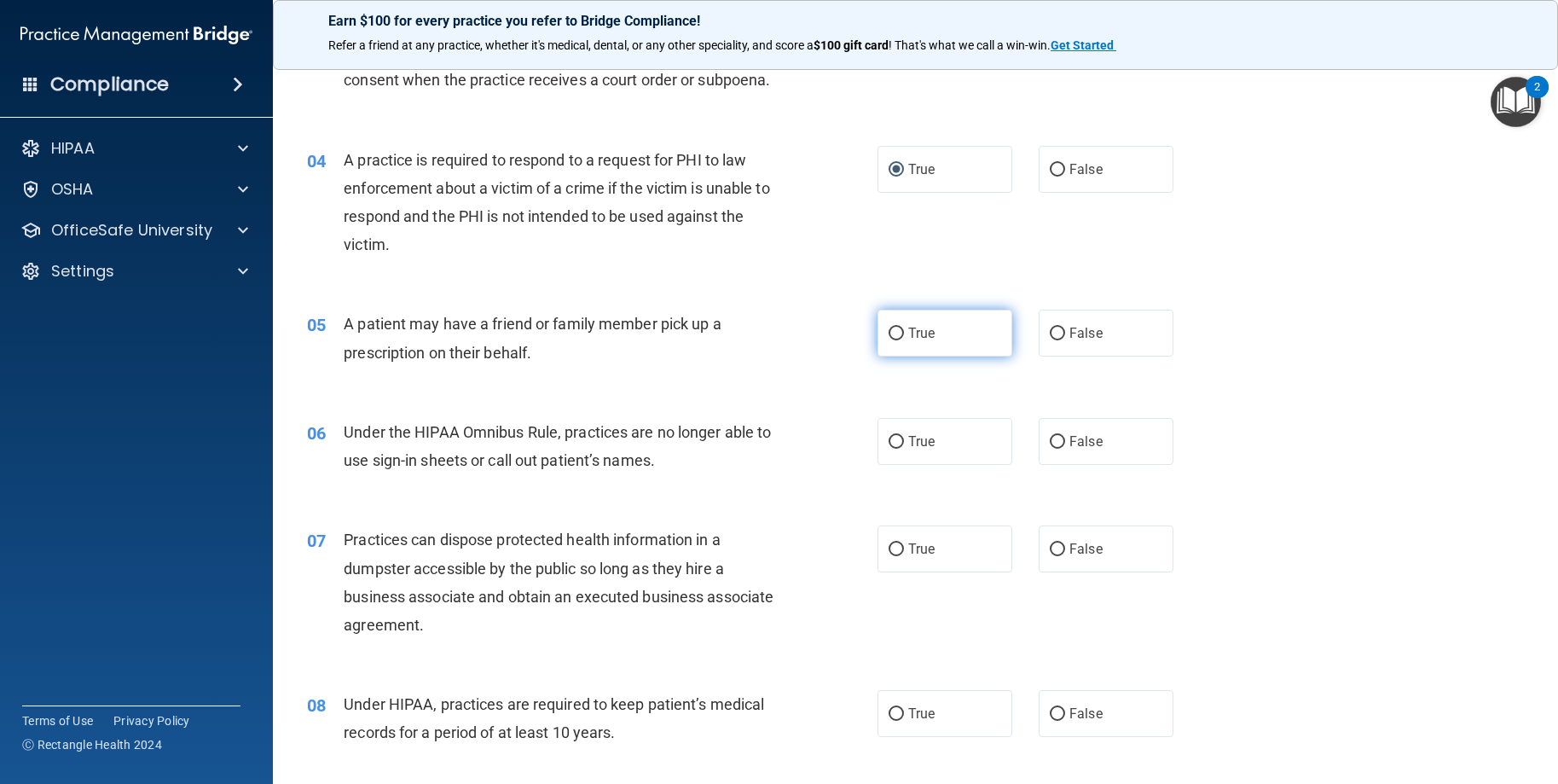
click at [895, 340] on input "True" at bounding box center [896, 334] width 16 height 13
radio input "true"
click at [1061, 465] on label "False" at bounding box center [1106, 441] width 135 height 47
click at [1061, 448] on input "False" at bounding box center [1057, 442] width 16 height 13
radio input "true"
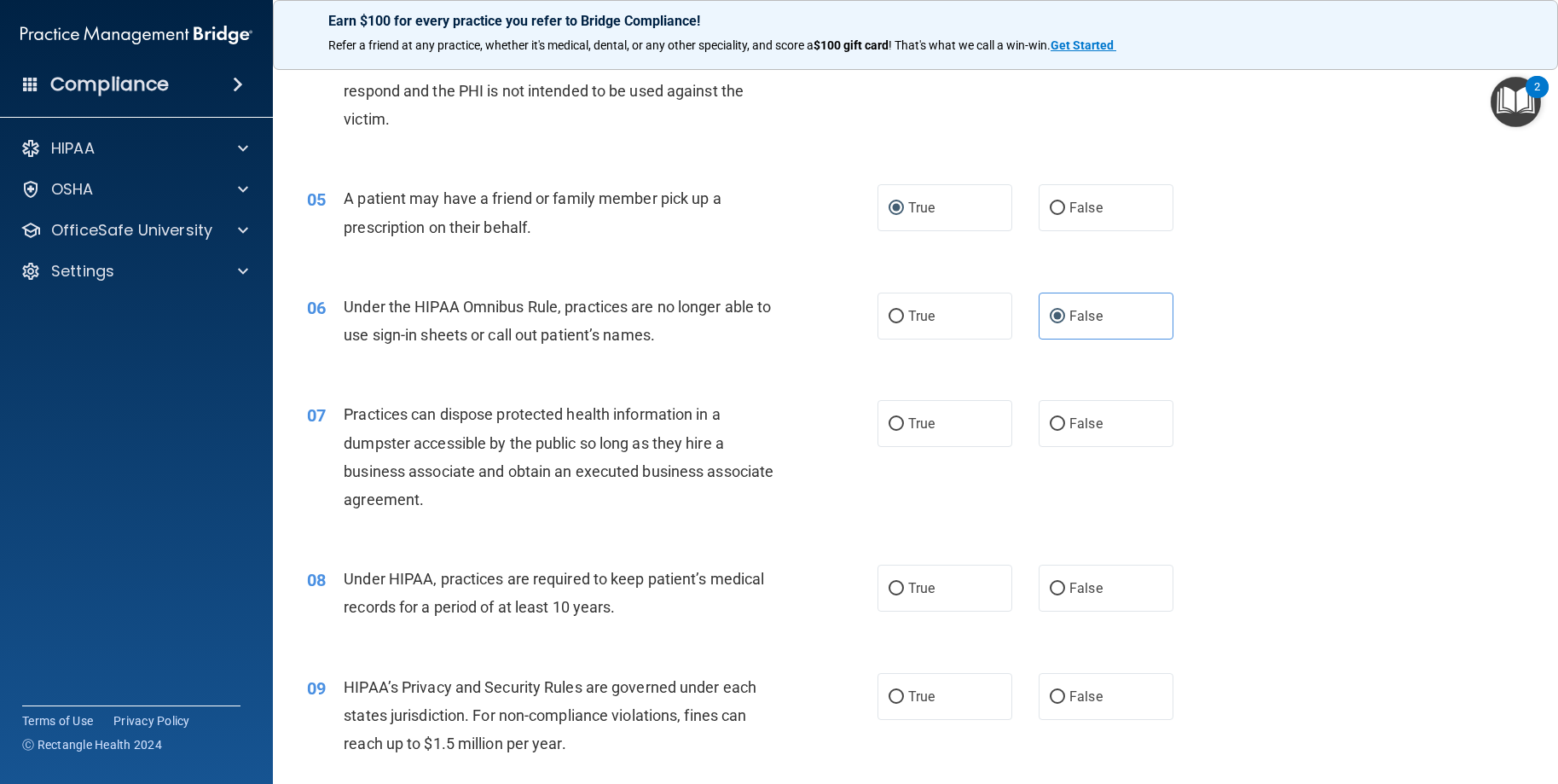
scroll to position [597, 0]
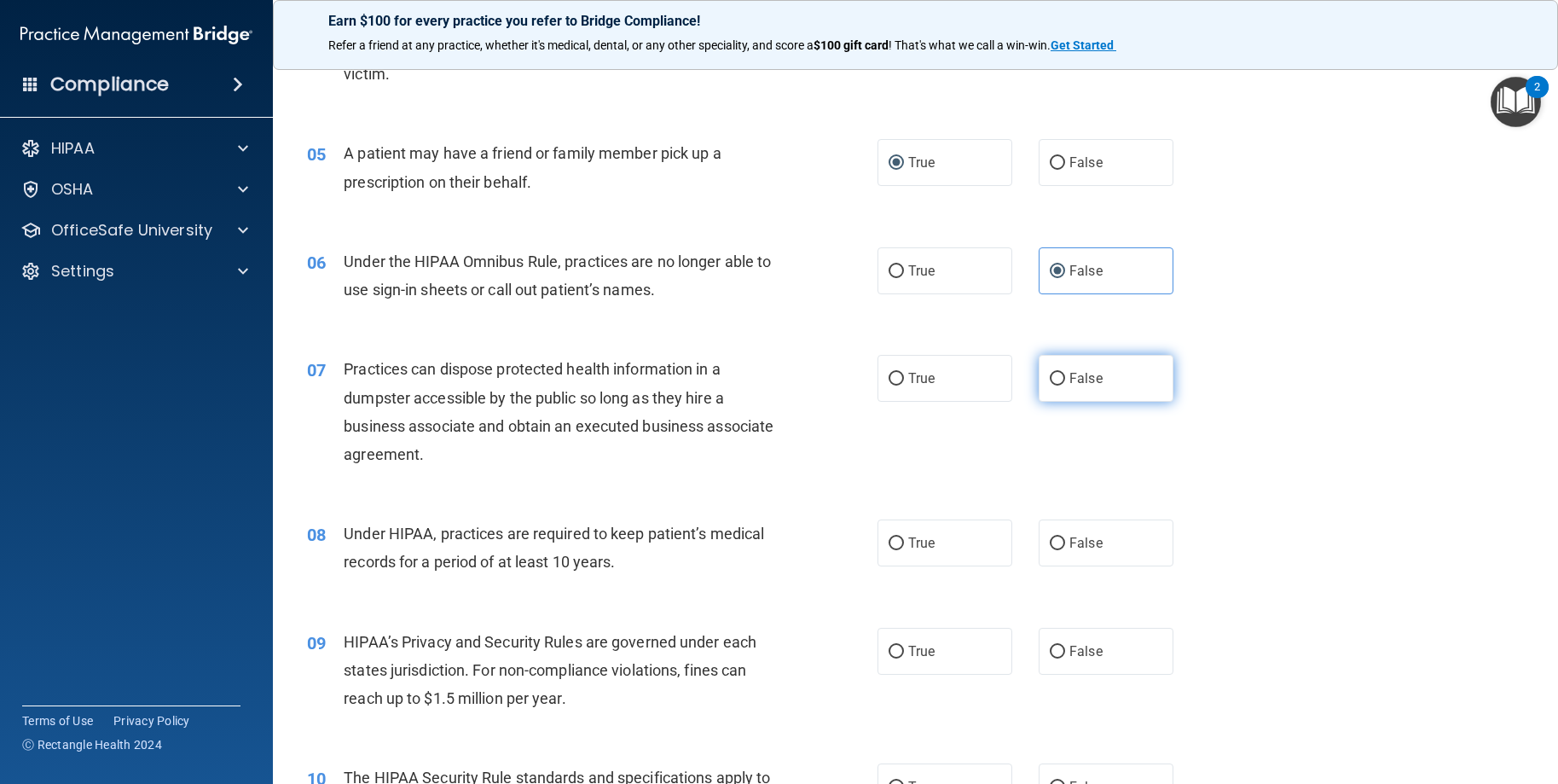
click at [1050, 386] on input "False" at bounding box center [1057, 379] width 16 height 13
radio input "true"
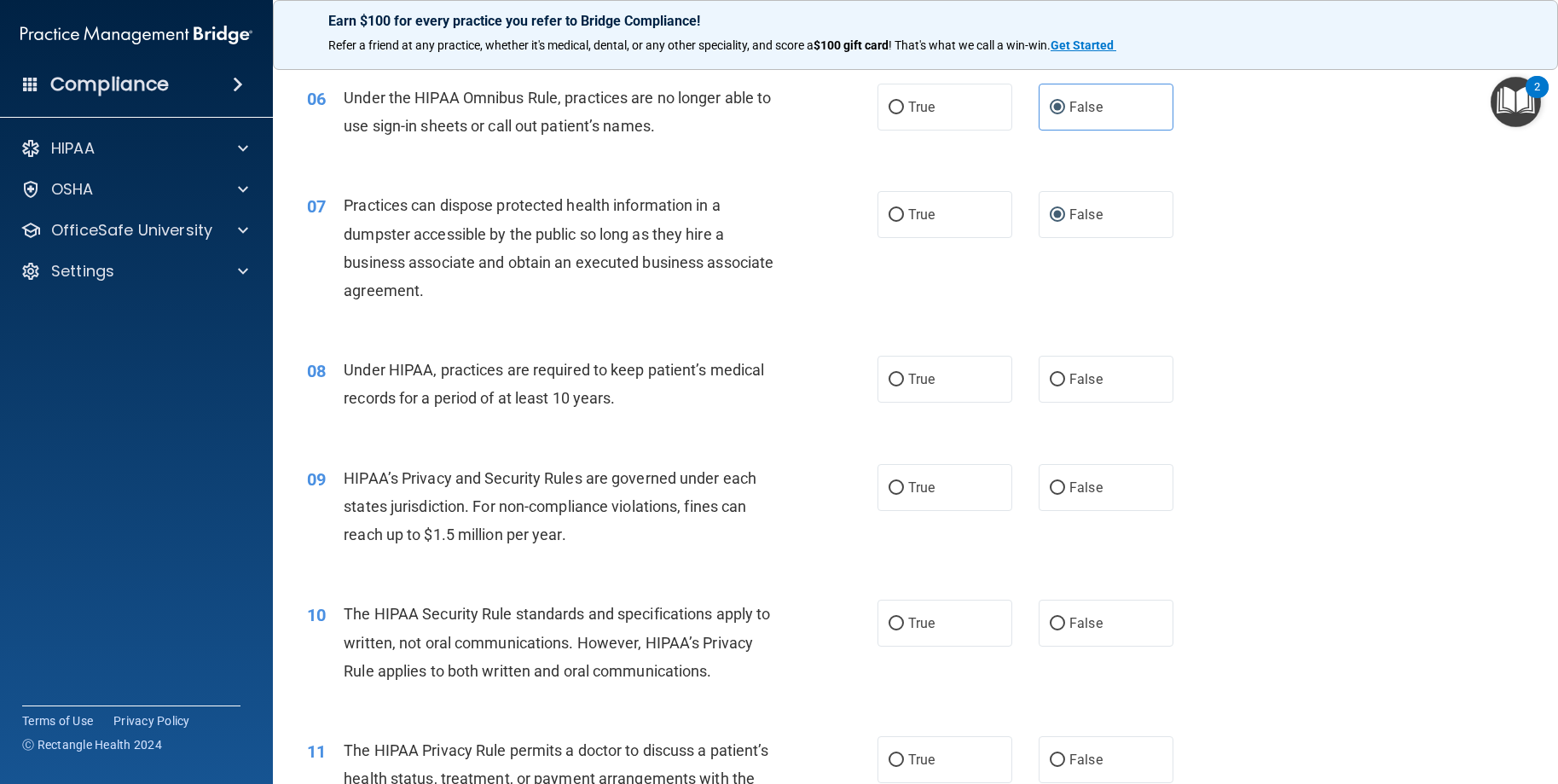
scroll to position [767, 0]
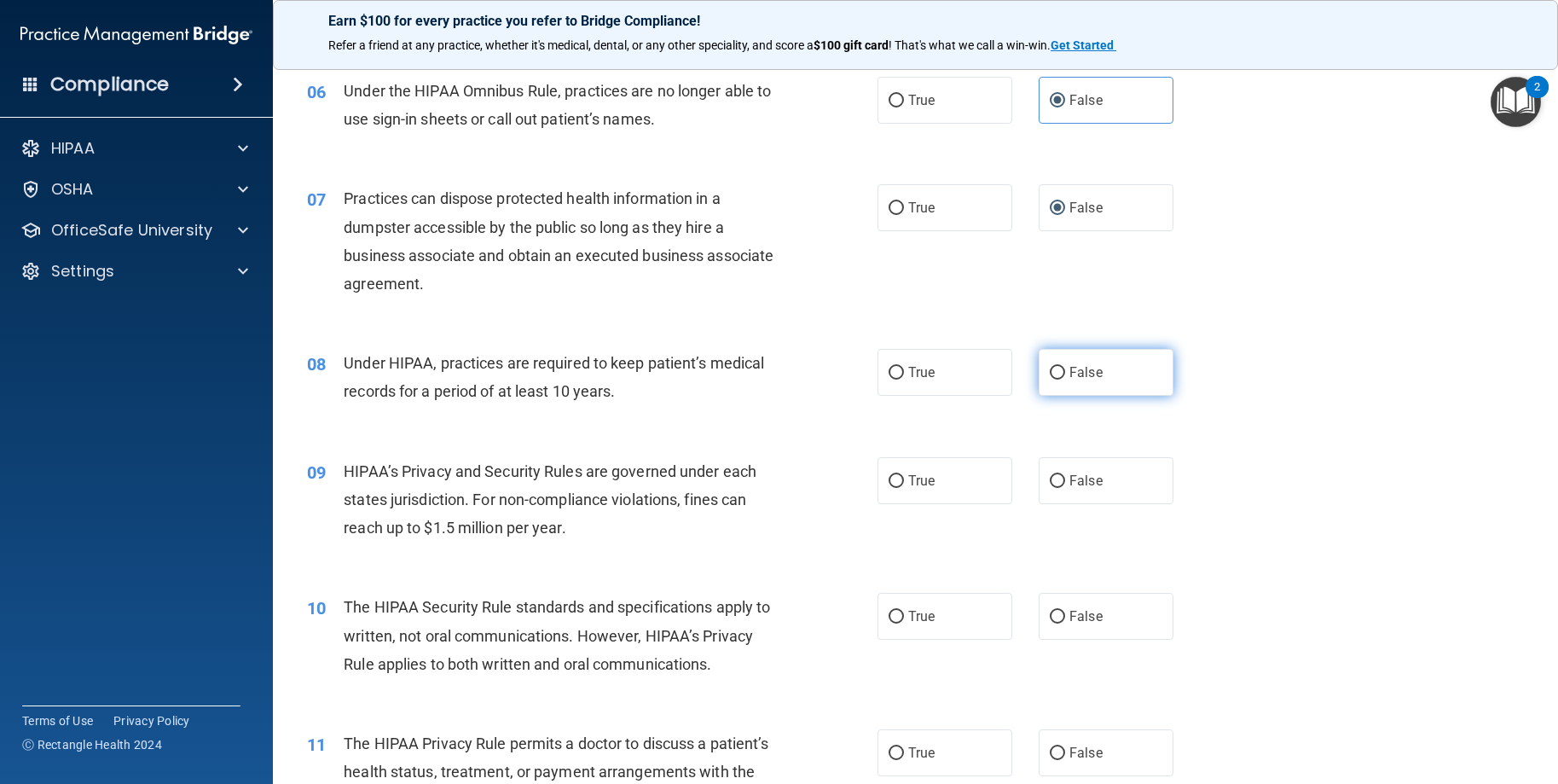
click at [1055, 379] on input "False" at bounding box center [1057, 374] width 16 height 13
radio input "true"
click at [1050, 488] on input "False" at bounding box center [1057, 481] width 16 height 13
radio input "true"
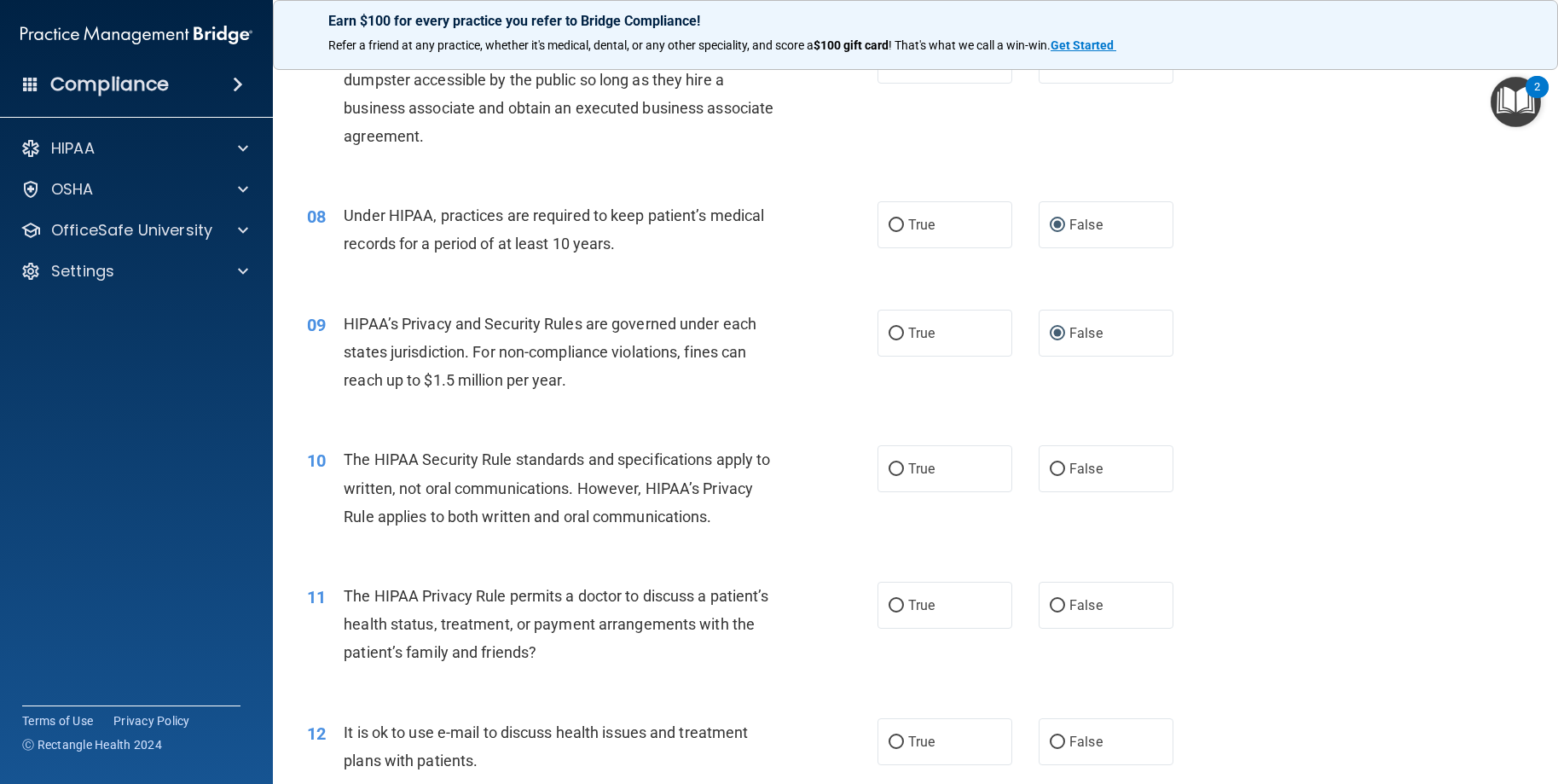
scroll to position [938, 0]
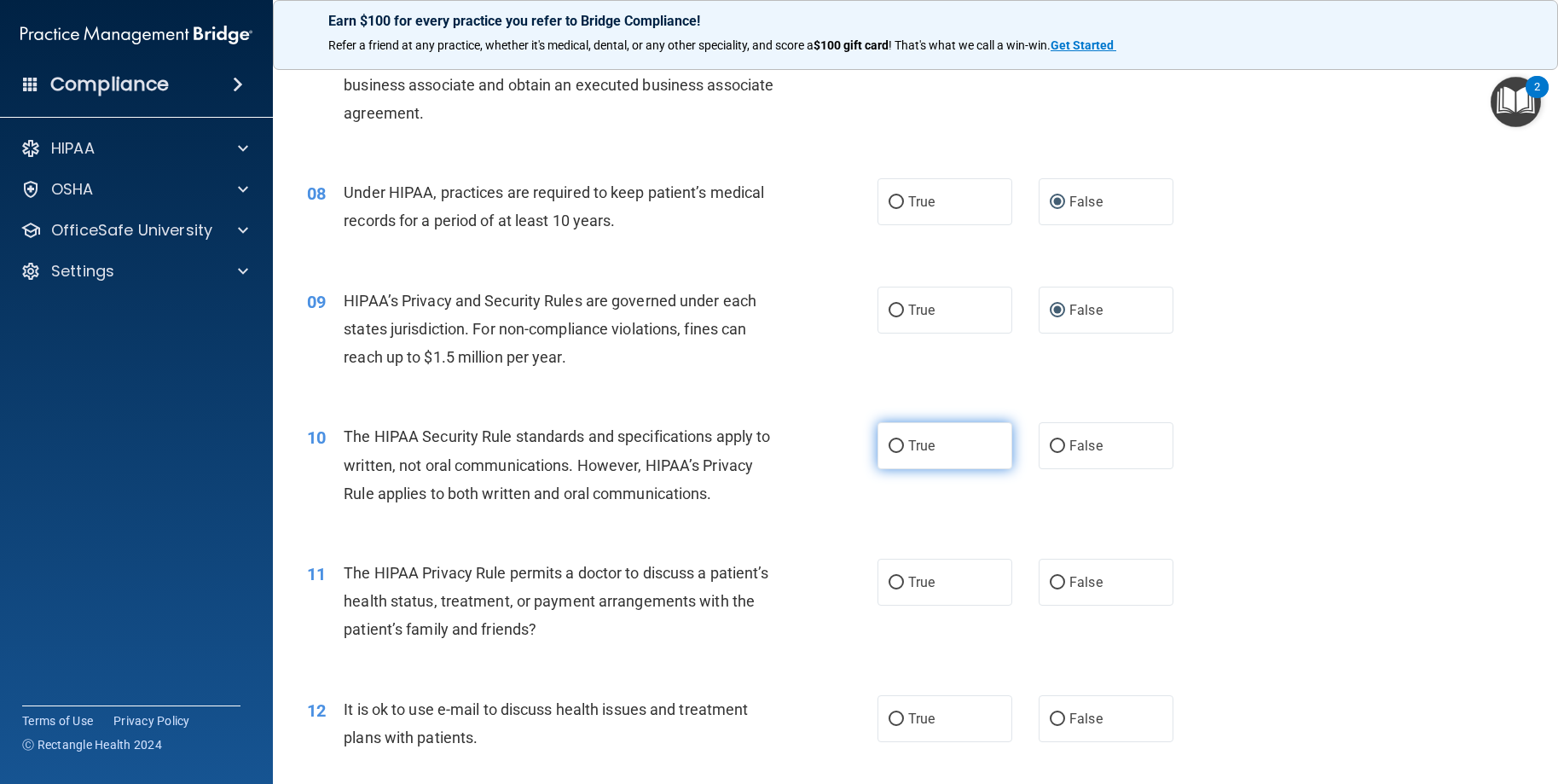
click at [892, 453] on input "True" at bounding box center [896, 446] width 16 height 13
radio input "true"
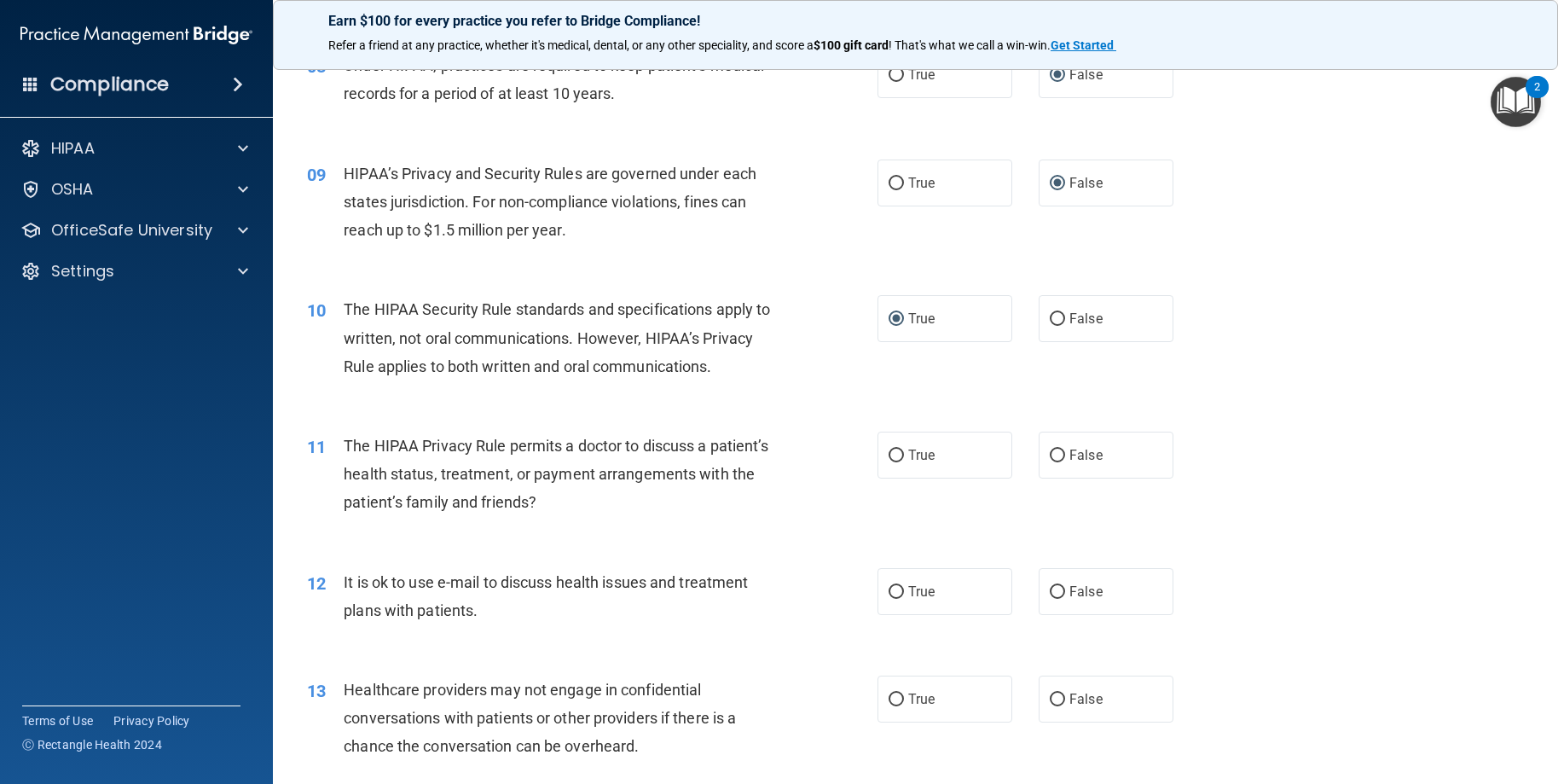
scroll to position [1109, 0]
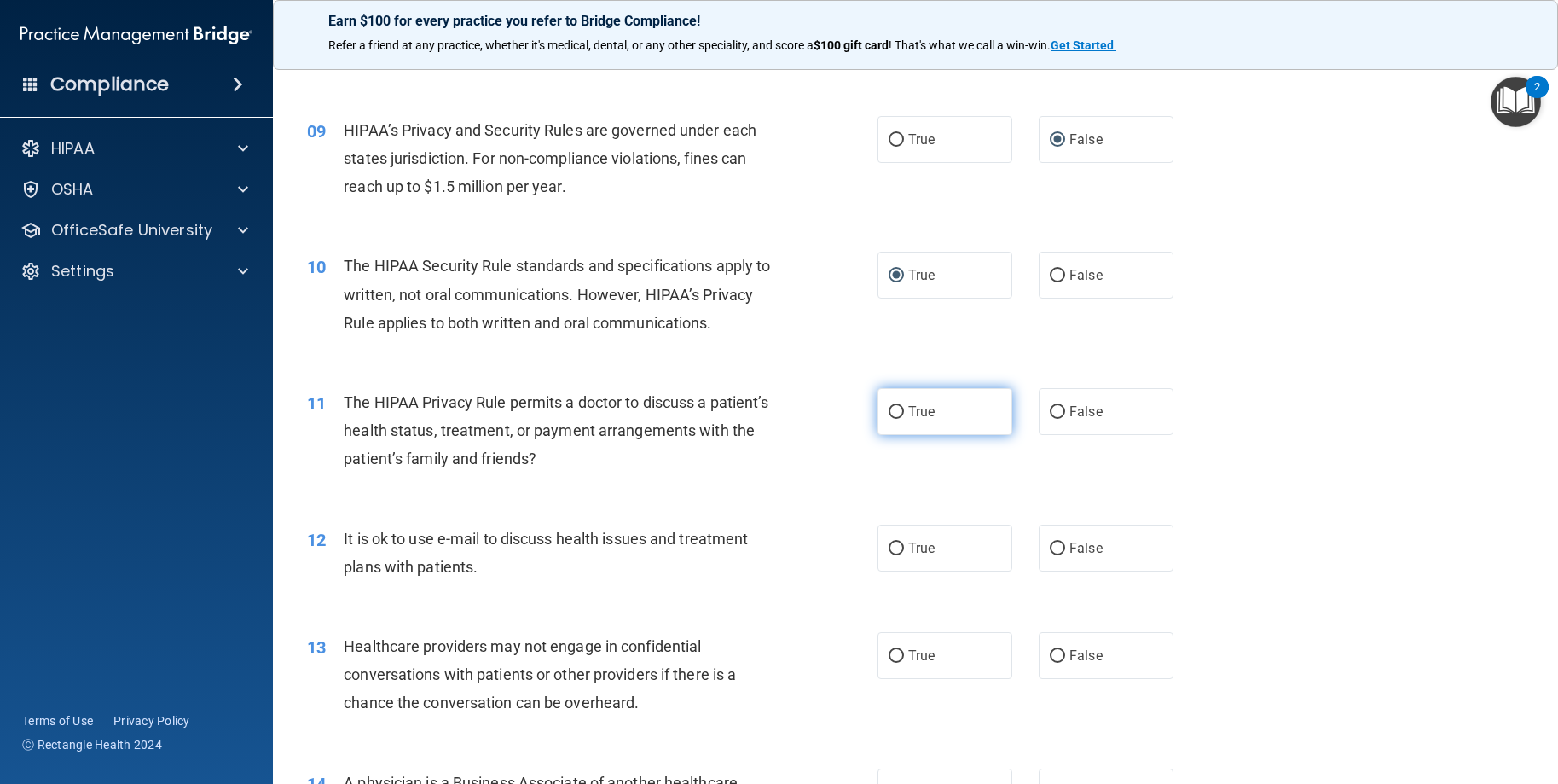
click at [893, 435] on label "True" at bounding box center [945, 411] width 135 height 47
click at [893, 419] on input "True" at bounding box center [896, 412] width 16 height 13
radio input "true"
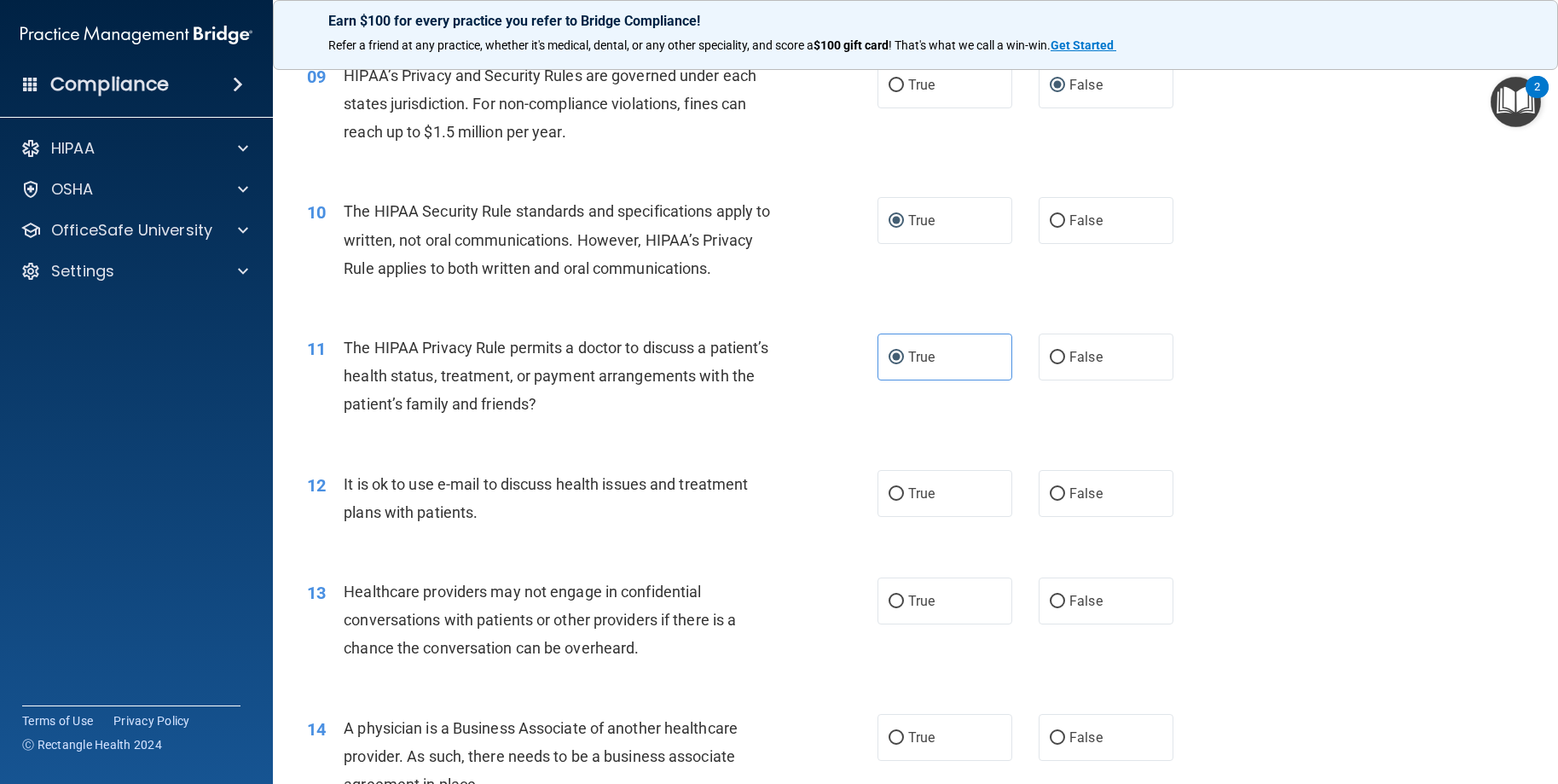
scroll to position [1194, 0]
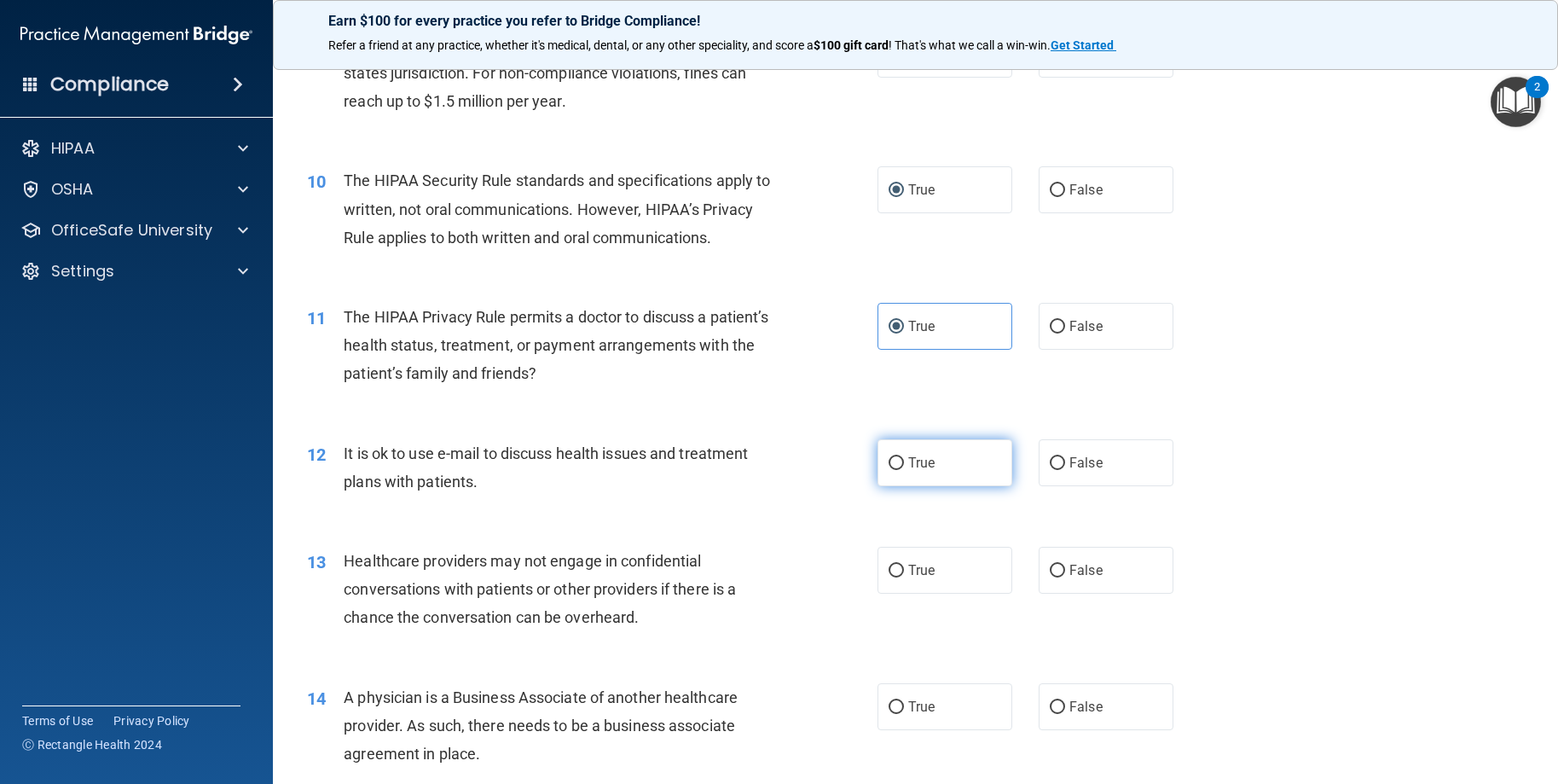
click at [896, 469] on input "True" at bounding box center [896, 464] width 16 height 13
radio input "true"
click at [1069, 578] on span "False" at bounding box center [1086, 570] width 33 height 17
click at [1065, 577] on input "False" at bounding box center [1057, 571] width 16 height 13
radio input "true"
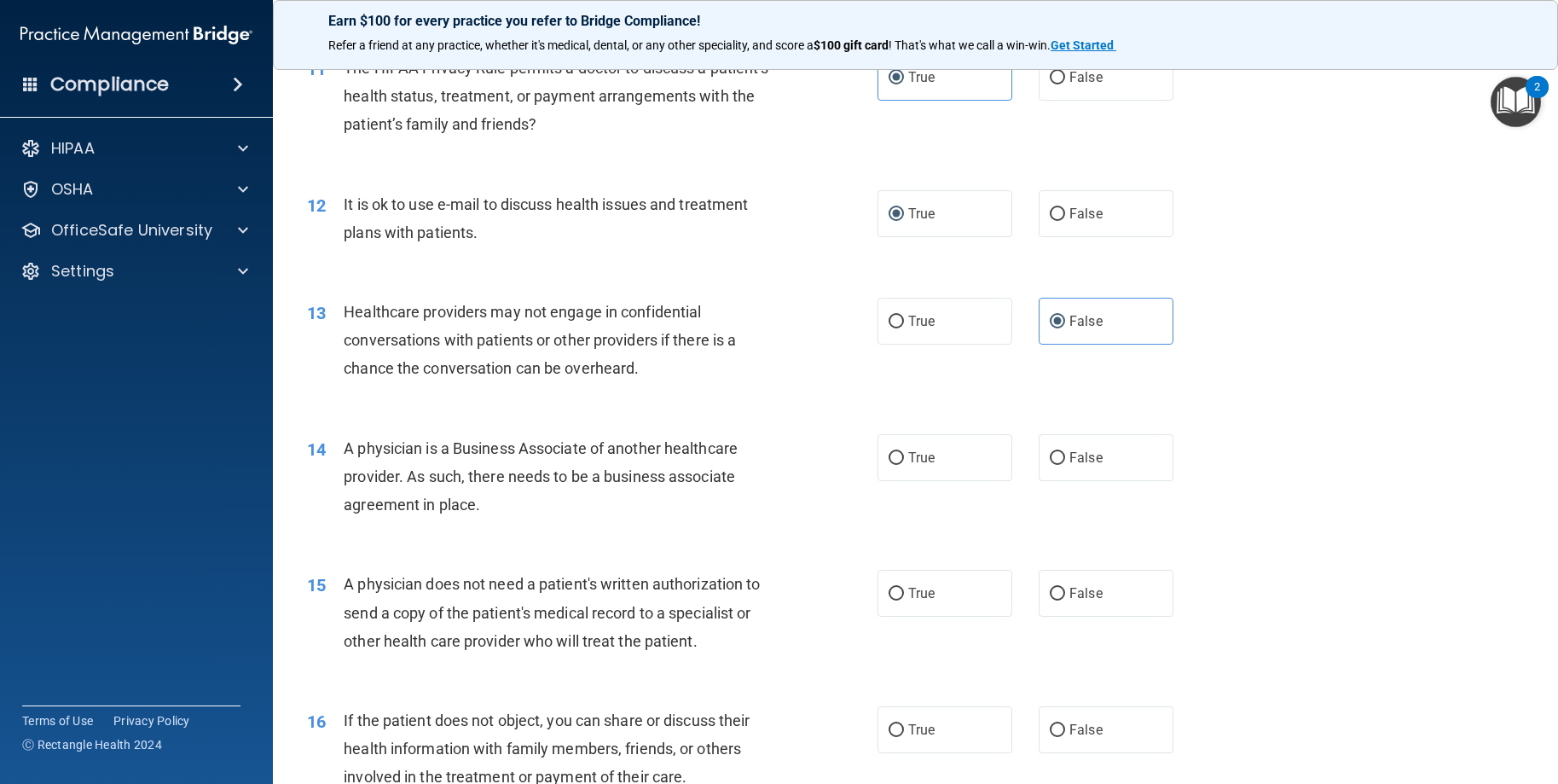
scroll to position [1450, 0]
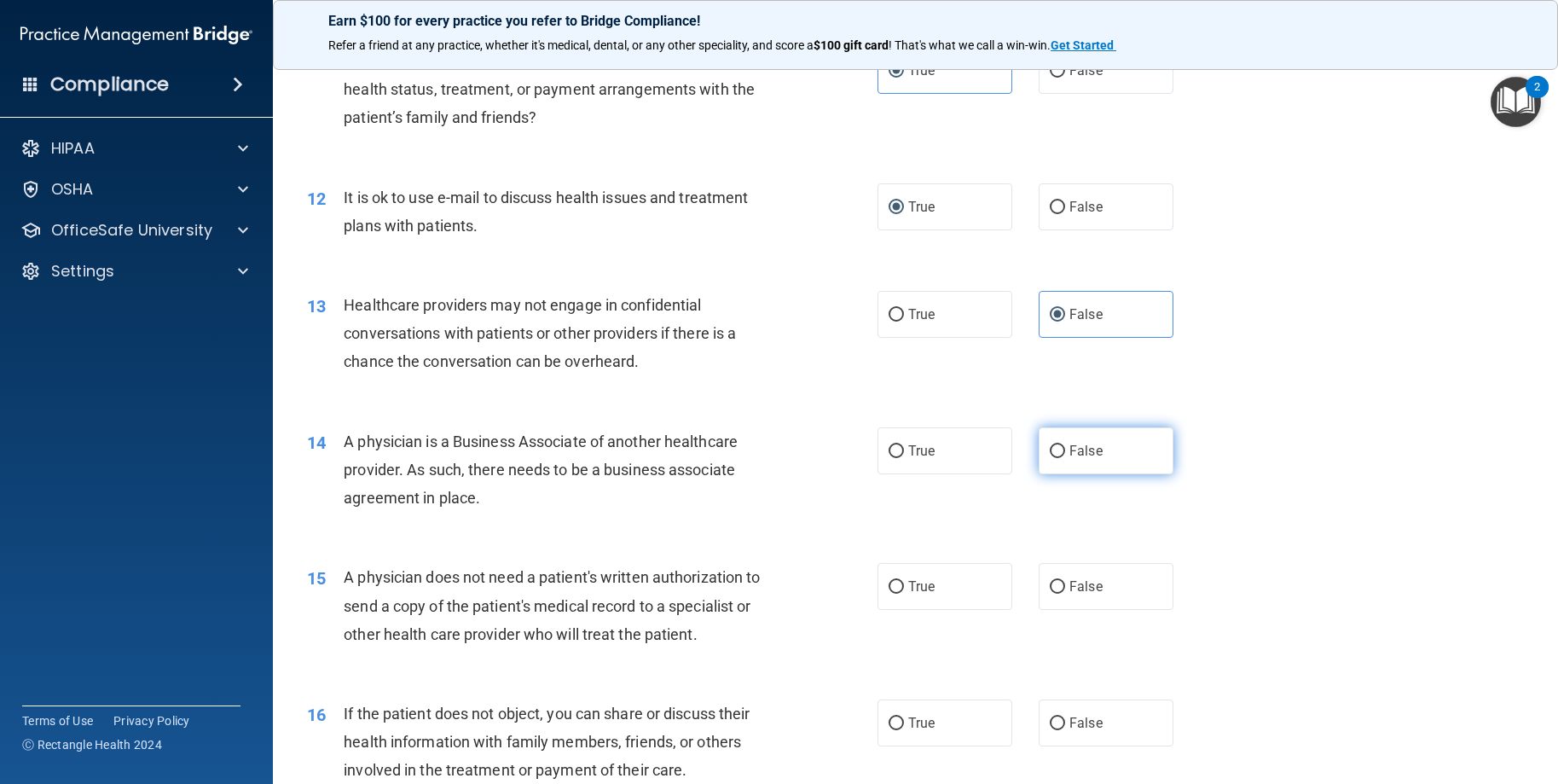
click at [1050, 457] on input "False" at bounding box center [1057, 452] width 16 height 13
radio input "true"
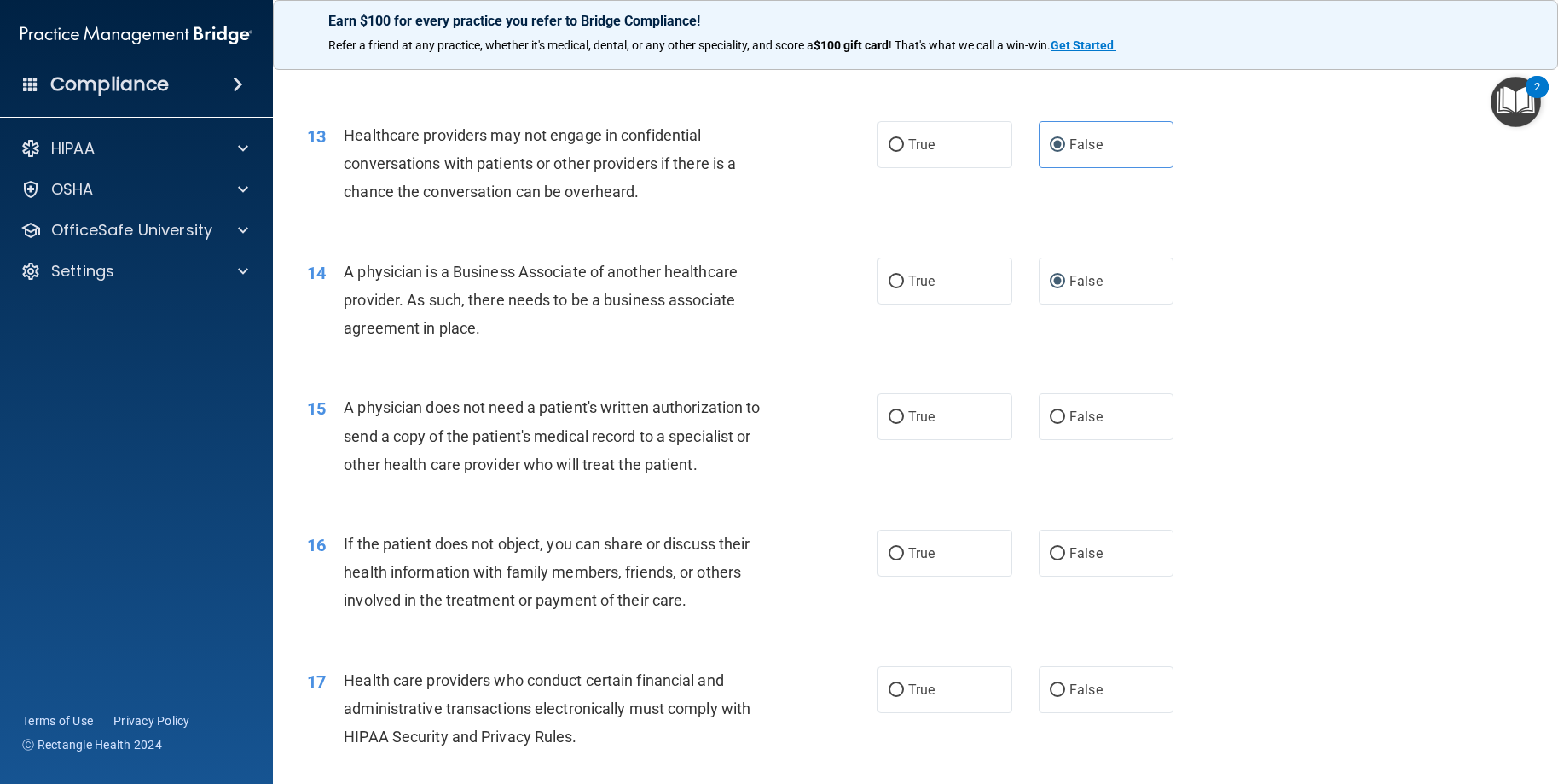
scroll to position [1621, 0]
click at [920, 424] on span "True" at bounding box center [922, 416] width 27 height 17
click at [904, 423] on input "True" at bounding box center [896, 417] width 16 height 13
radio input "true"
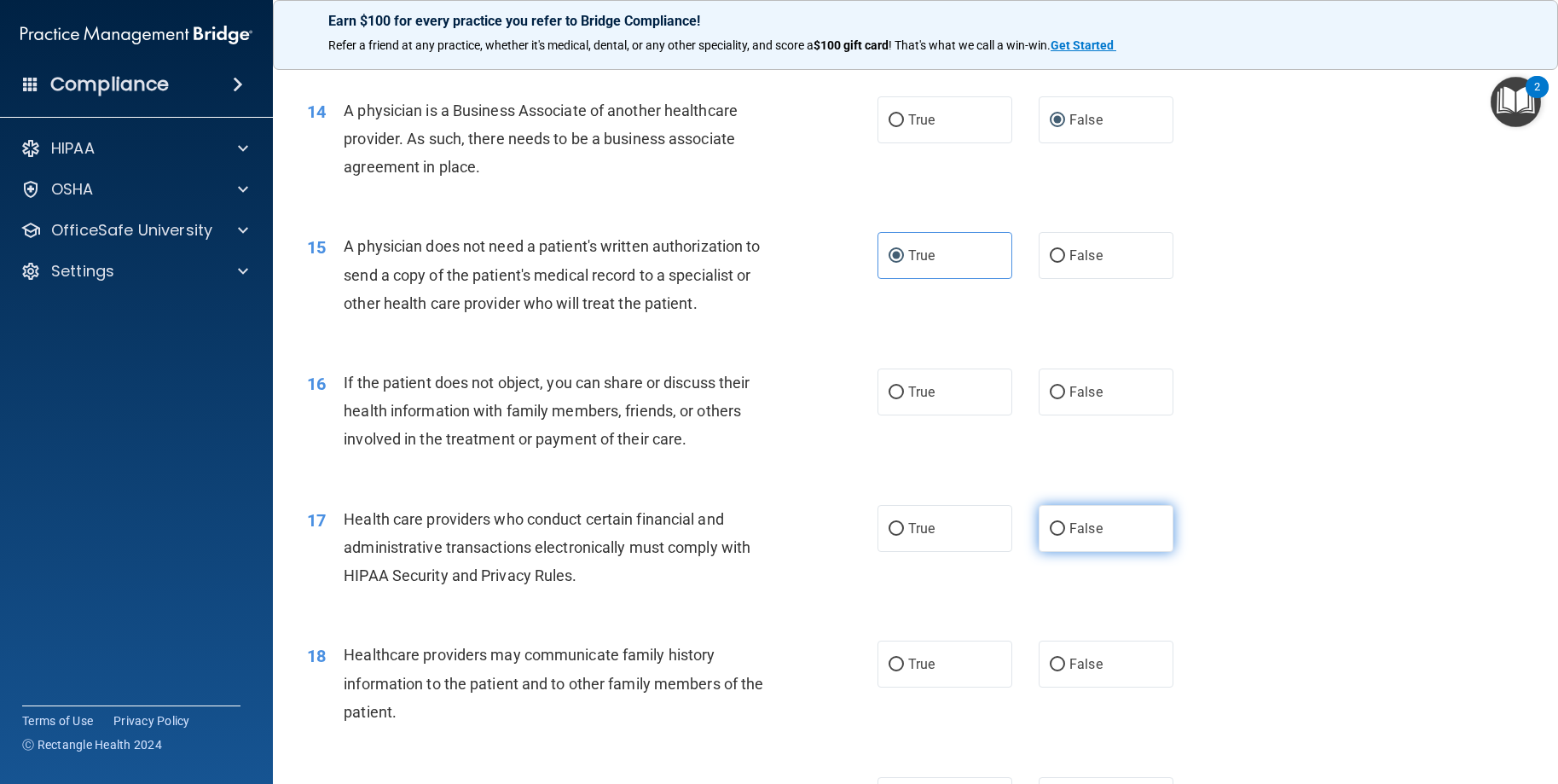
scroll to position [1791, 0]
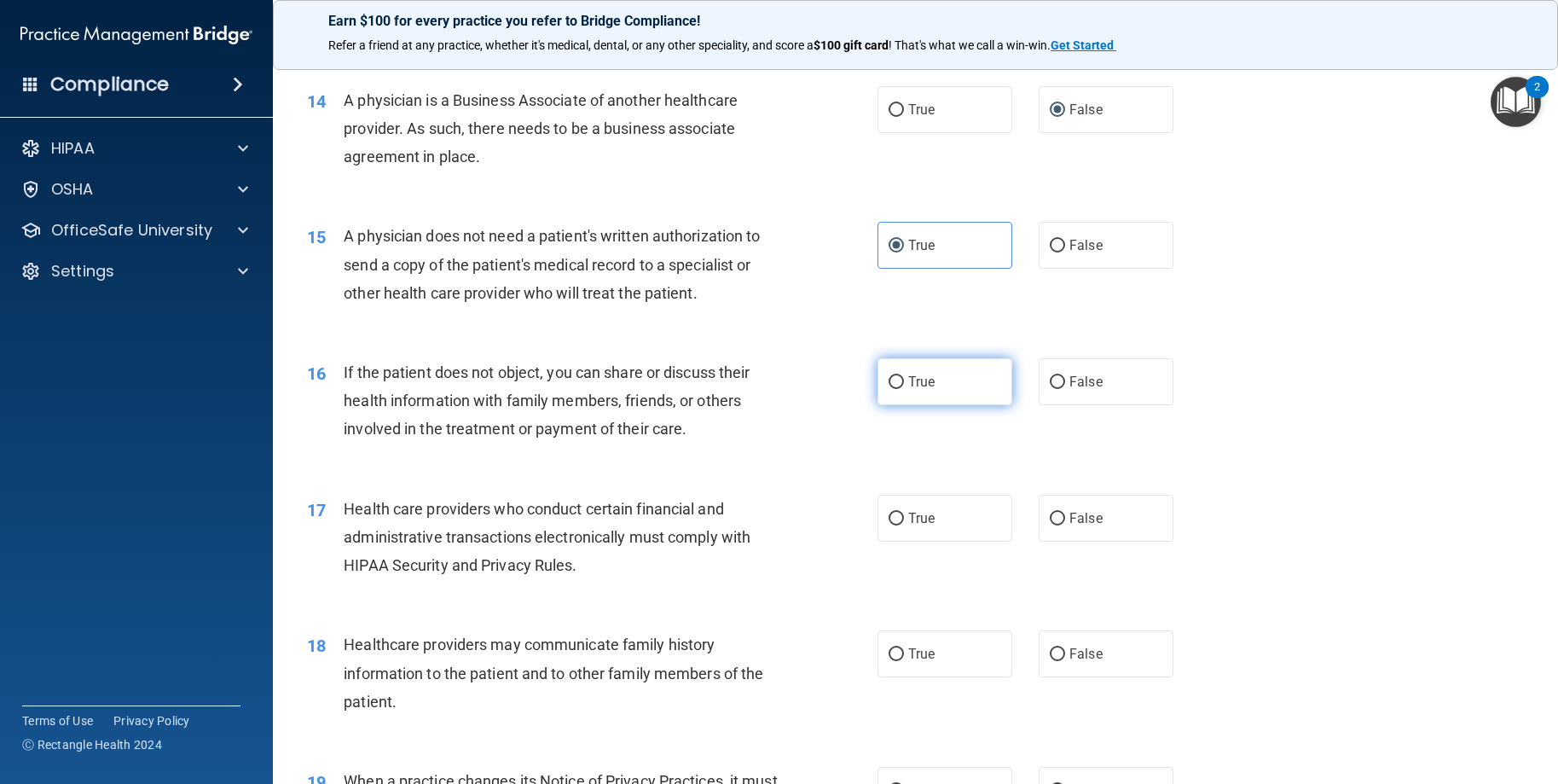
click at [895, 389] on input "True" at bounding box center [896, 383] width 16 height 13
radio input "true"
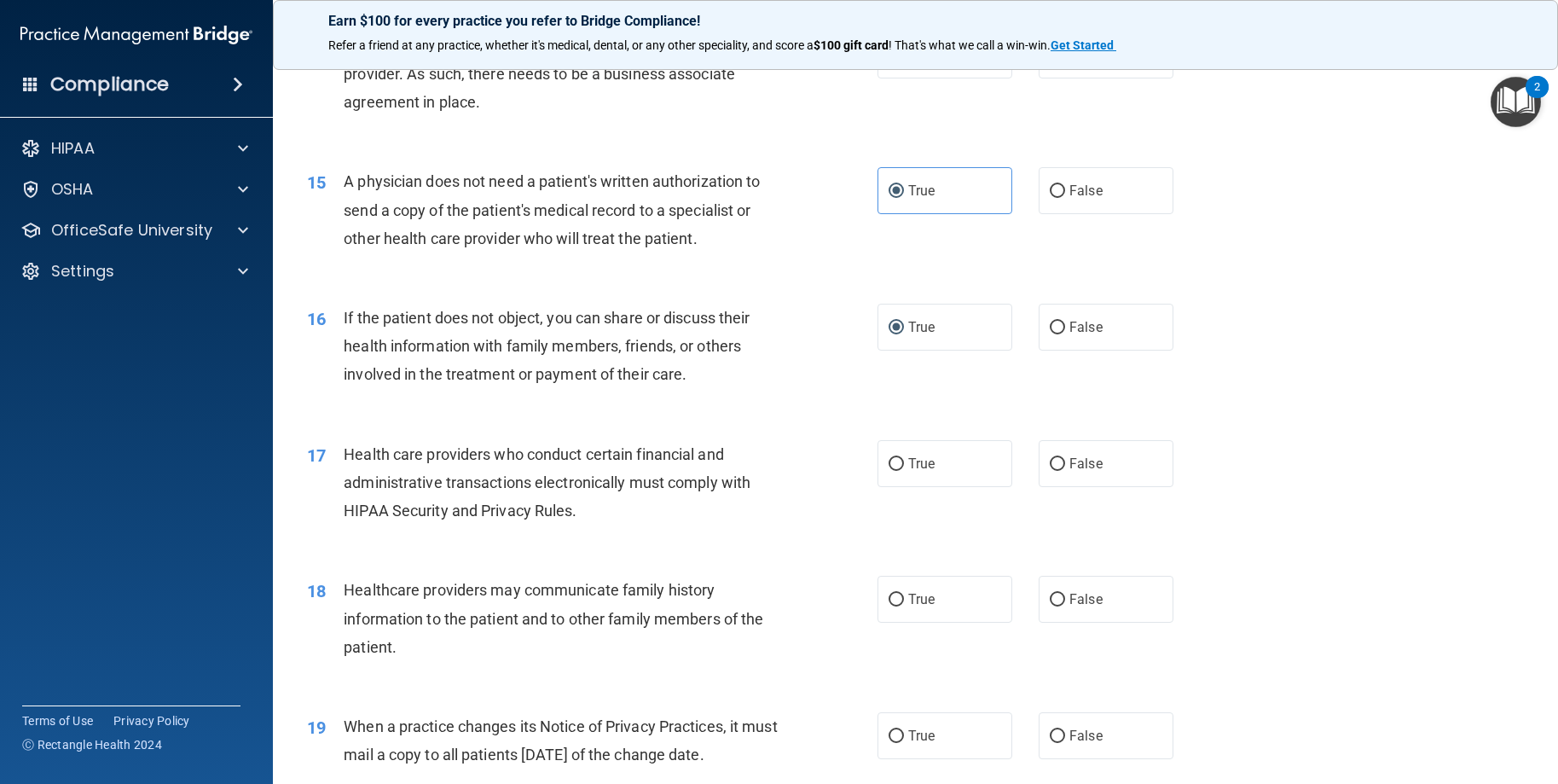
scroll to position [1876, 0]
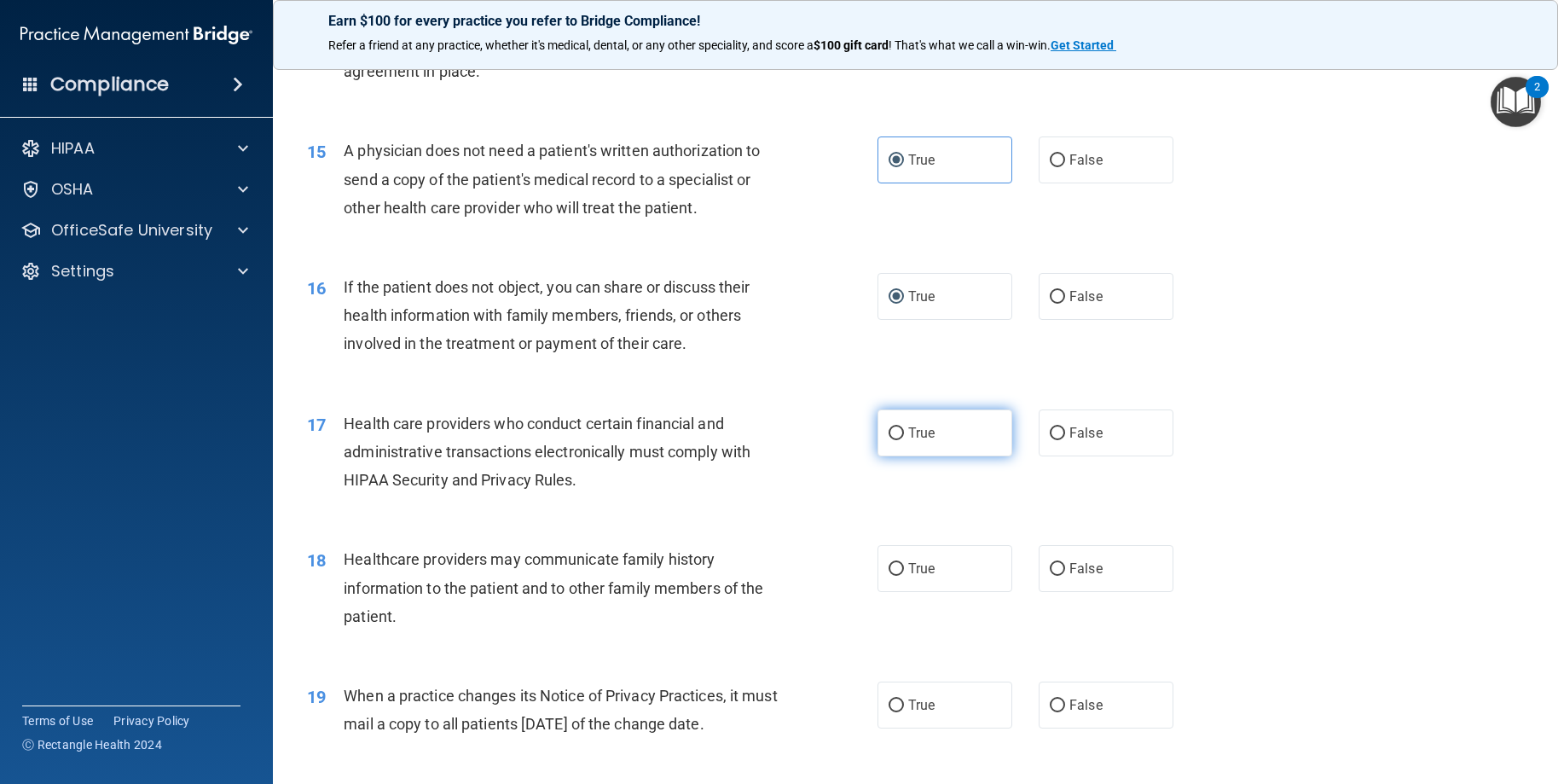
click at [909, 441] on span "True" at bounding box center [922, 433] width 27 height 17
click at [902, 440] on input "True" at bounding box center [896, 434] width 16 height 13
radio input "true"
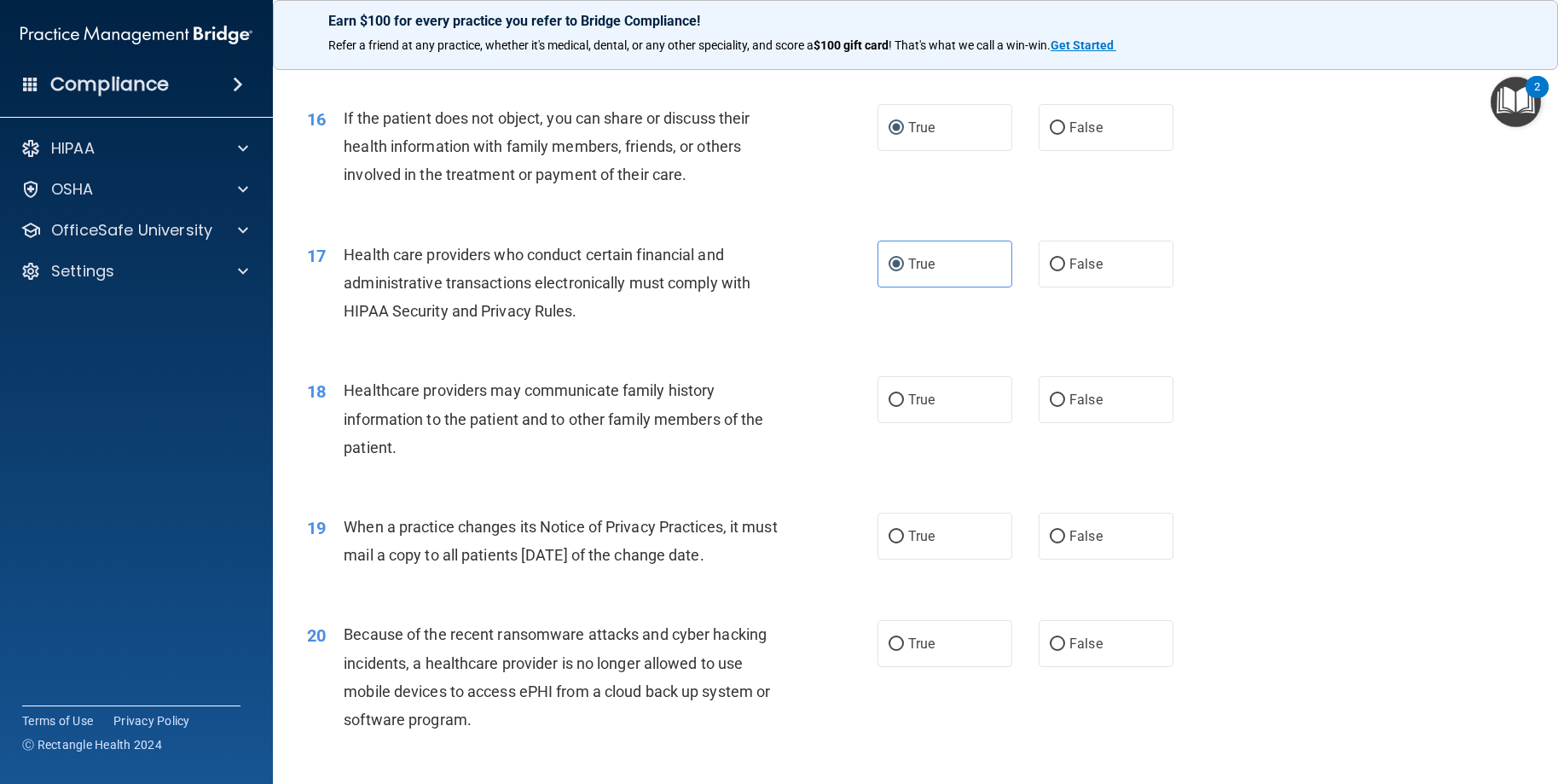
scroll to position [2047, 0]
click at [1050, 405] on input "False" at bounding box center [1057, 398] width 16 height 13
radio input "true"
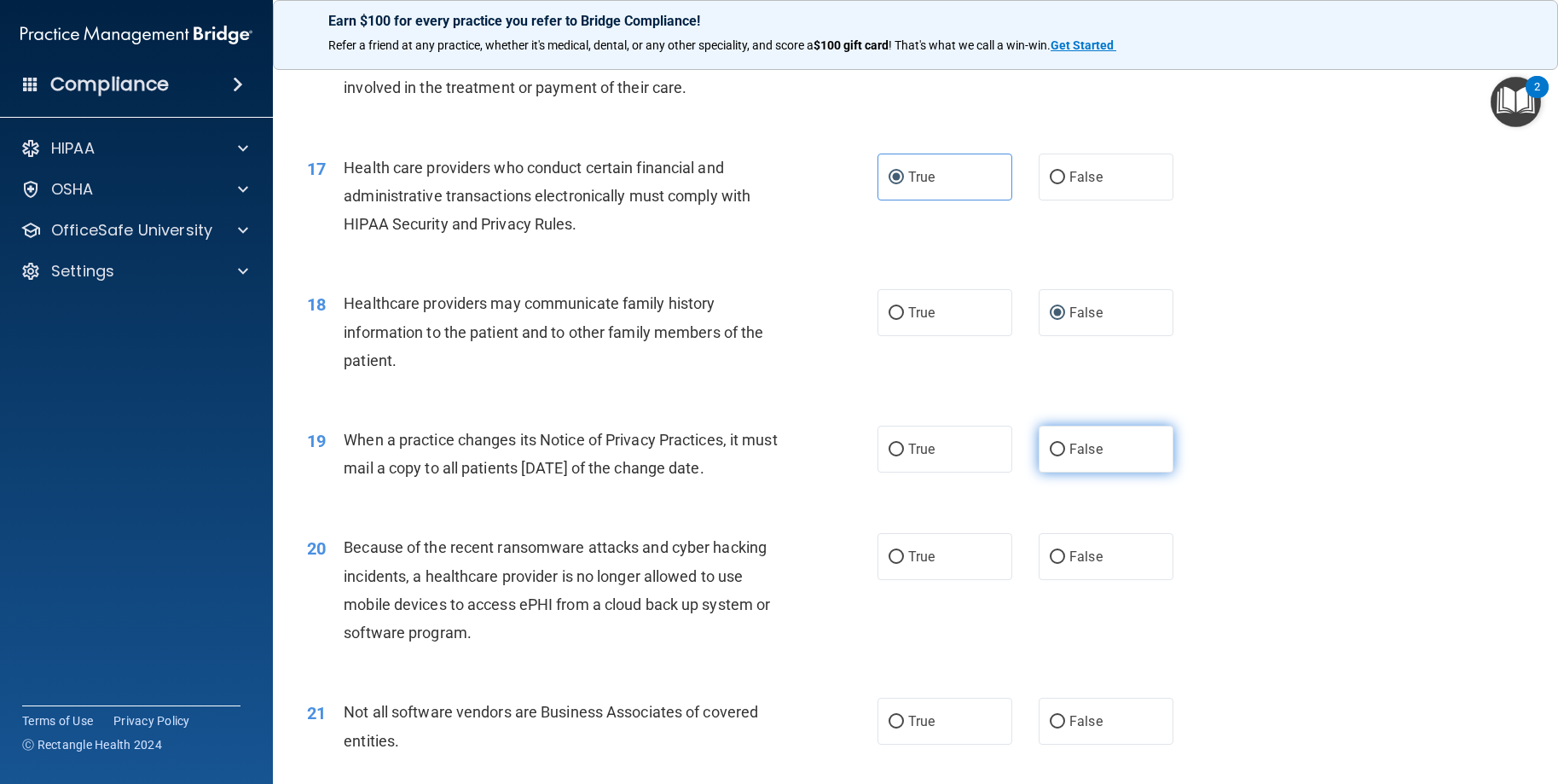
click at [1060, 472] on label "False" at bounding box center [1106, 448] width 135 height 47
click at [1060, 457] on input "False" at bounding box center [1057, 450] width 16 height 13
radio input "true"
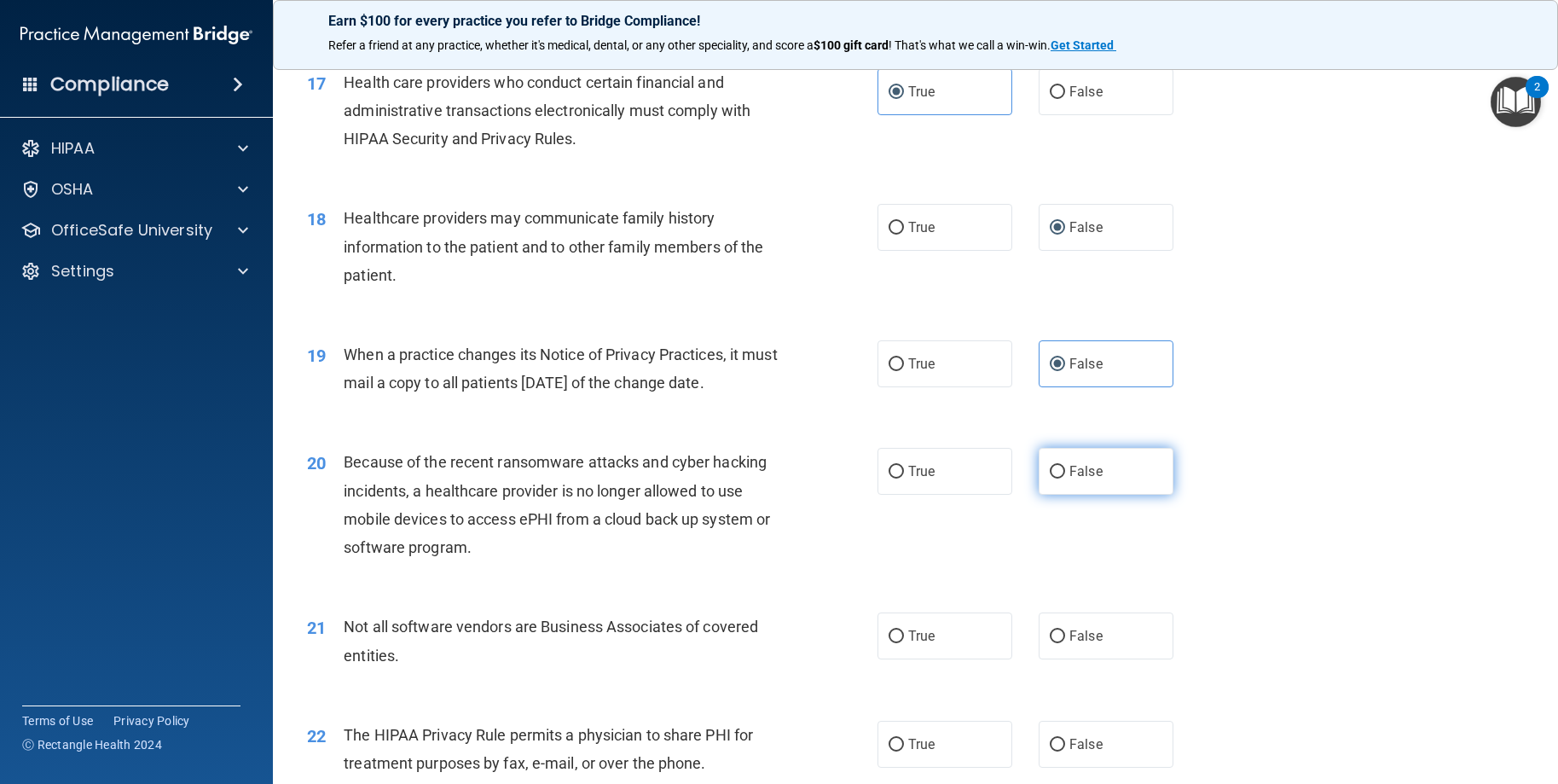
click at [1075, 480] on span "False" at bounding box center [1086, 471] width 33 height 17
click at [1065, 479] on input "False" at bounding box center [1057, 472] width 16 height 13
radio input "true"
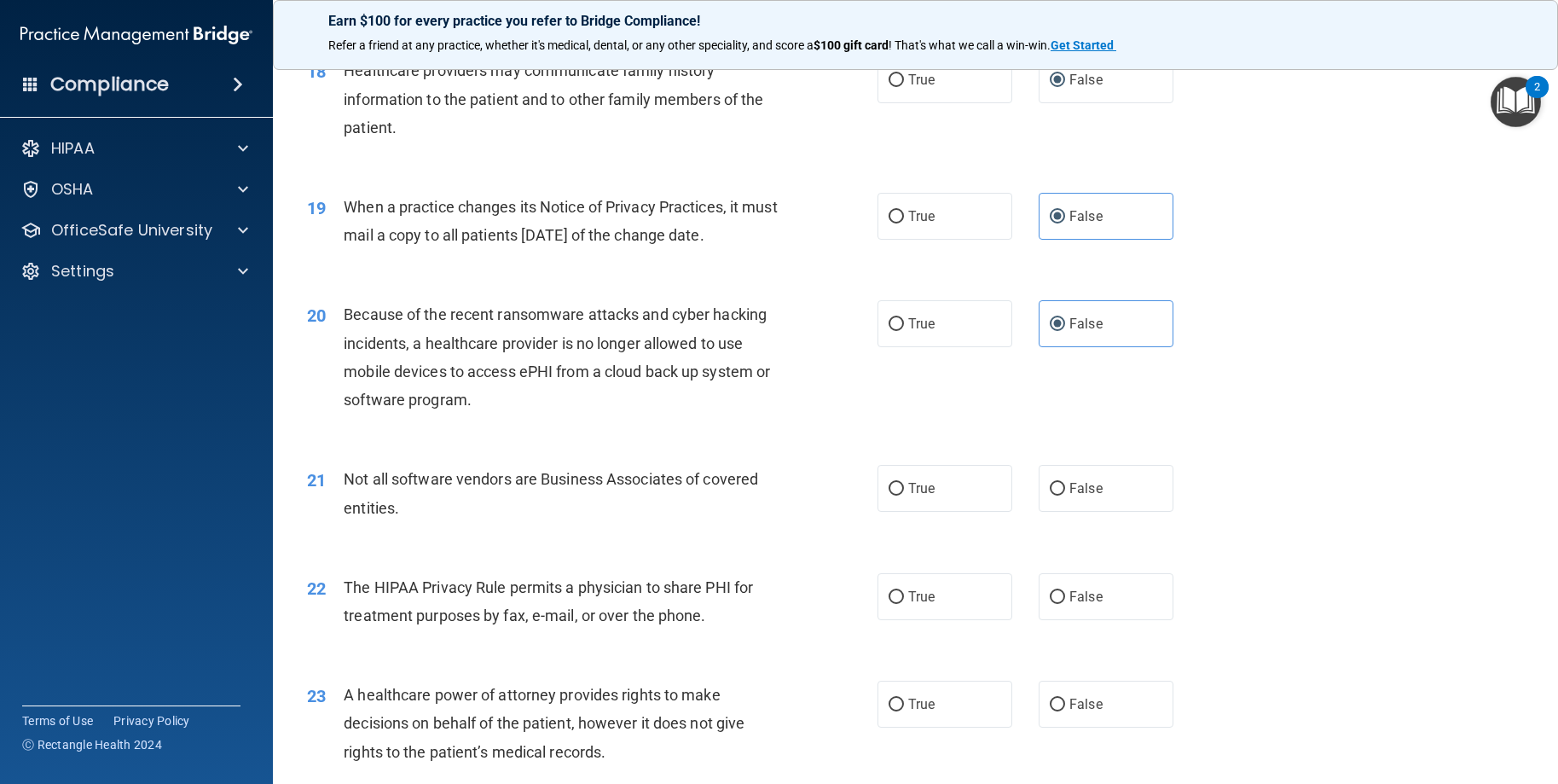
scroll to position [2388, 0]
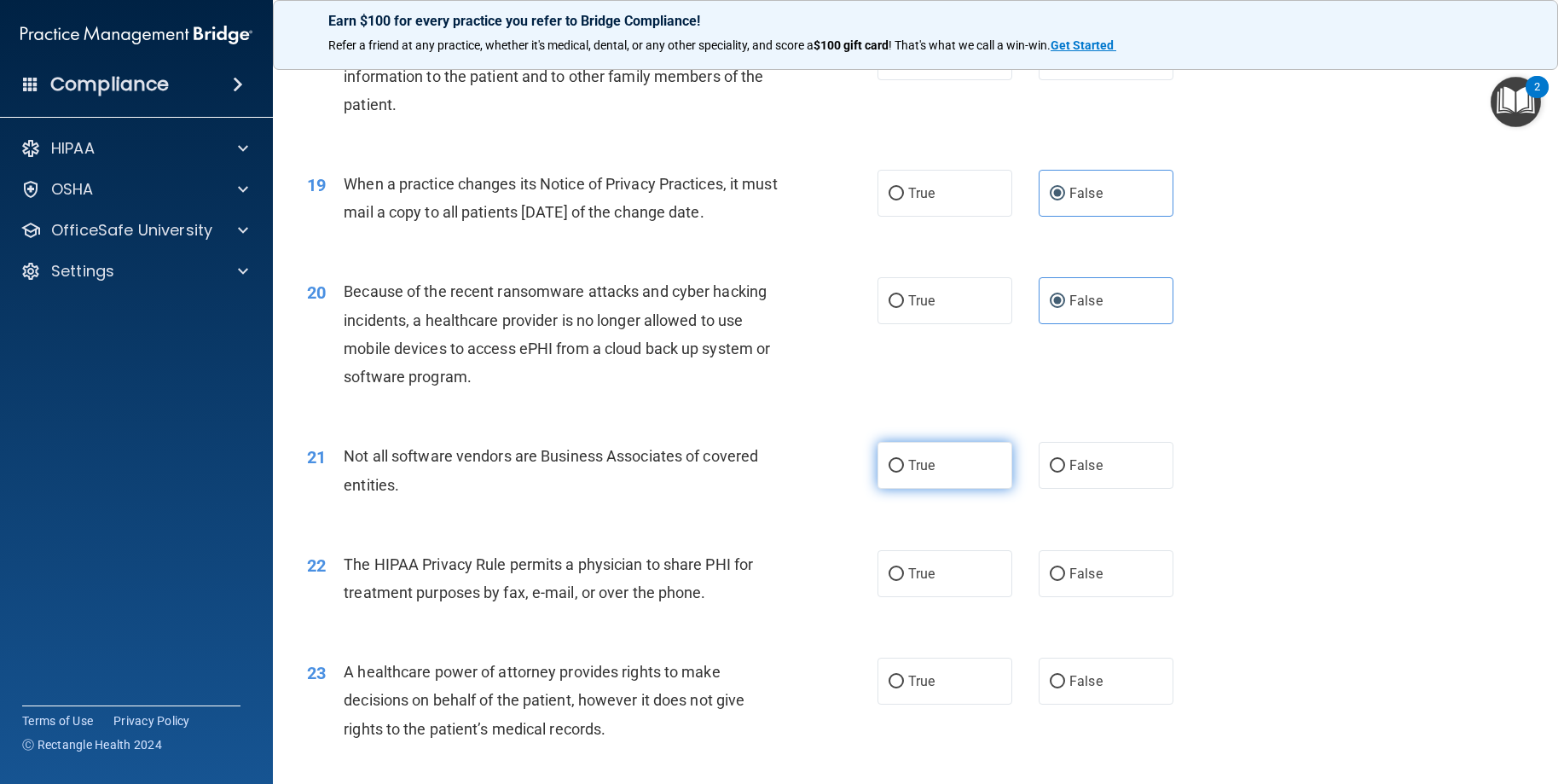
click at [909, 473] on span "True" at bounding box center [922, 466] width 27 height 17
click at [904, 472] on input "True" at bounding box center [896, 466] width 16 height 13
radio input "true"
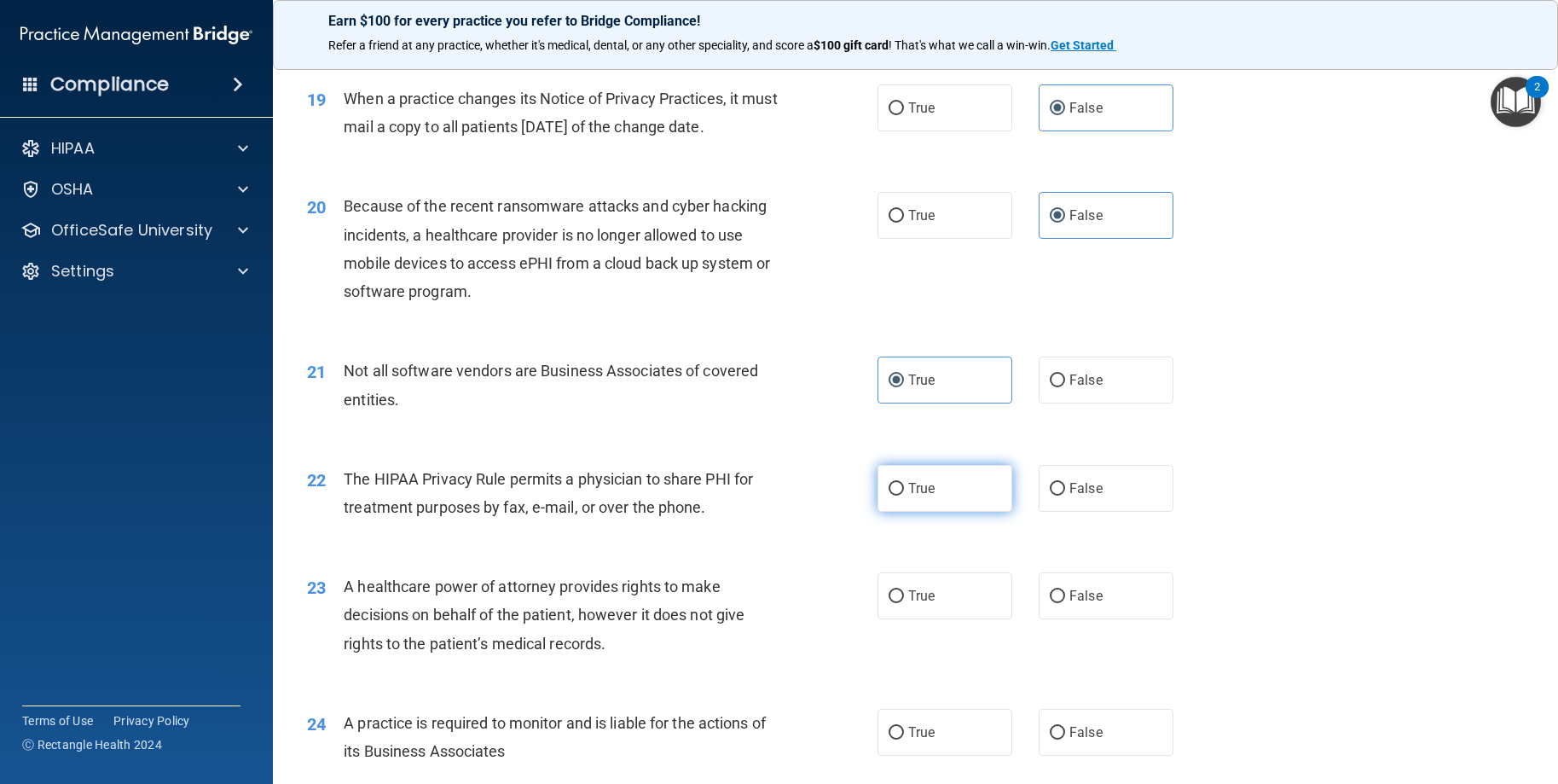
click at [890, 495] on input "True" at bounding box center [896, 489] width 16 height 13
radio input "true"
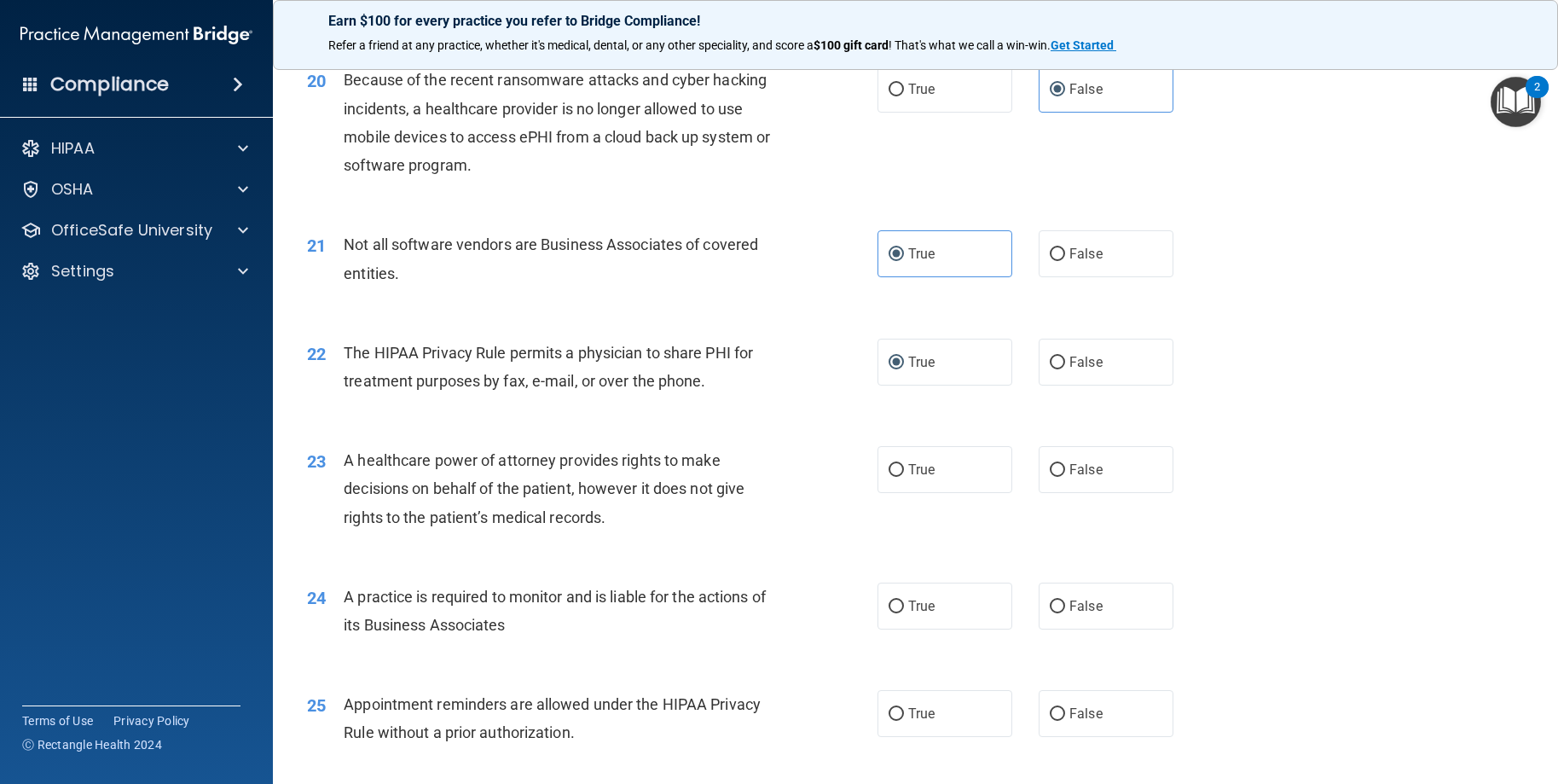
scroll to position [2643, 0]
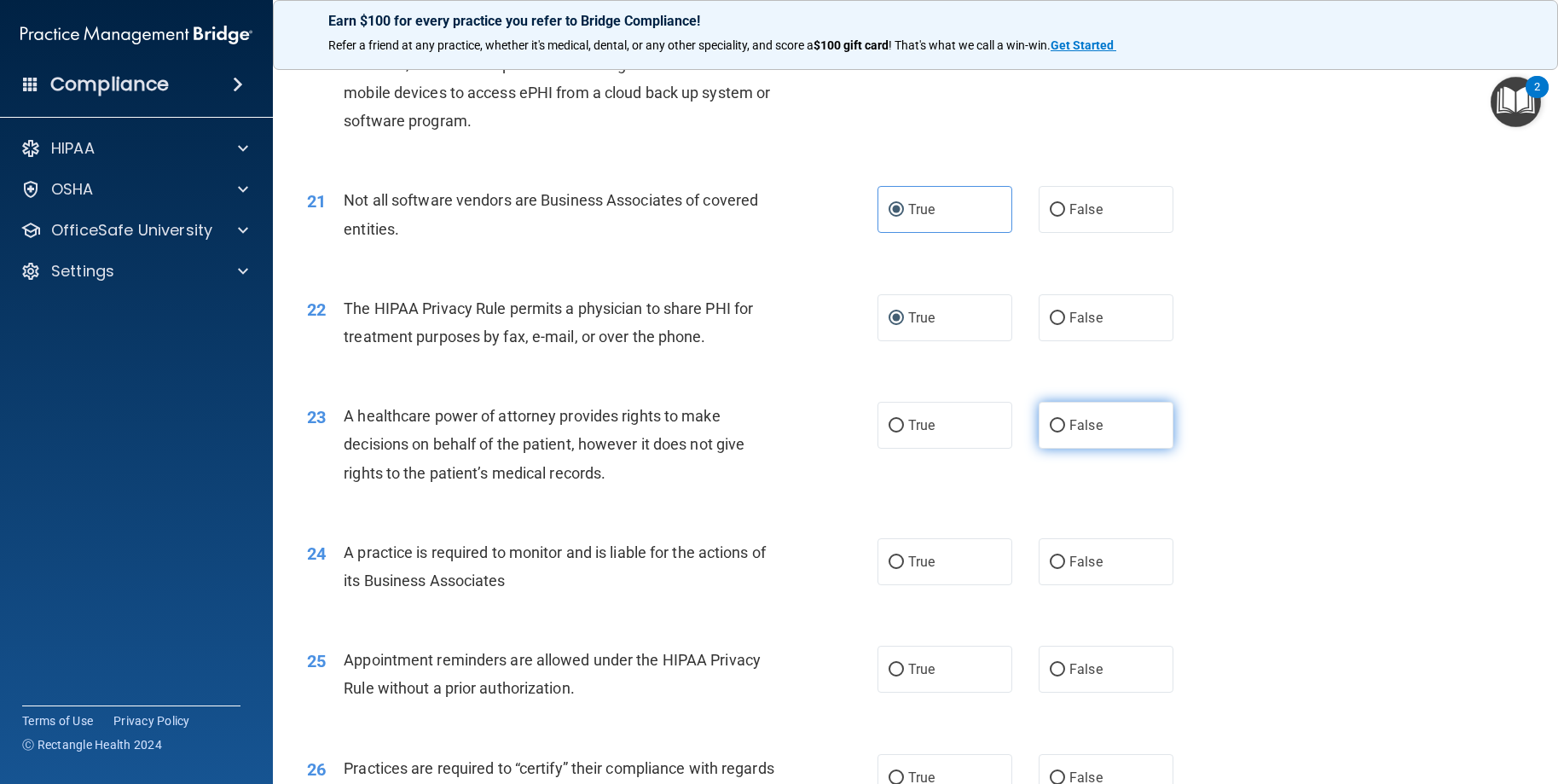
click at [1069, 434] on span "False" at bounding box center [1086, 425] width 33 height 17
click at [1064, 433] on input "False" at bounding box center [1057, 426] width 16 height 13
radio input "true"
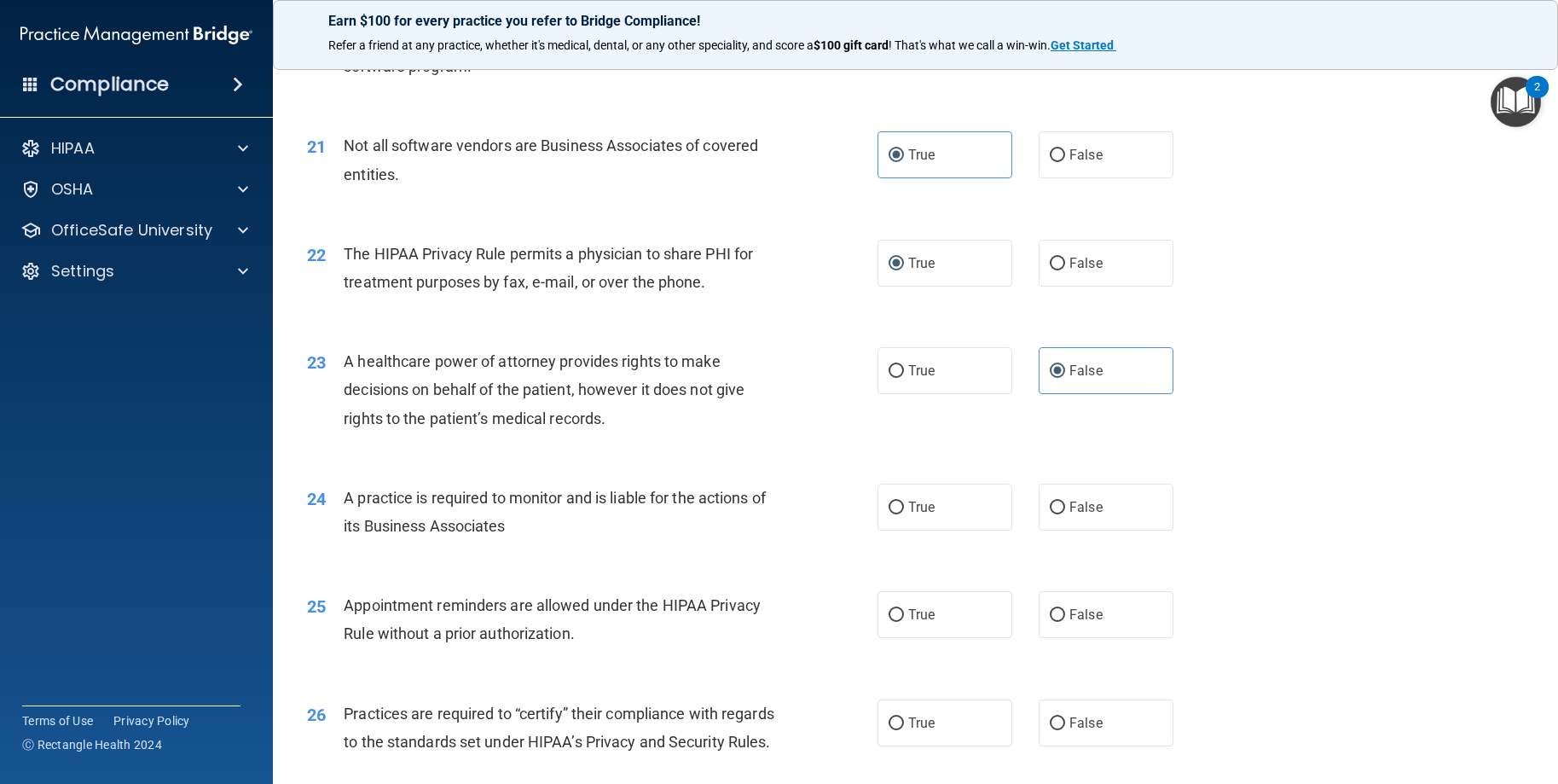
scroll to position [2729, 0]
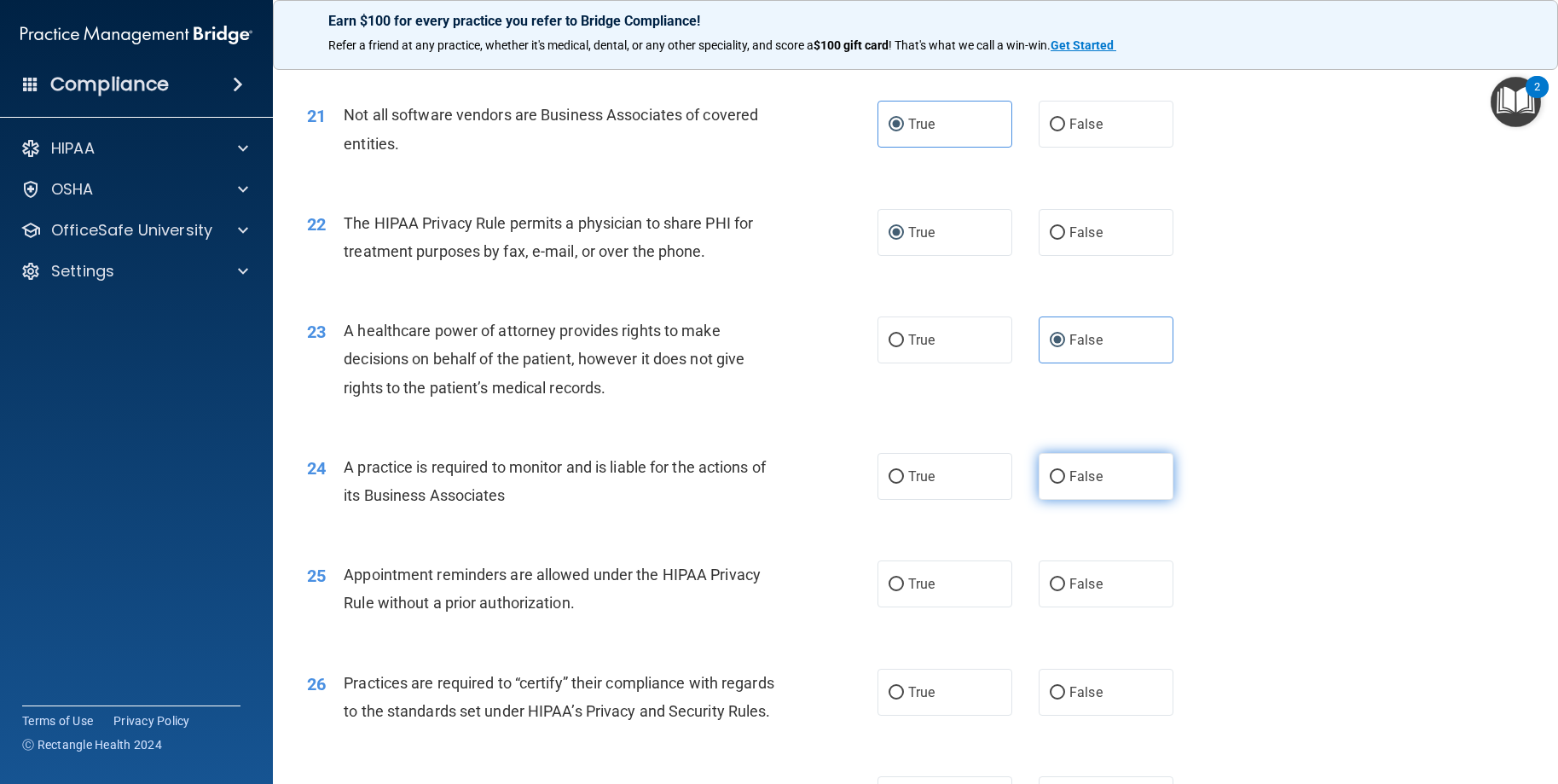
click at [1057, 483] on input "False" at bounding box center [1057, 477] width 16 height 13
radio input "true"
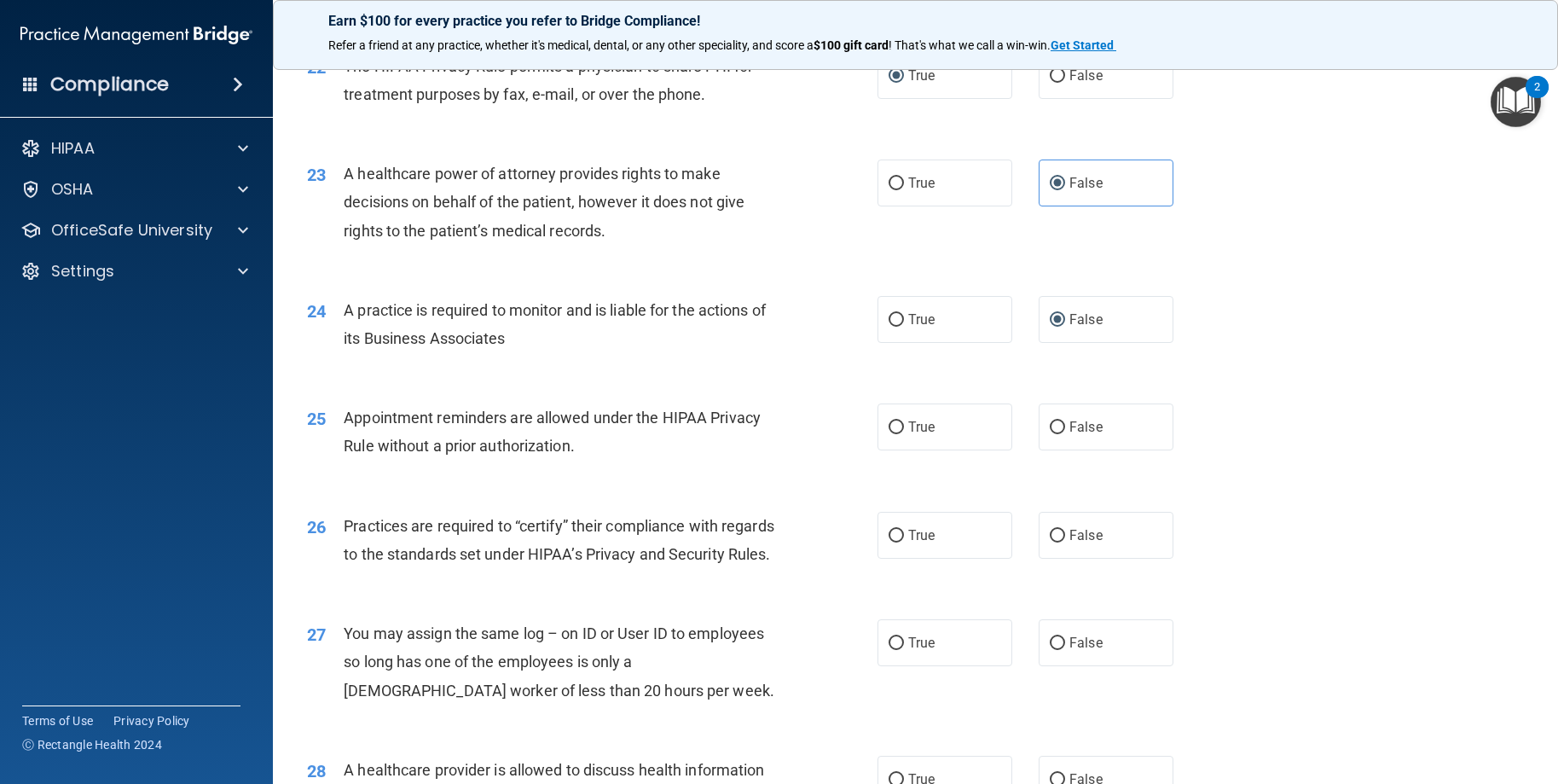
scroll to position [2899, 0]
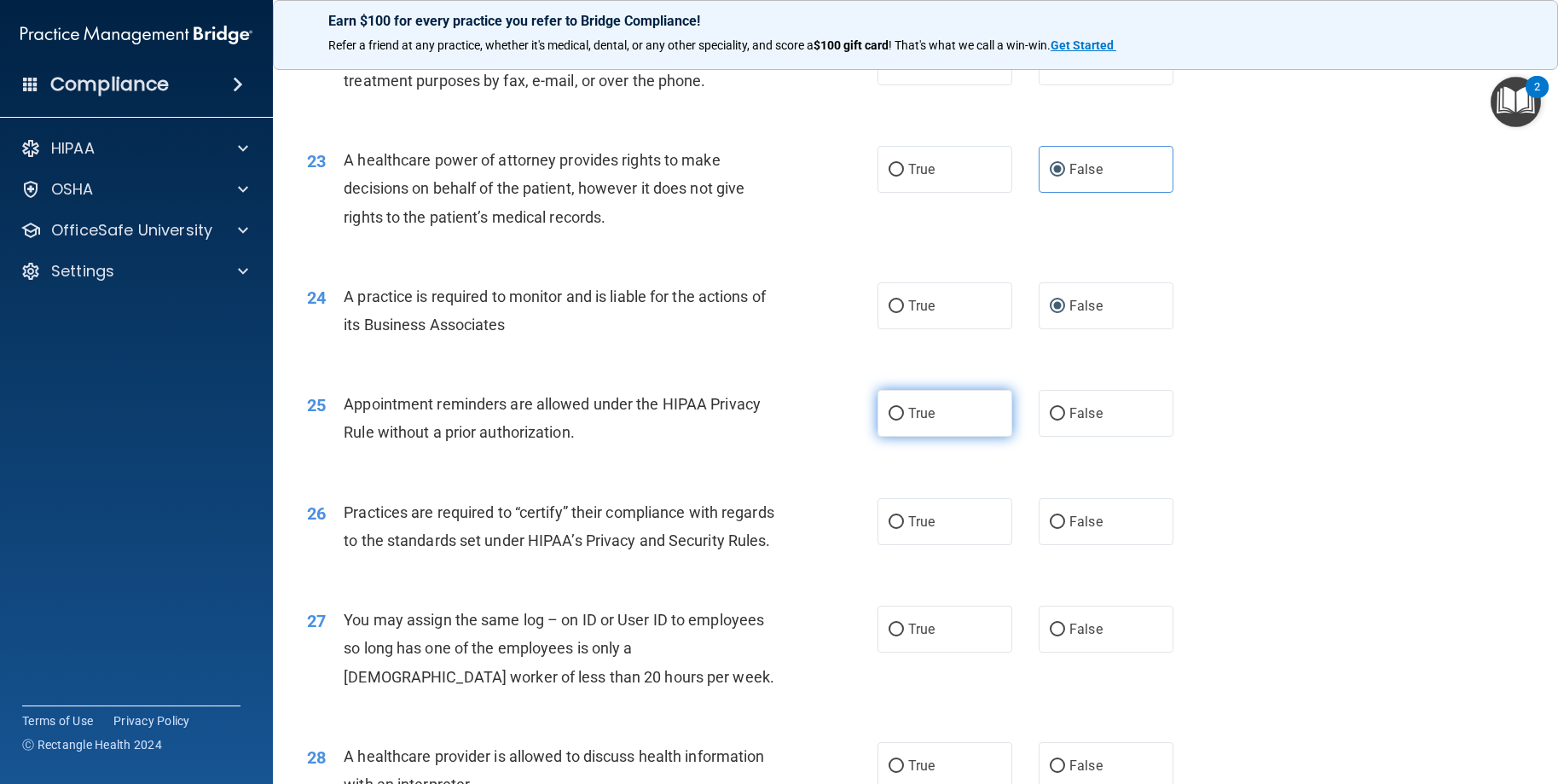
click at [898, 436] on label "True" at bounding box center [945, 413] width 135 height 47
click at [898, 421] on input "True" at bounding box center [896, 414] width 16 height 13
radio input "true"
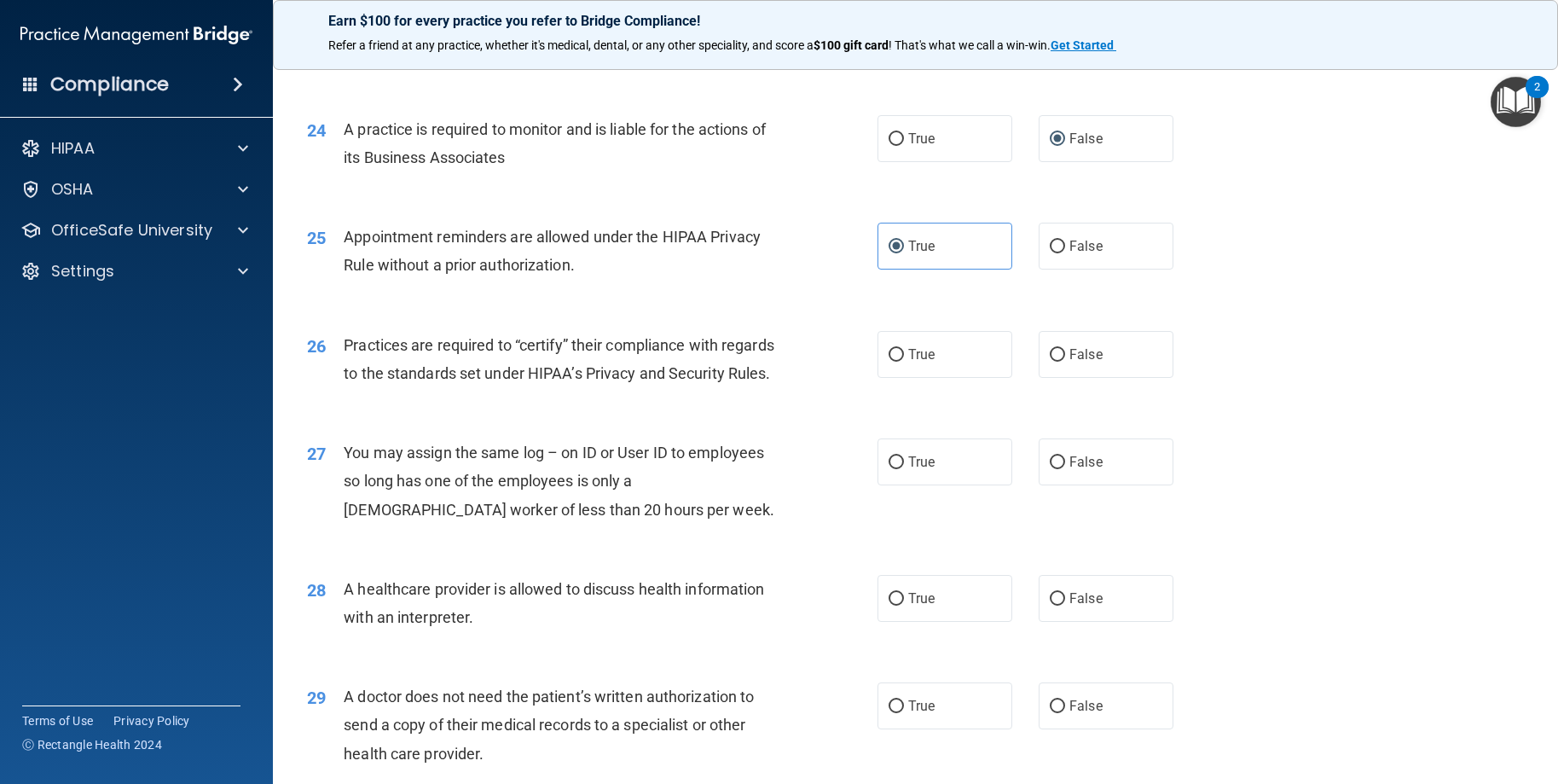
scroll to position [3070, 0]
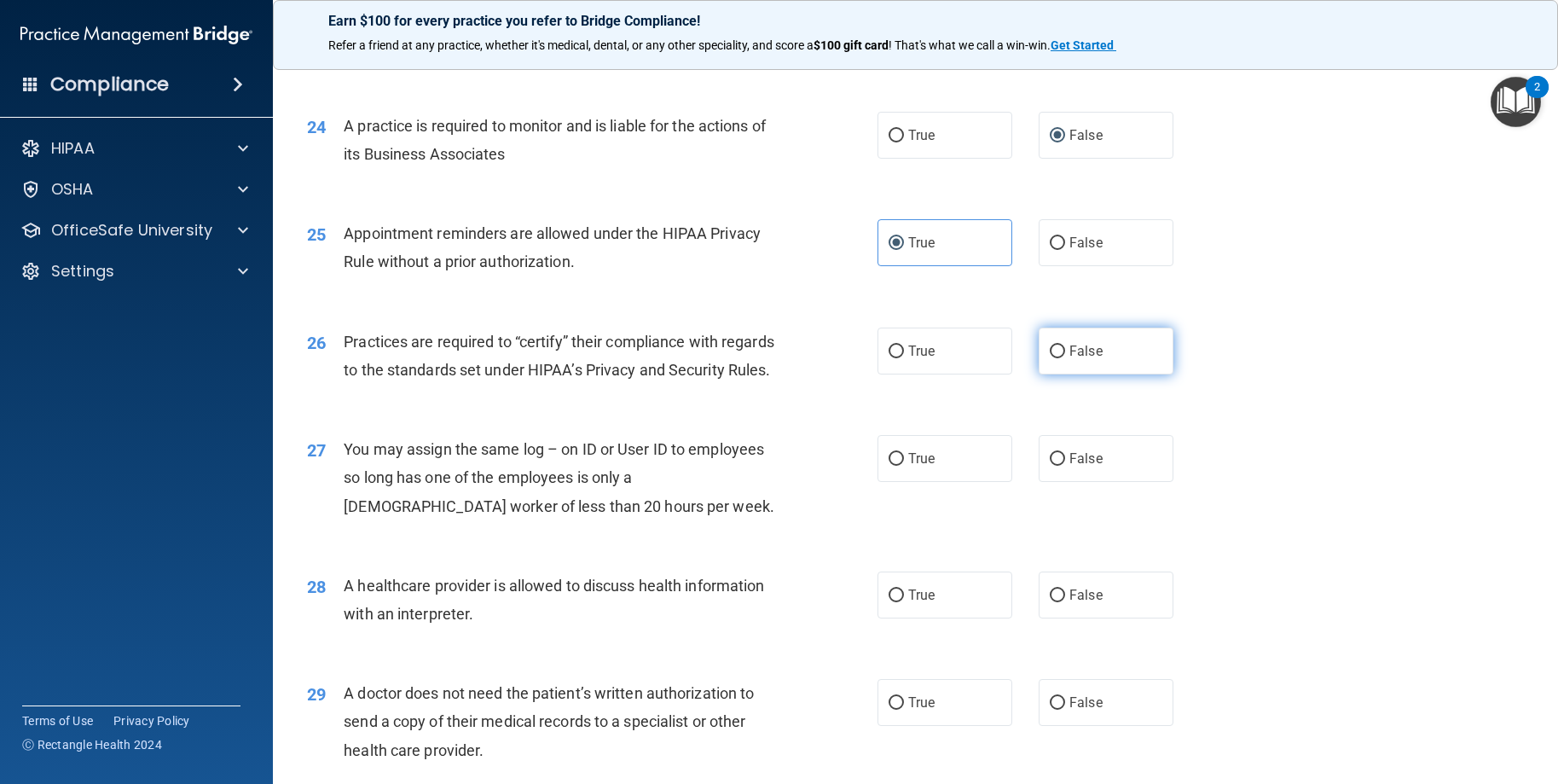
click at [1069, 359] on span "False" at bounding box center [1086, 351] width 33 height 17
click at [1064, 358] on input "False" at bounding box center [1057, 351] width 16 height 13
radio input "true"
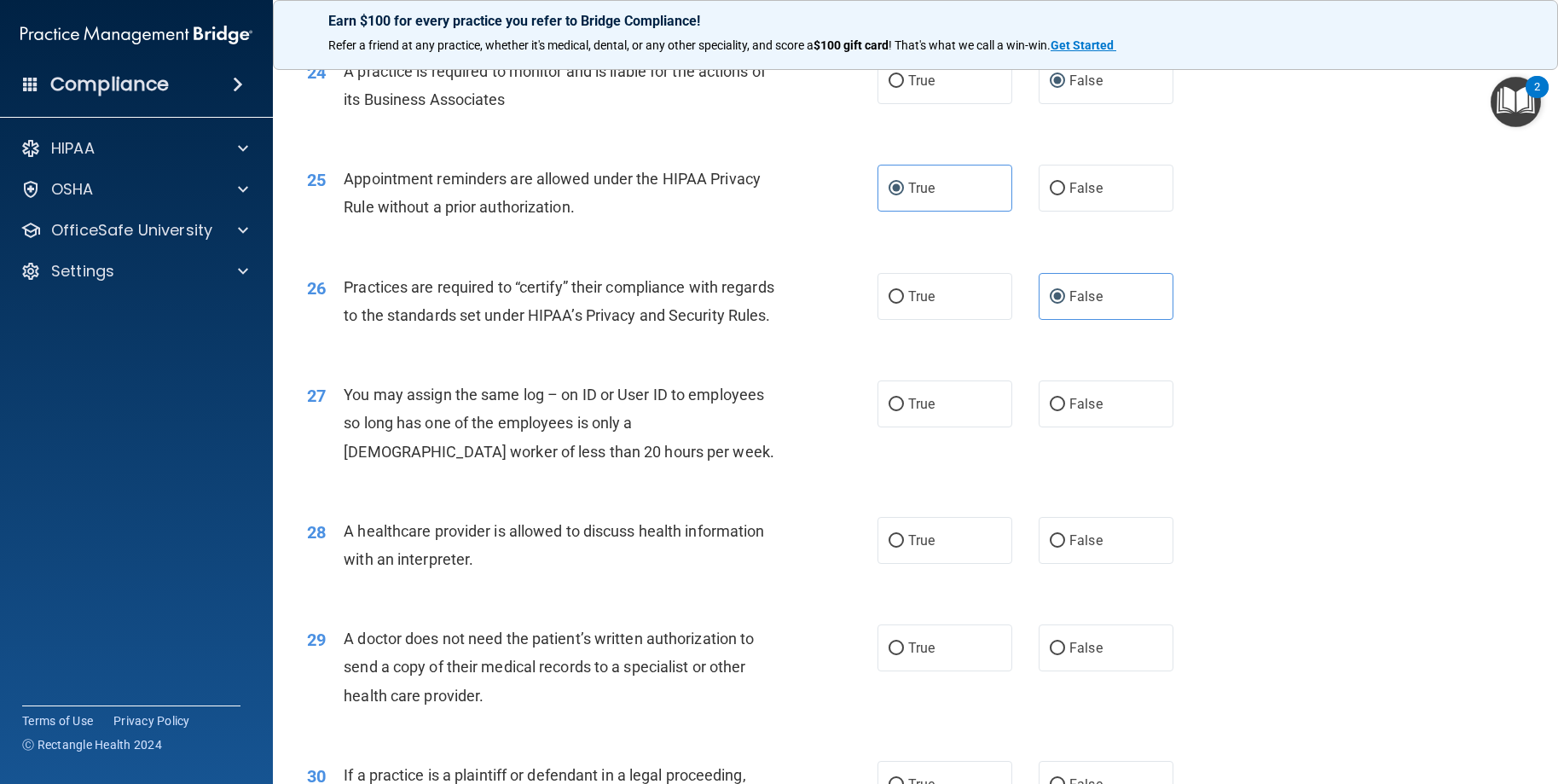
scroll to position [3155, 0]
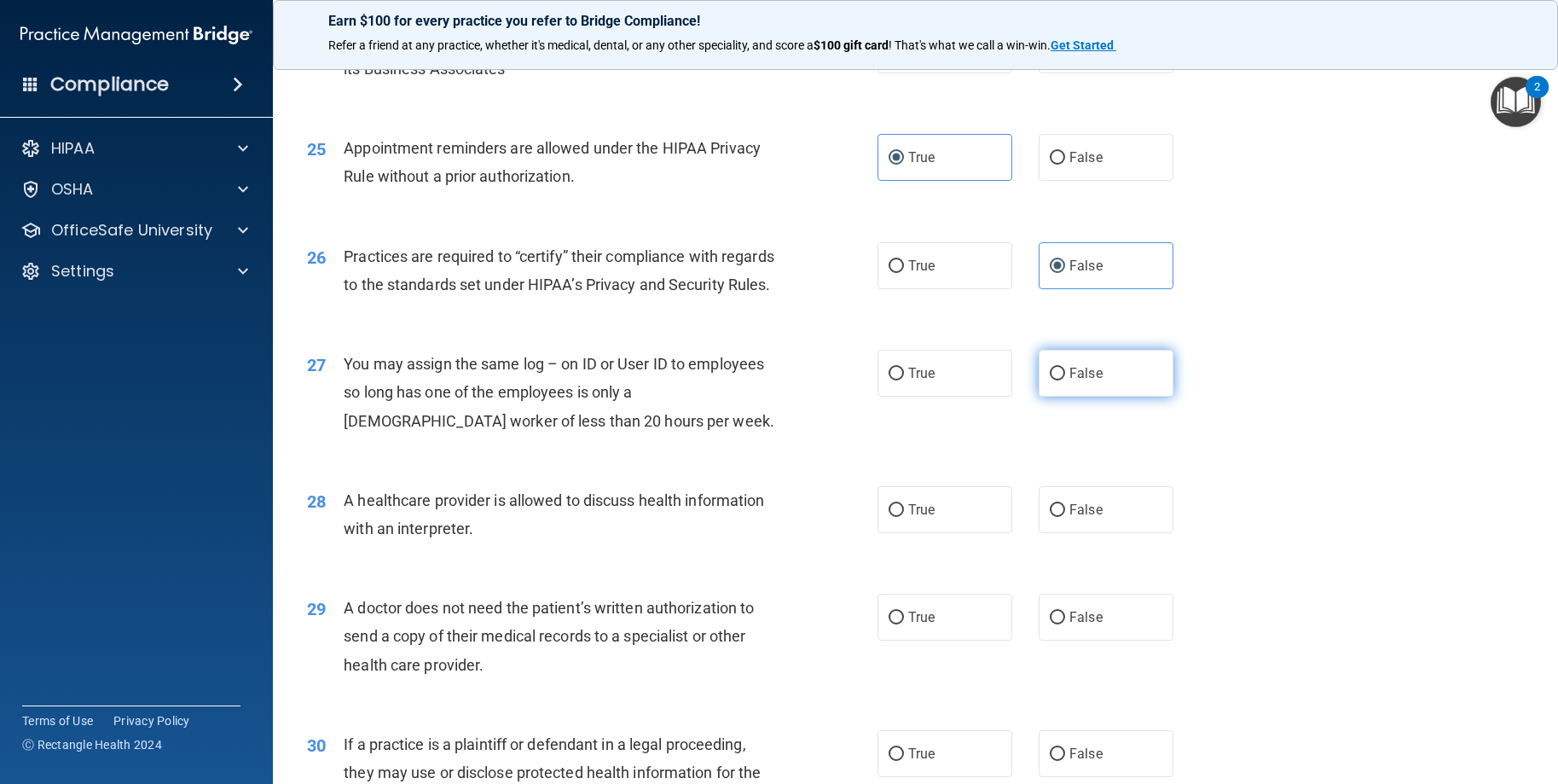
click at [1107, 397] on label "False" at bounding box center [1106, 373] width 135 height 47
click at [1065, 380] on input "False" at bounding box center [1057, 374] width 16 height 13
radio input "true"
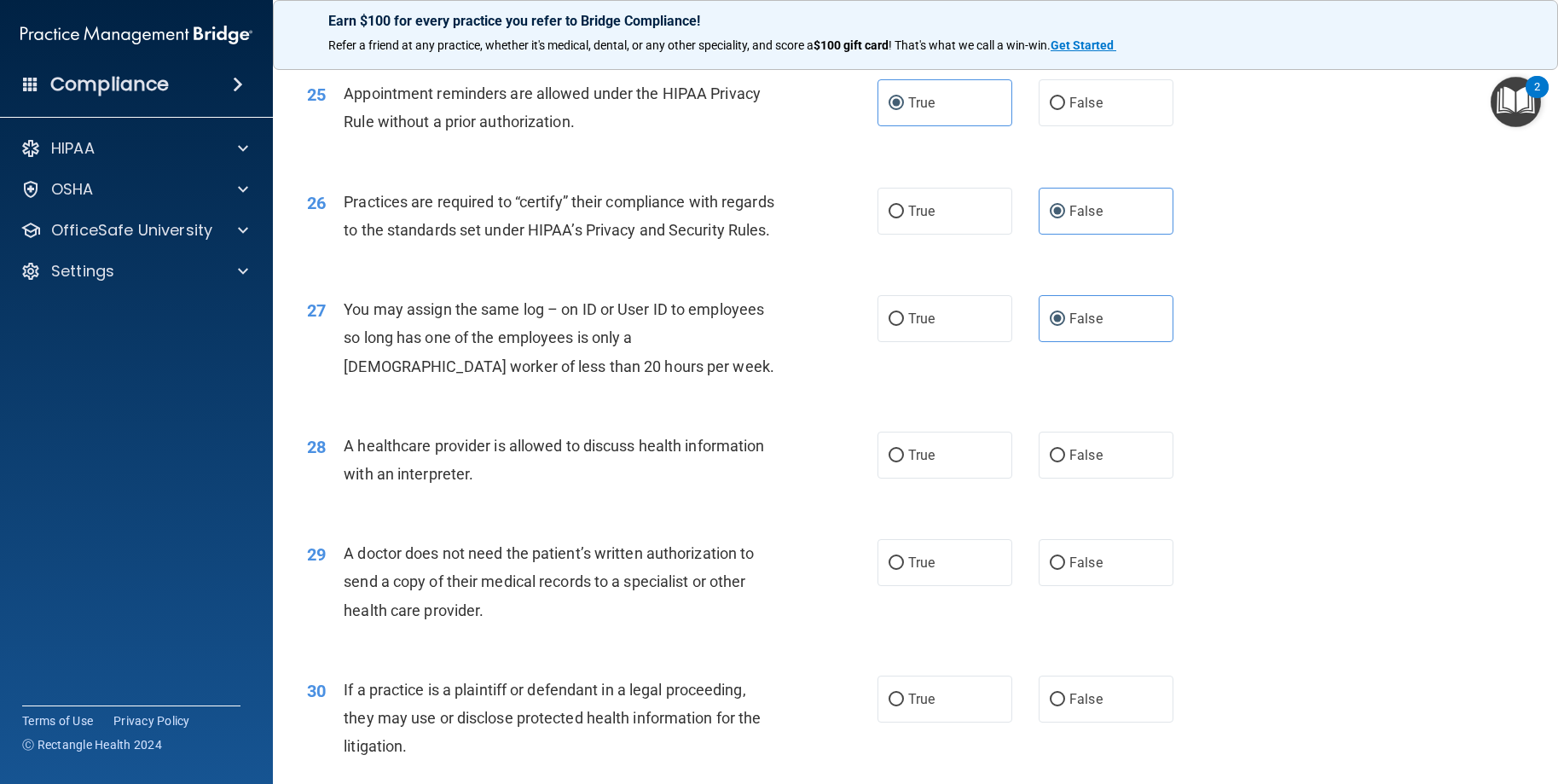
scroll to position [3240, 0]
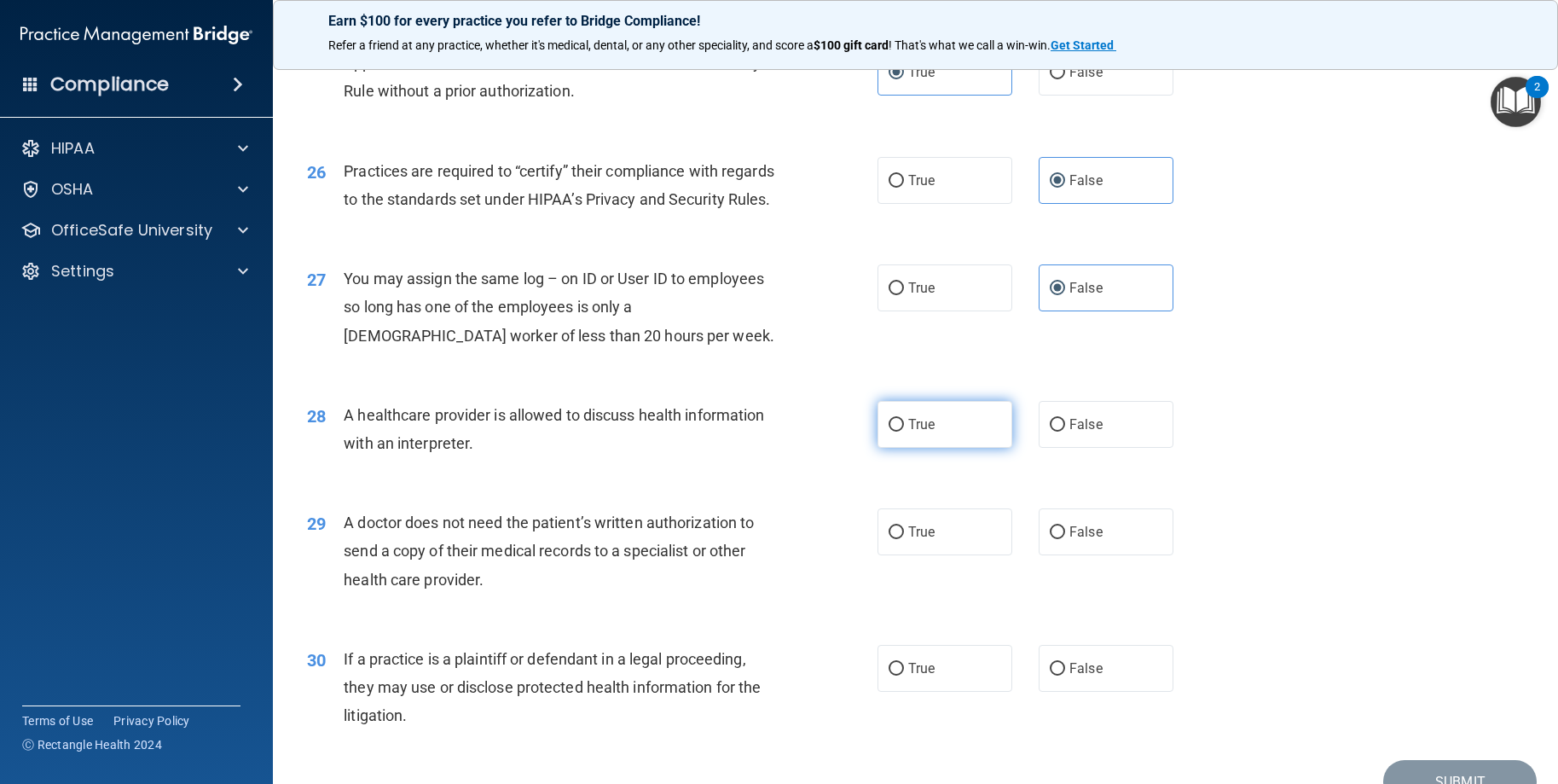
click at [892, 432] on input "True" at bounding box center [896, 425] width 16 height 13
radio input "true"
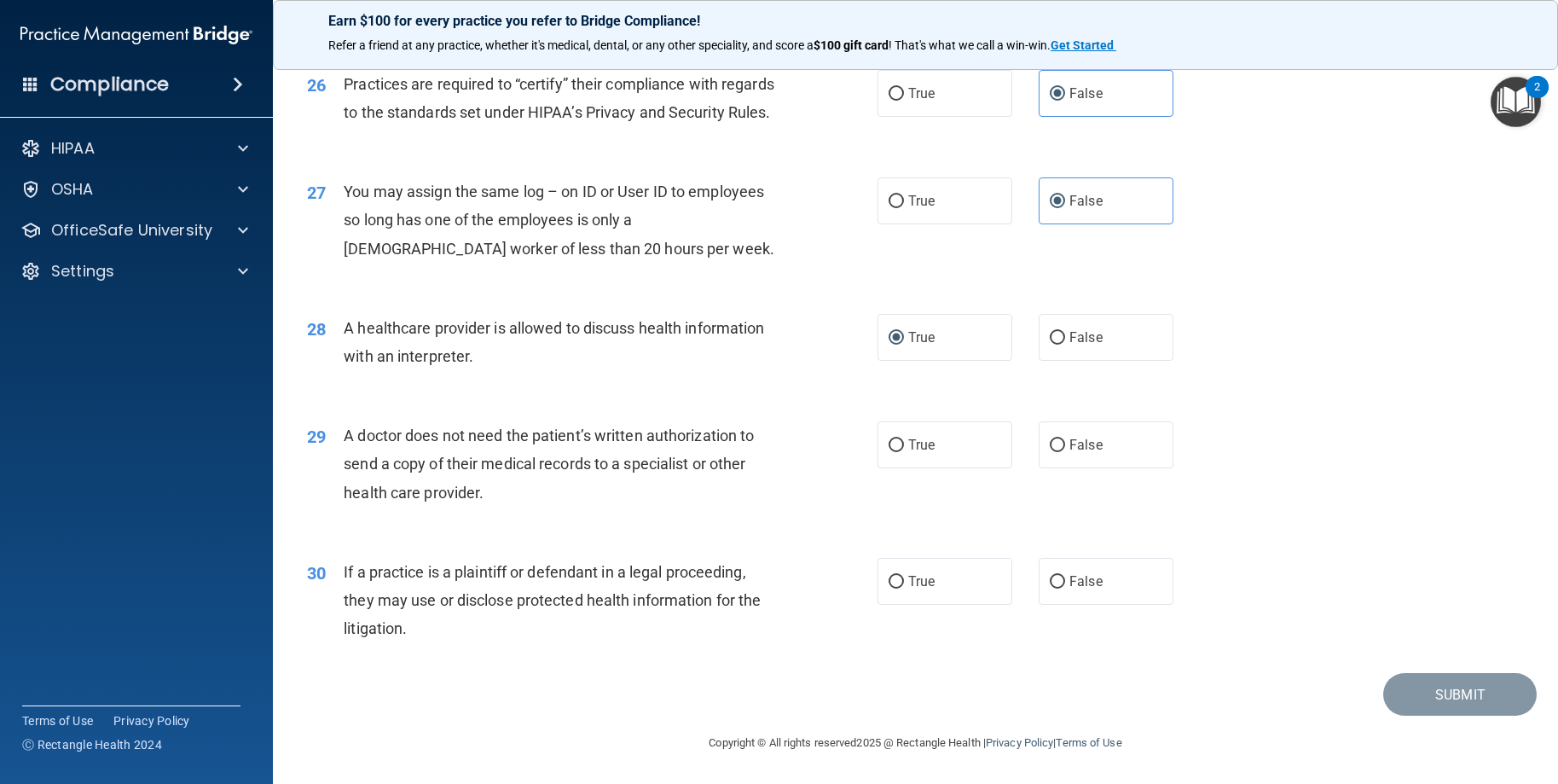
scroll to position [3411, 0]
click at [984, 469] on label "True" at bounding box center [945, 445] width 135 height 47
click at [904, 452] on input "True" at bounding box center [896, 445] width 16 height 13
radio input "true"
click at [923, 589] on span "True" at bounding box center [922, 581] width 27 height 17
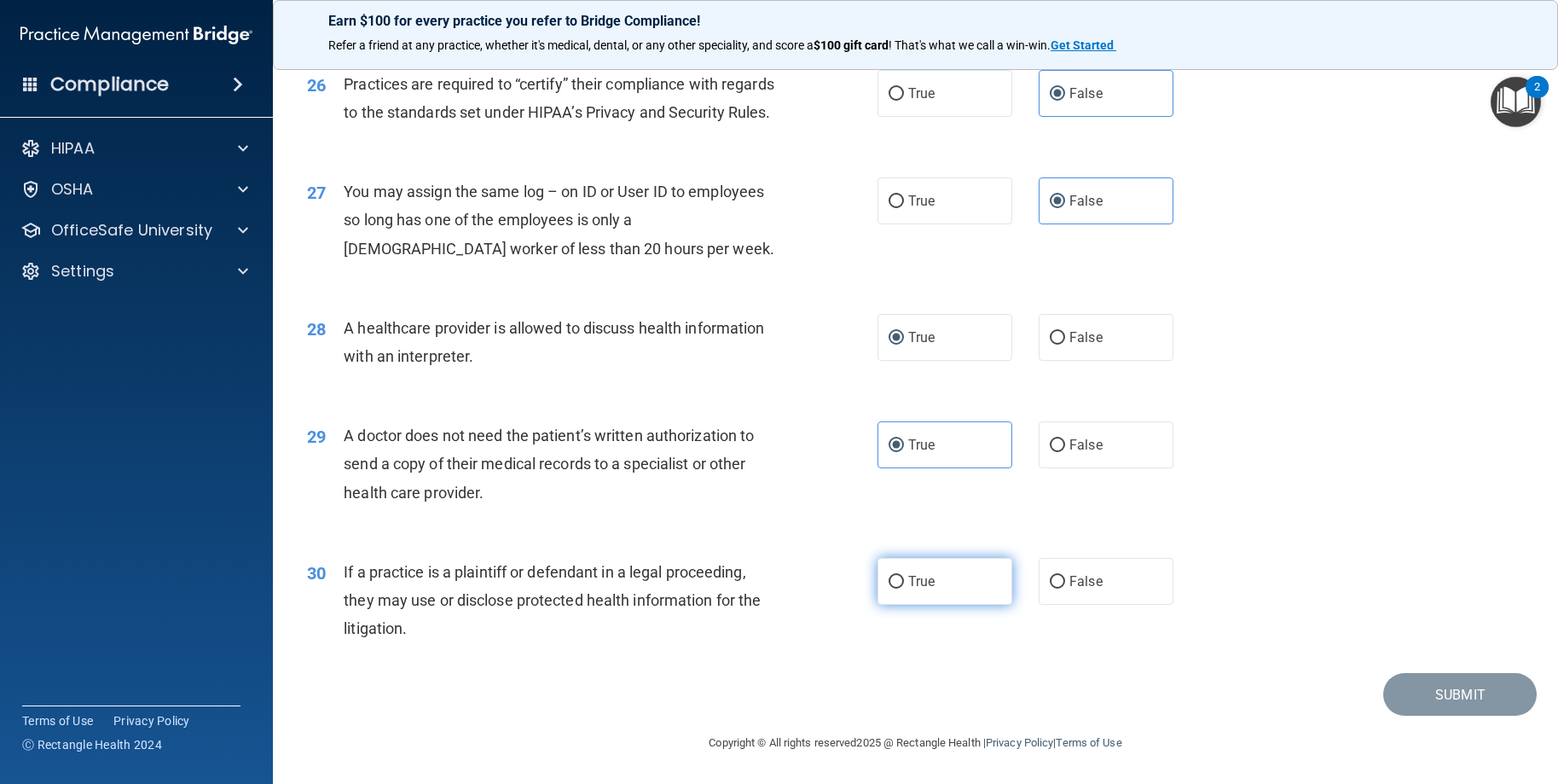
click at [904, 588] on input "True" at bounding box center [896, 582] width 16 height 13
radio input "true"
click at [1416, 717] on button "Submit" at bounding box center [1460, 694] width 153 height 43
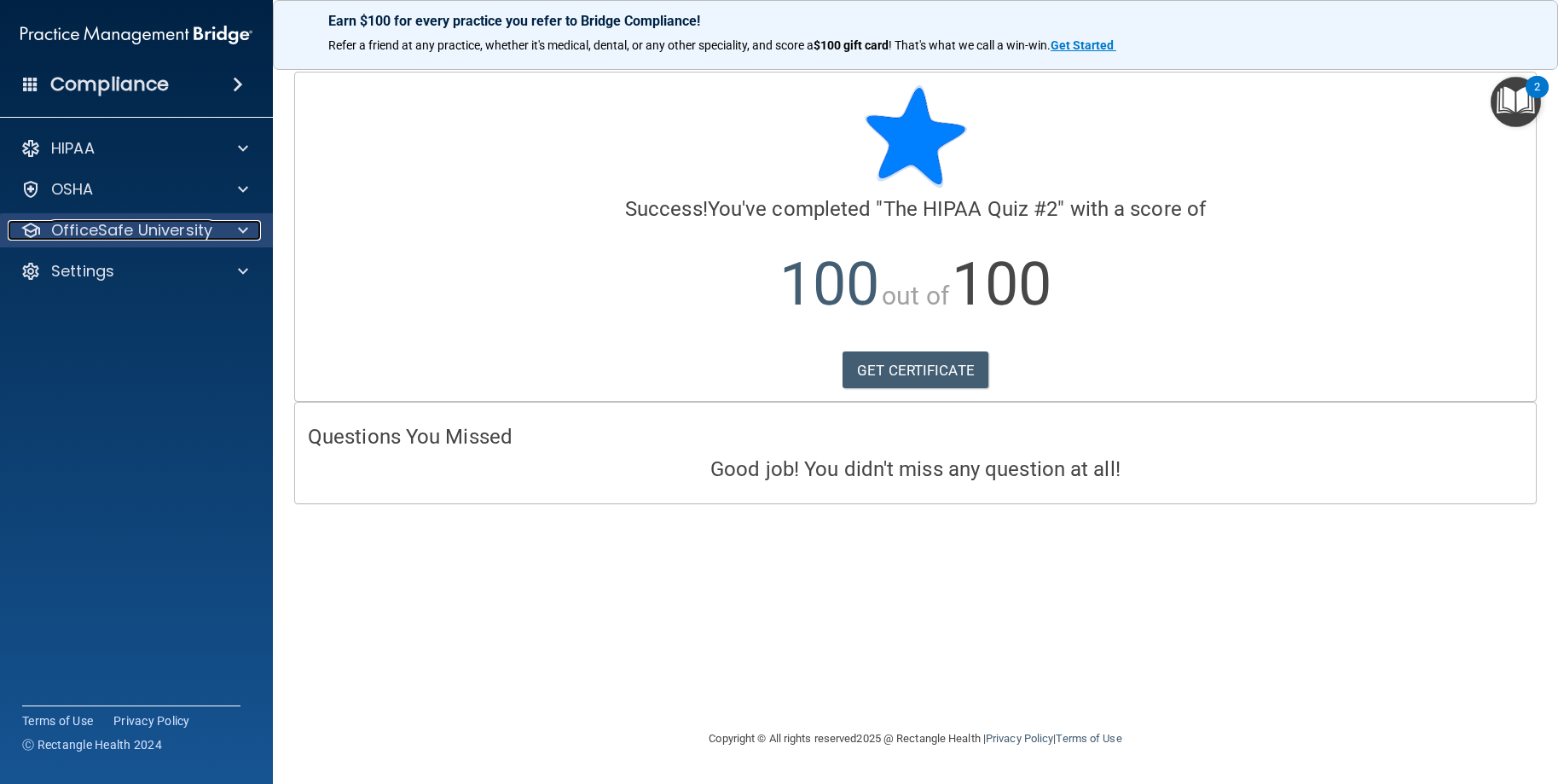
click at [226, 234] on div at bounding box center [241, 231] width 42 height 20
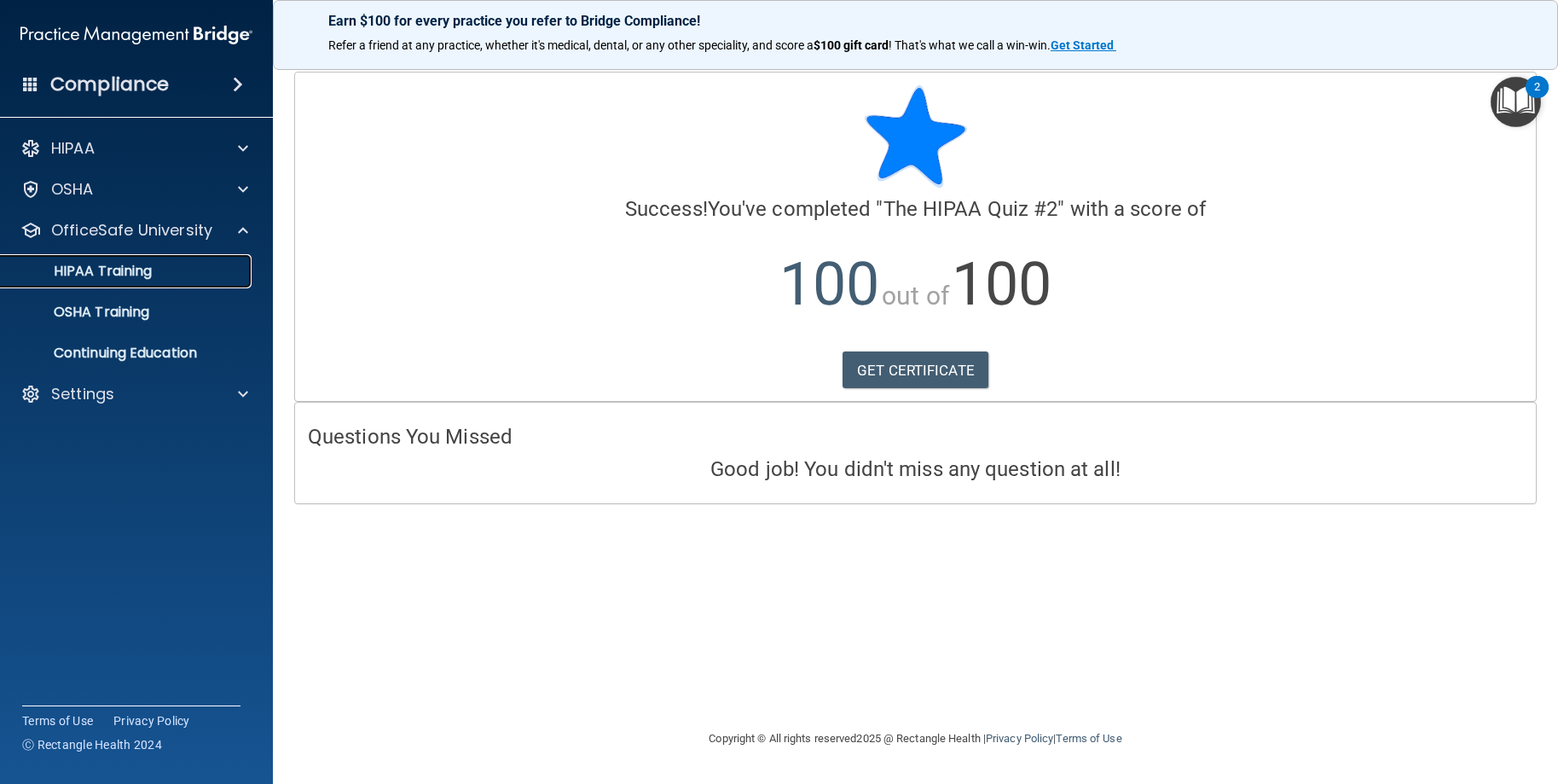
click at [130, 277] on p "HIPAA Training" at bounding box center [81, 271] width 141 height 17
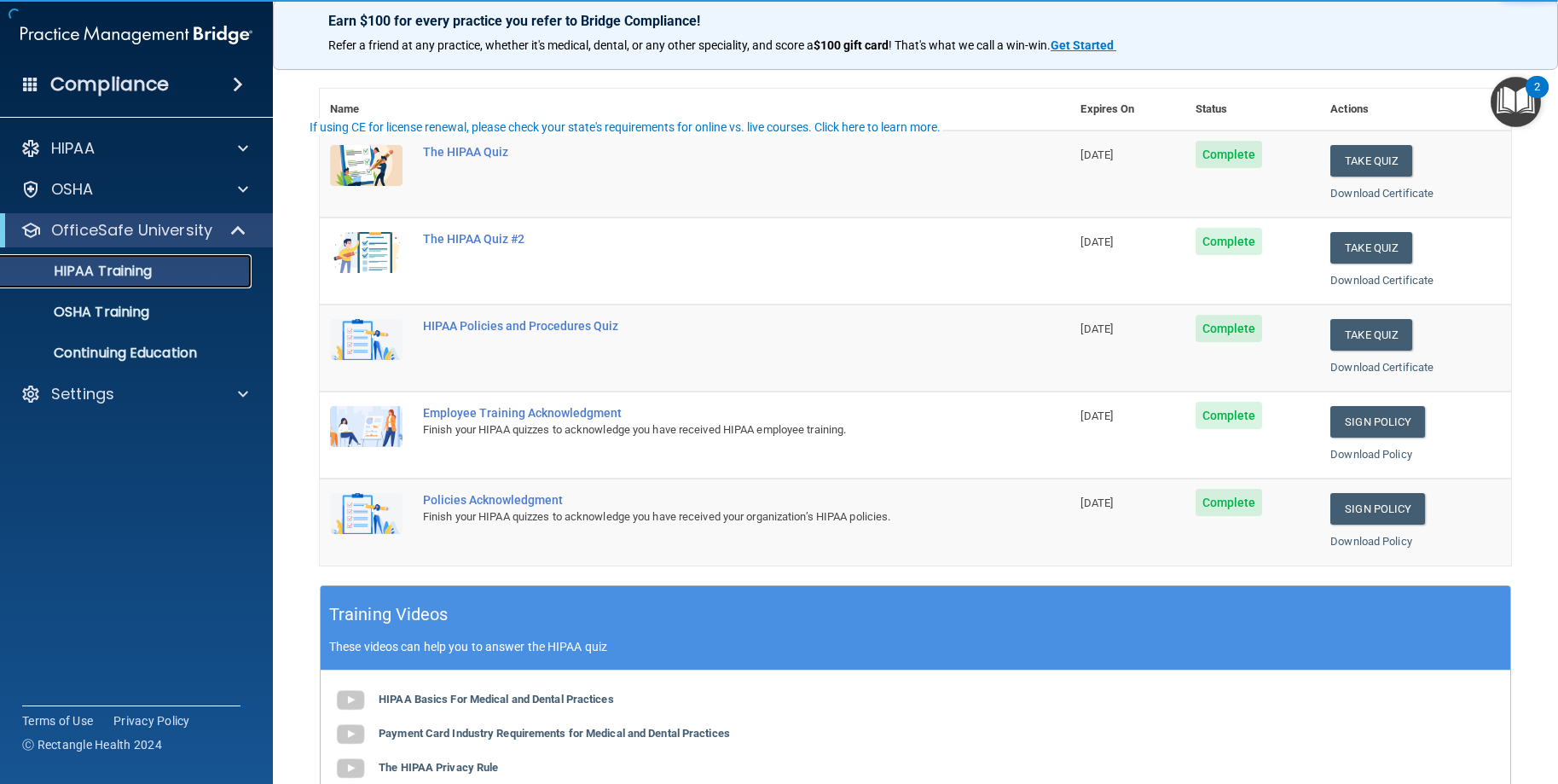
scroll to position [171, 0]
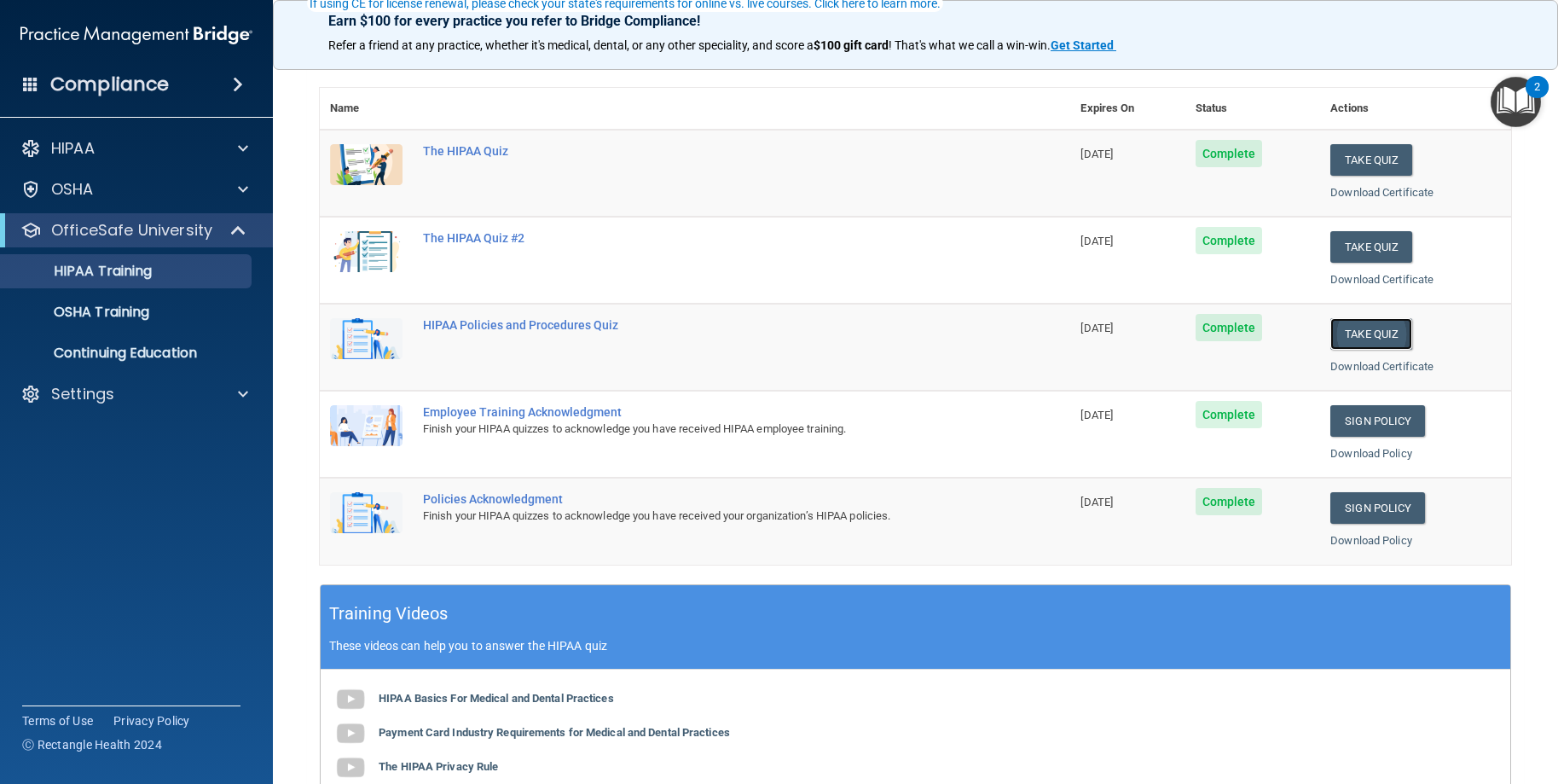
click at [1373, 340] on button "Take Quiz" at bounding box center [1371, 334] width 82 height 31
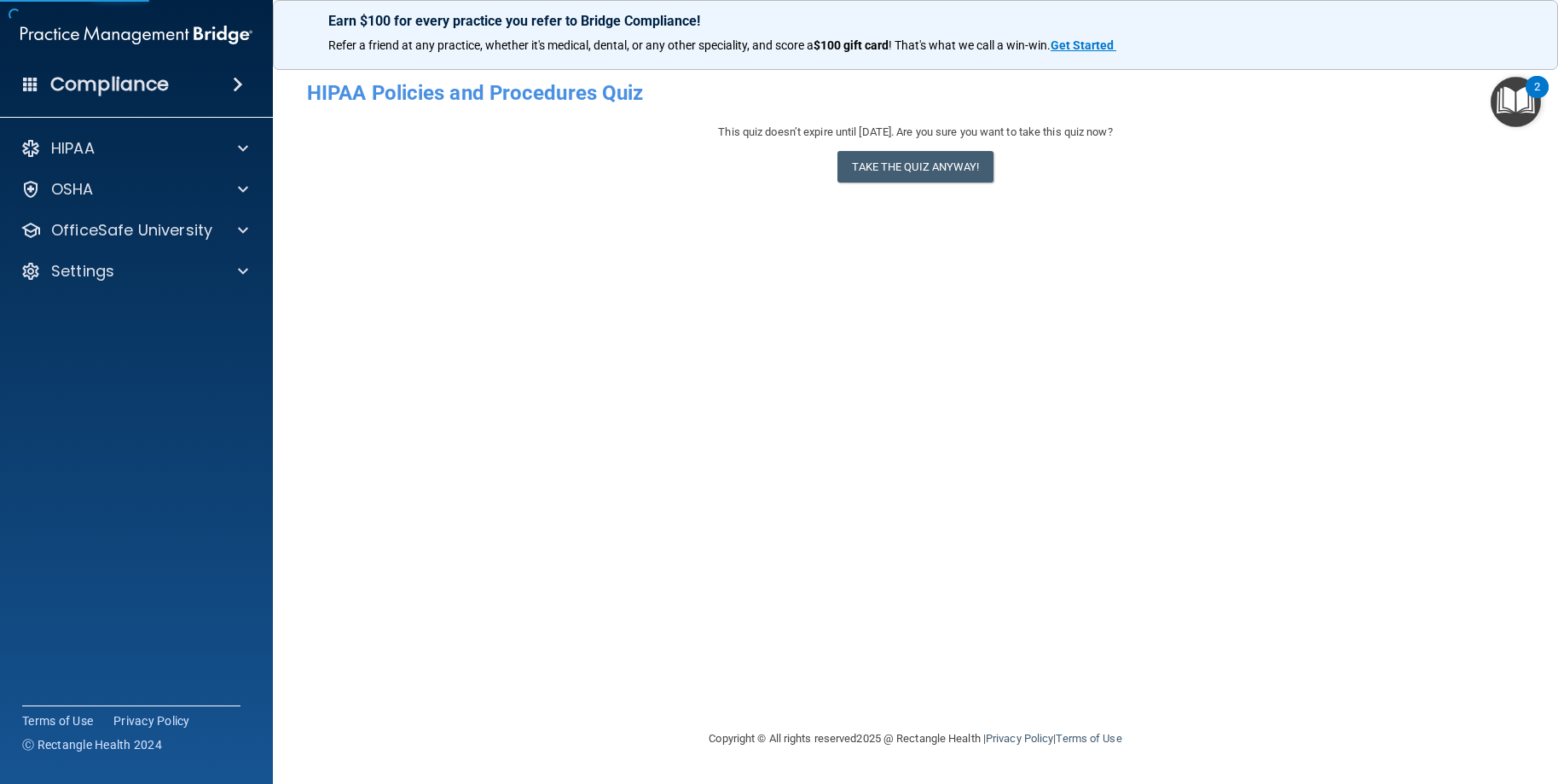
click at [931, 146] on div "This quiz doesn’t expire until [DATE]. Are you sure you want to take this quiz …" at bounding box center [915, 156] width 1217 height 69
click at [934, 169] on button "Take the quiz anyway!" at bounding box center [915, 167] width 155 height 31
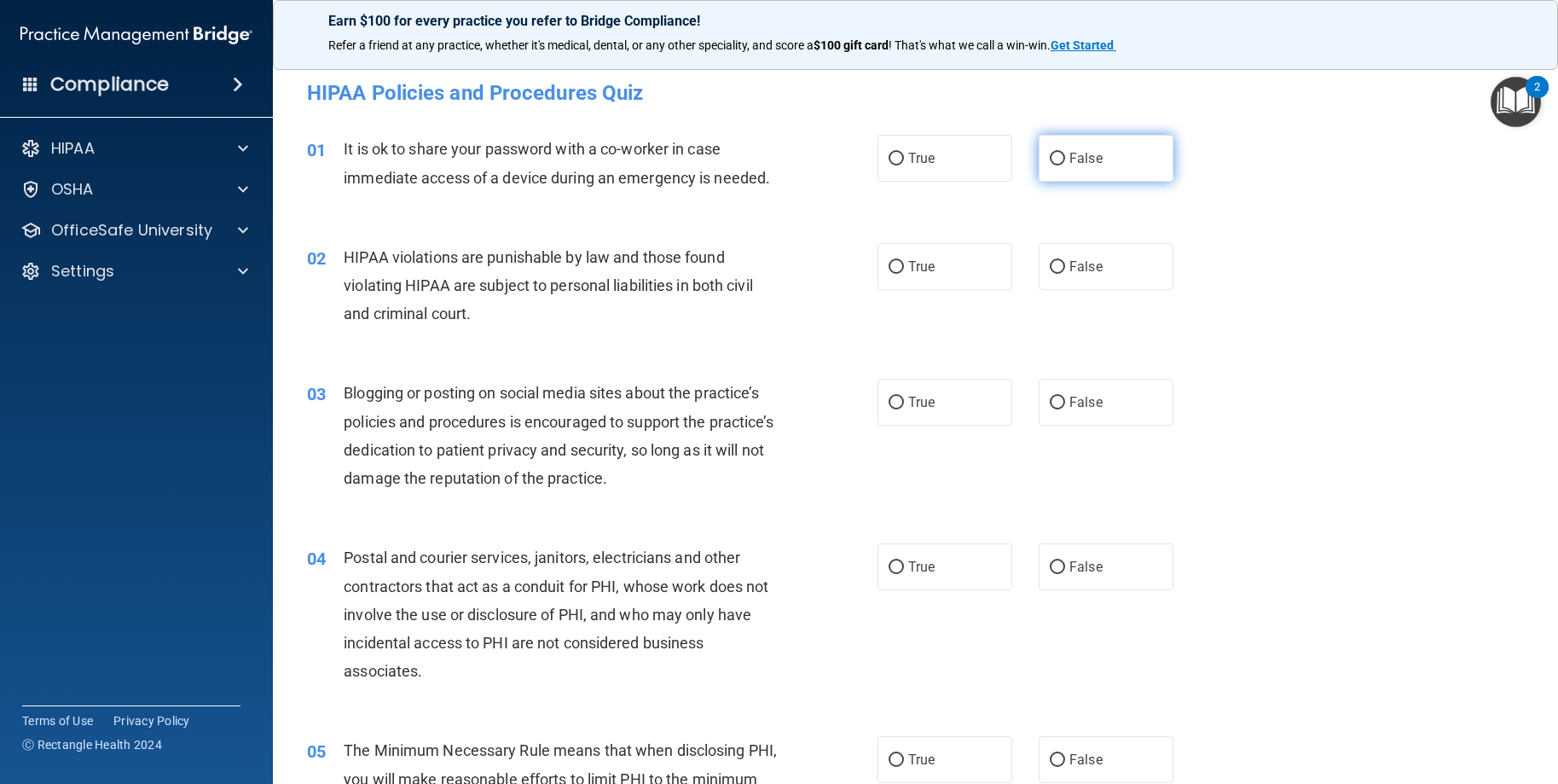
click at [1057, 156] on input "False" at bounding box center [1057, 159] width 16 height 13
radio input "true"
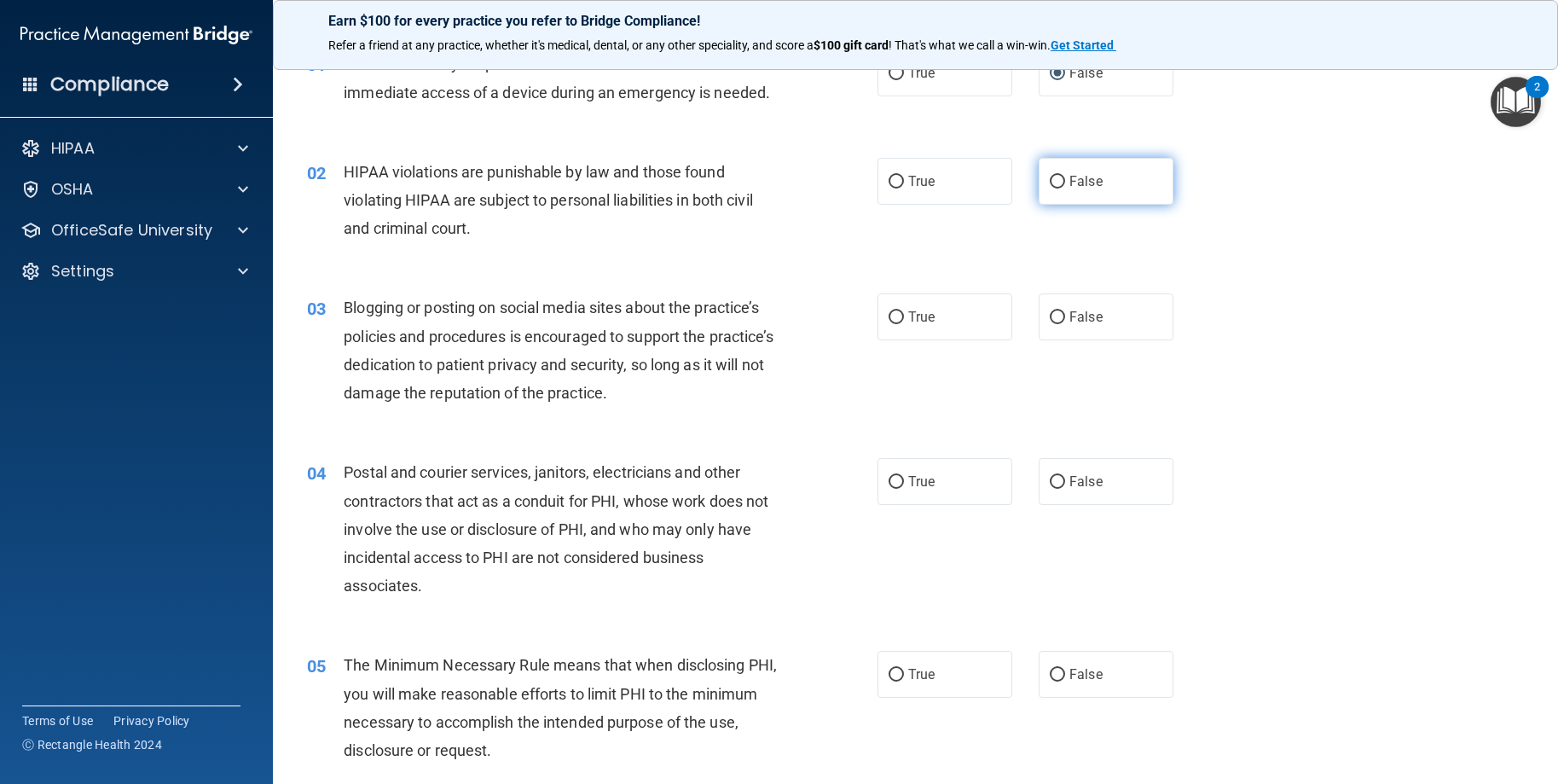
click at [1050, 180] on input "False" at bounding box center [1057, 182] width 16 height 13
radio input "true"
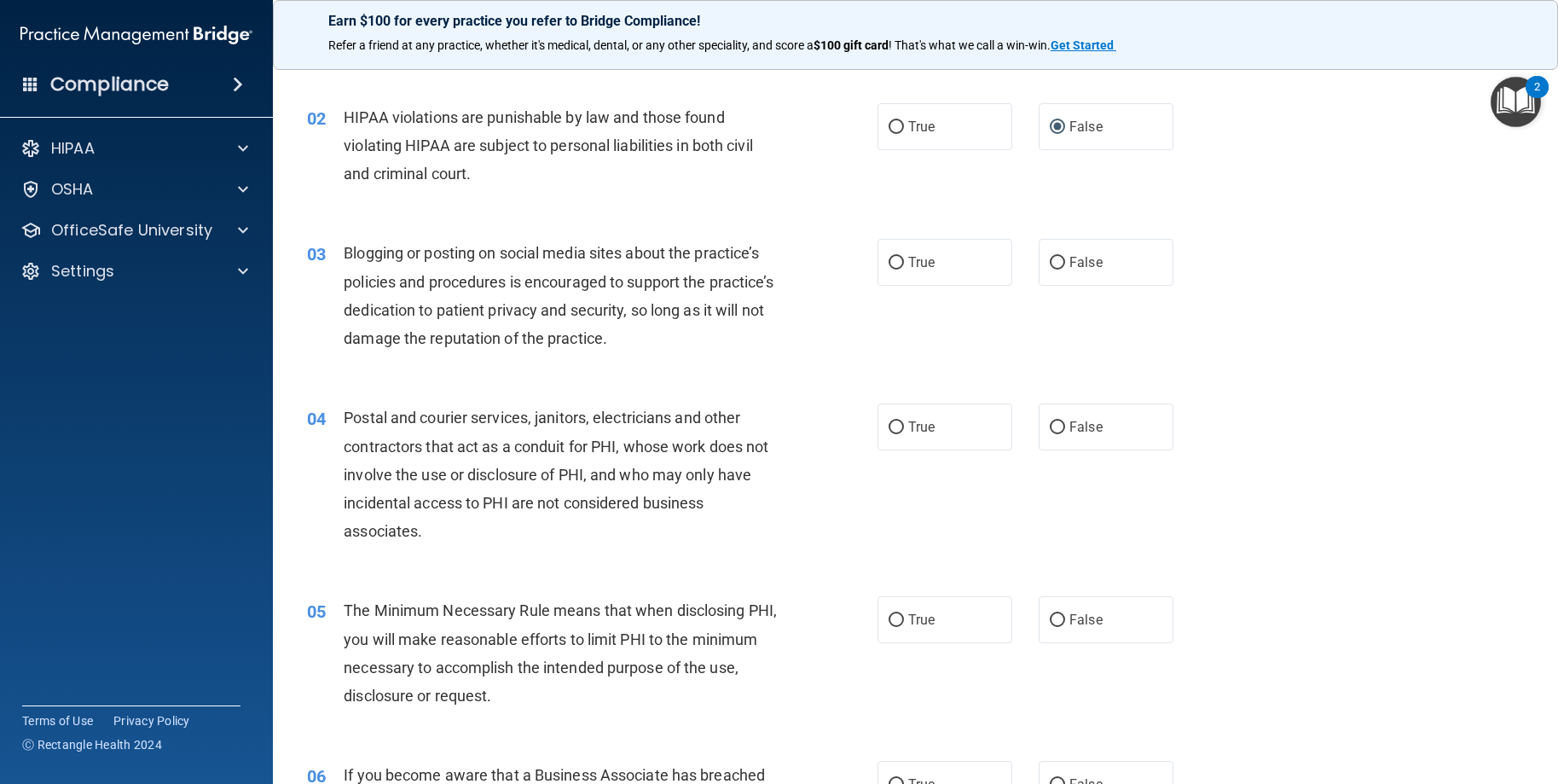
scroll to position [171, 0]
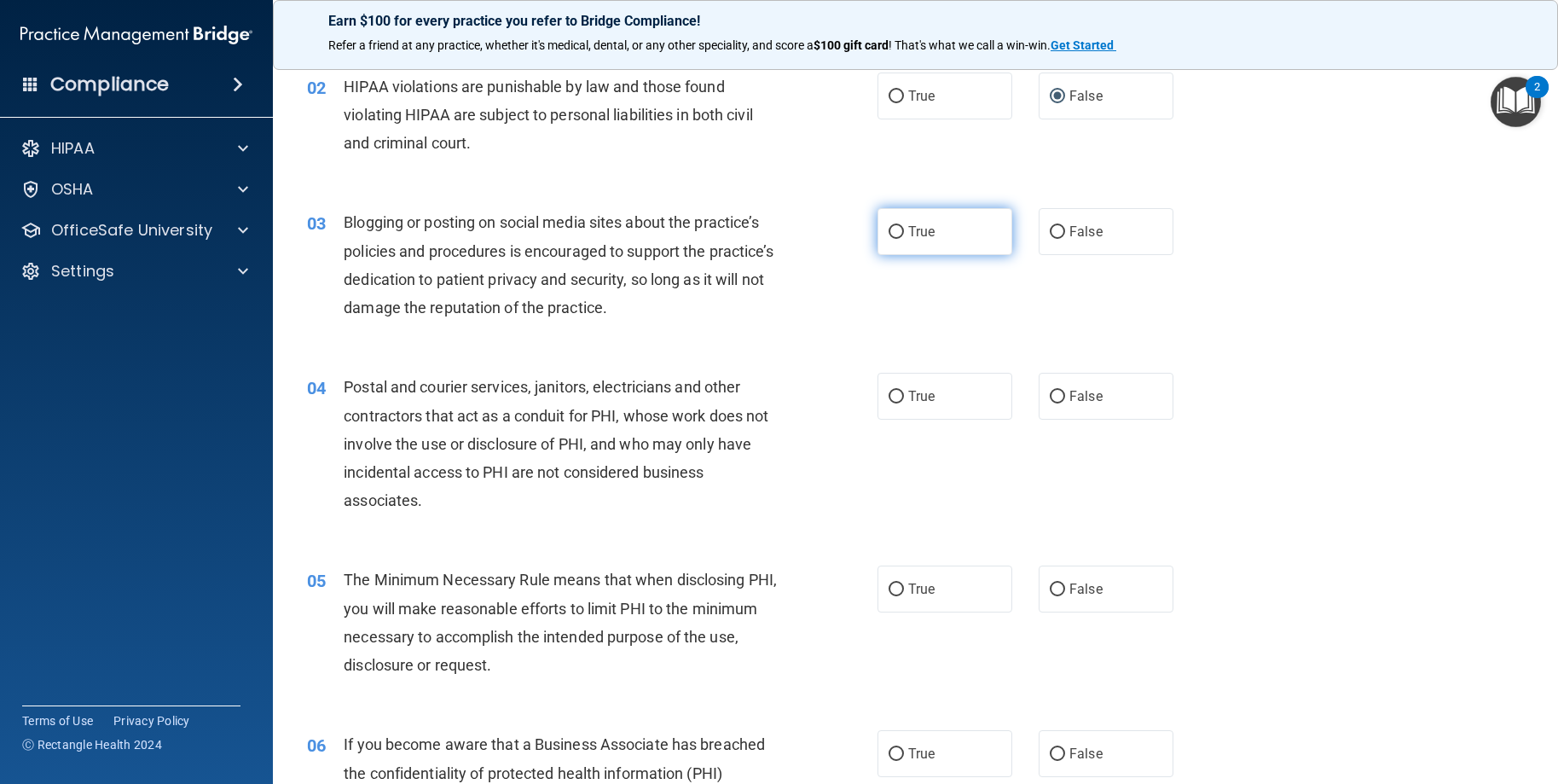
click at [909, 232] on span "True" at bounding box center [922, 232] width 27 height 17
click at [904, 232] on input "True" at bounding box center [896, 232] width 16 height 13
radio input "true"
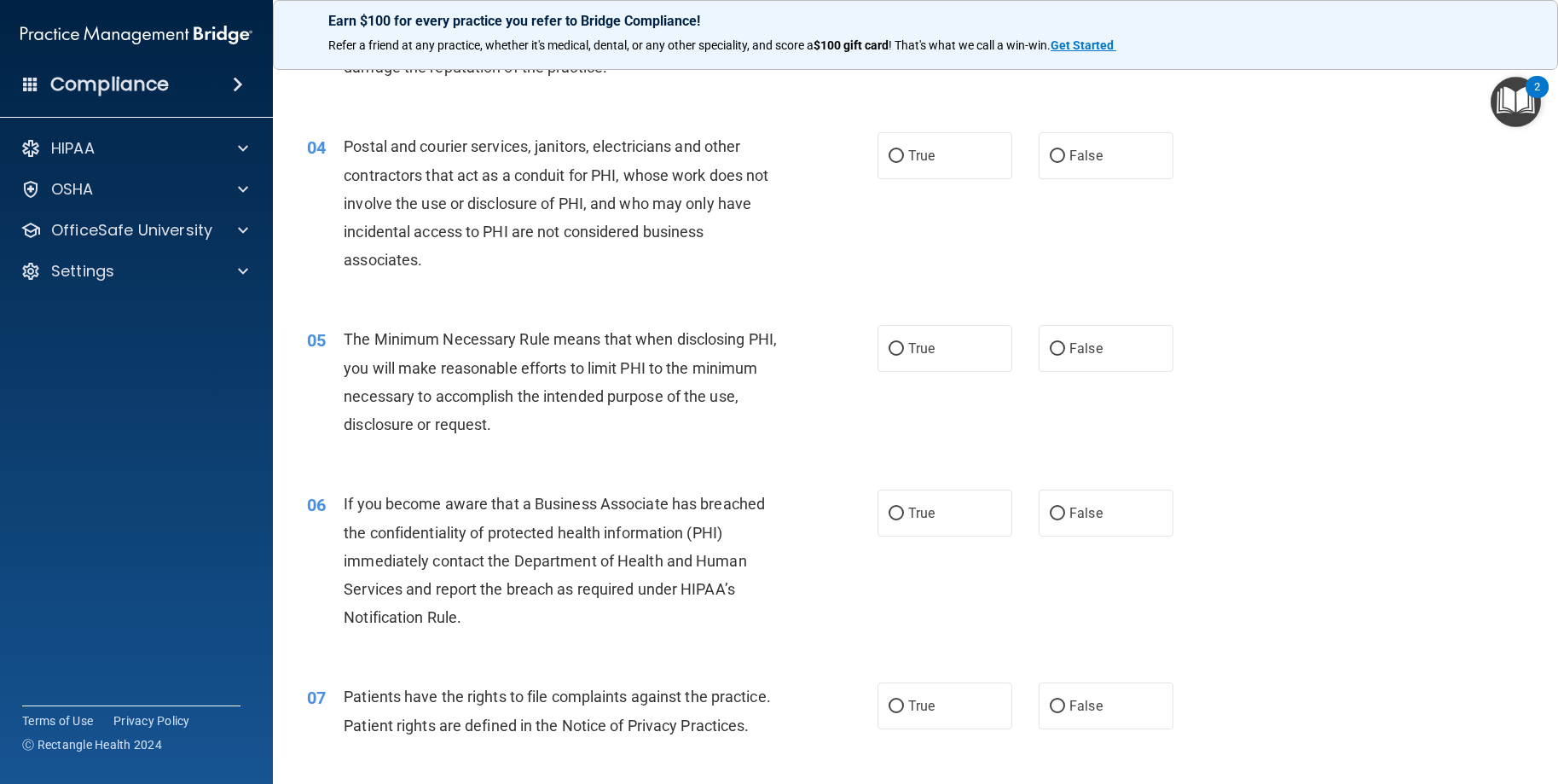
scroll to position [426, 0]
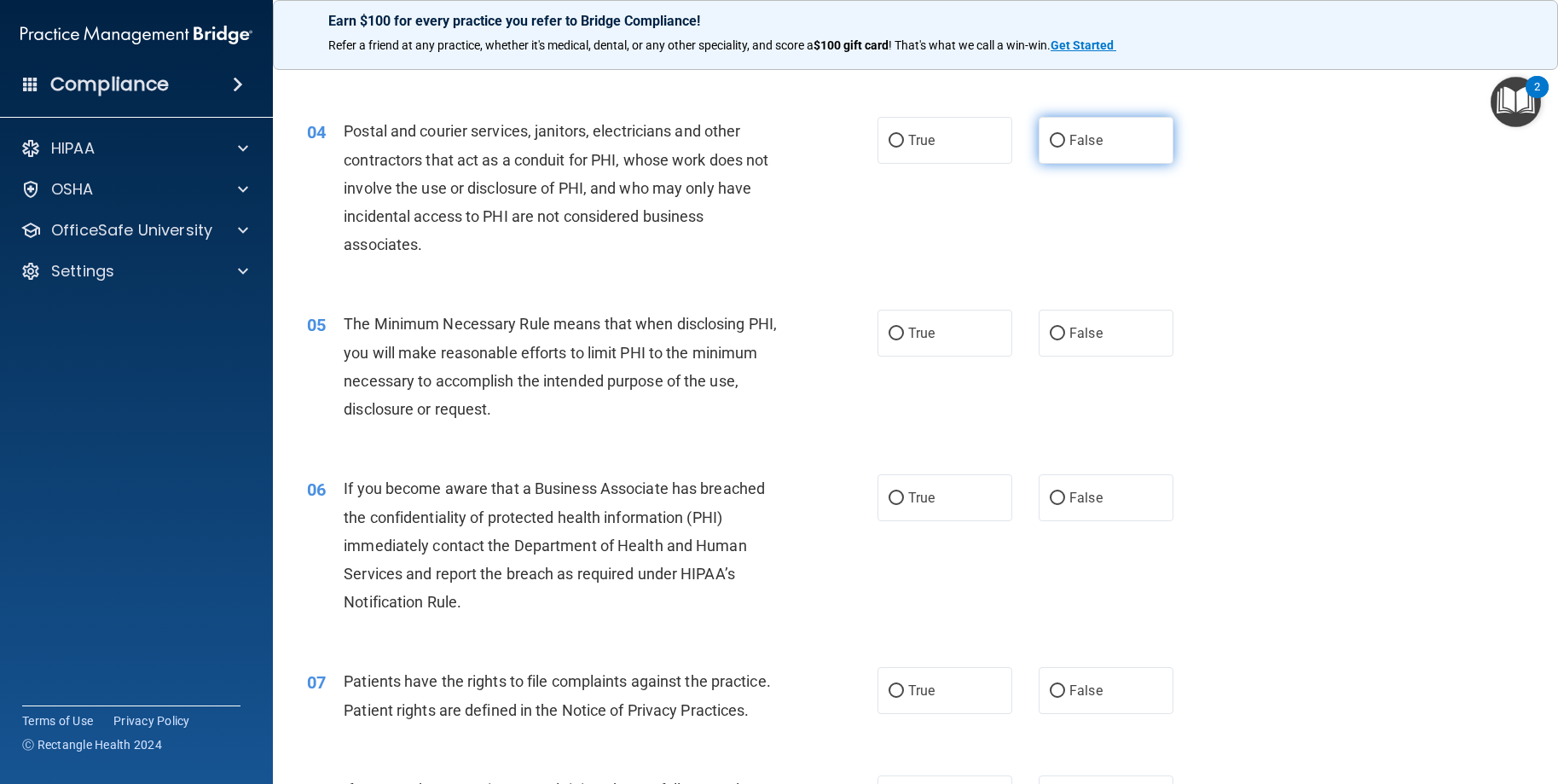
click at [1050, 136] on input "False" at bounding box center [1057, 141] width 16 height 13
radio input "true"
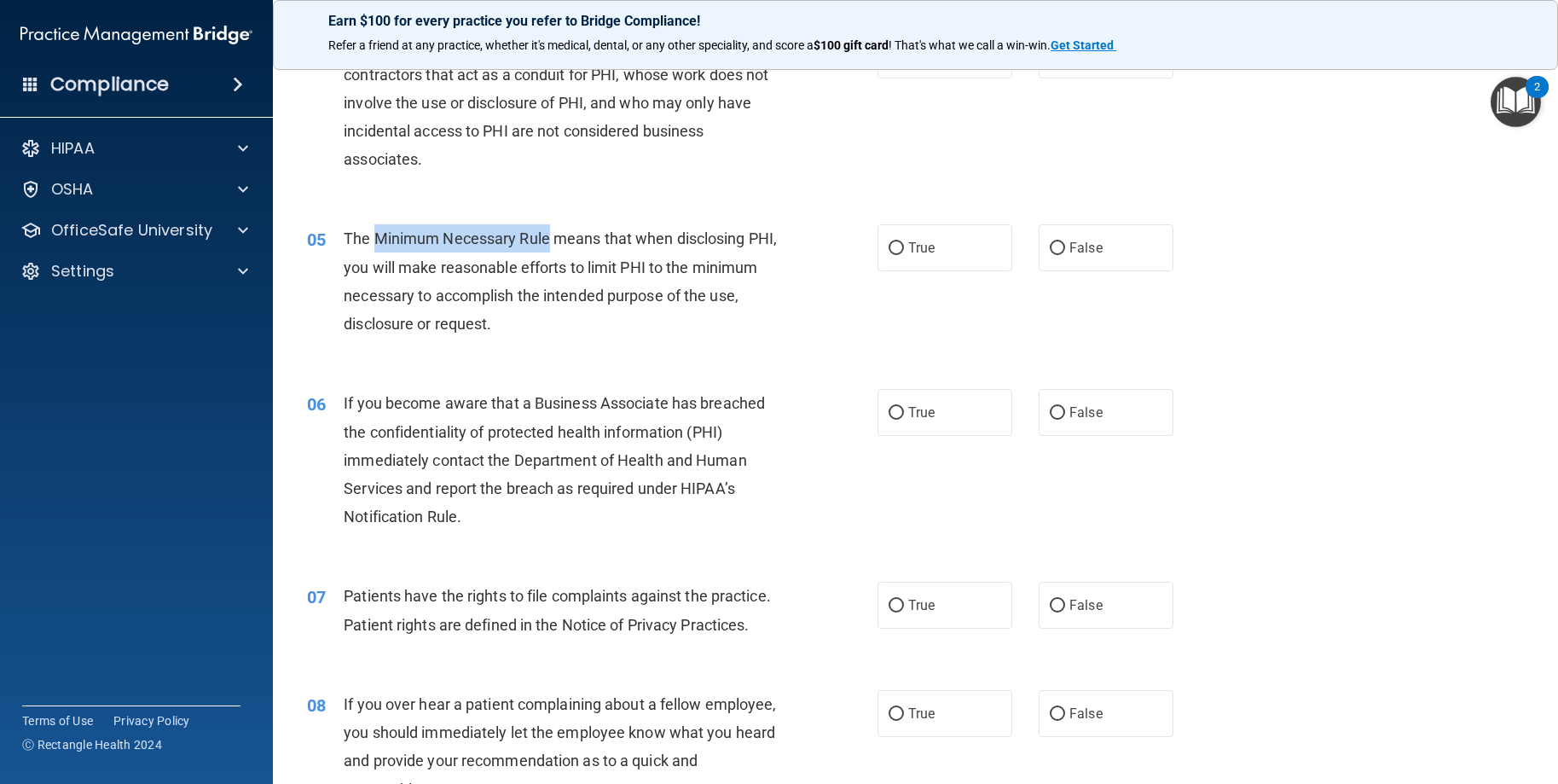
drag, startPoint x: 375, startPoint y: 235, endPoint x: 547, endPoint y: 238, distance: 172.0
click at [547, 238] on span "The Minimum Necessary Rule means that when disclosing PHI, you will make reason…" at bounding box center [561, 281] width 434 height 103
click at [548, 270] on span "The Minimum Necessary Rule means that when disclosing PHI, you will make reason…" at bounding box center [561, 281] width 434 height 103
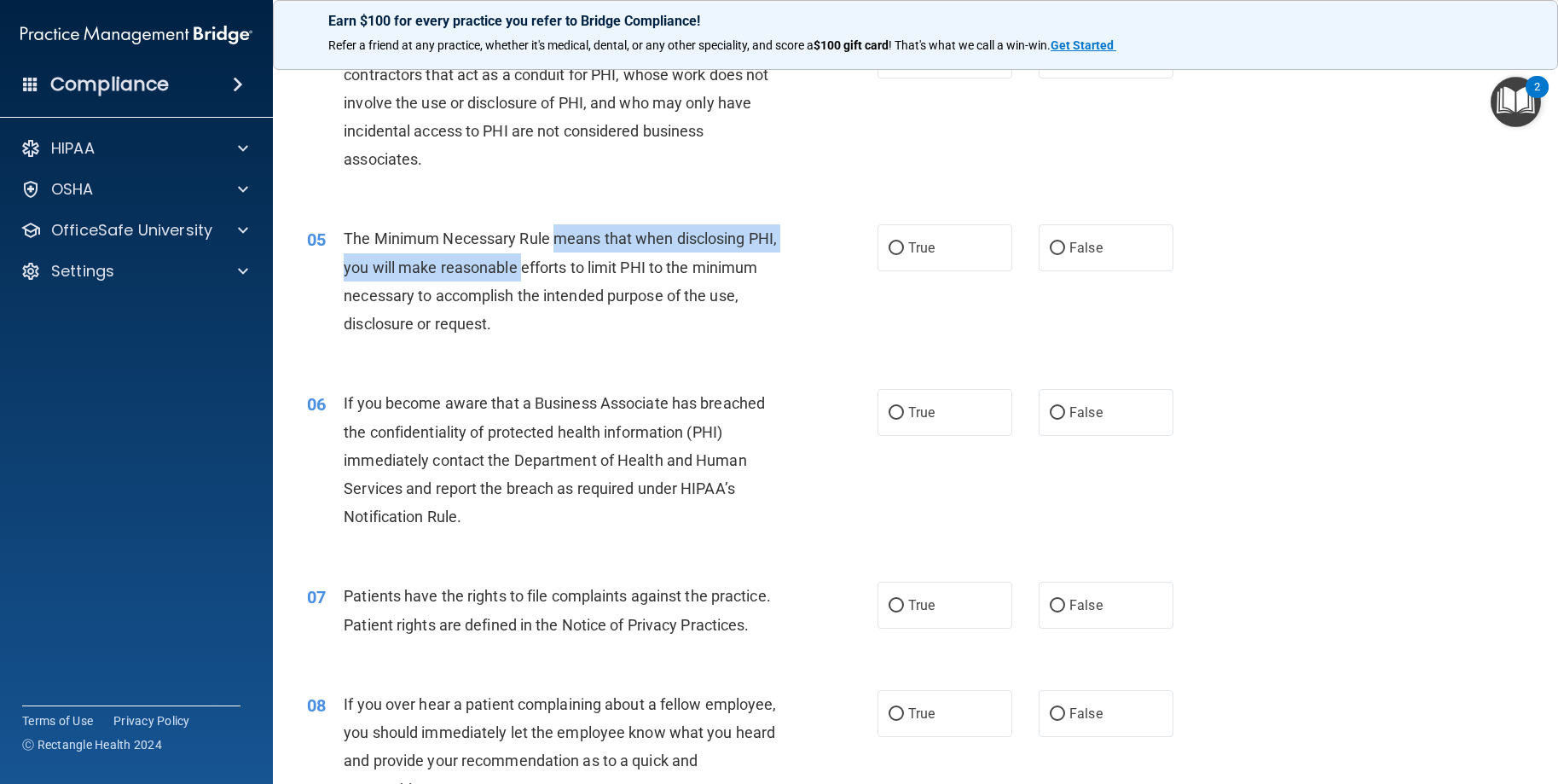
drag, startPoint x: 553, startPoint y: 239, endPoint x: 555, endPoint y: 258, distance: 19.1
click at [555, 258] on span "The Minimum Necessary Rule means that when disclosing PHI, you will make reason…" at bounding box center [561, 281] width 434 height 103
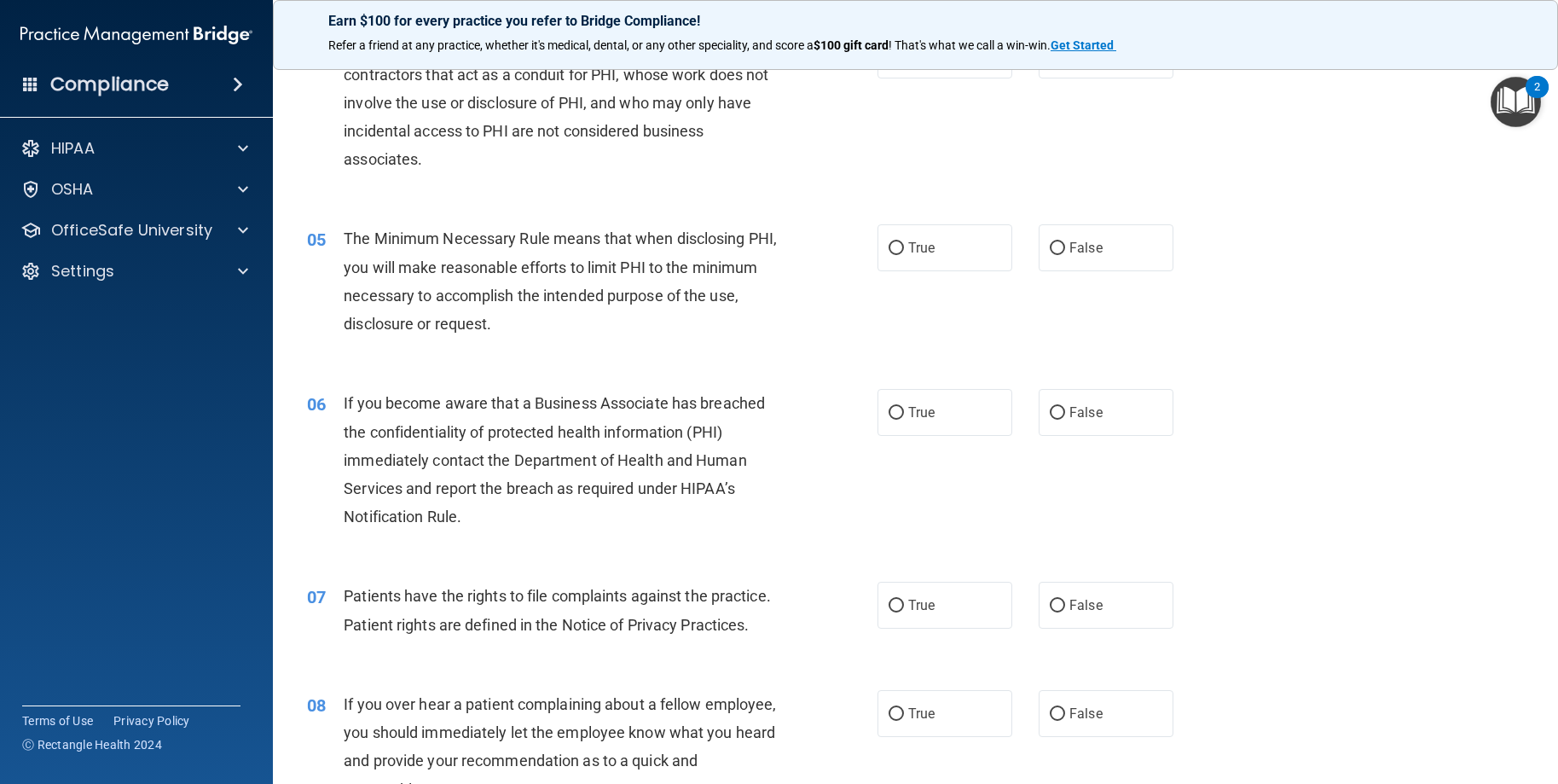
click at [568, 274] on span "The Minimum Necessary Rule means that when disclosing PHI, you will make reason…" at bounding box center [561, 281] width 434 height 103
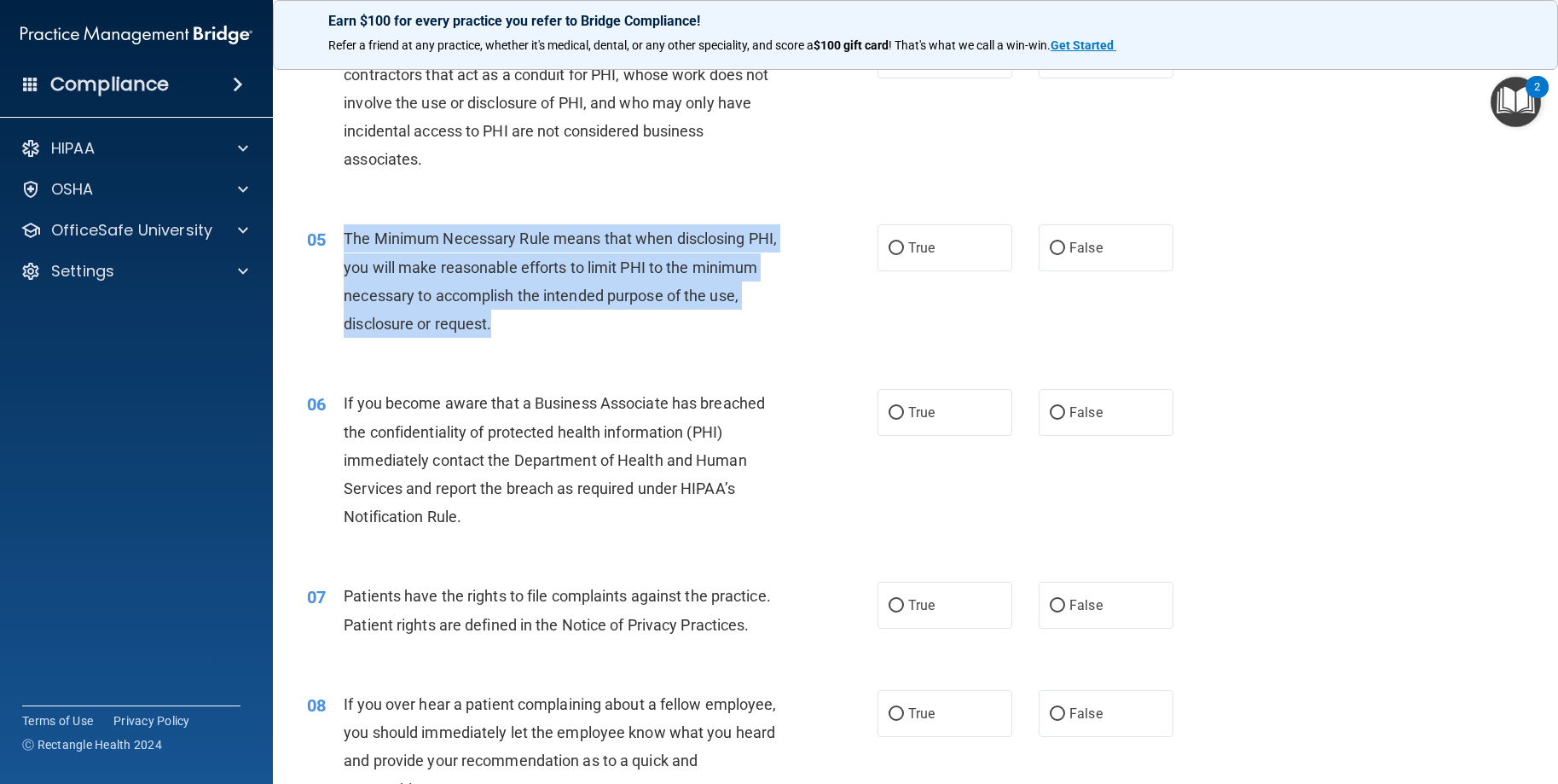
drag, startPoint x: 555, startPoint y: 327, endPoint x: 343, endPoint y: 242, distance: 228.4
click at [344, 242] on div "The Minimum Necessary Rule means that when disclosing PHI, you will make reason…" at bounding box center [567, 280] width 446 height 113
click at [569, 299] on span "The Minimum Necessary Rule means that when disclosing PHI, you will make reason…" at bounding box center [561, 281] width 434 height 103
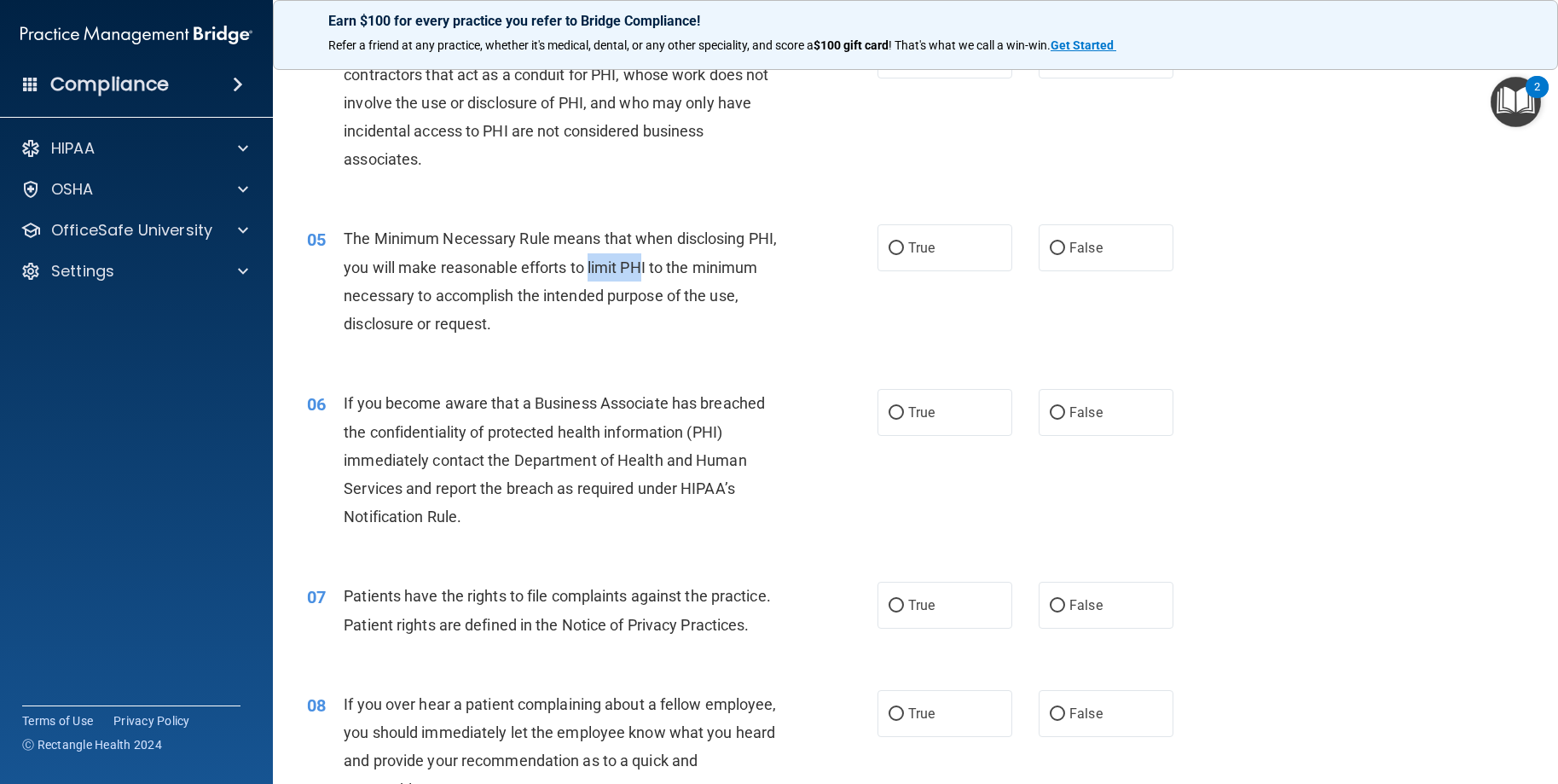
drag, startPoint x: 620, startPoint y: 264, endPoint x: 678, endPoint y: 273, distance: 58.7
click at [678, 273] on span "The Minimum Necessary Rule means that when disclosing PHI, you will make reason…" at bounding box center [561, 281] width 434 height 103
click at [568, 311] on div "The Minimum Necessary Rule means that when disclosing PHI, you will make reason…" at bounding box center [567, 280] width 446 height 113
click at [896, 242] on label "True" at bounding box center [945, 247] width 135 height 47
click at [896, 243] on input "True" at bounding box center [896, 249] width 16 height 13
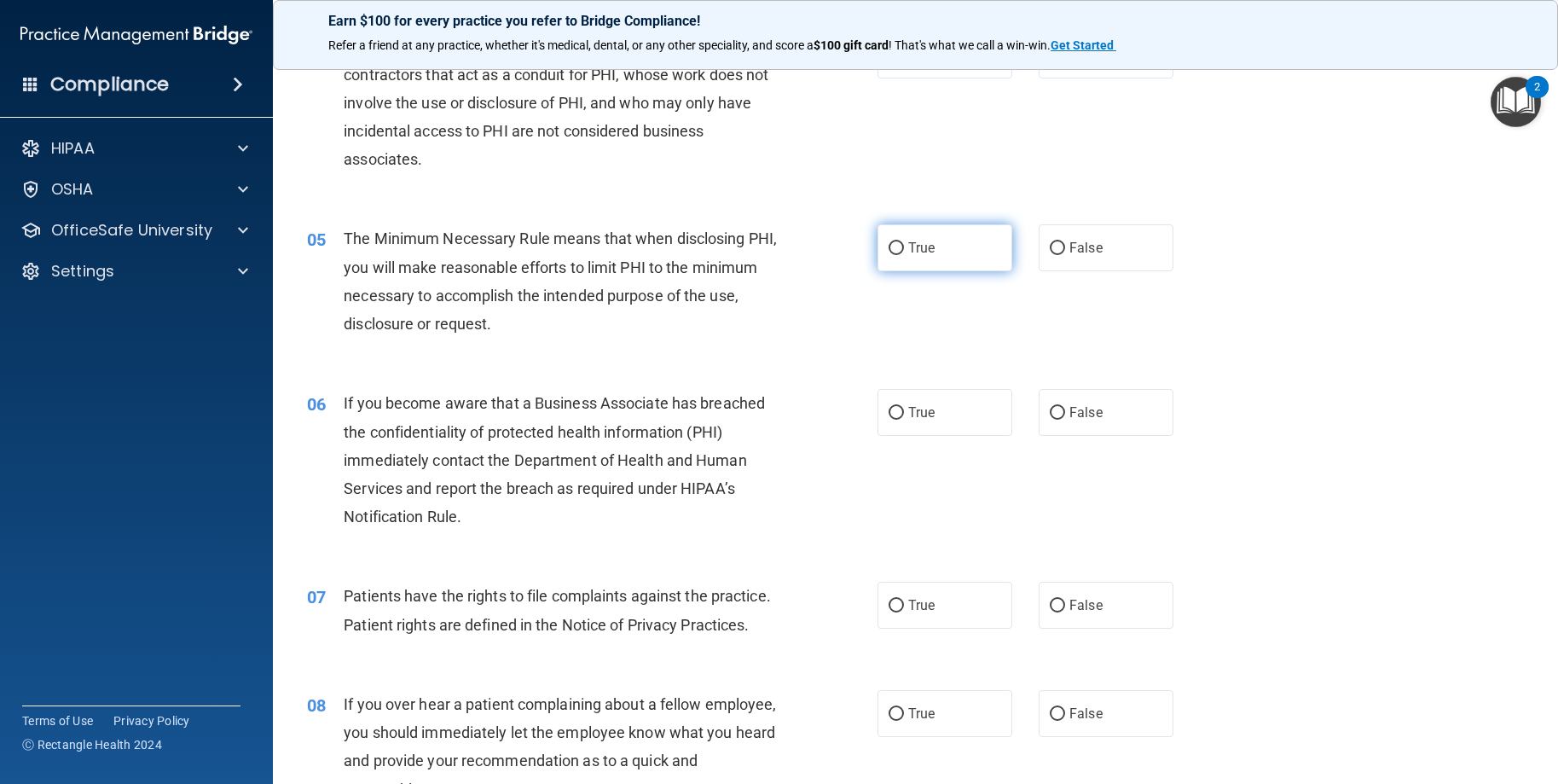
radio input "true"
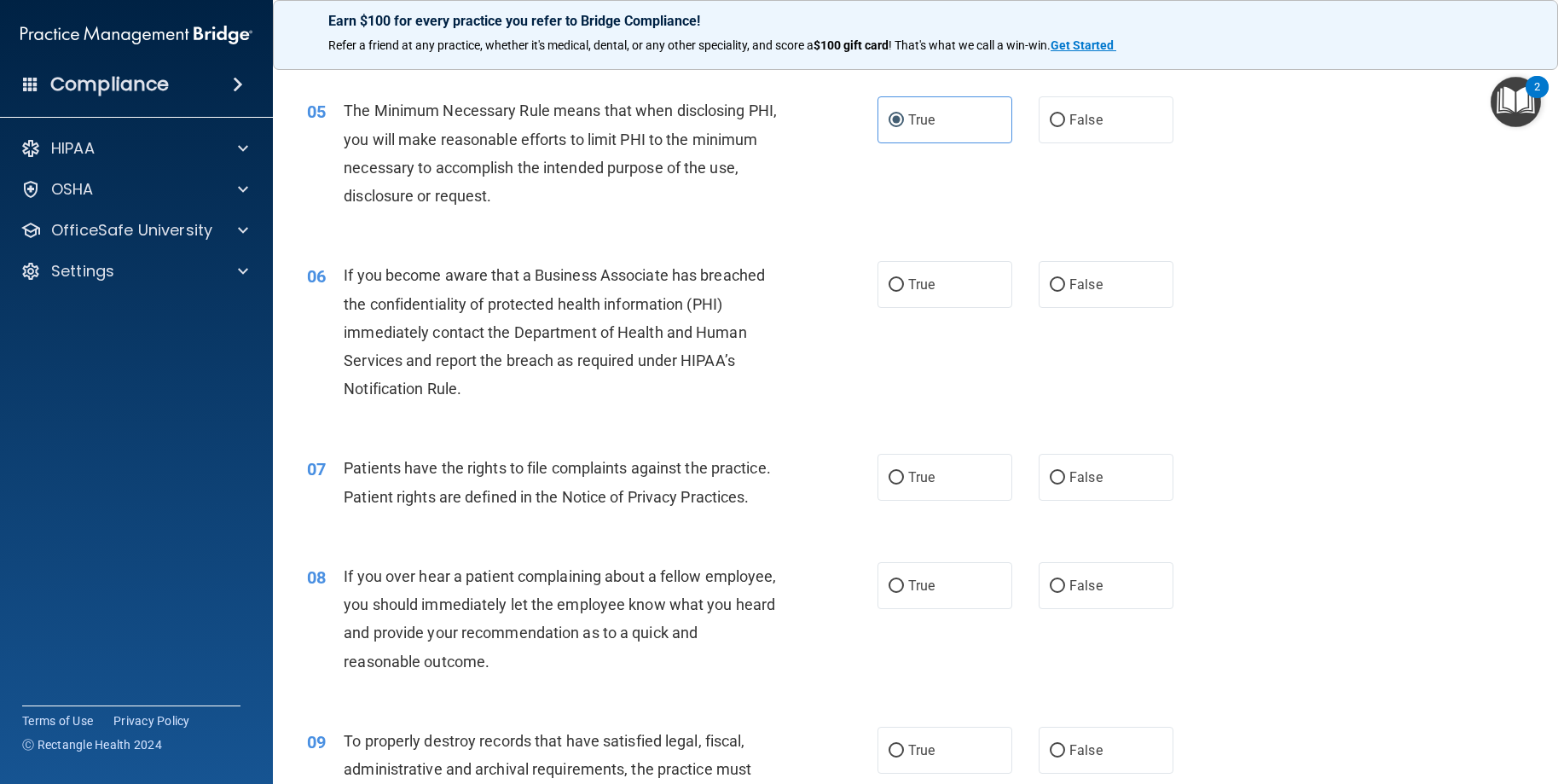
scroll to position [683, 0]
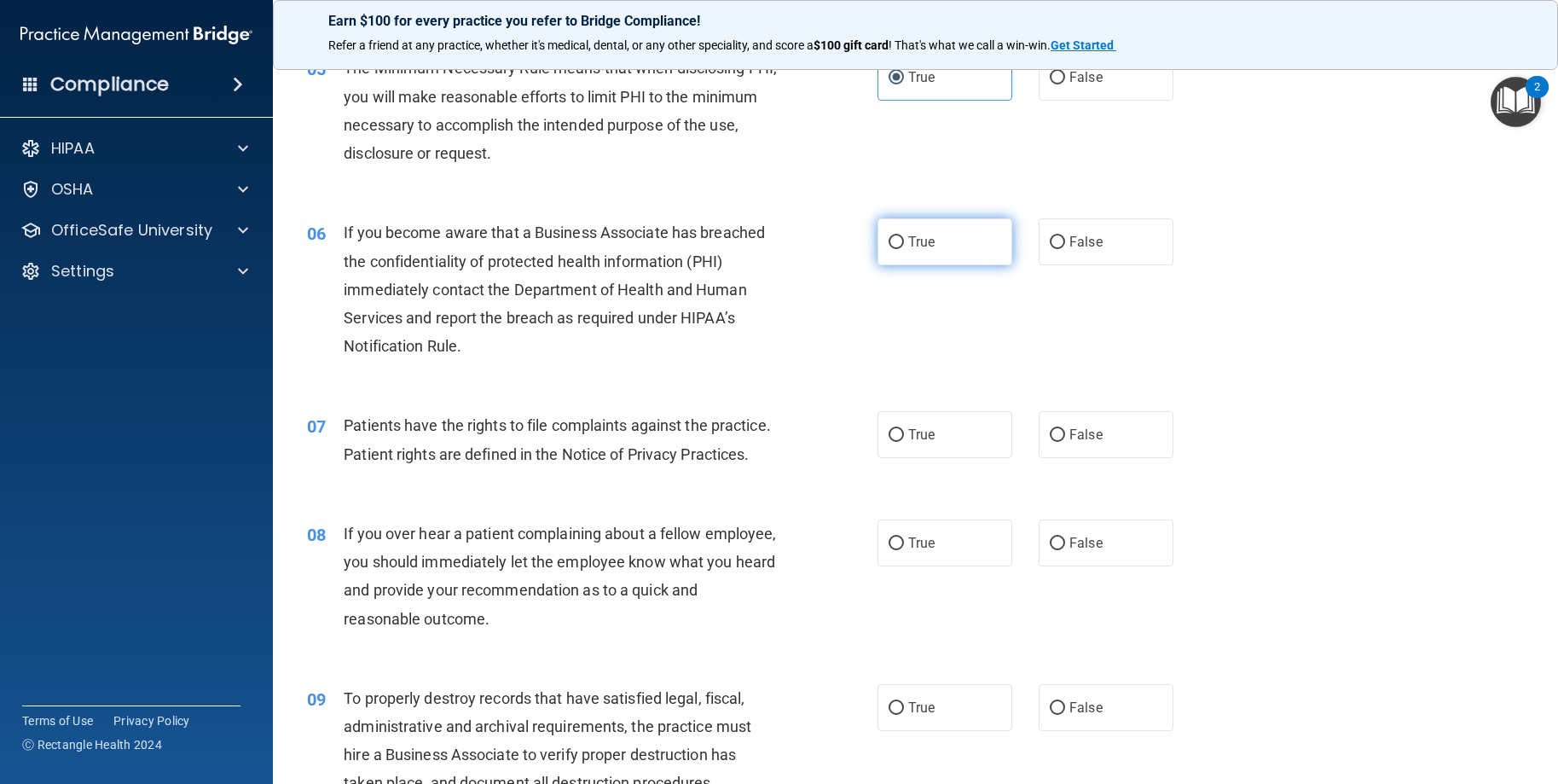
click at [888, 243] on input "True" at bounding box center [896, 243] width 16 height 13
radio input "true"
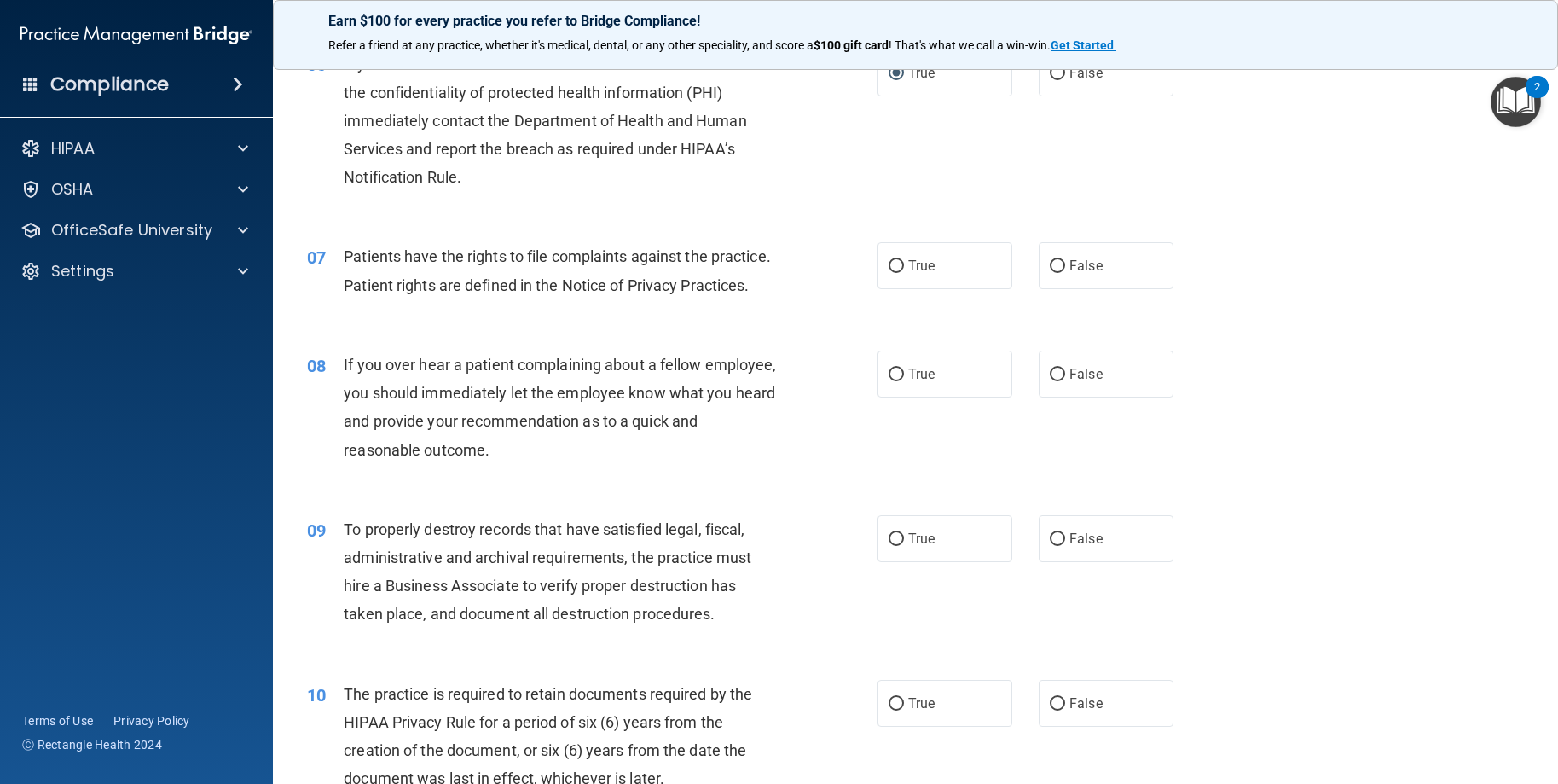
scroll to position [853, 0]
click at [919, 269] on span "True" at bounding box center [922, 264] width 27 height 17
click at [904, 269] on input "True" at bounding box center [896, 265] width 16 height 13
radio input "true"
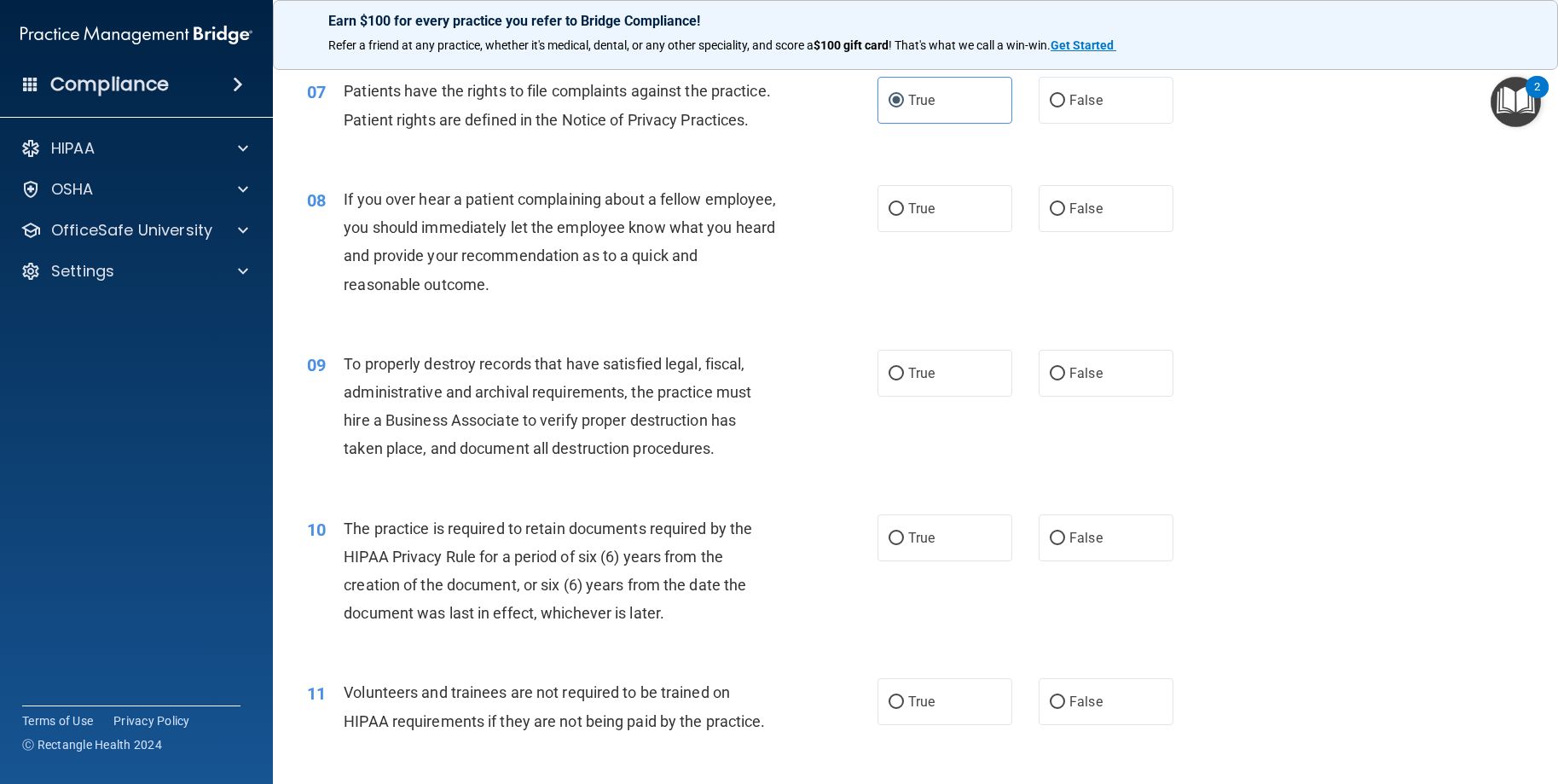
scroll to position [1023, 0]
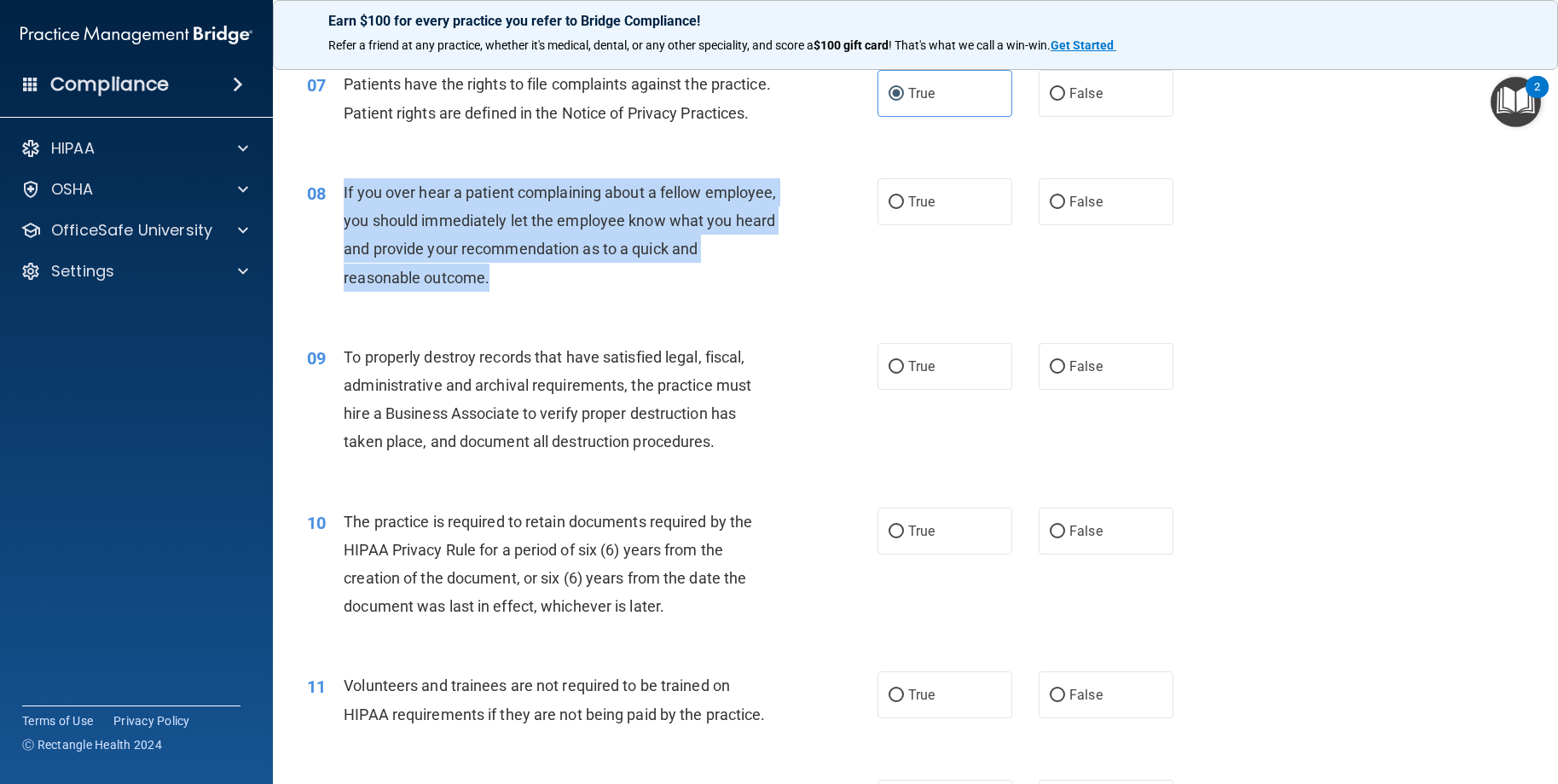
drag, startPoint x: 566, startPoint y: 311, endPoint x: 343, endPoint y: 228, distance: 237.9
click at [344, 228] on div "If you over hear a patient complaining about a fellow employee, you should imme…" at bounding box center [567, 234] width 446 height 113
click at [479, 240] on span "If you over hear a patient complaining about a fellow employee, you should imme…" at bounding box center [560, 235] width 433 height 103
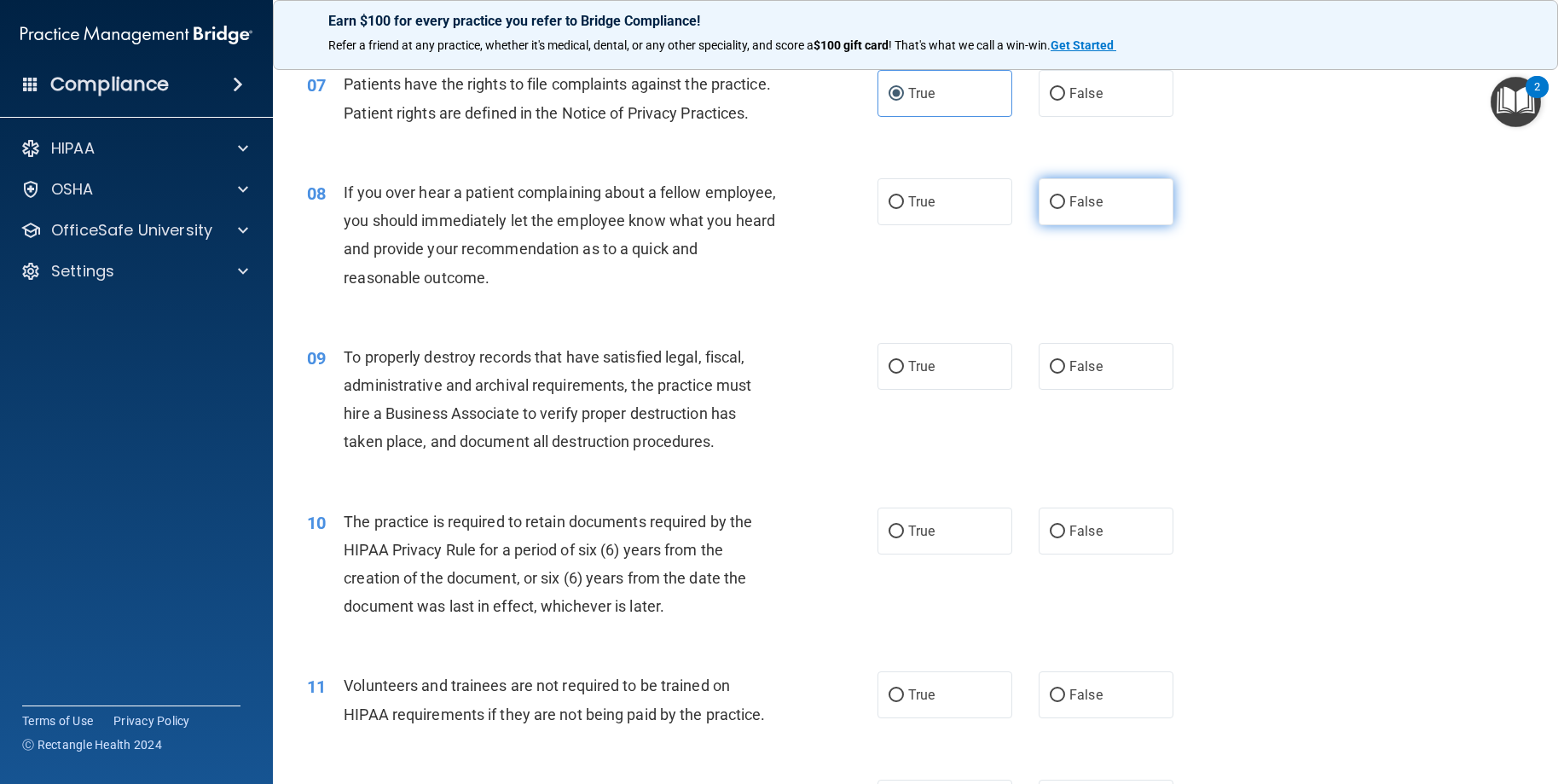
click at [1075, 225] on label "False" at bounding box center [1106, 201] width 135 height 47
click at [1065, 209] on input "False" at bounding box center [1057, 203] width 16 height 13
radio input "true"
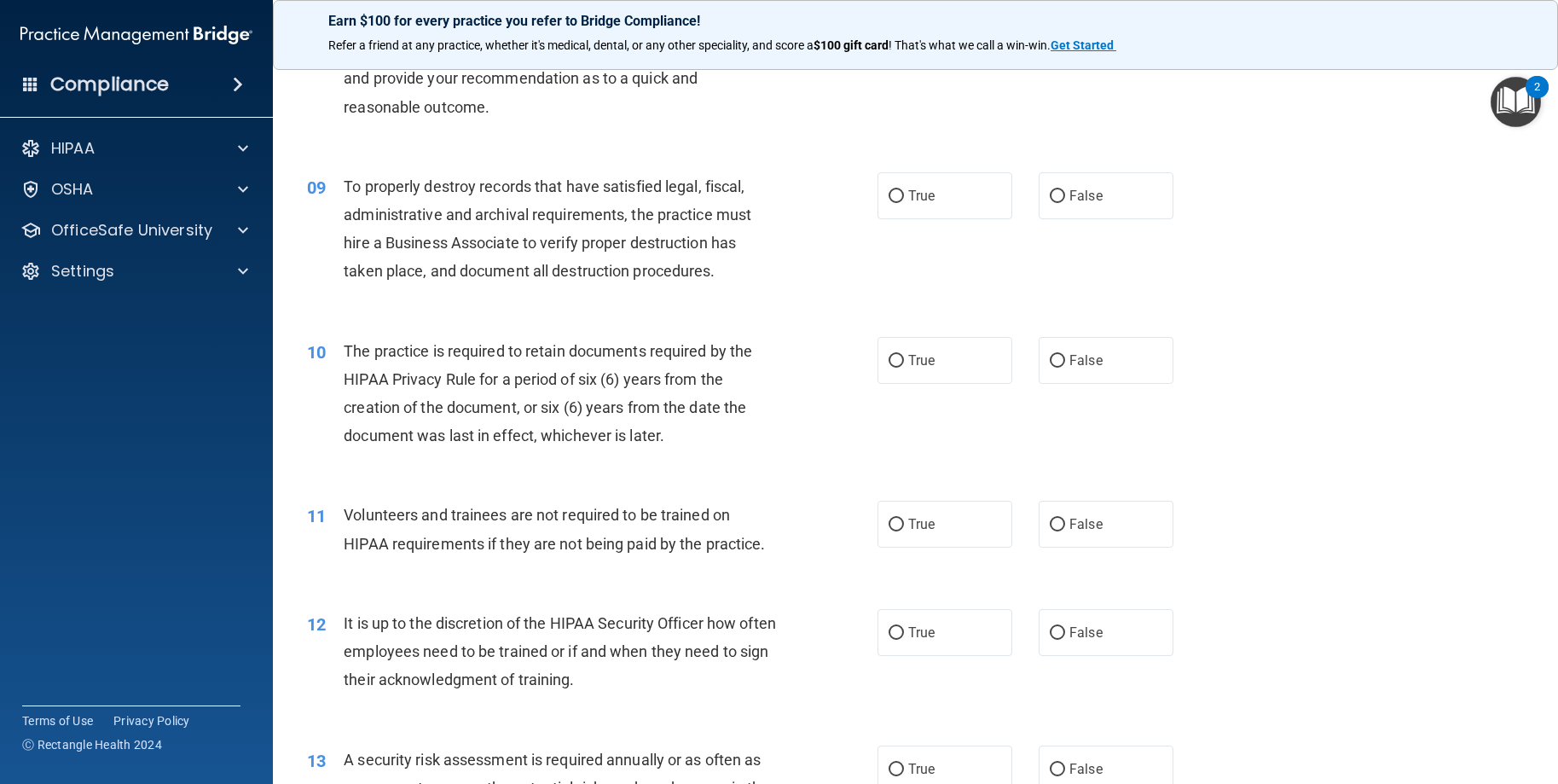
scroll to position [1109, 0]
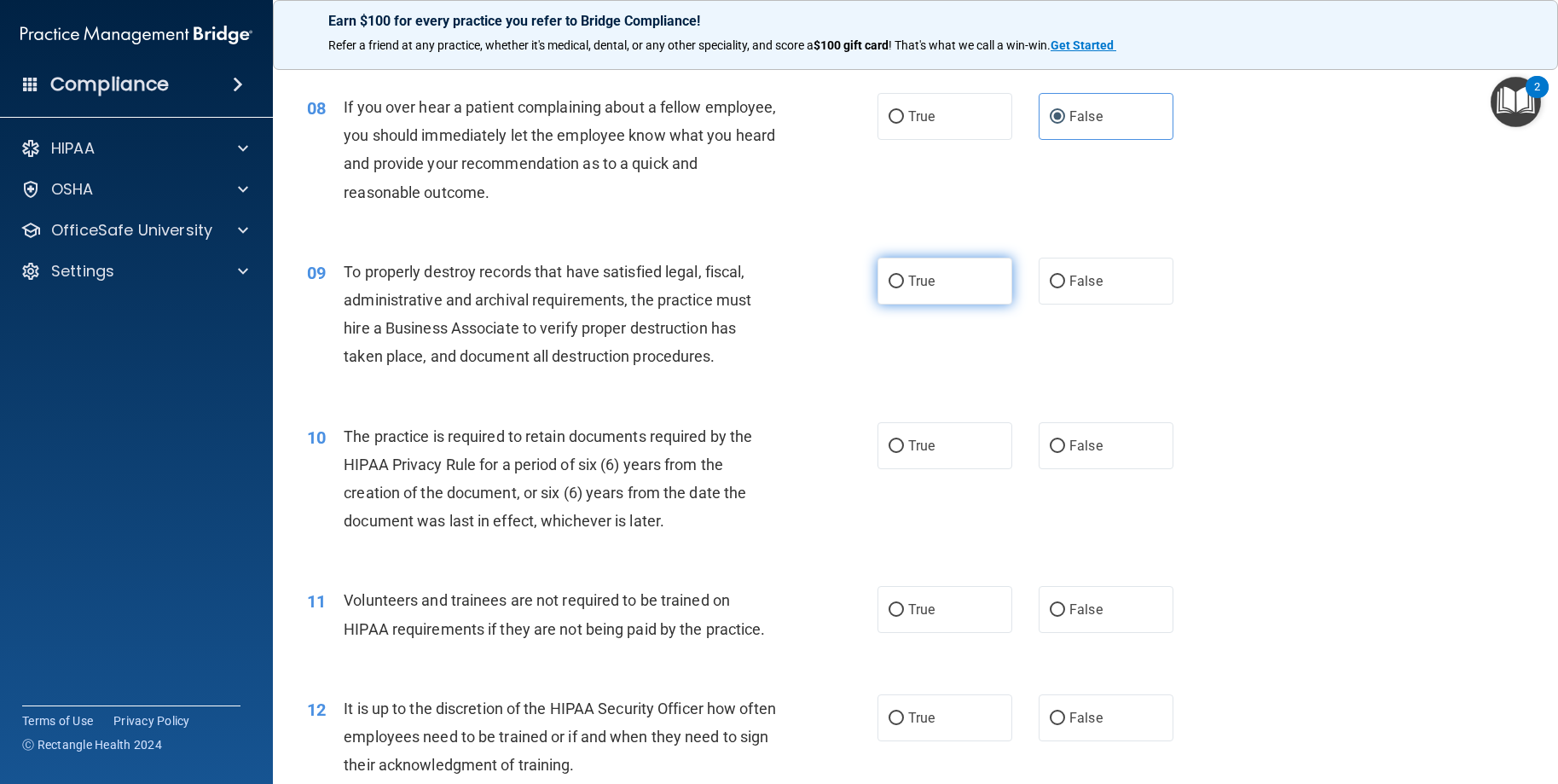
click at [888, 288] on input "True" at bounding box center [896, 282] width 16 height 13
radio input "true"
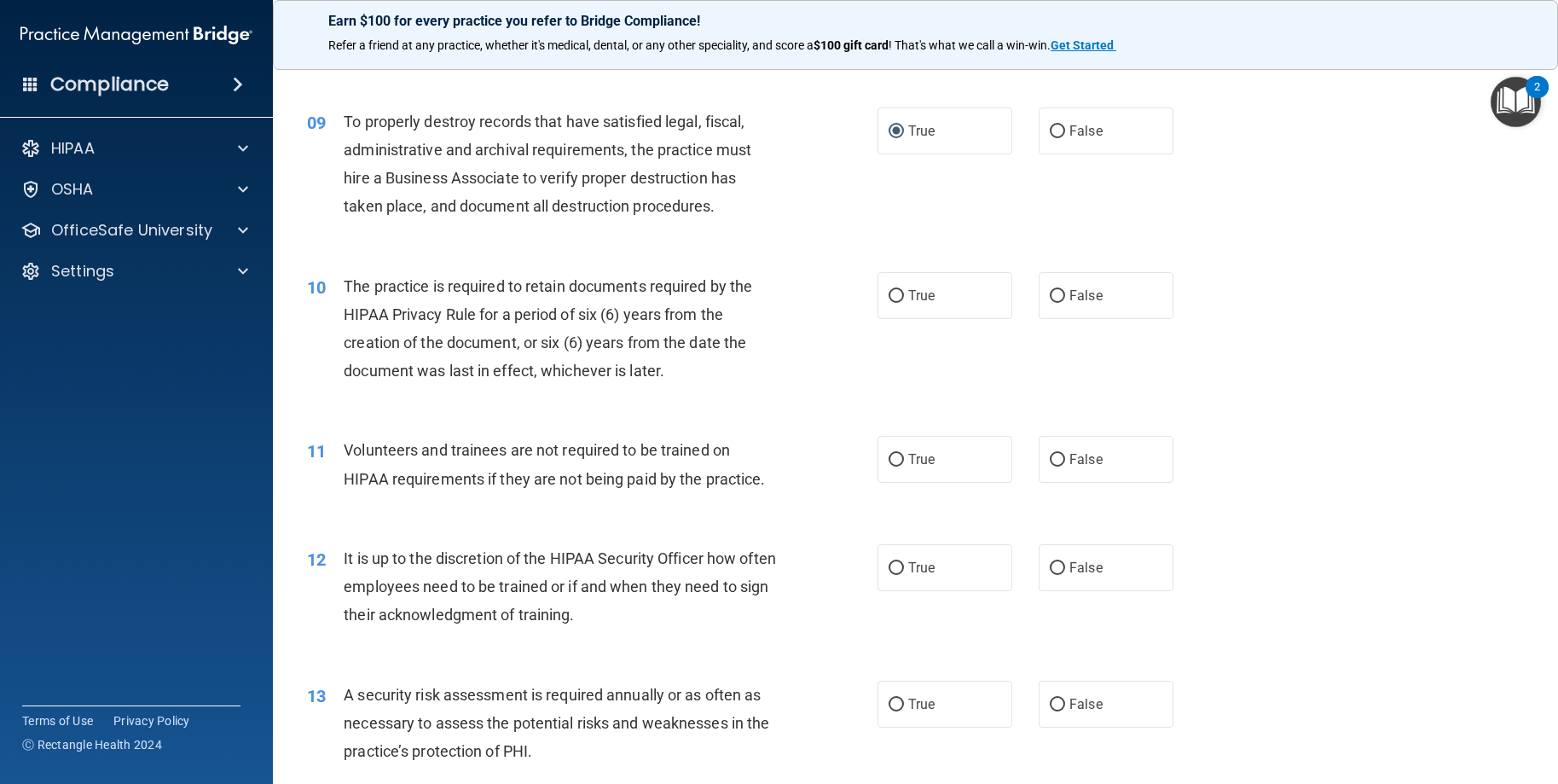
scroll to position [1279, 0]
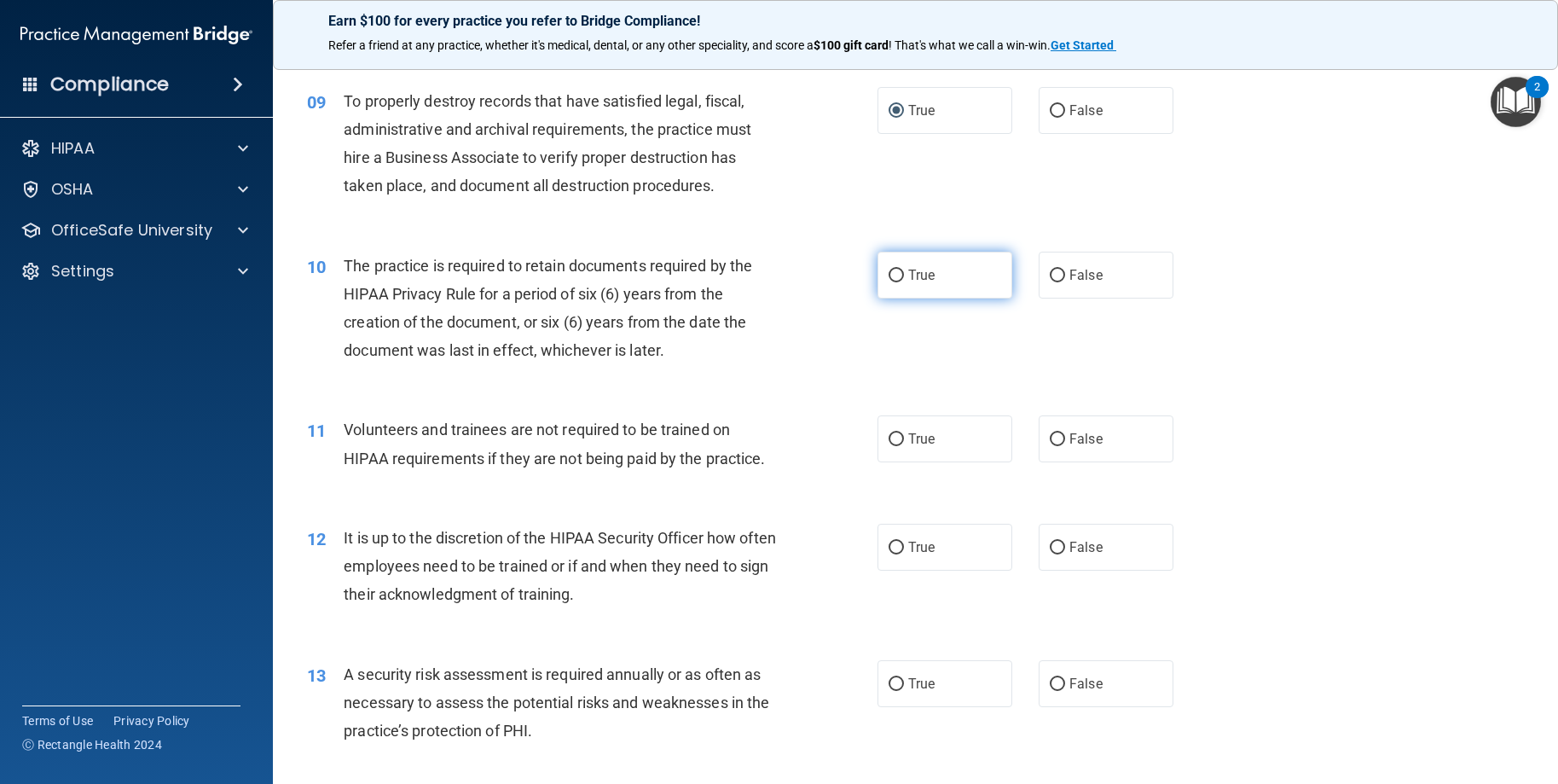
click at [911, 283] on span "True" at bounding box center [922, 275] width 27 height 17
click at [904, 282] on input "True" at bounding box center [896, 276] width 16 height 13
radio input "true"
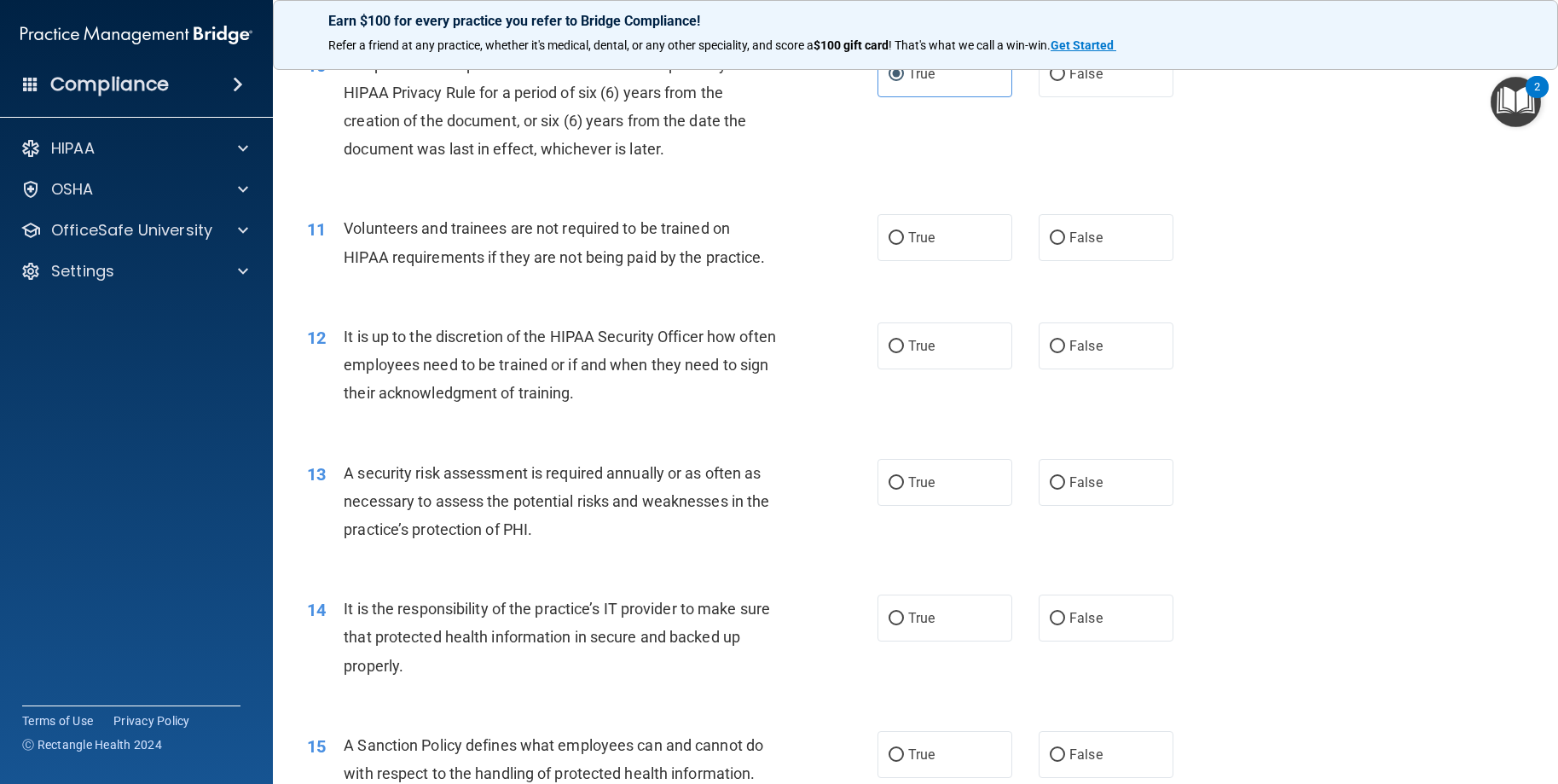
scroll to position [1535, 0]
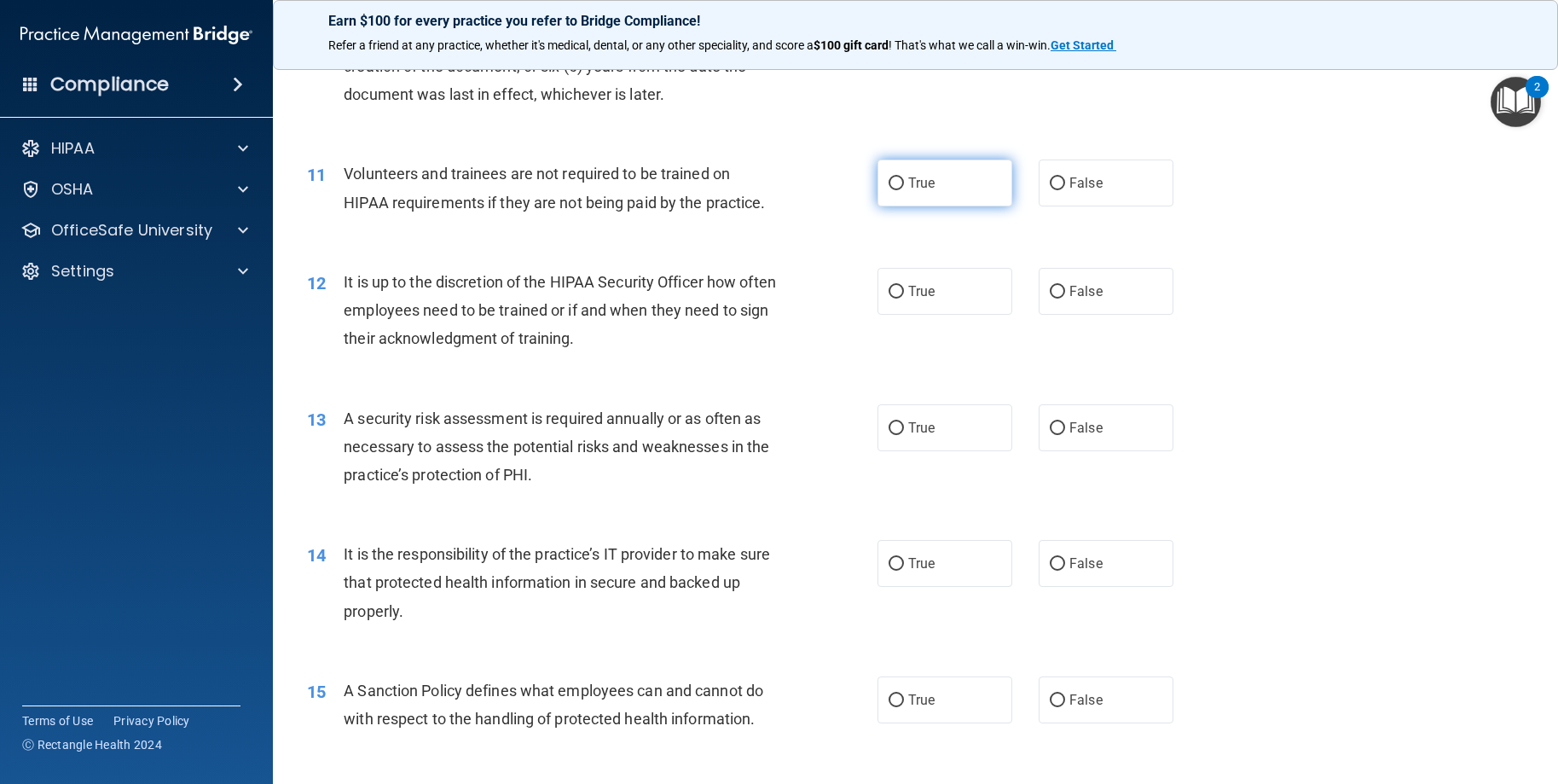
click at [909, 191] on span "True" at bounding box center [922, 184] width 27 height 17
click at [904, 190] on input "True" at bounding box center [896, 184] width 16 height 13
radio input "true"
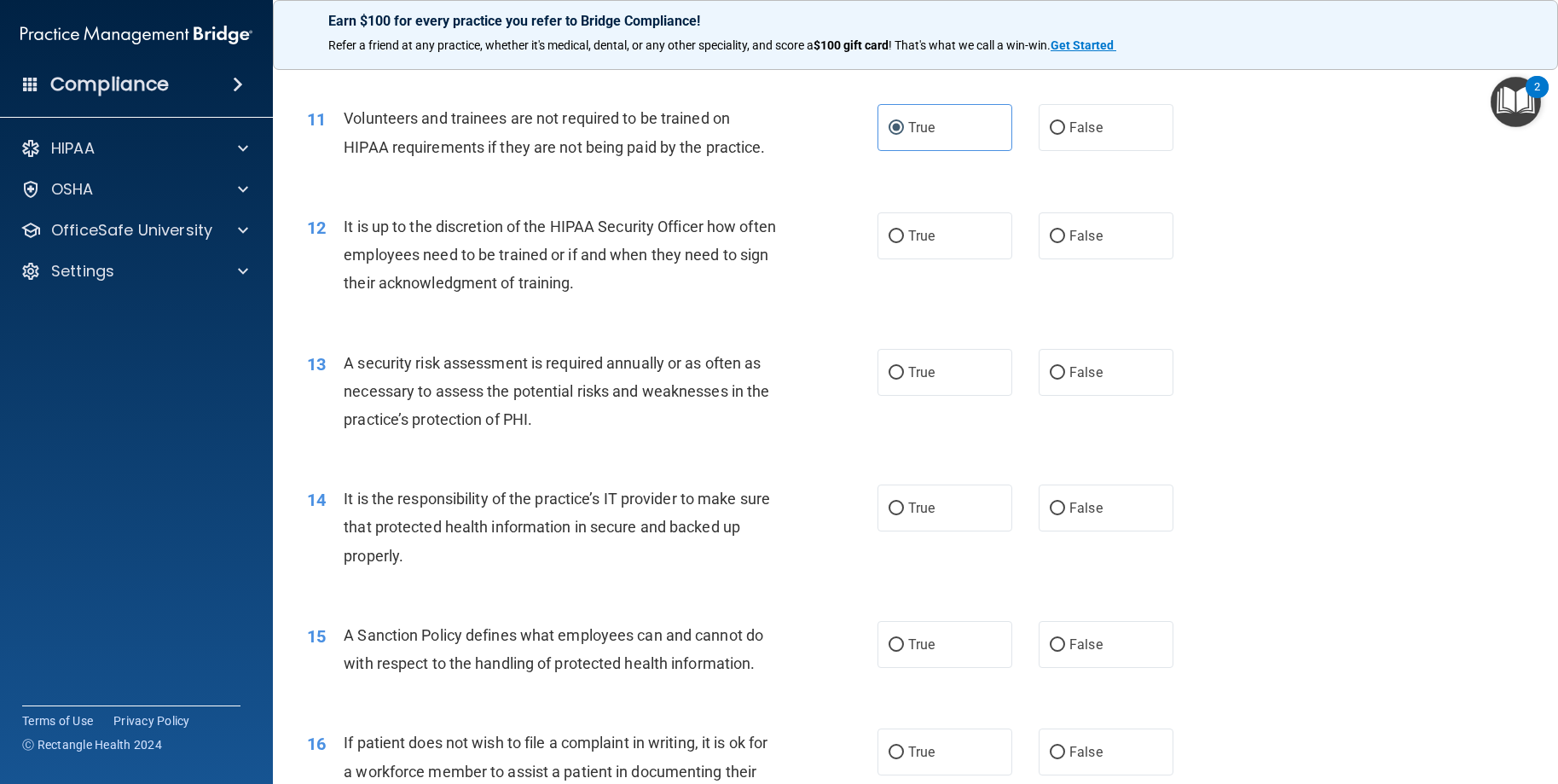
scroll to position [1621, 0]
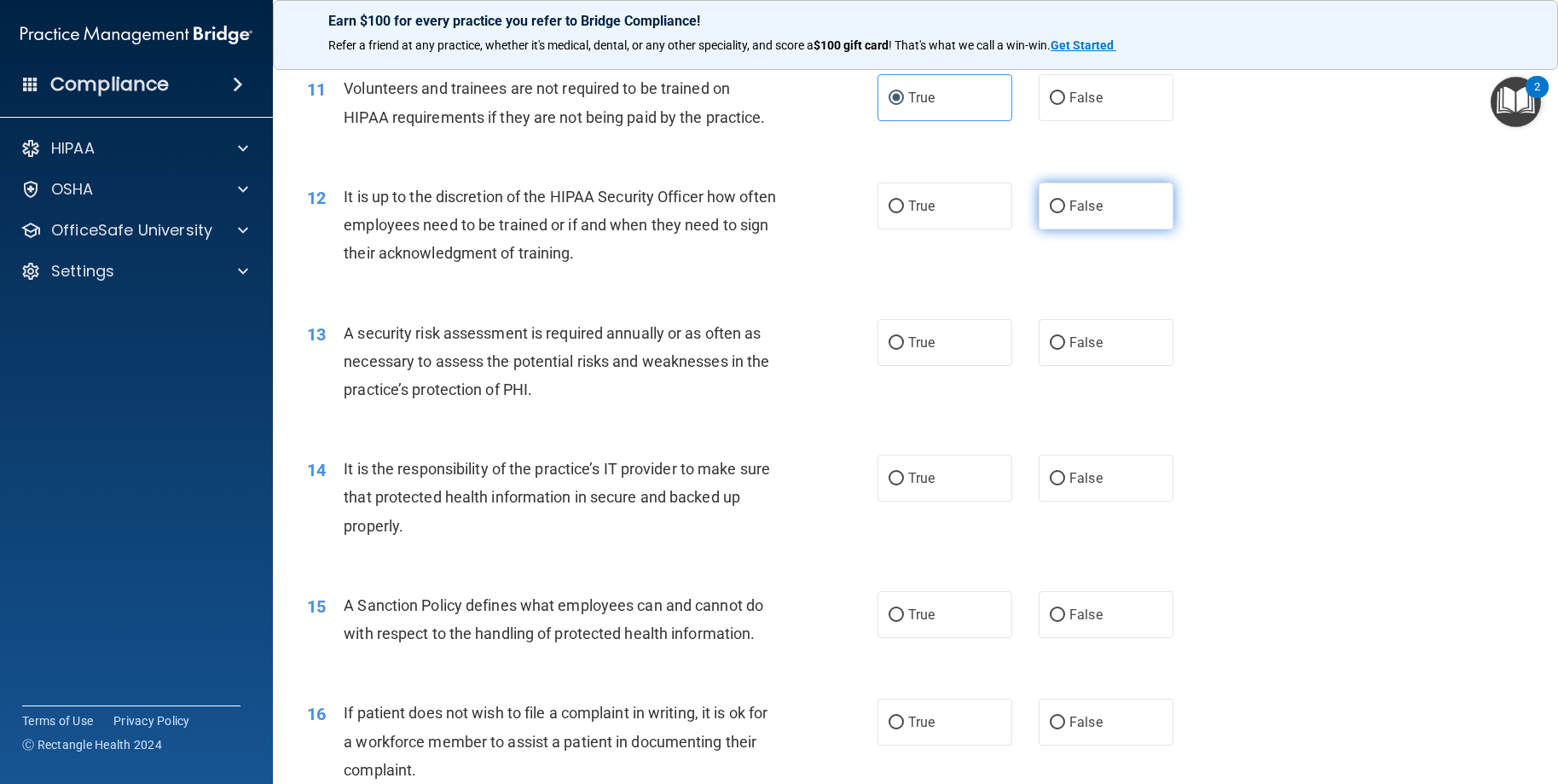
click at [1050, 213] on input "False" at bounding box center [1057, 207] width 16 height 13
radio input "true"
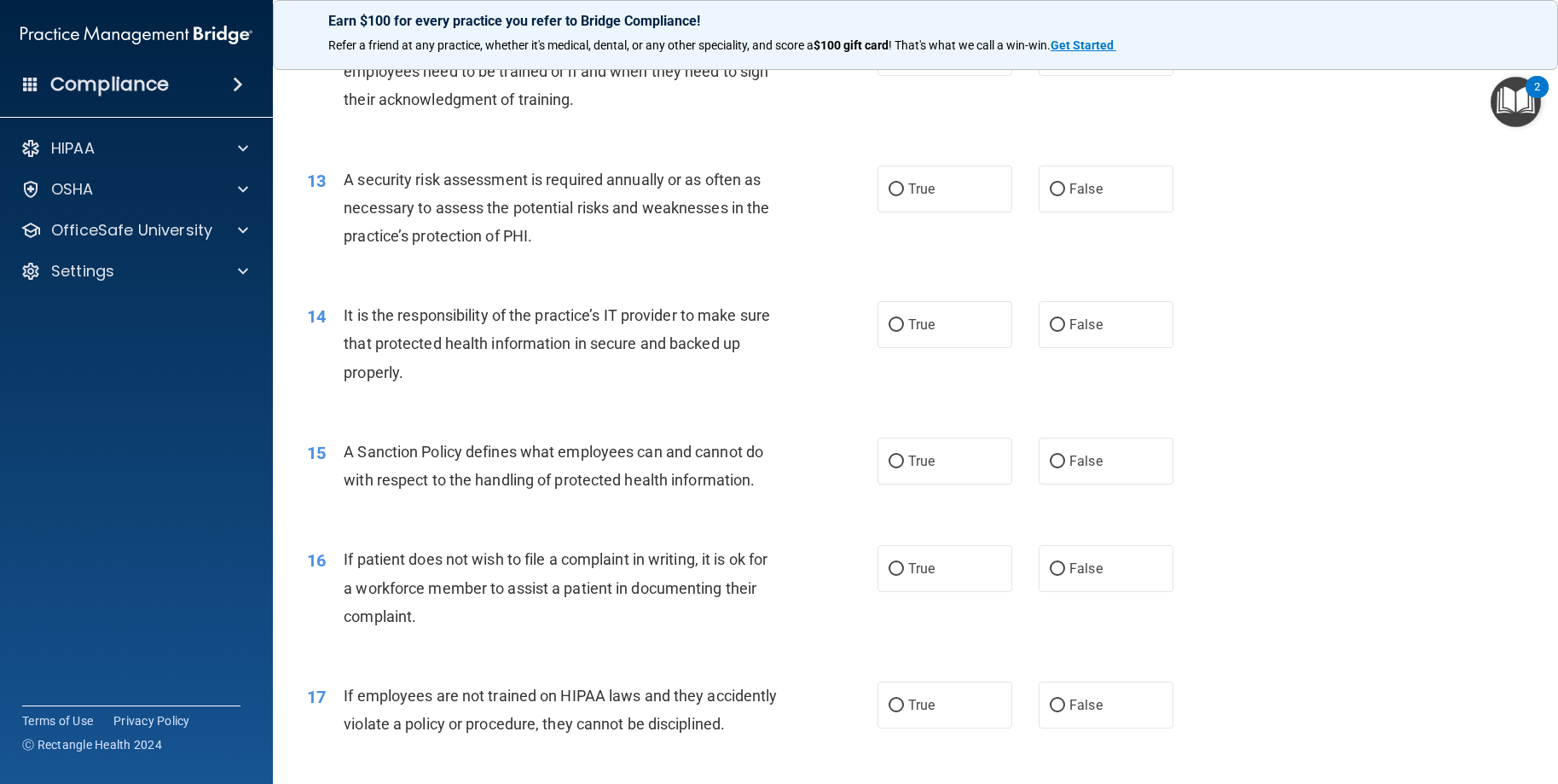
scroll to position [1791, 0]
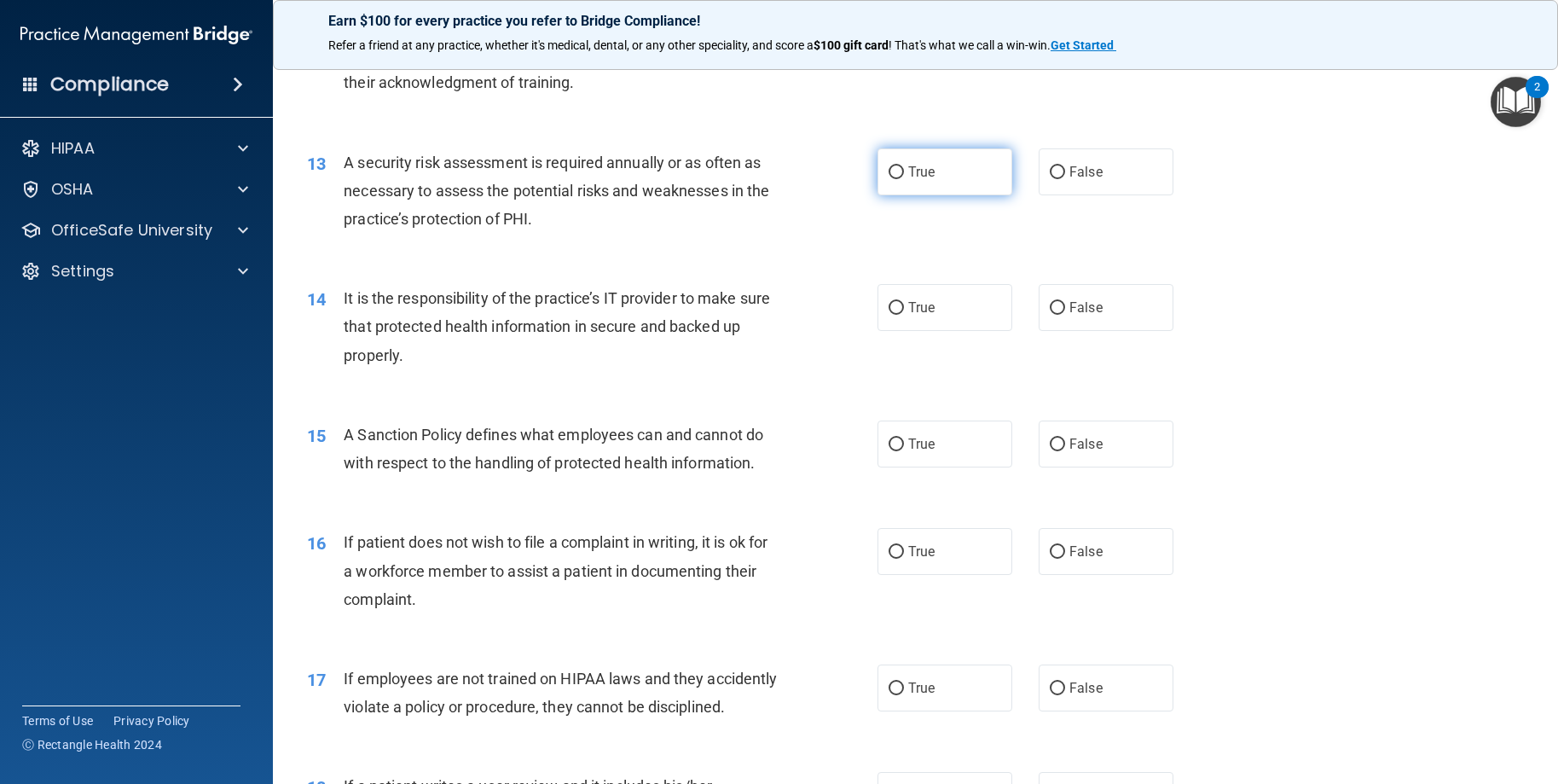
click at [914, 180] on span "True" at bounding box center [922, 172] width 27 height 17
click at [904, 179] on input "True" at bounding box center [896, 172] width 16 height 13
radio input "true"
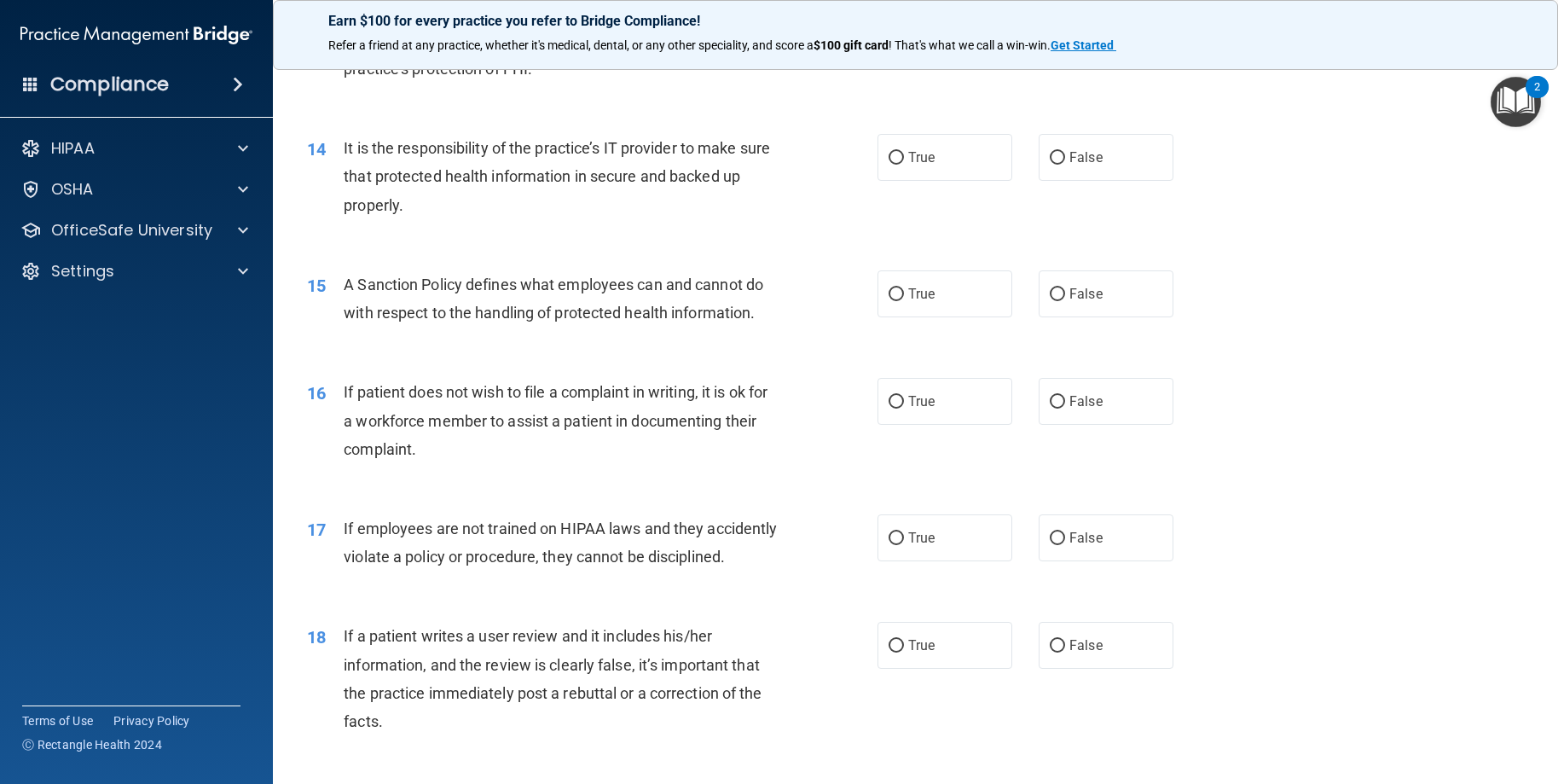
scroll to position [1961, 0]
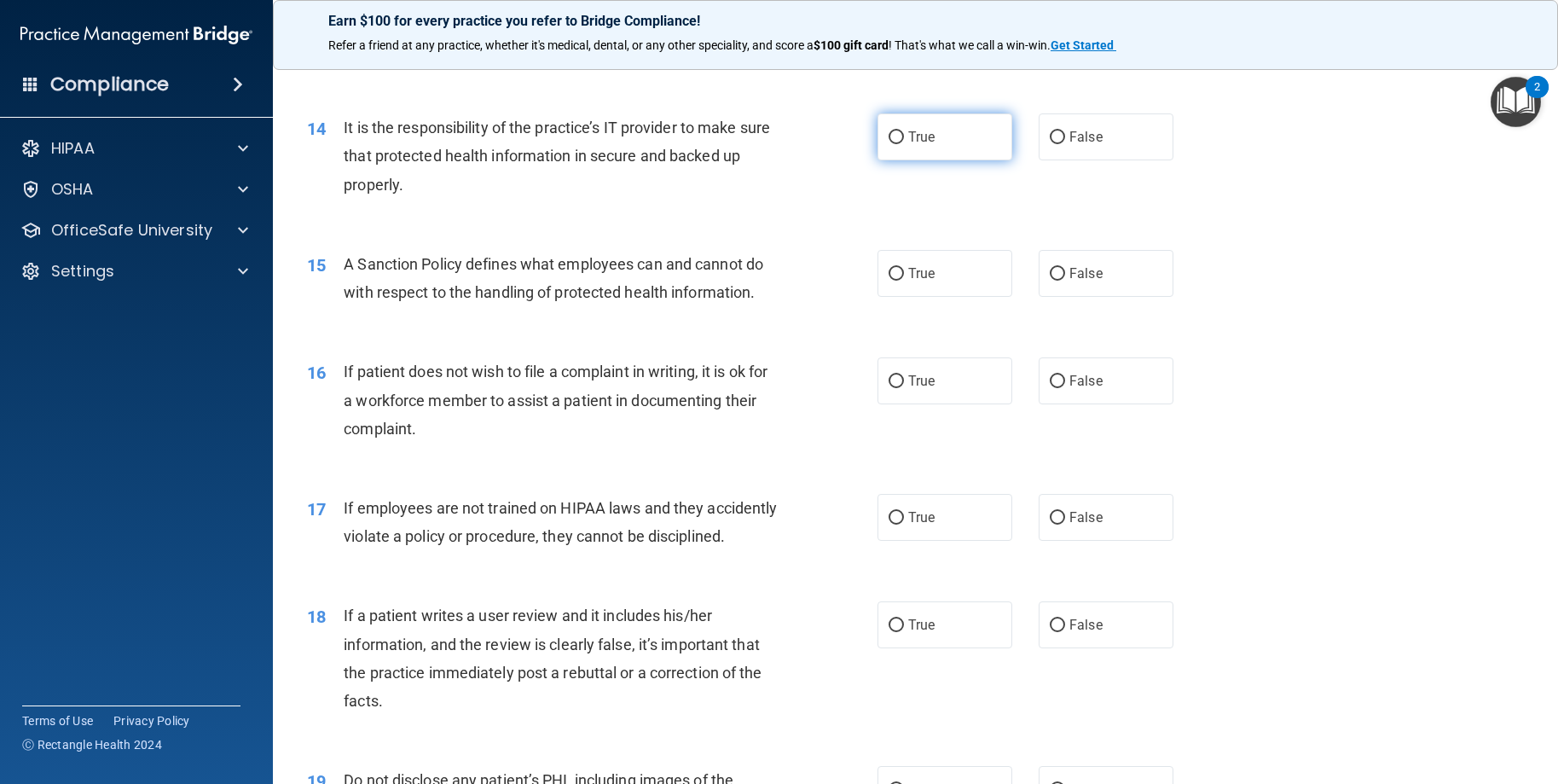
click at [929, 160] on label "True" at bounding box center [945, 137] width 135 height 47
click at [904, 144] on input "True" at bounding box center [896, 137] width 16 height 13
radio input "true"
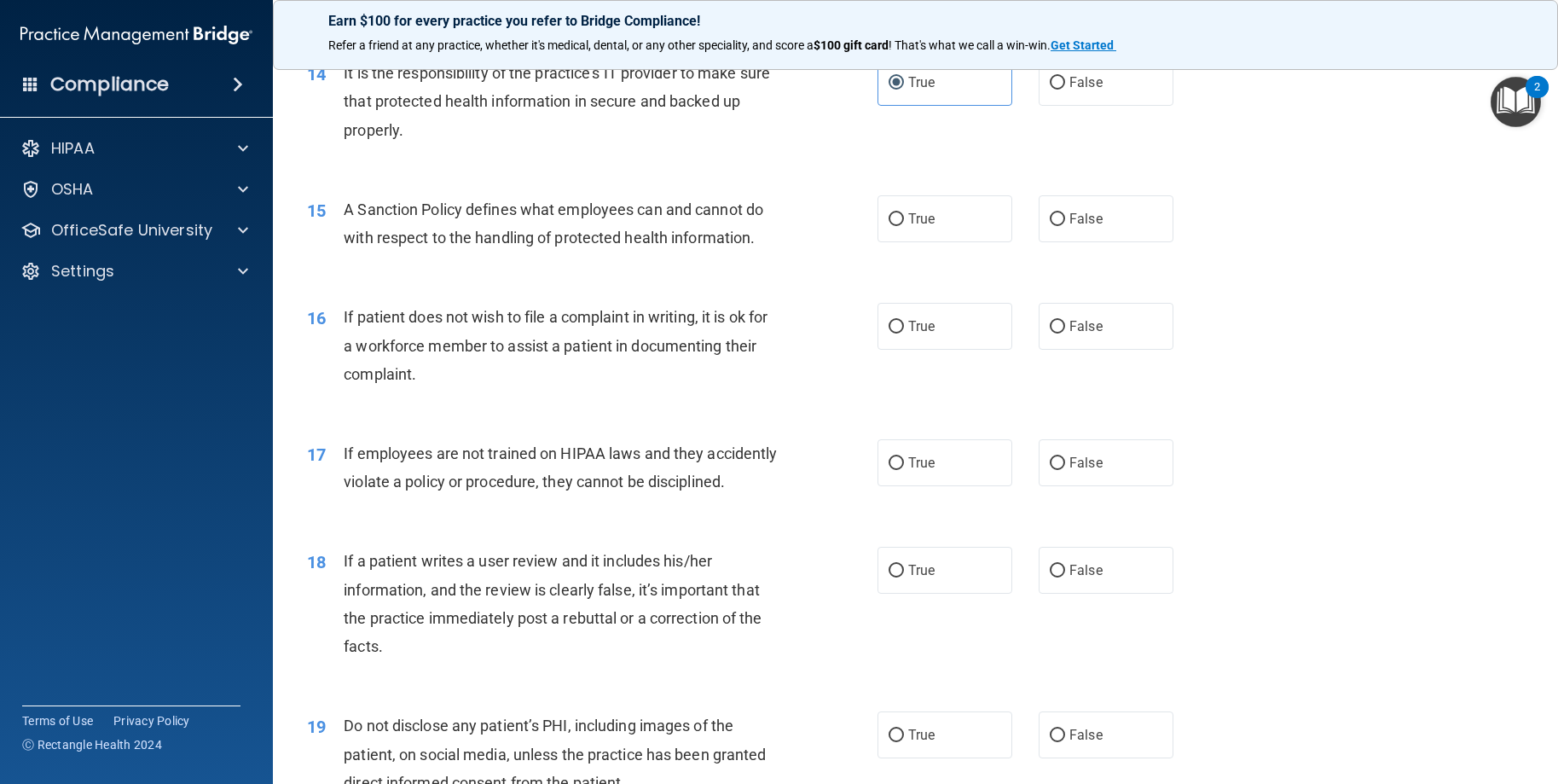
scroll to position [2047, 0]
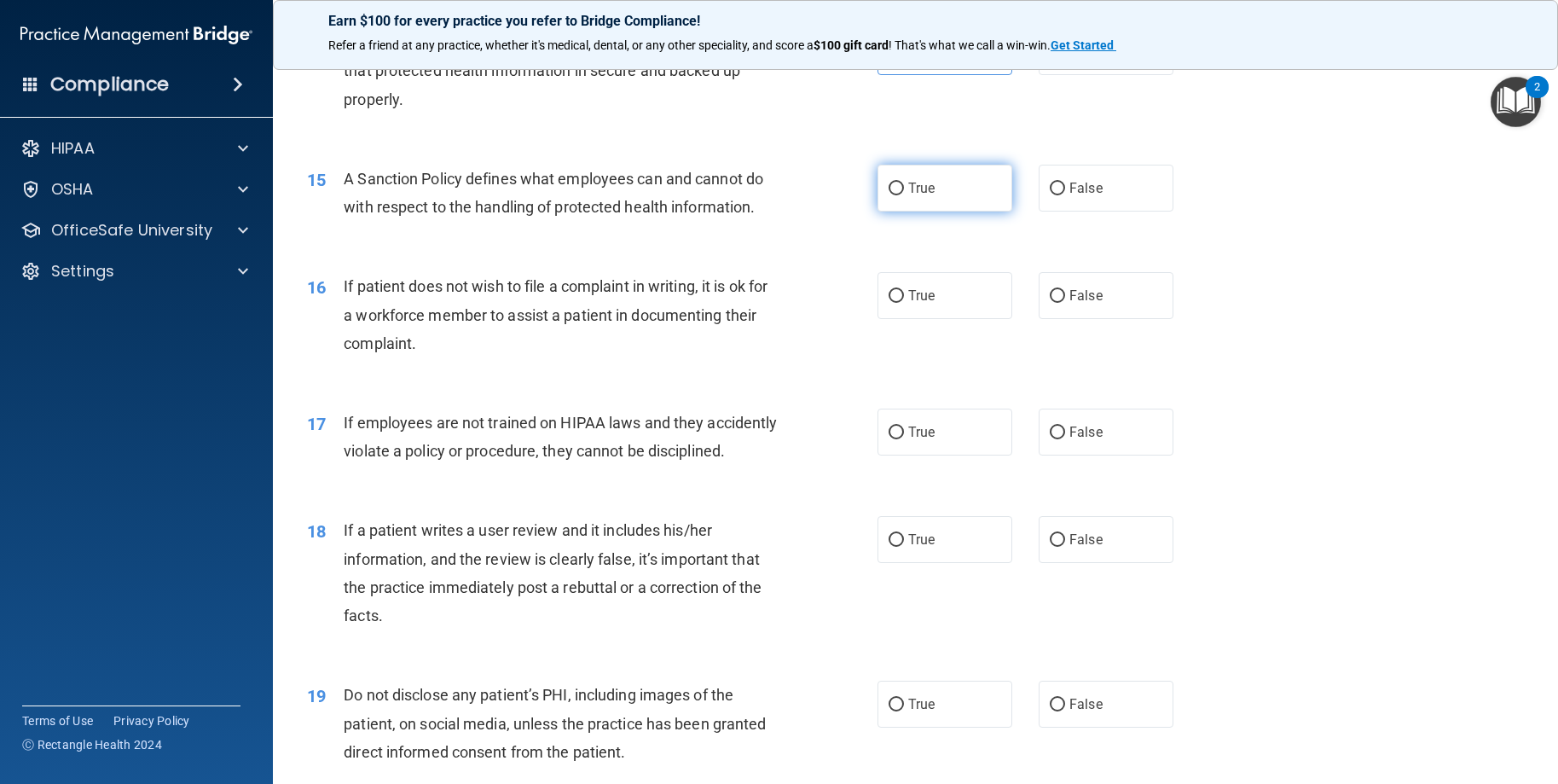
click at [929, 211] on label "True" at bounding box center [945, 187] width 135 height 47
click at [904, 196] on input "True" at bounding box center [896, 189] width 16 height 13
radio input "true"
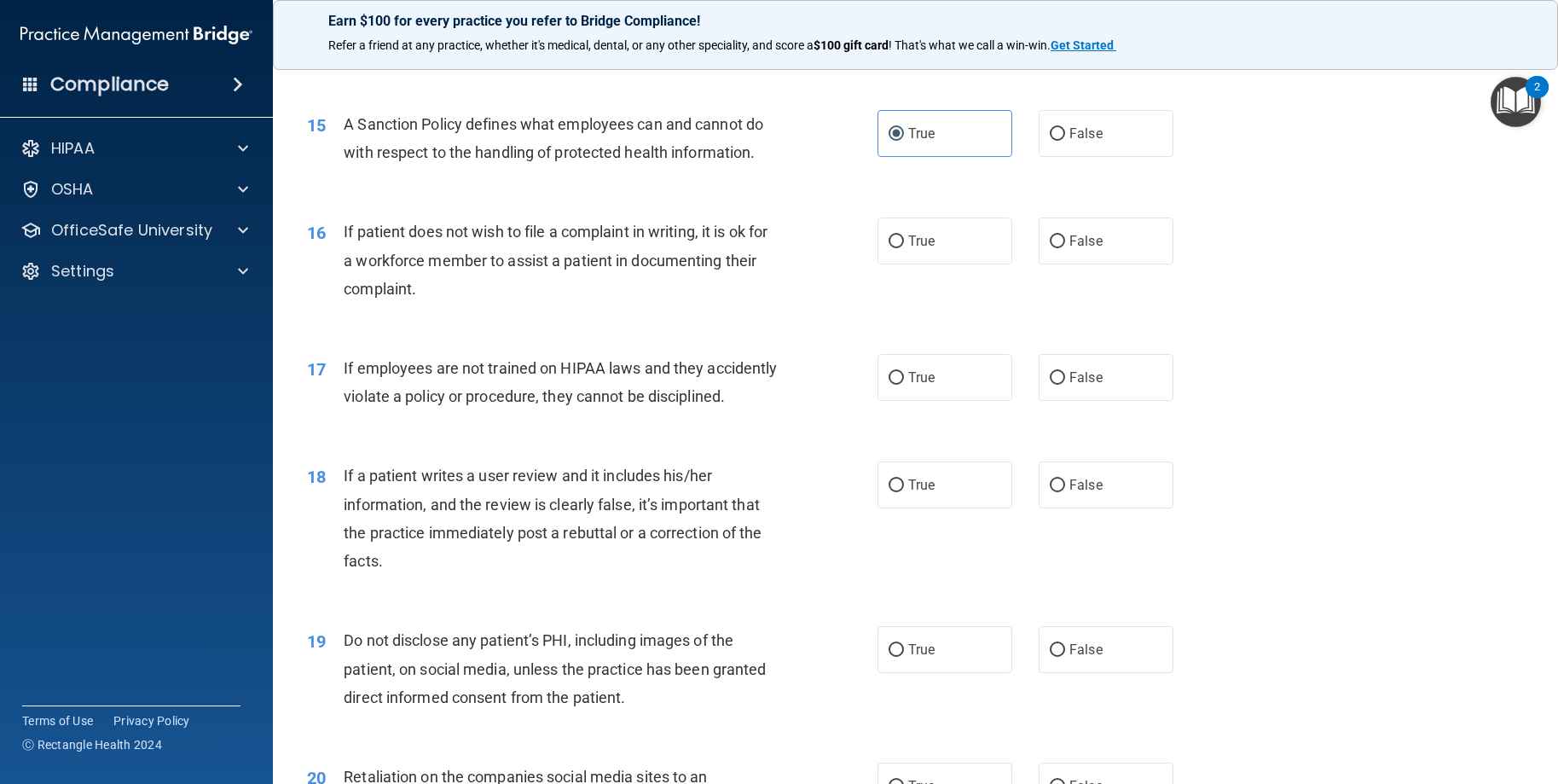
scroll to position [2132, 0]
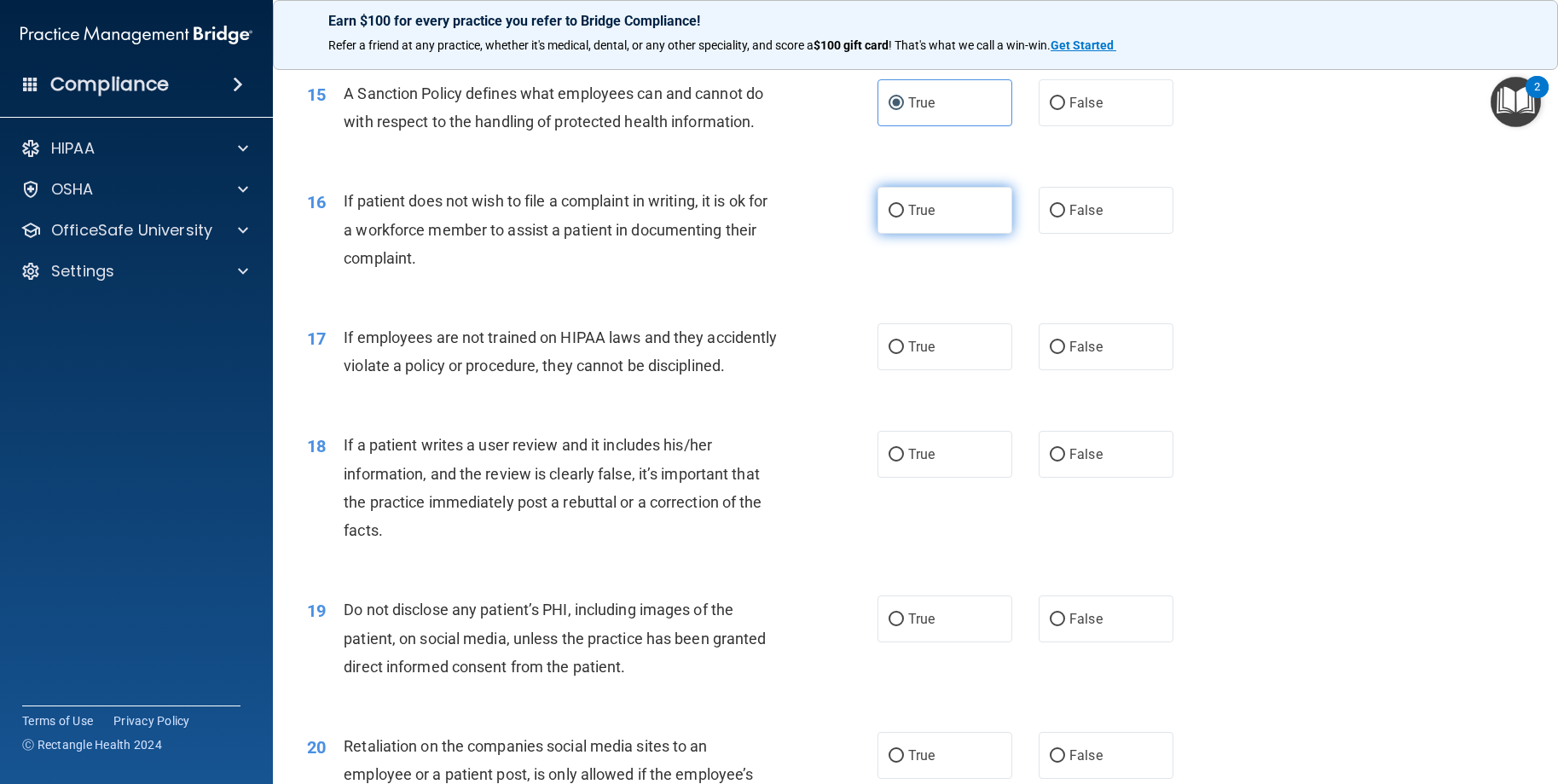
click at [922, 231] on label "True" at bounding box center [945, 209] width 135 height 47
click at [904, 218] on input "True" at bounding box center [896, 211] width 16 height 13
radio input "true"
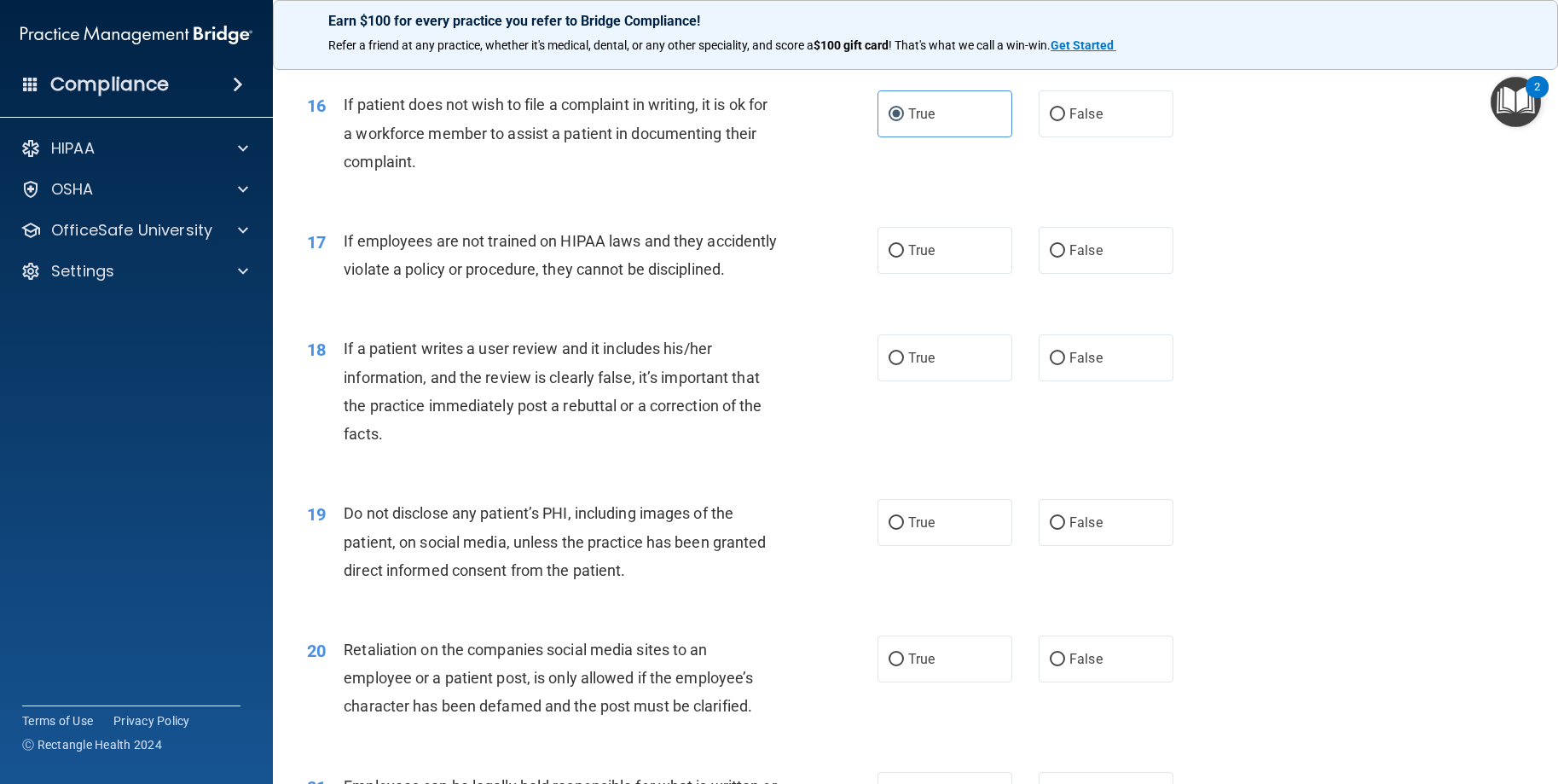
scroll to position [2302, 0]
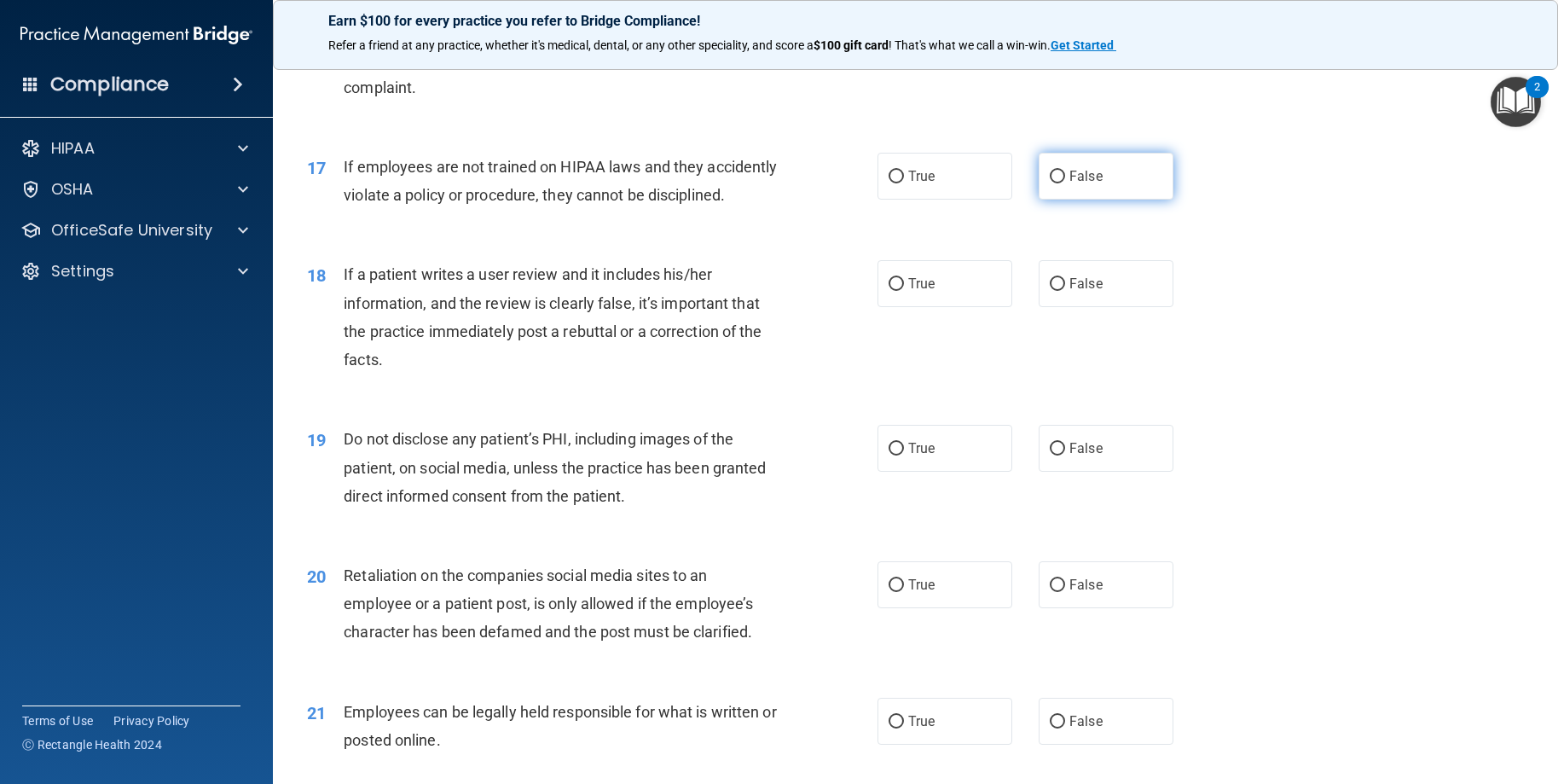
click at [1052, 199] on label "False" at bounding box center [1106, 175] width 135 height 47
click at [1052, 184] on input "False" at bounding box center [1057, 177] width 16 height 13
radio input "true"
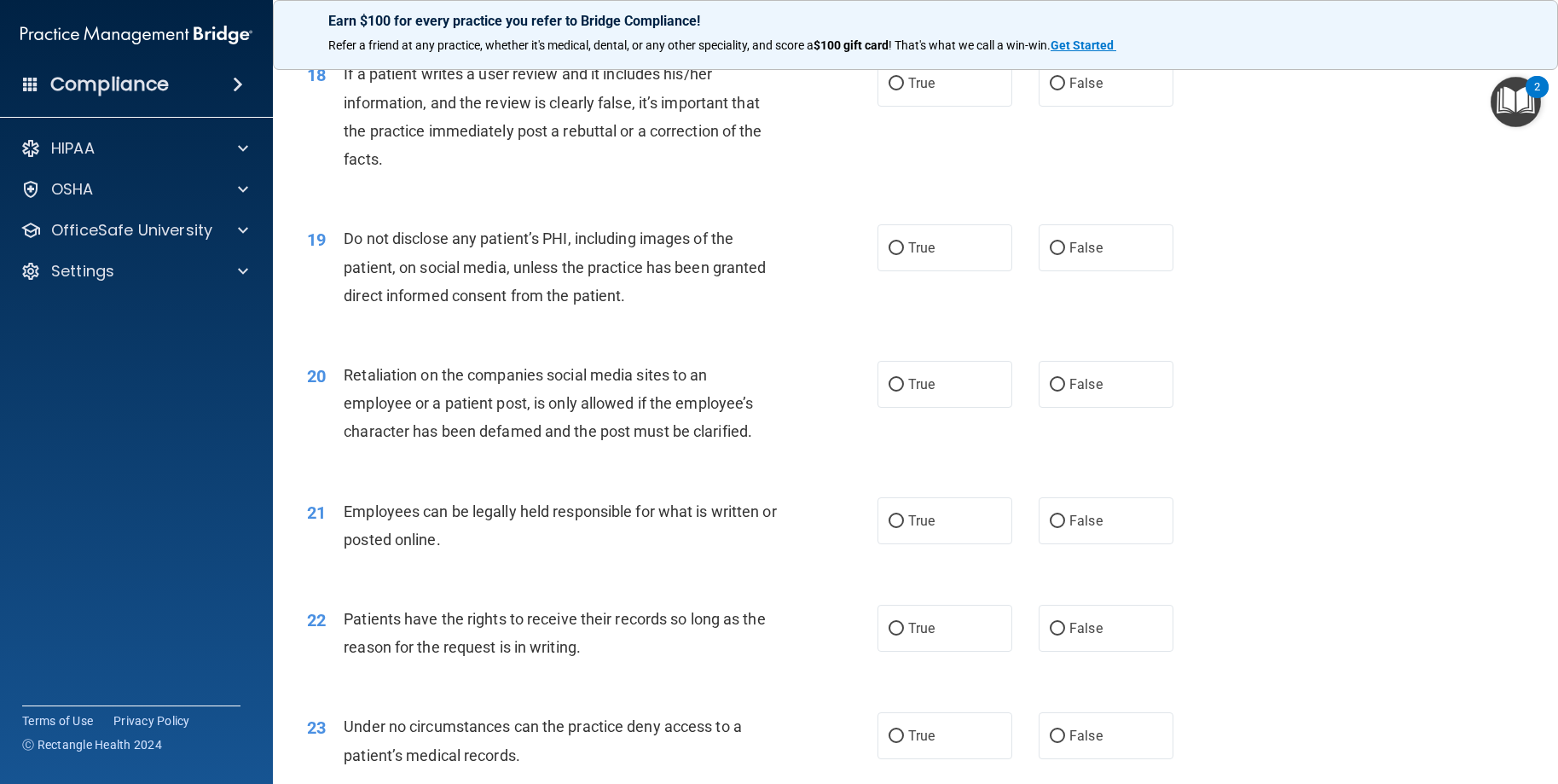
scroll to position [2473, 0]
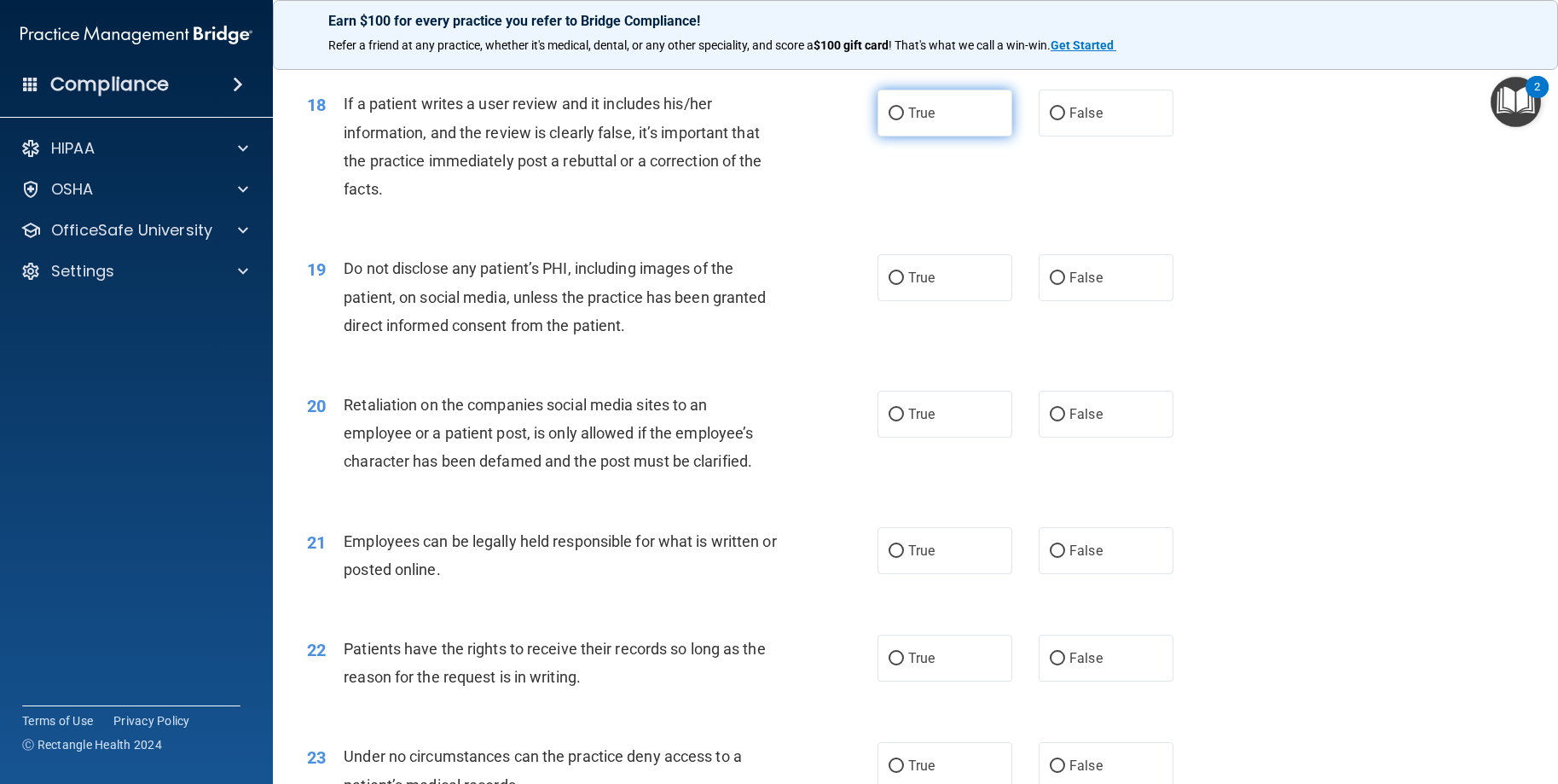
click at [917, 121] on span "True" at bounding box center [922, 113] width 27 height 17
click at [904, 120] on input "True" at bounding box center [896, 113] width 16 height 13
radio input "true"
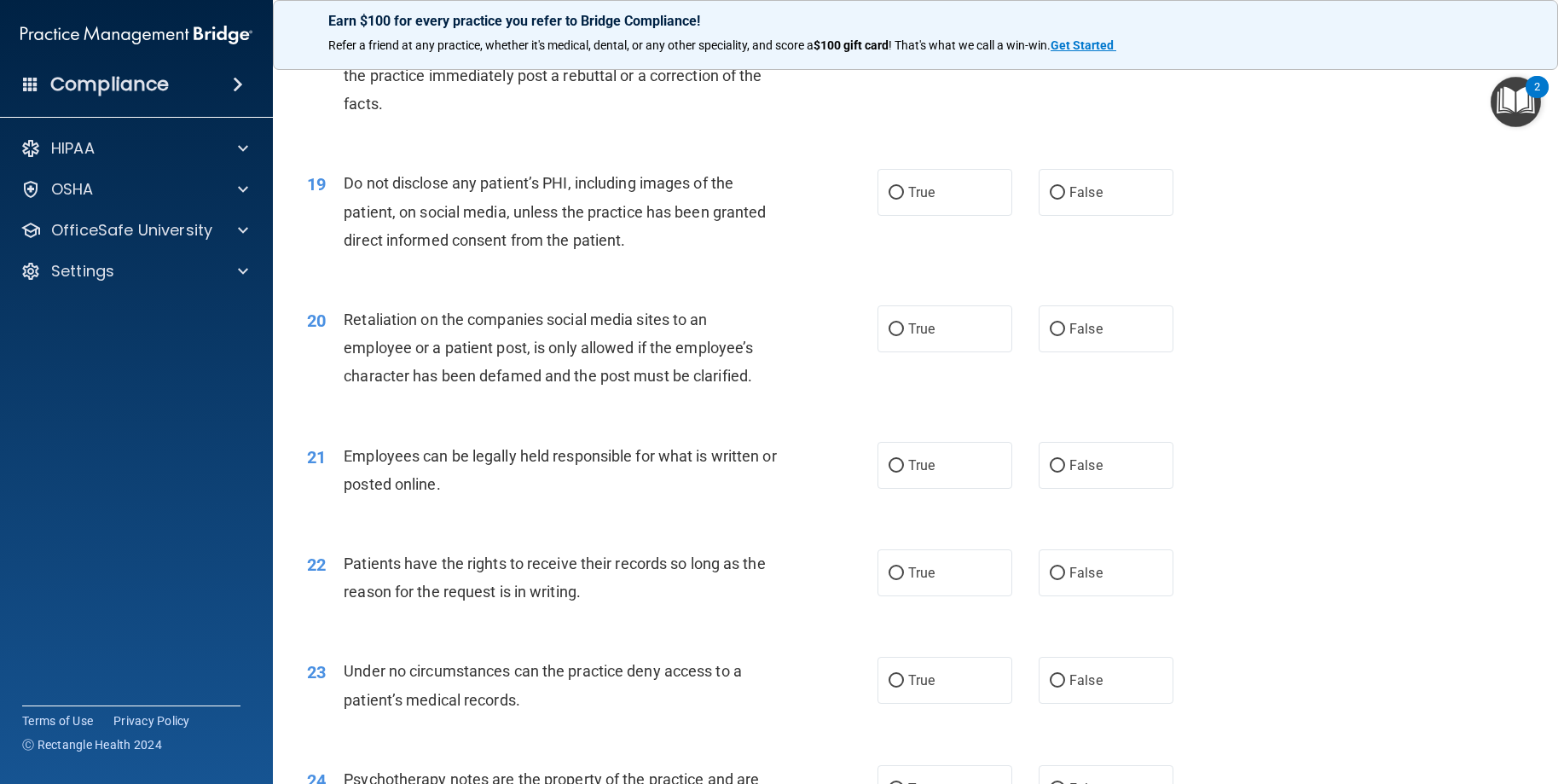
scroll to position [2643, 0]
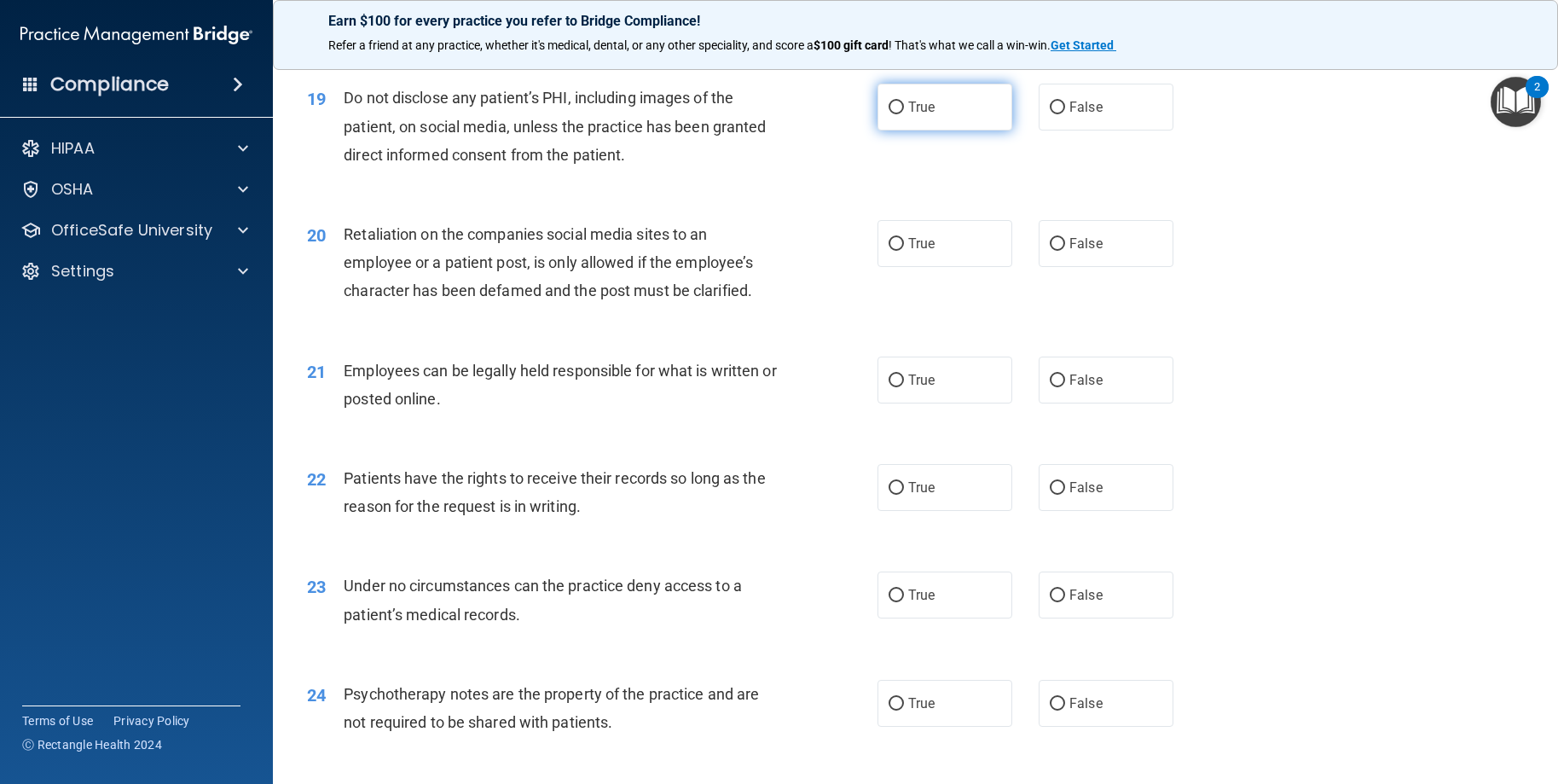
click at [909, 115] on span "True" at bounding box center [922, 107] width 27 height 17
click at [904, 114] on input "True" at bounding box center [896, 108] width 16 height 13
radio input "true"
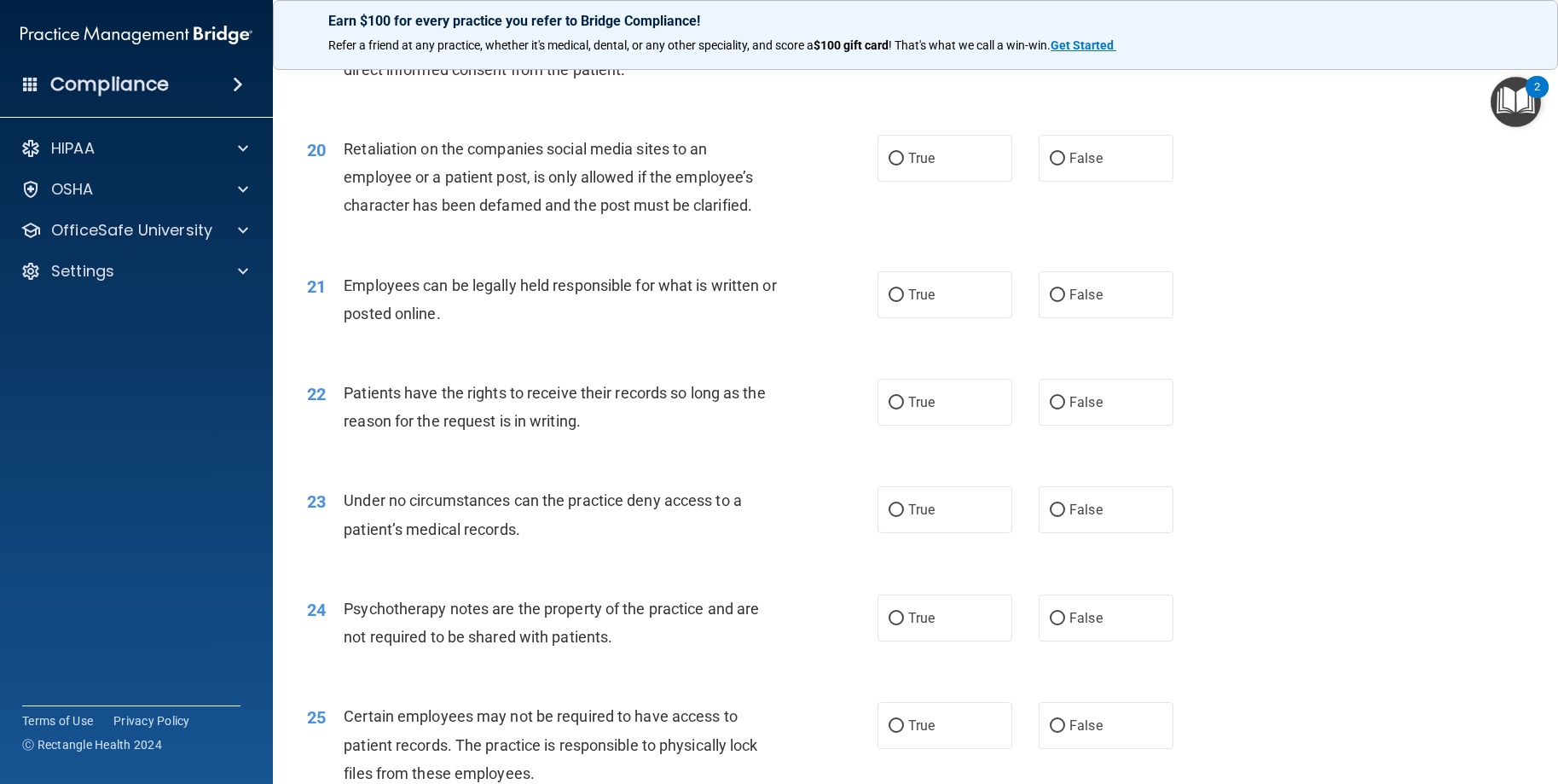
scroll to position [2814, 0]
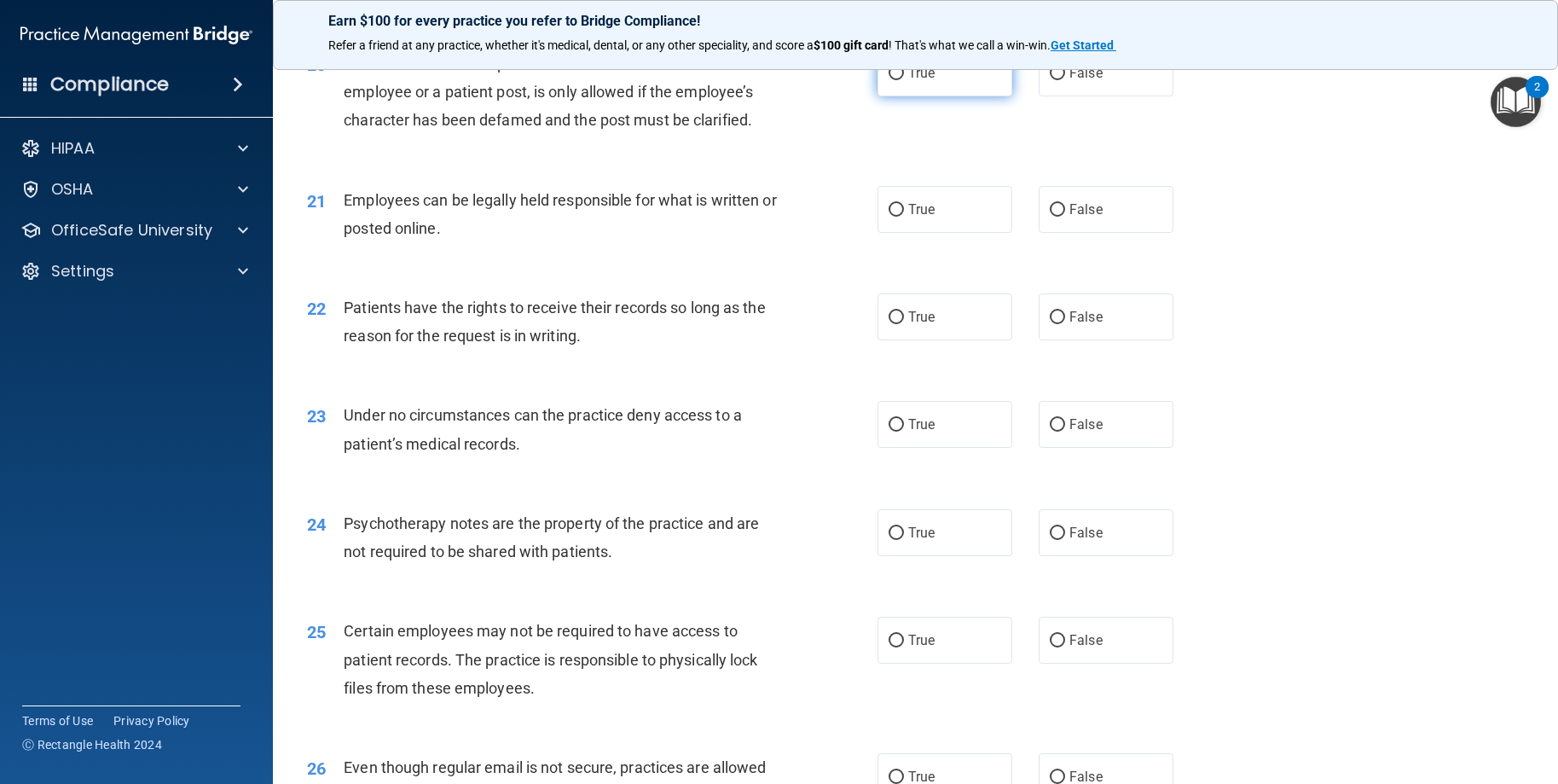
click at [940, 96] on label "True" at bounding box center [945, 73] width 135 height 47
click at [904, 80] on input "True" at bounding box center [896, 74] width 16 height 13
radio input "true"
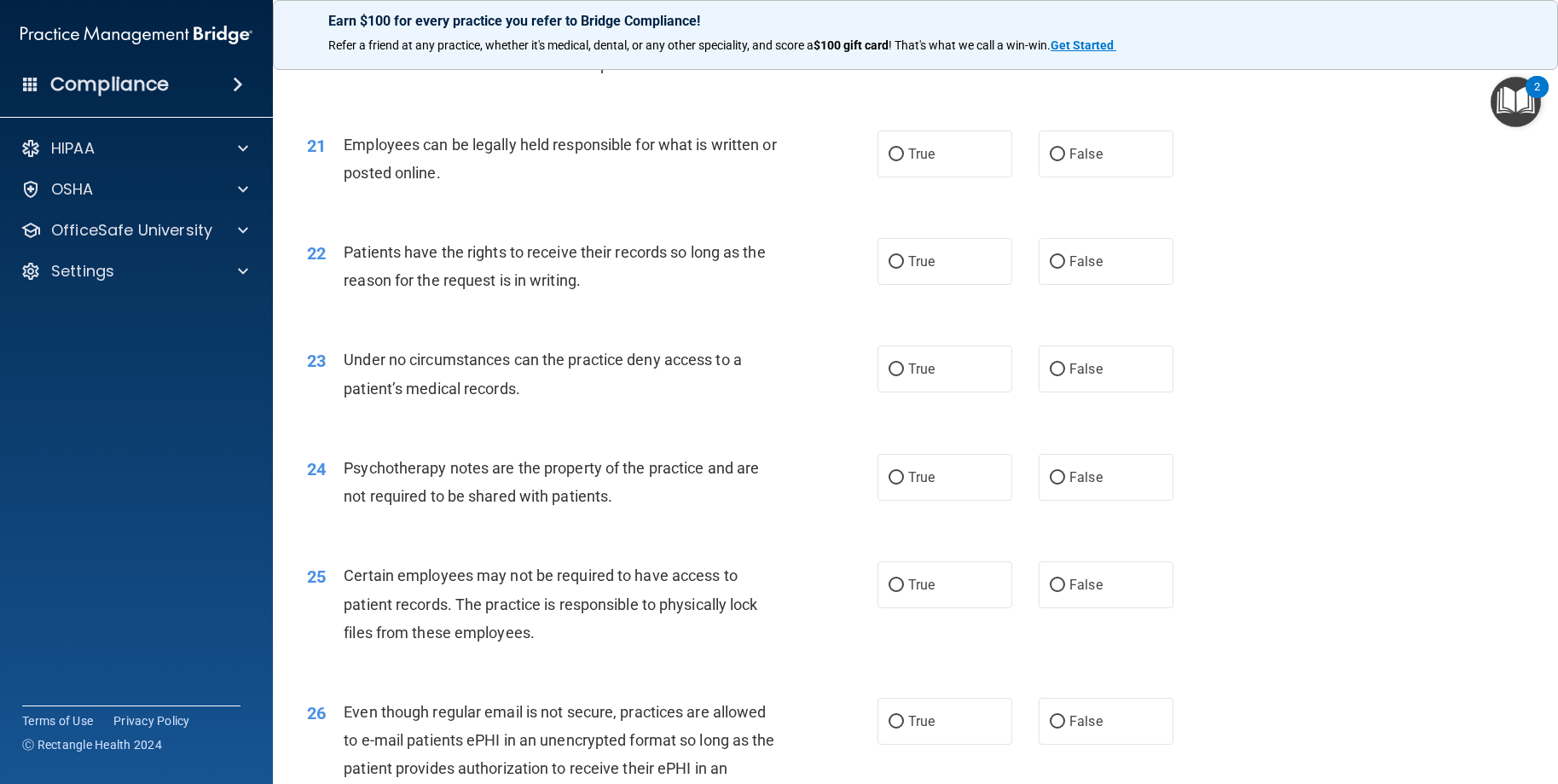
scroll to position [2899, 0]
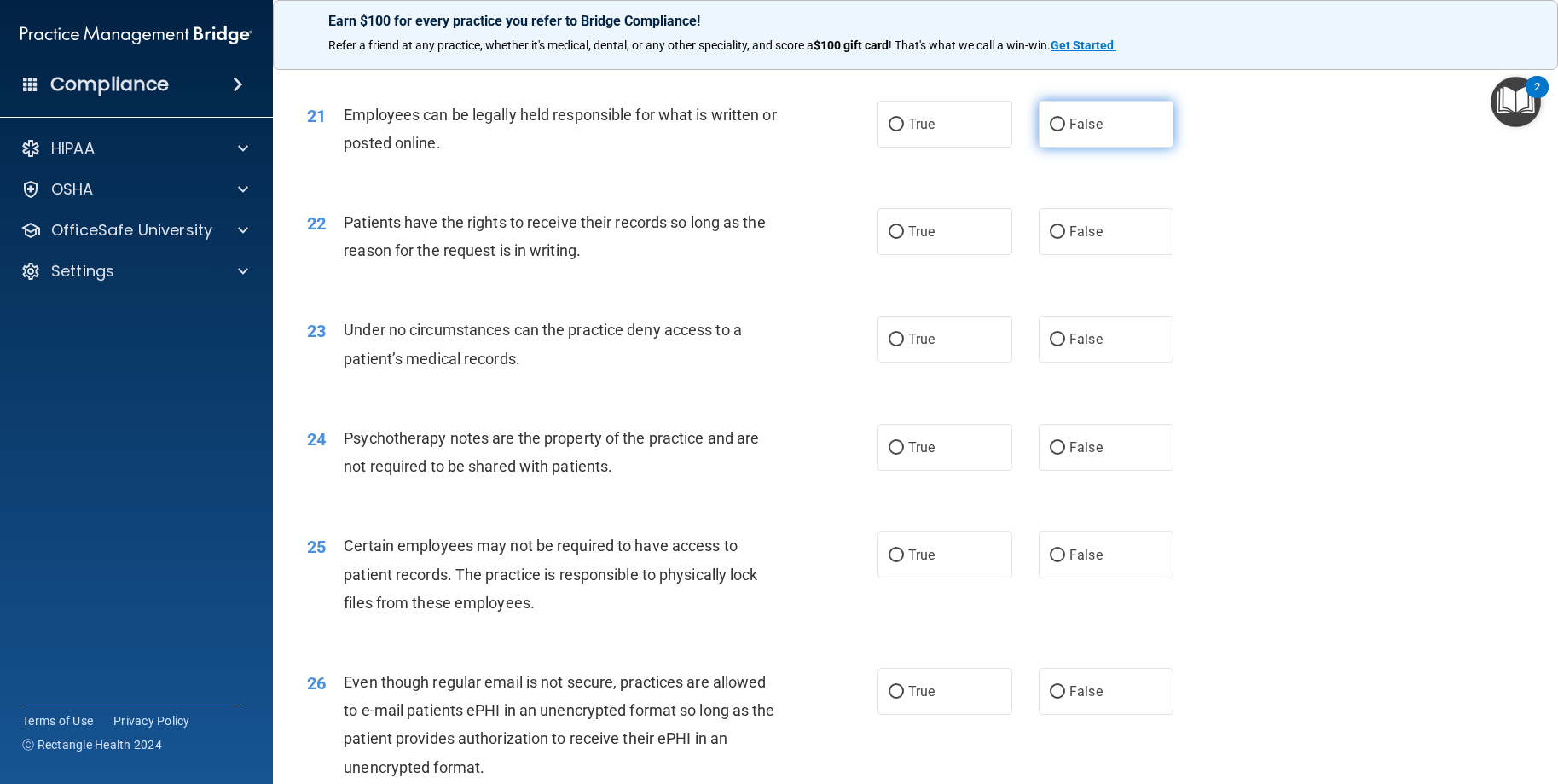
click at [1096, 148] on label "False" at bounding box center [1106, 124] width 135 height 47
click at [1065, 131] on input "False" at bounding box center [1057, 125] width 16 height 13
radio input "true"
click at [913, 240] on span "True" at bounding box center [922, 232] width 27 height 17
click at [904, 239] on input "True" at bounding box center [896, 232] width 16 height 13
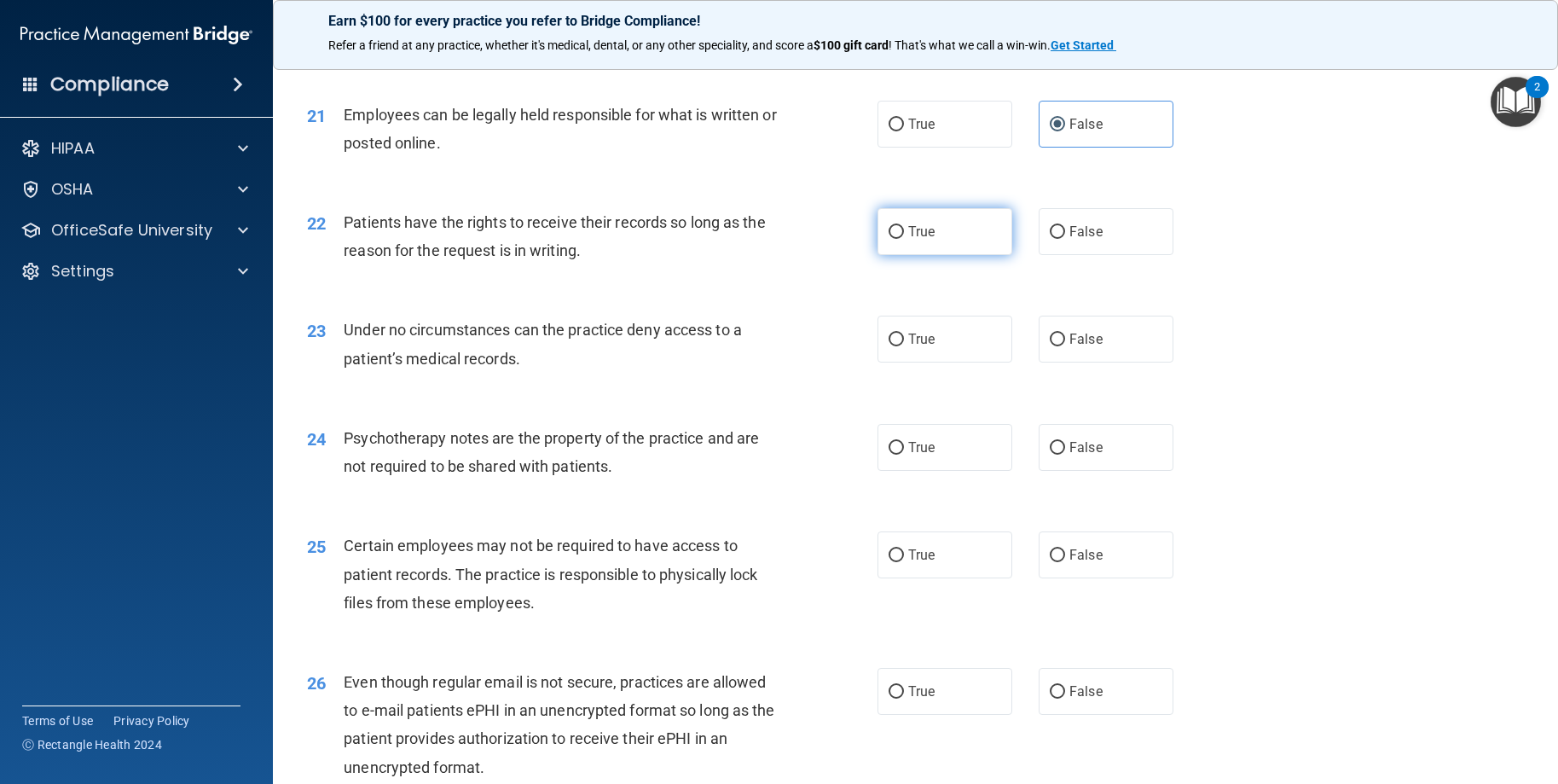
radio input "true"
click at [1057, 239] on input "False" at bounding box center [1057, 232] width 16 height 13
radio input "true"
radio input "false"
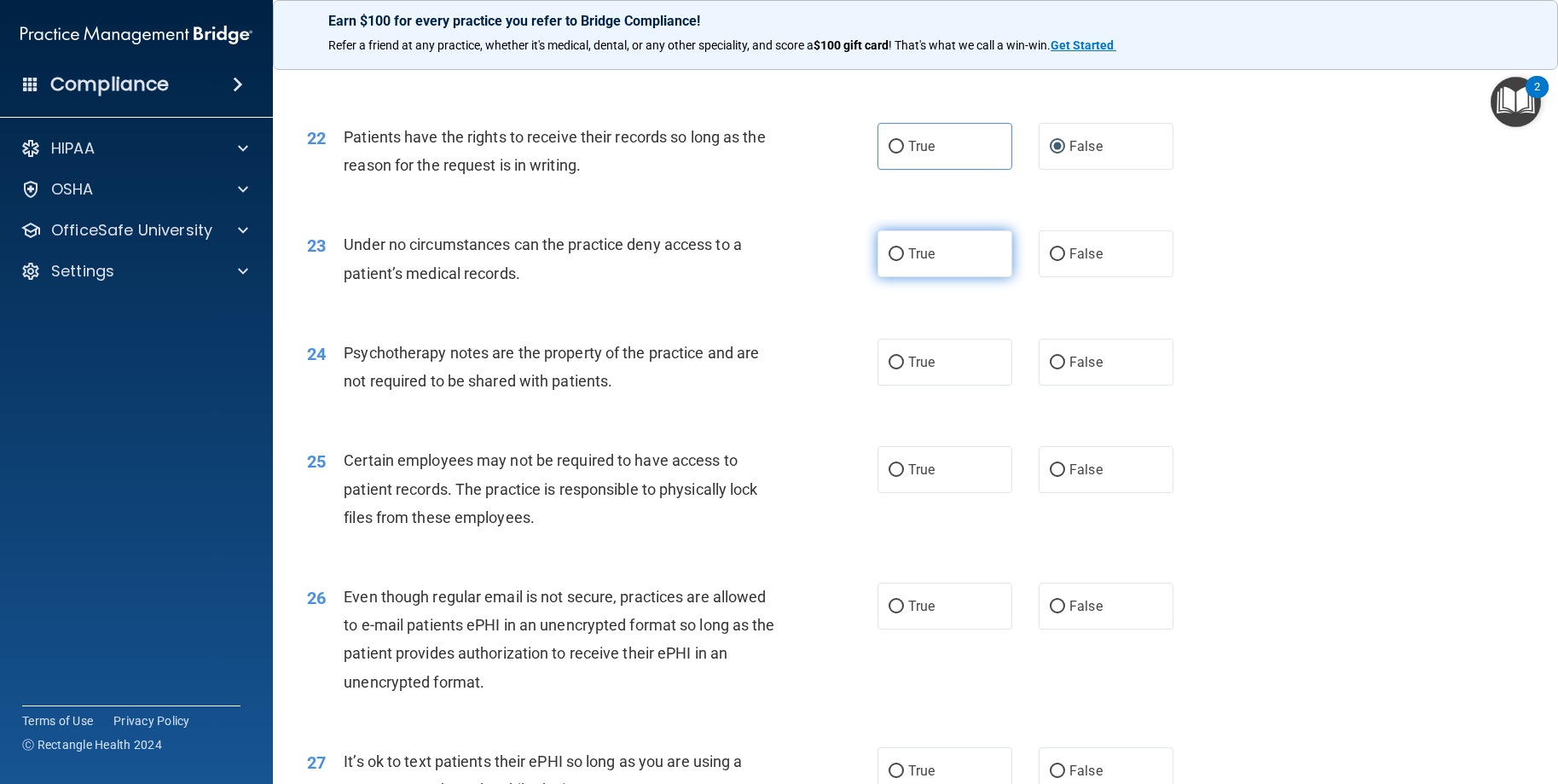
click at [983, 277] on label "True" at bounding box center [945, 254] width 135 height 47
click at [904, 261] on input "True" at bounding box center [896, 255] width 16 height 13
radio input "true"
click at [1057, 261] on input "False" at bounding box center [1057, 255] width 16 height 13
radio input "true"
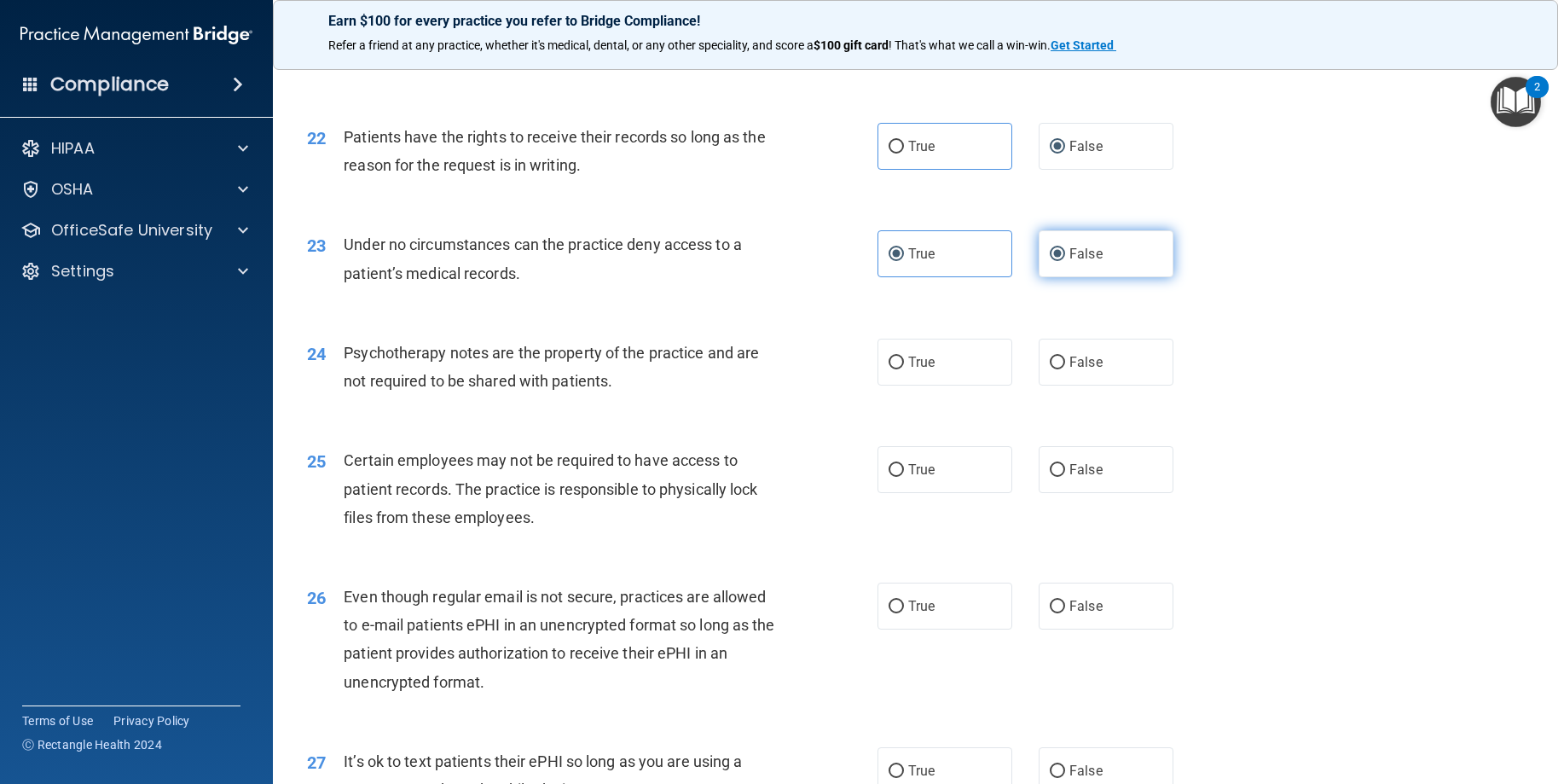
radio input "false"
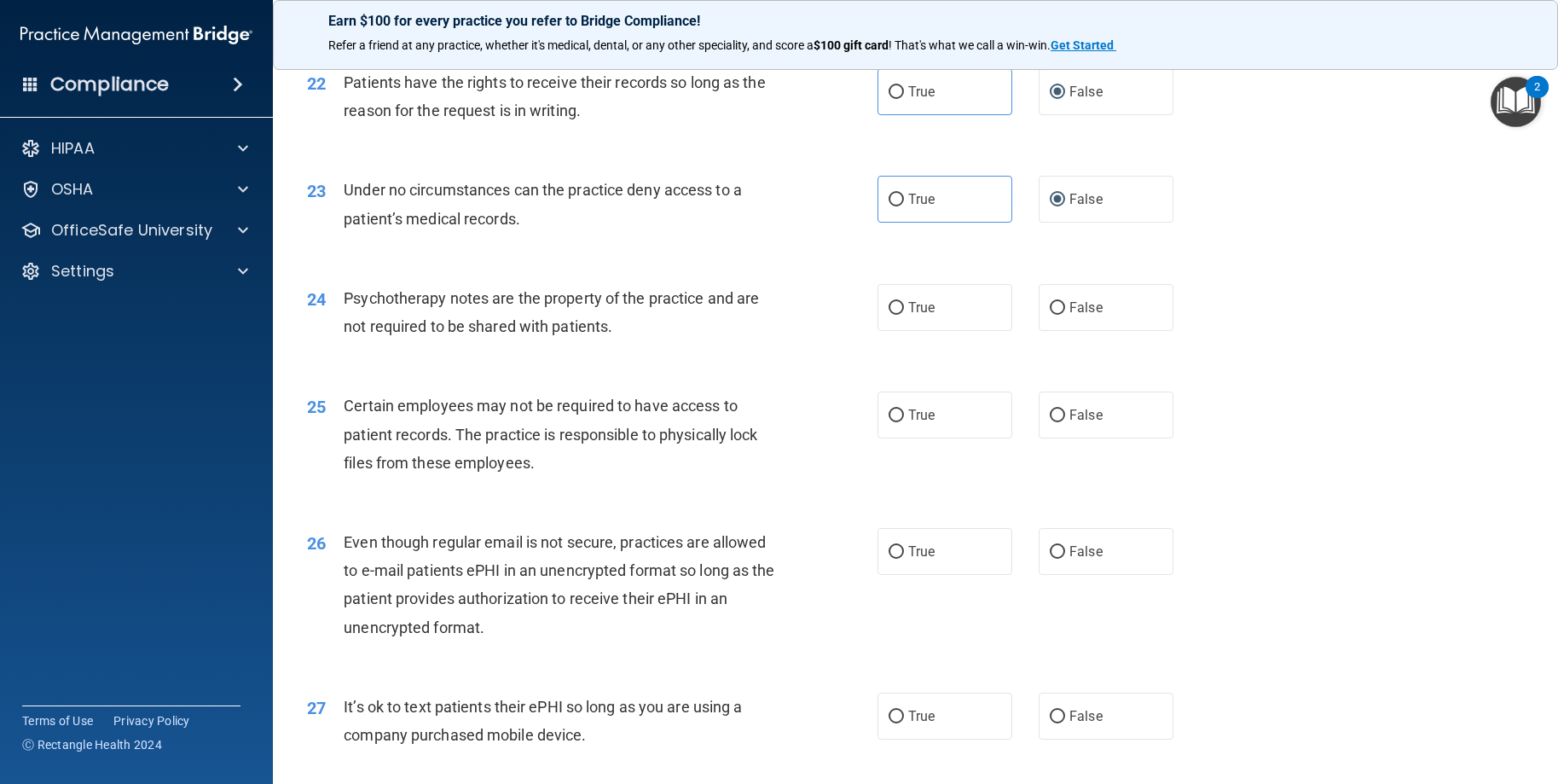
scroll to position [3070, 0]
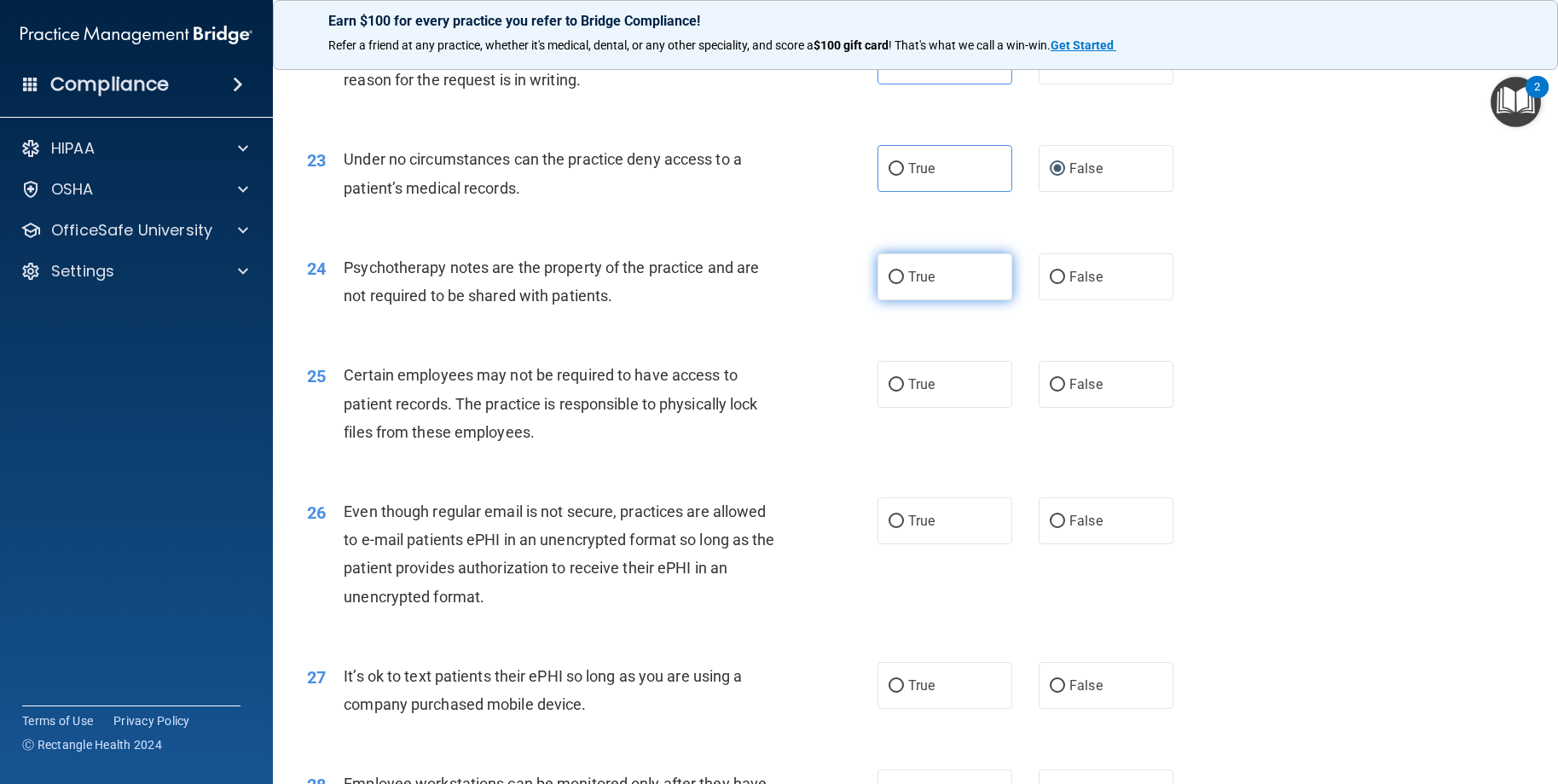
click at [911, 285] on span "True" at bounding box center [922, 277] width 27 height 17
click at [904, 284] on input "True" at bounding box center [896, 278] width 16 height 13
radio input "true"
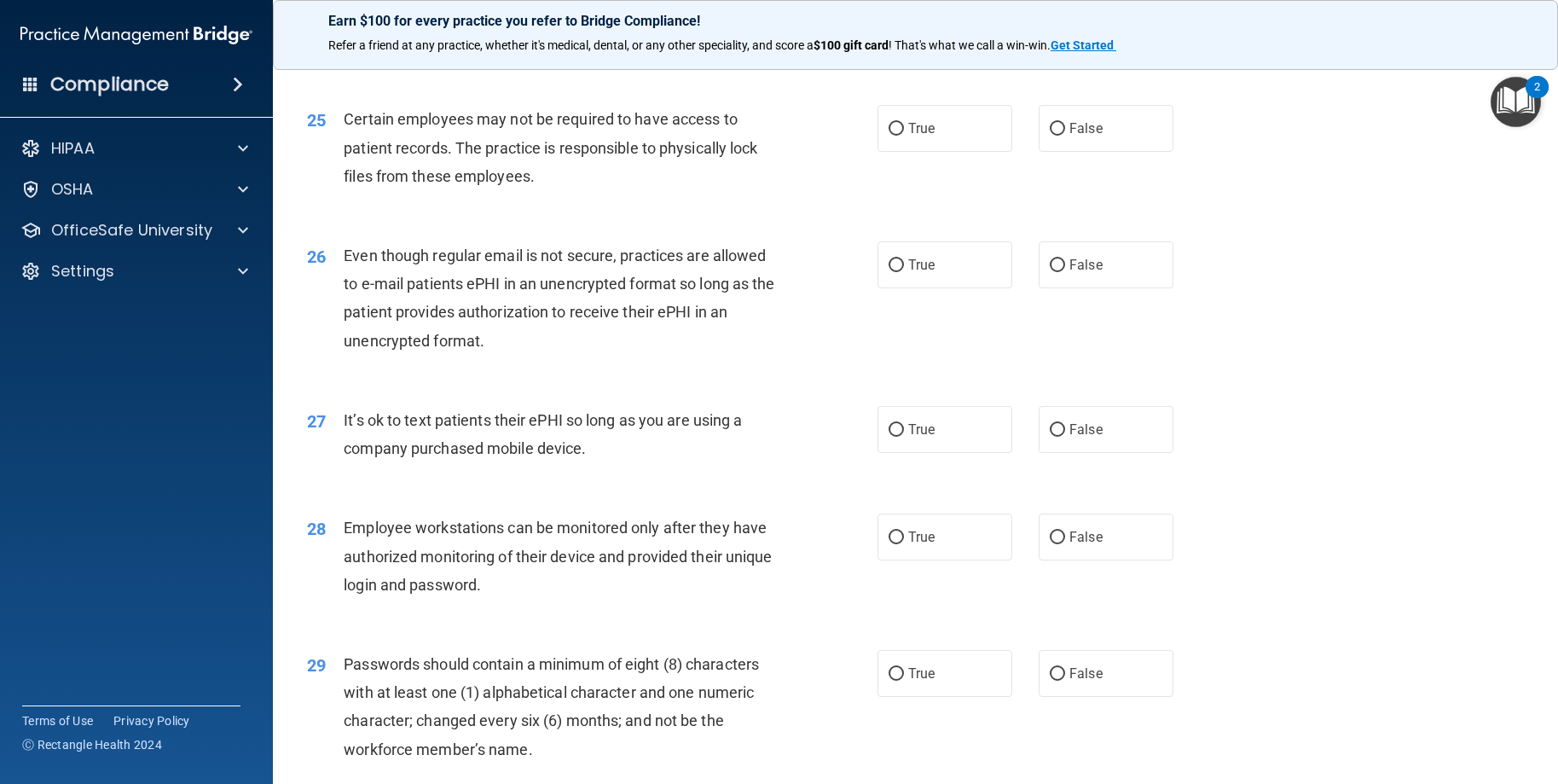
scroll to position [3411, 0]
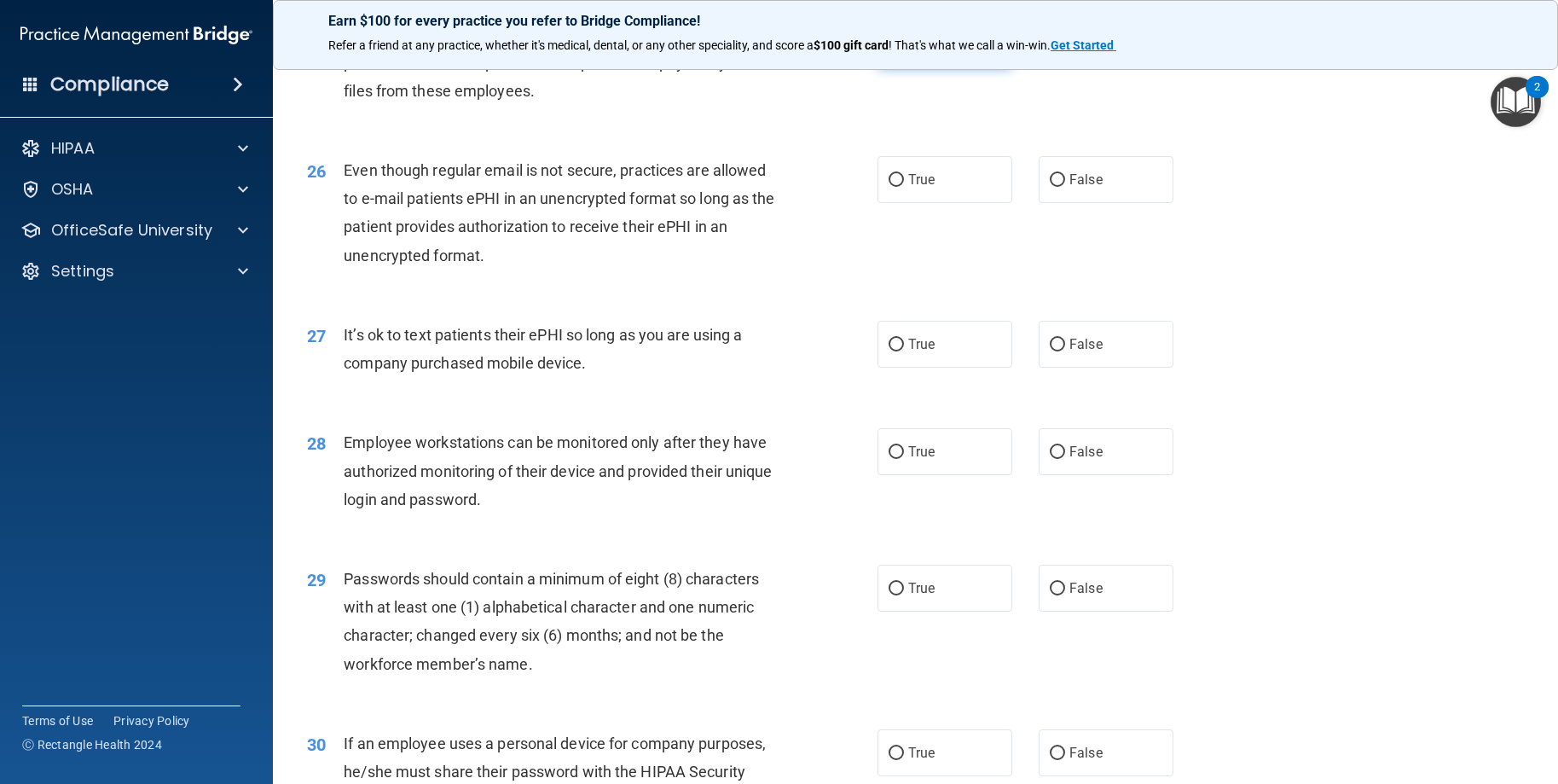
click at [891, 51] on input "True" at bounding box center [896, 44] width 16 height 13
radio input "true"
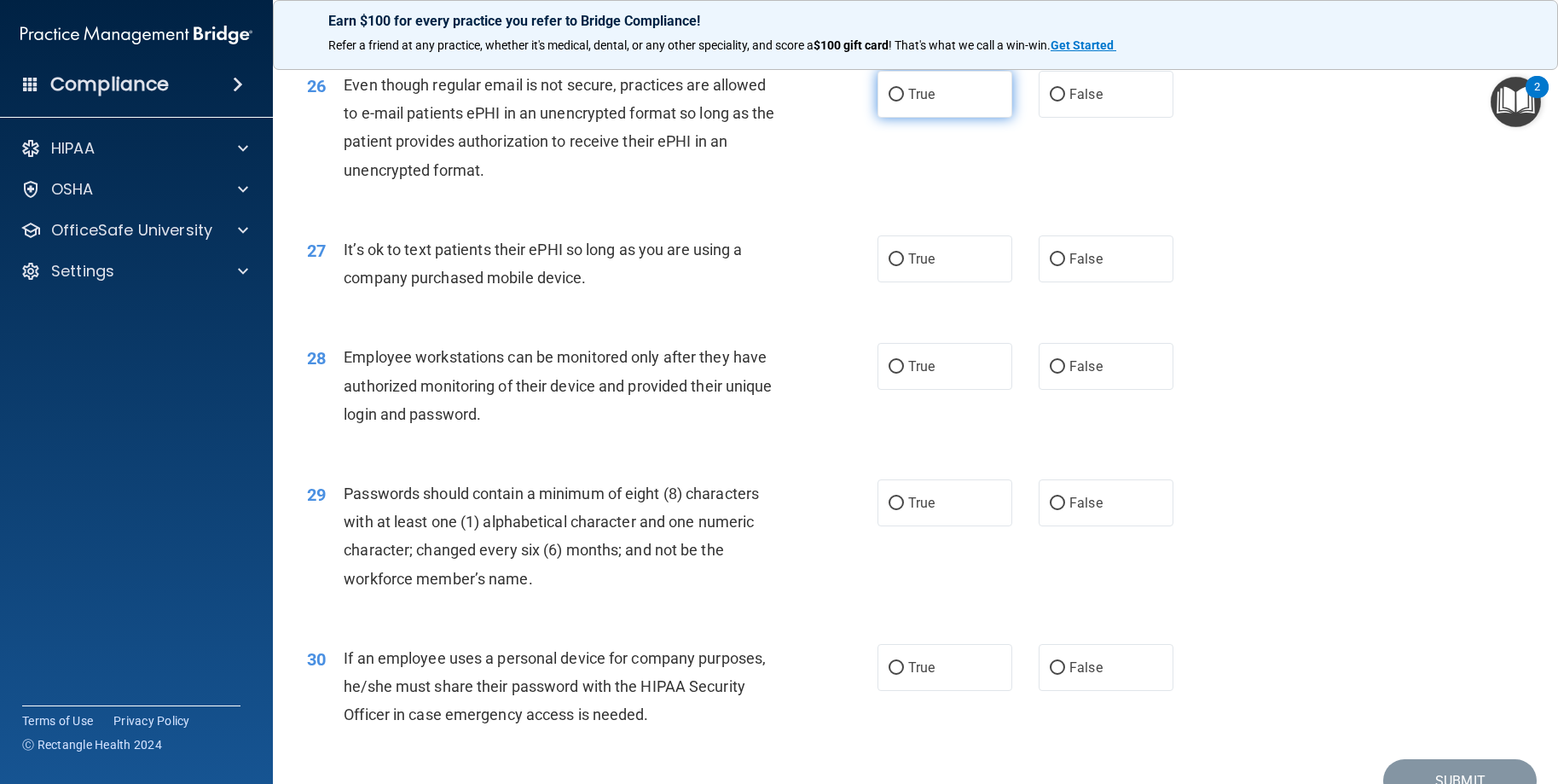
click at [892, 101] on input "True" at bounding box center [896, 95] width 16 height 13
radio input "true"
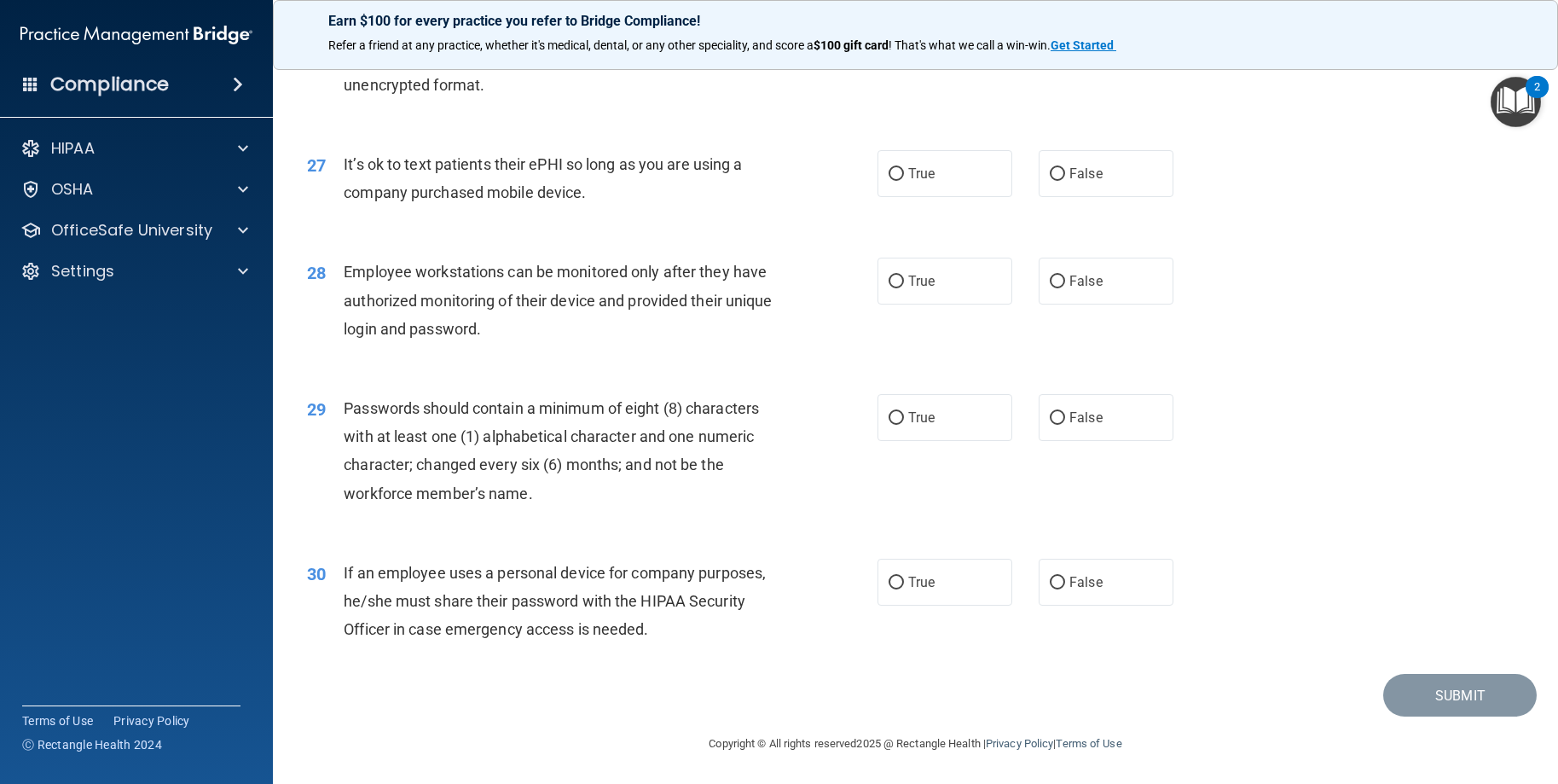
scroll to position [3639, 0]
click at [1058, 175] on label "False" at bounding box center [1106, 172] width 135 height 47
click at [1058, 175] on input "False" at bounding box center [1057, 173] width 16 height 13
radio input "true"
click at [931, 273] on label "True" at bounding box center [945, 279] width 135 height 47
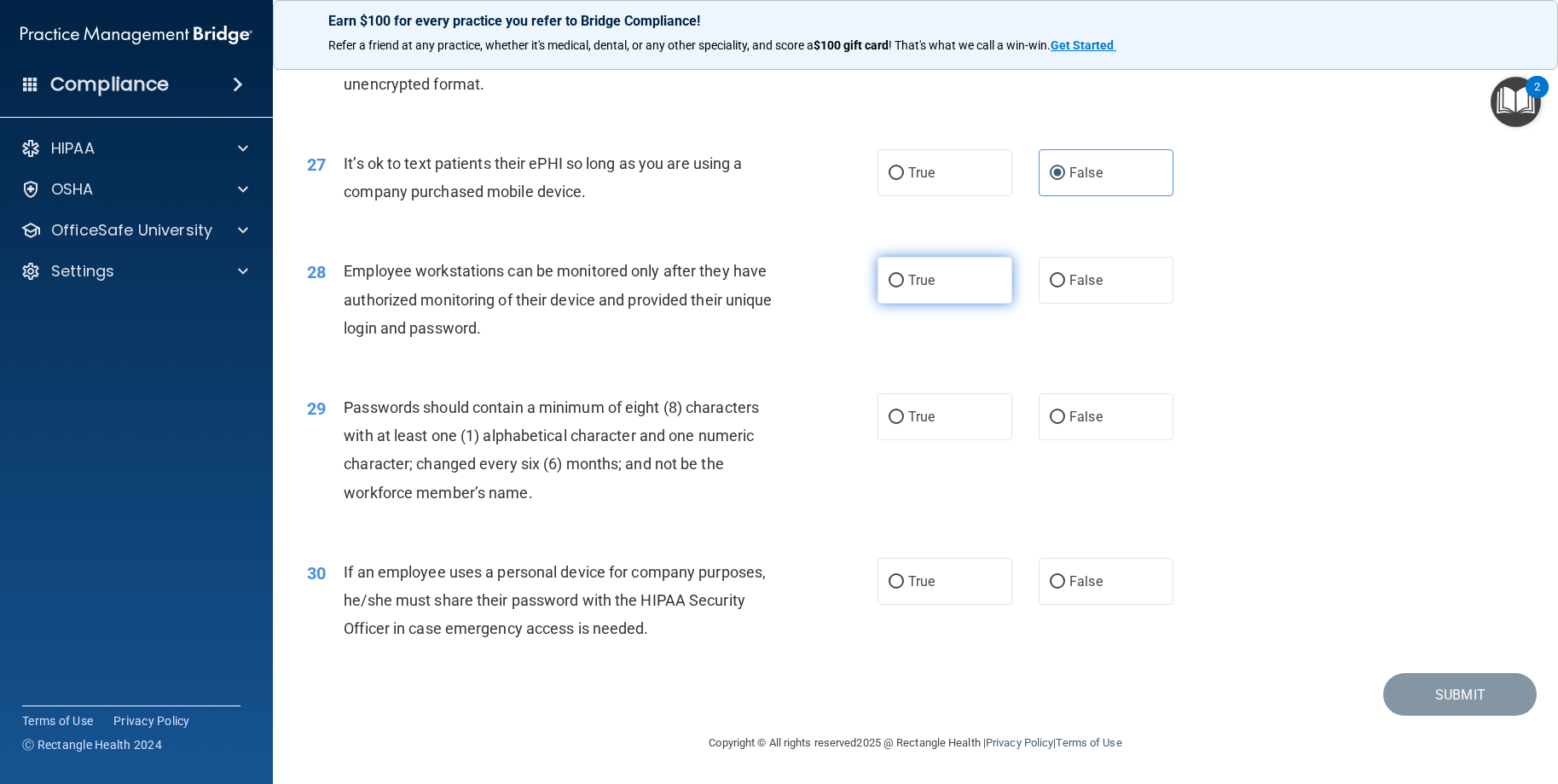
click at [904, 275] on input "True" at bounding box center [896, 281] width 16 height 13
radio input "true"
click at [905, 426] on label "True" at bounding box center [945, 416] width 135 height 47
click at [904, 424] on input "True" at bounding box center [896, 418] width 16 height 13
radio input "true"
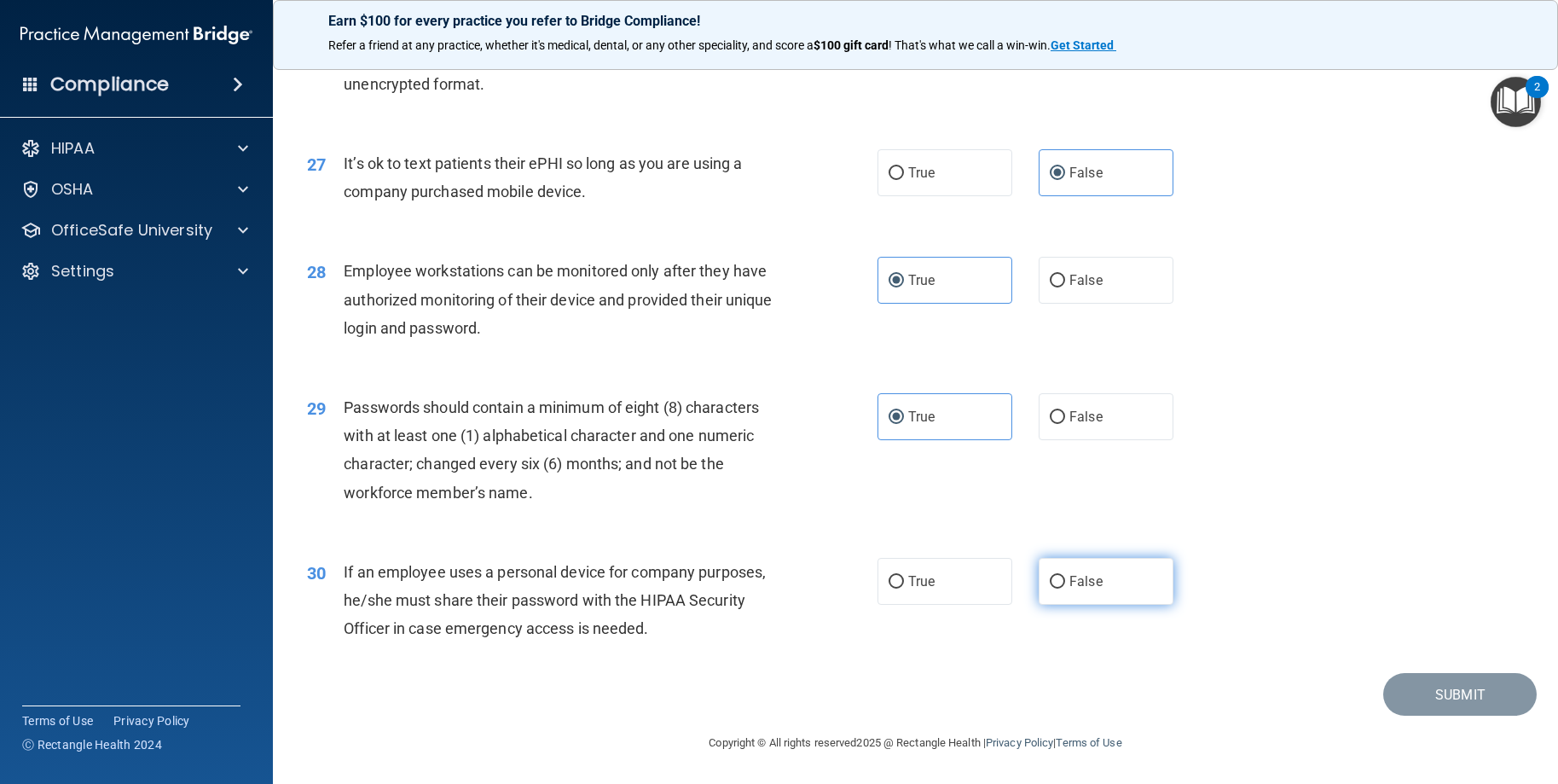
click at [1039, 568] on label "False" at bounding box center [1106, 581] width 135 height 47
click at [1050, 576] on input "False" at bounding box center [1057, 582] width 16 height 13
radio input "true"
click at [1421, 706] on button "Submit" at bounding box center [1460, 694] width 153 height 43
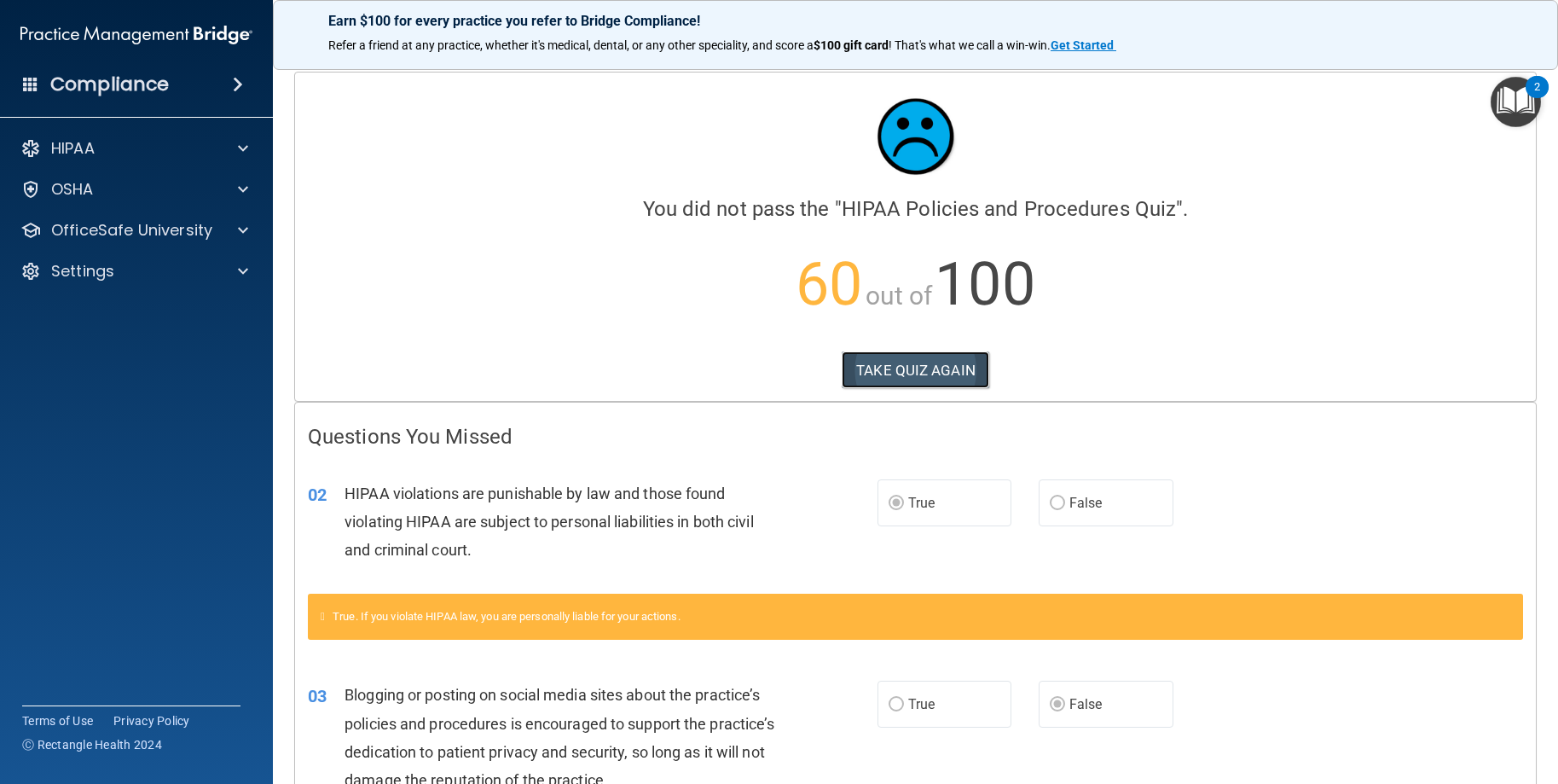
click at [937, 381] on button "TAKE QUIZ AGAIN" at bounding box center [916, 370] width 148 height 38
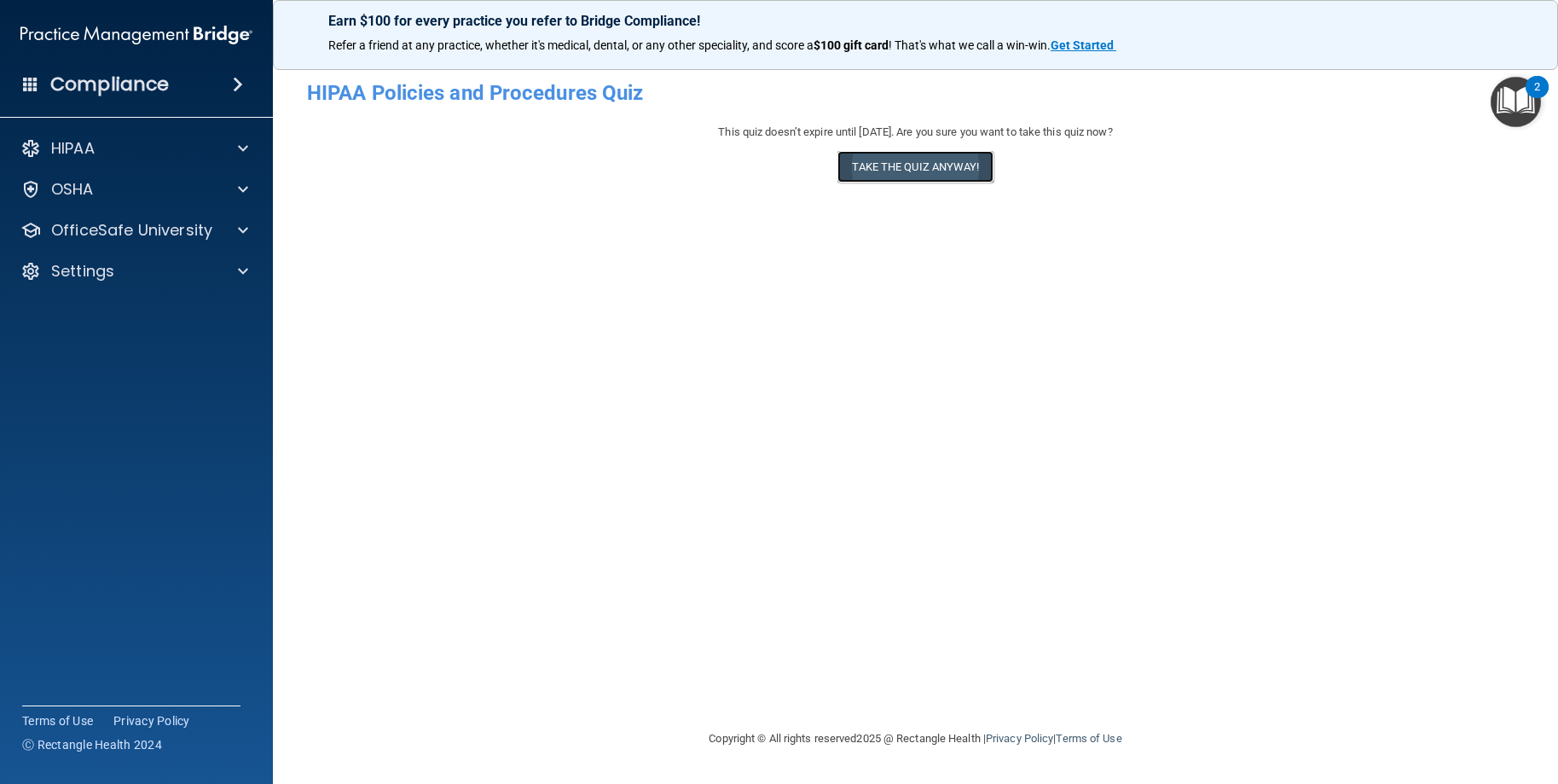
click at [923, 160] on button "Take the quiz anyway!" at bounding box center [915, 167] width 155 height 31
